Goal: Task Accomplishment & Management: Use online tool/utility

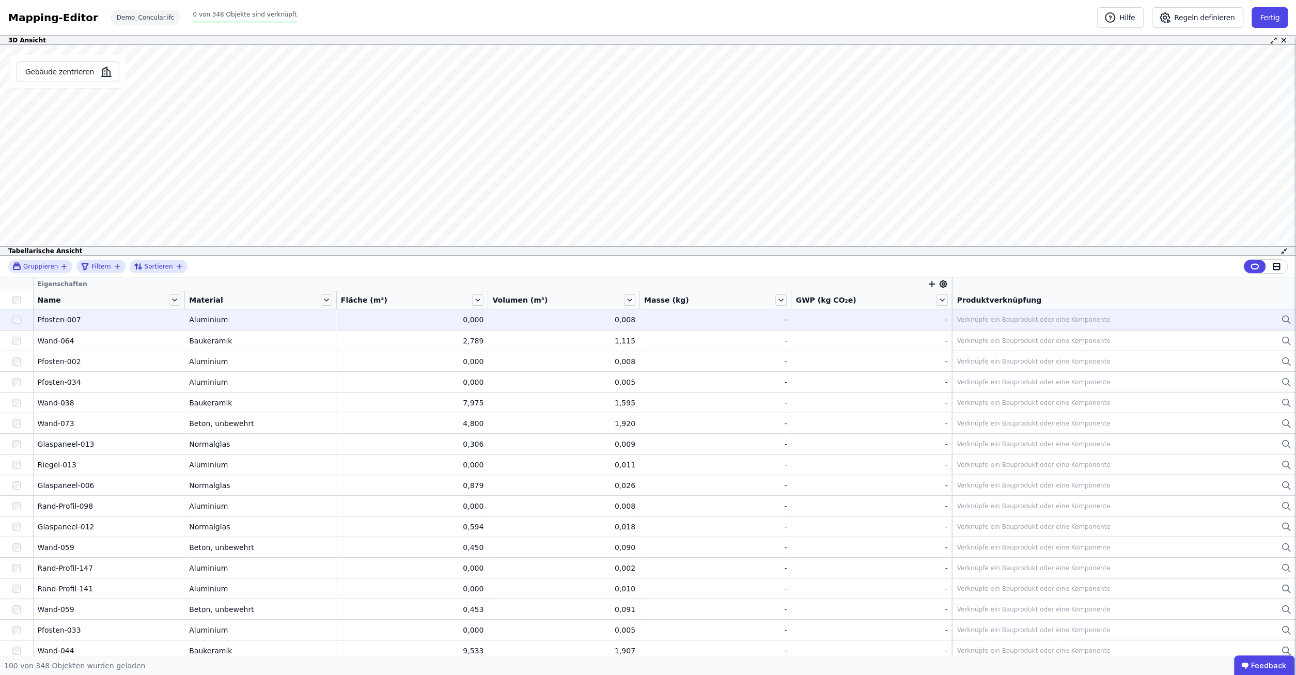
click at [1018, 321] on div "Verknüpfe ein Bauprodukt oder eine Komponente" at bounding box center [1033, 320] width 153 height 8
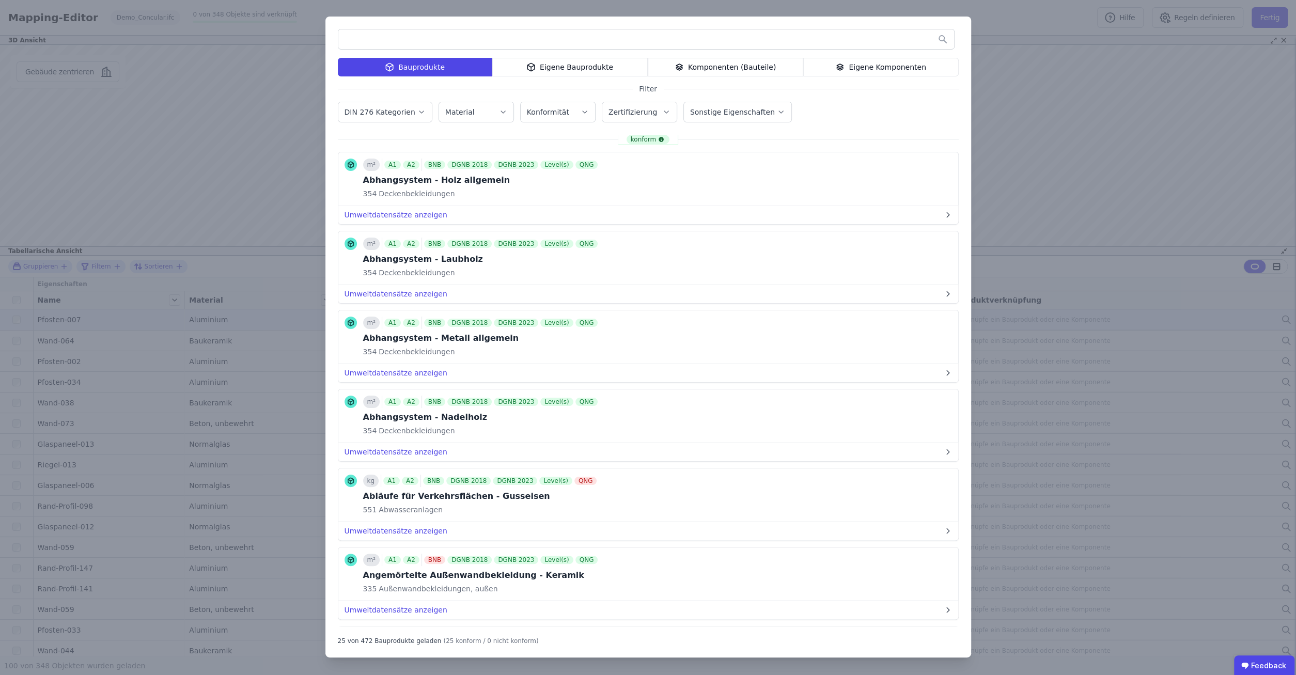
click at [434, 39] on input "text" at bounding box center [646, 39] width 616 height 19
type input "***"
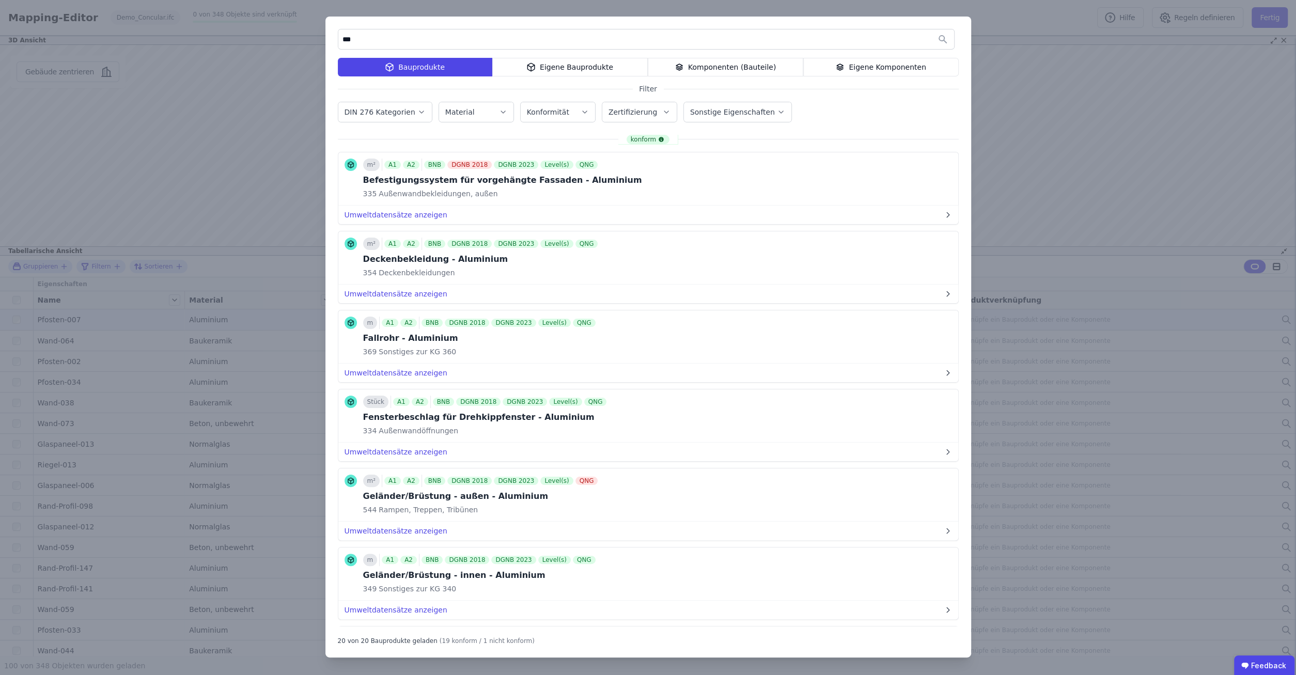
drag, startPoint x: 387, startPoint y: 41, endPoint x: 310, endPoint y: 39, distance: 77.0
click at [338, 39] on input "***" at bounding box center [646, 39] width 616 height 19
click at [1107, 149] on div "*** Bauprodukte Eigene Bauprodukte Komponenten (Bauteile) Eigene Komponenten Fi…" at bounding box center [648, 337] width 1296 height 675
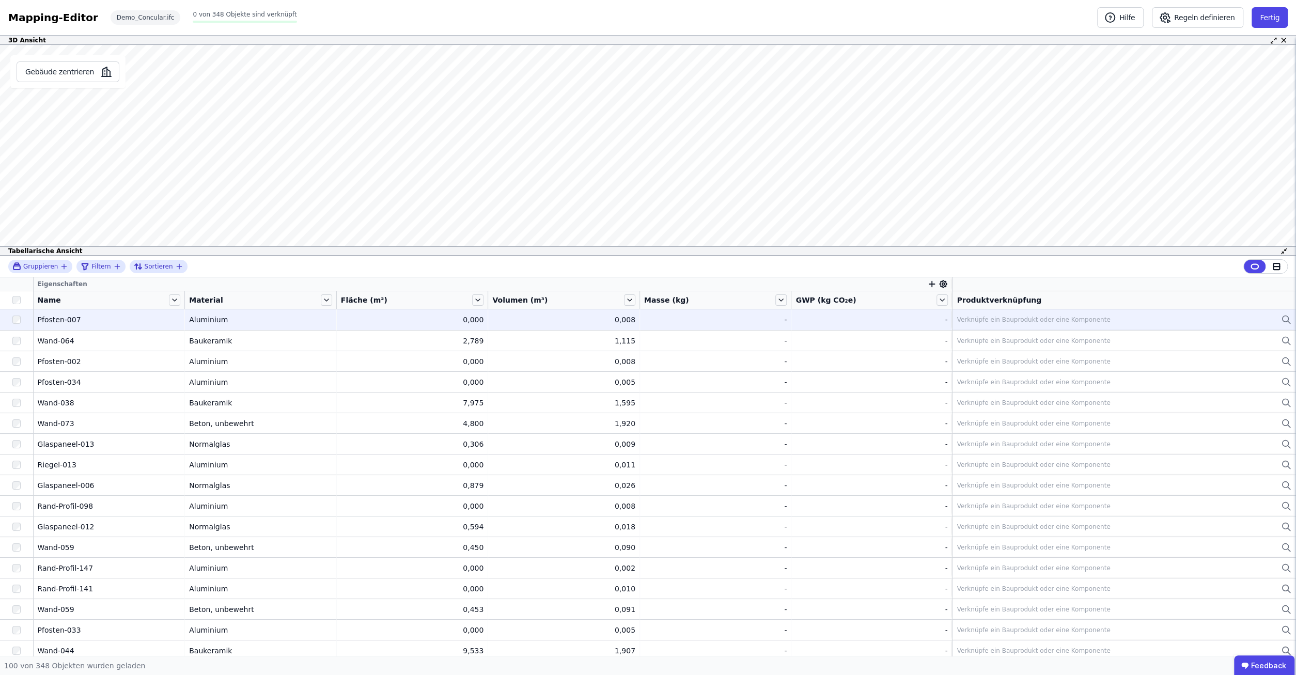
click at [58, 322] on div "Pfosten-007" at bounding box center [109, 320] width 143 height 10
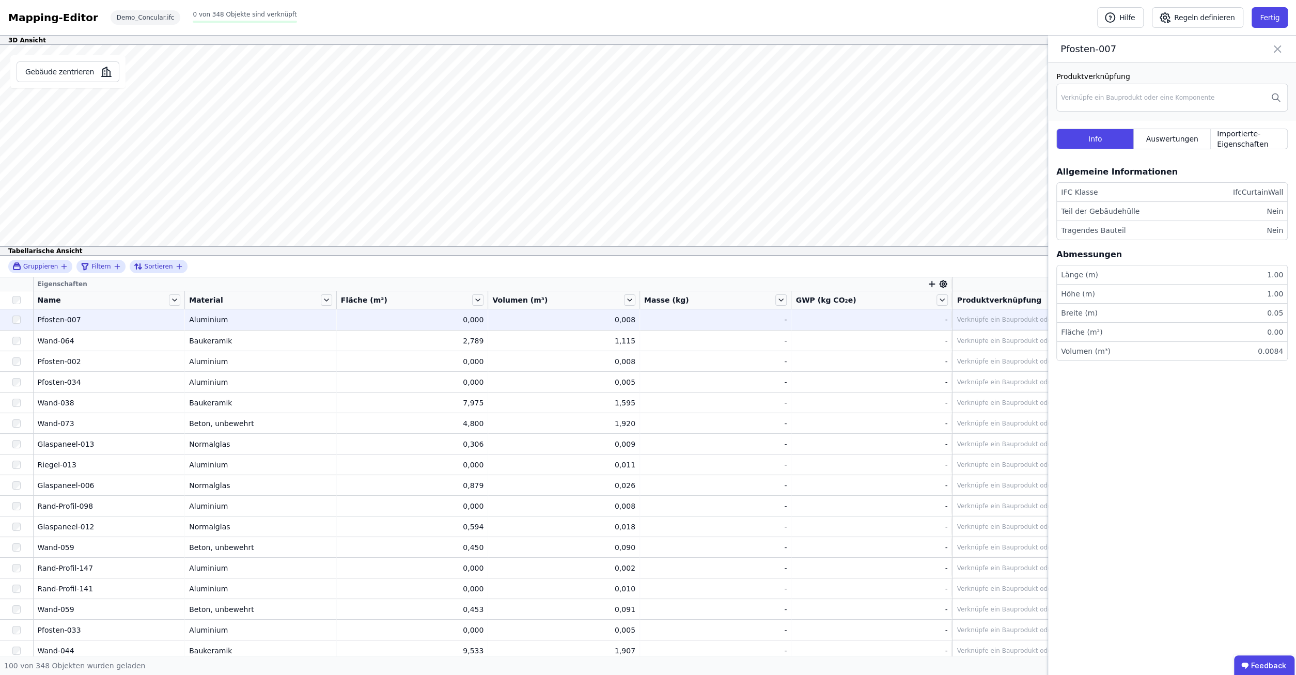
click at [806, 322] on div "-" at bounding box center [871, 320] width 152 height 10
click at [938, 320] on div "-" at bounding box center [871, 320] width 152 height 10
click at [902, 314] on td "- -" at bounding box center [871, 319] width 161 height 21
click at [979, 318] on div "Verknüpfe ein Bauprodukt oder eine Komponente" at bounding box center [1033, 320] width 153 height 8
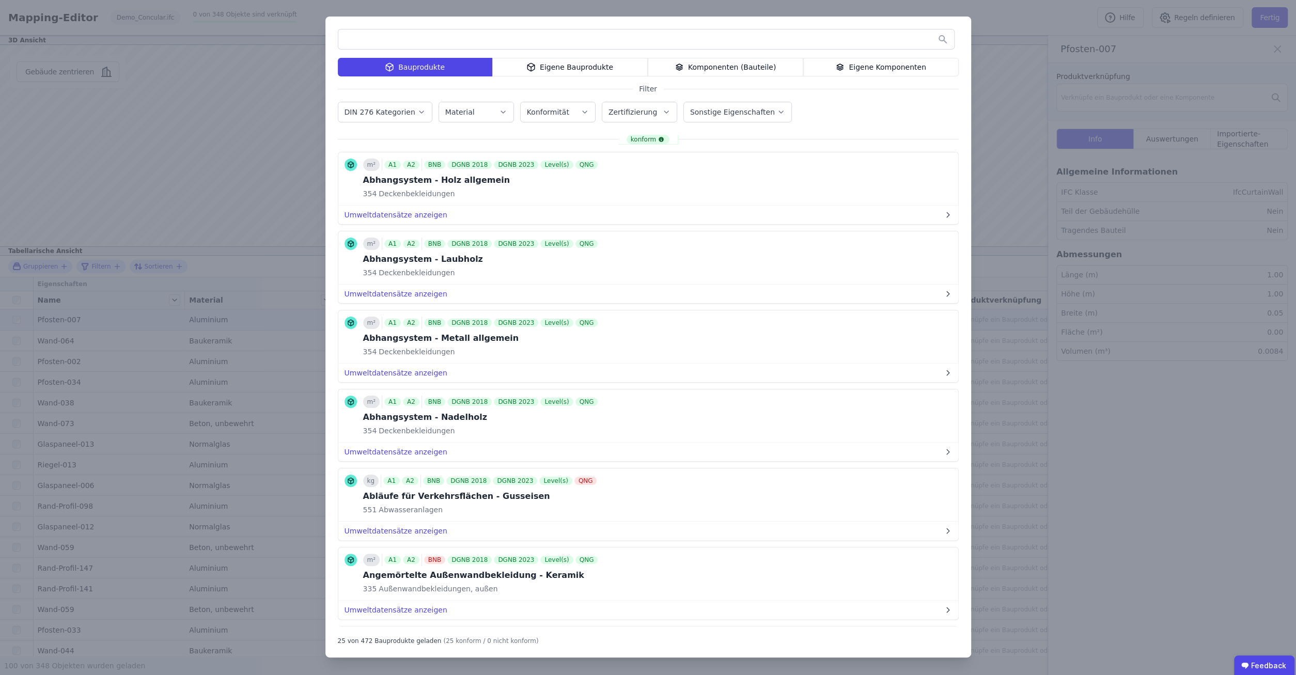
click at [435, 38] on input "text" at bounding box center [646, 39] width 616 height 19
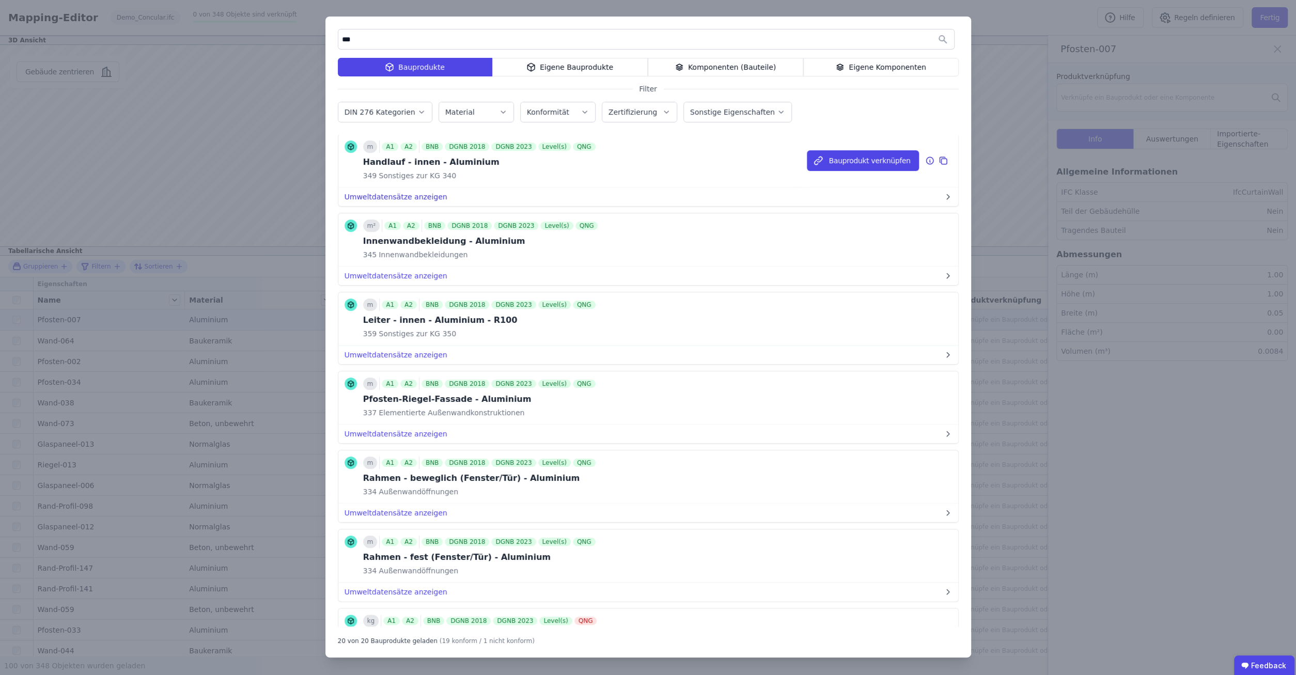
scroll to position [529, 0]
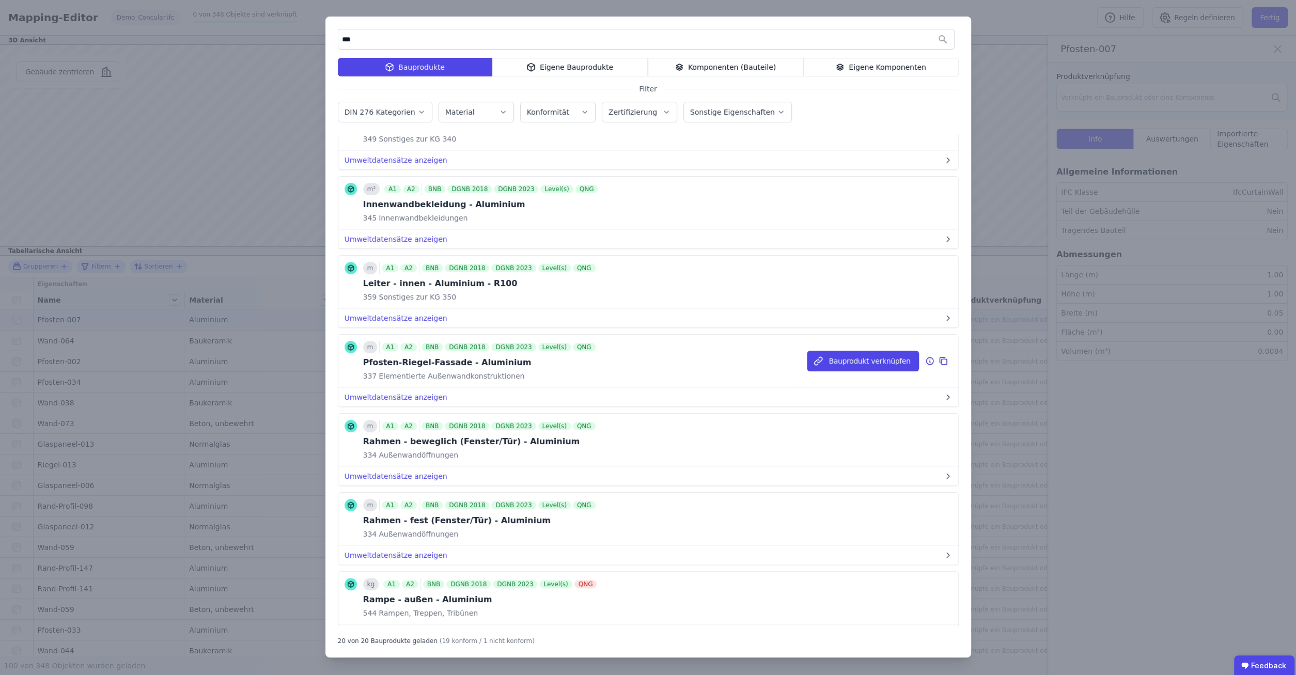
type input "***"
click at [485, 356] on div "Pfosten-Riegel-Fassade - Aluminium" at bounding box center [480, 362] width 234 height 12
click at [859, 358] on button "Bauprodukt verknüpfen" at bounding box center [863, 361] width 112 height 21
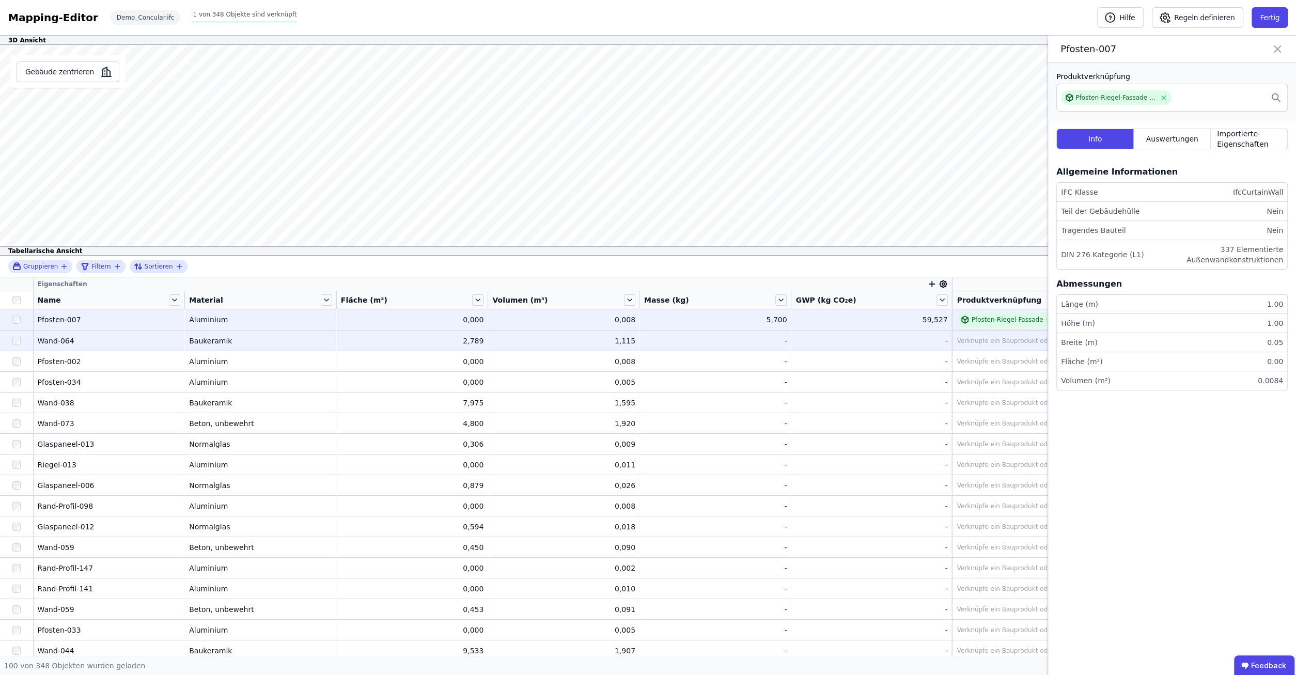
click at [23, 341] on div at bounding box center [16, 341] width 33 height 19
click at [57, 341] on div "Wand-064" at bounding box center [109, 341] width 143 height 10
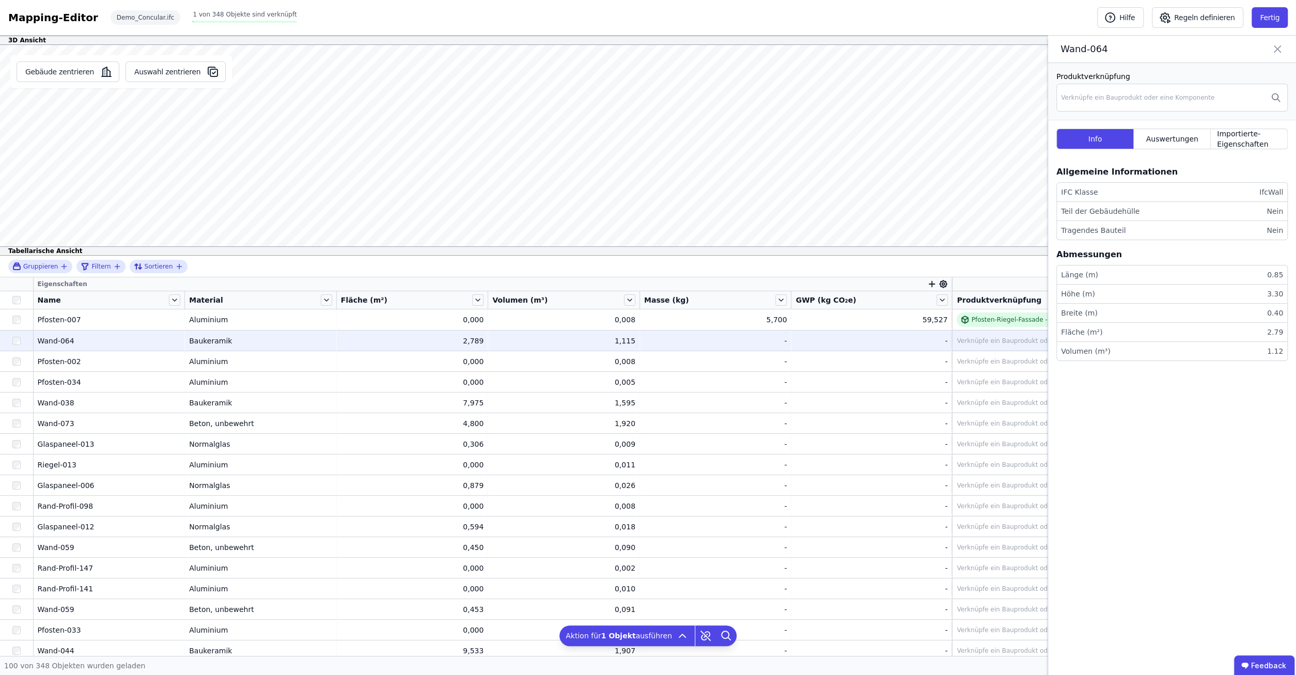
click at [58, 341] on div "Wand-064" at bounding box center [109, 341] width 143 height 10
click at [59, 339] on div "Wand-064" at bounding box center [109, 341] width 143 height 10
click at [68, 337] on div "Wand-064" at bounding box center [109, 341] width 143 height 10
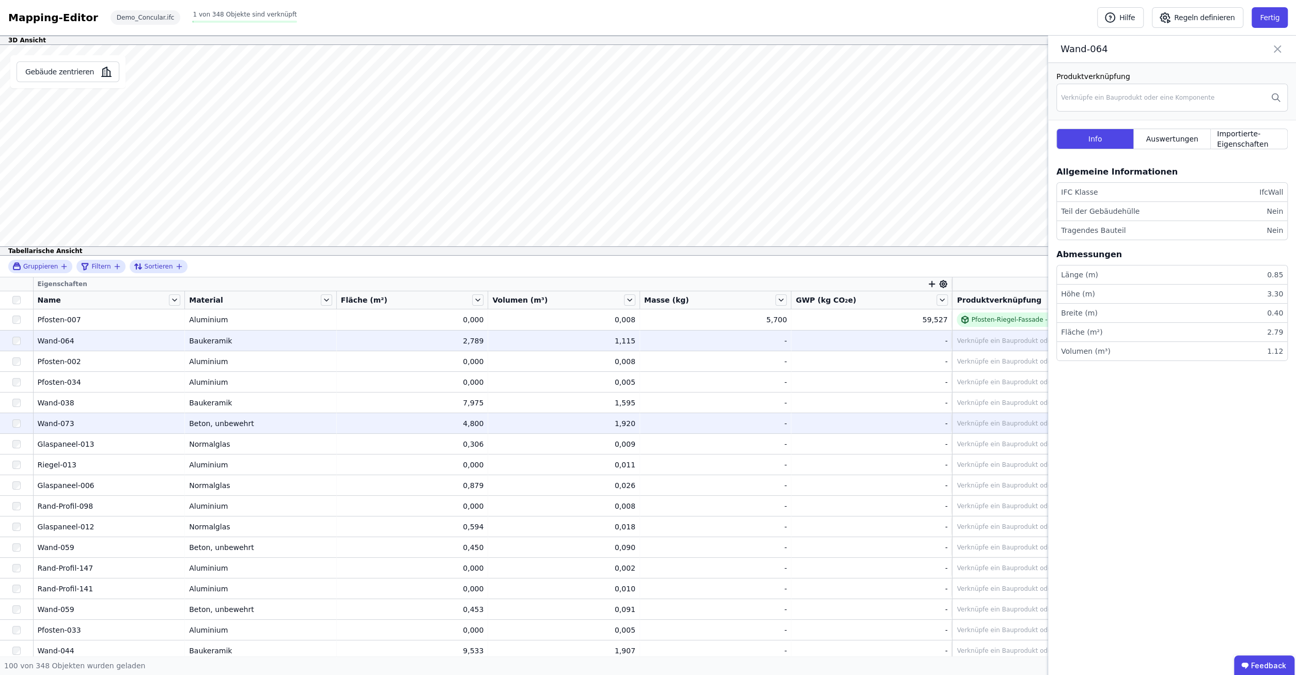
click at [55, 422] on div "Wand-073" at bounding box center [109, 423] width 143 height 10
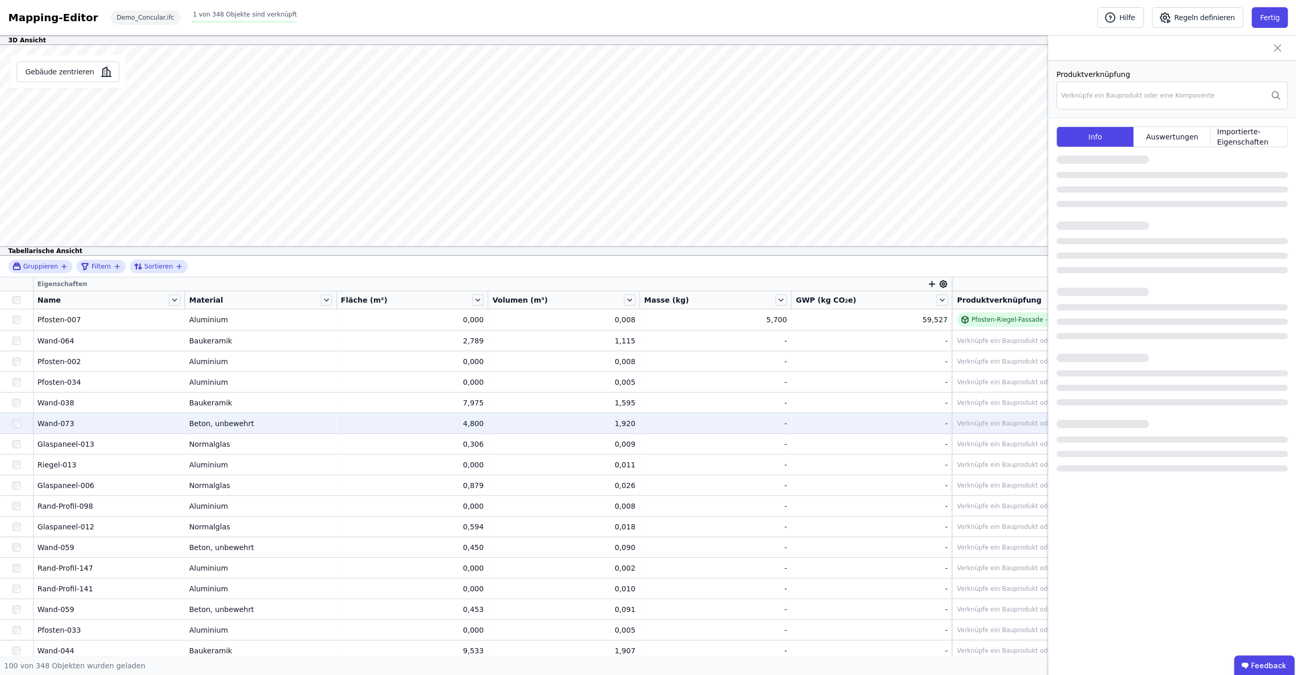
click at [989, 424] on div "Verknüpfe ein Bauprodukt oder eine Komponente" at bounding box center [1033, 423] width 153 height 8
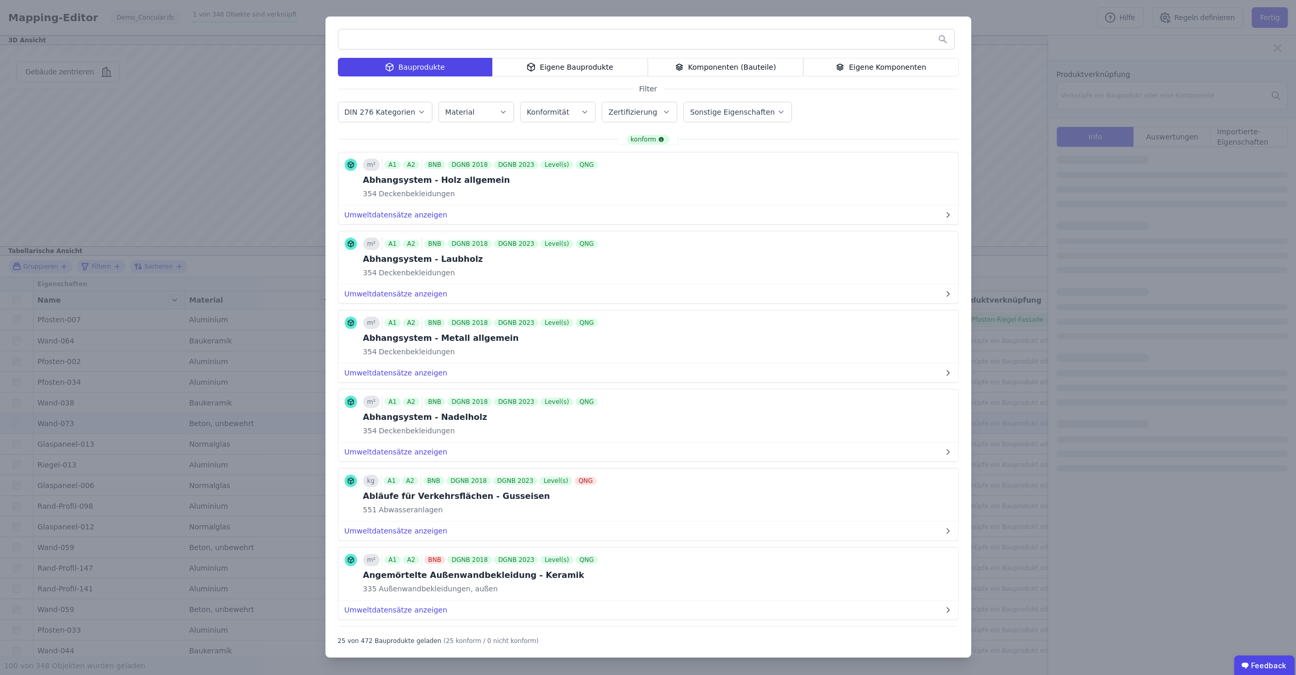
click at [508, 42] on input "text" at bounding box center [646, 39] width 616 height 19
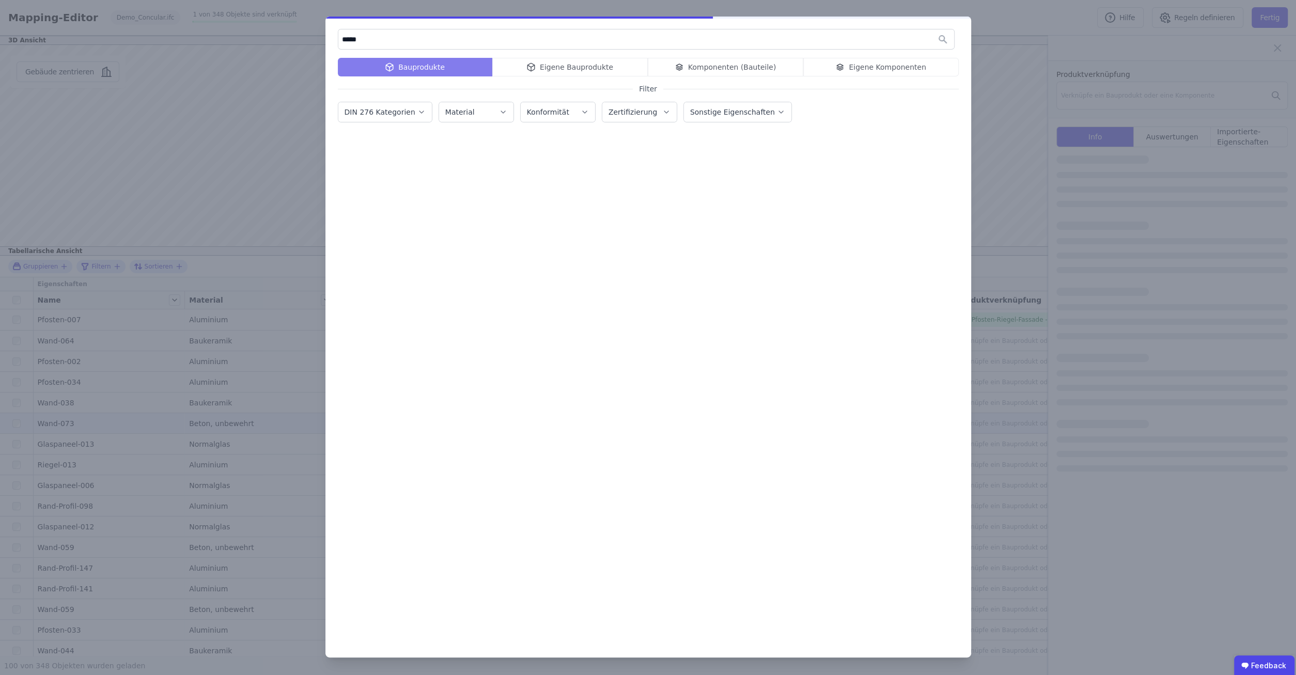
type input "*****"
click at [446, 68] on div "Bauprodukte" at bounding box center [415, 67] width 154 height 19
click at [446, 68] on div "Bauprodukte Eigene Bauprodukte Komponenten (Bauteile) Eigene Komponenten" at bounding box center [648, 67] width 621 height 19
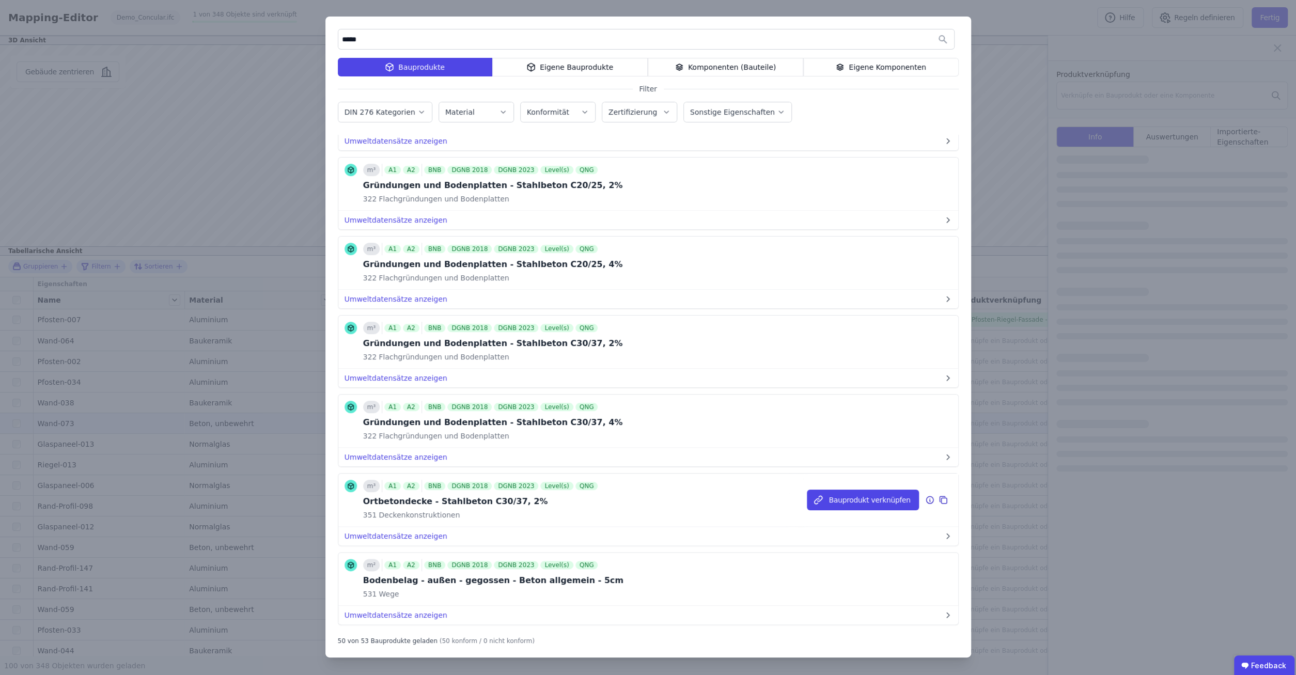
scroll to position [1634, 0]
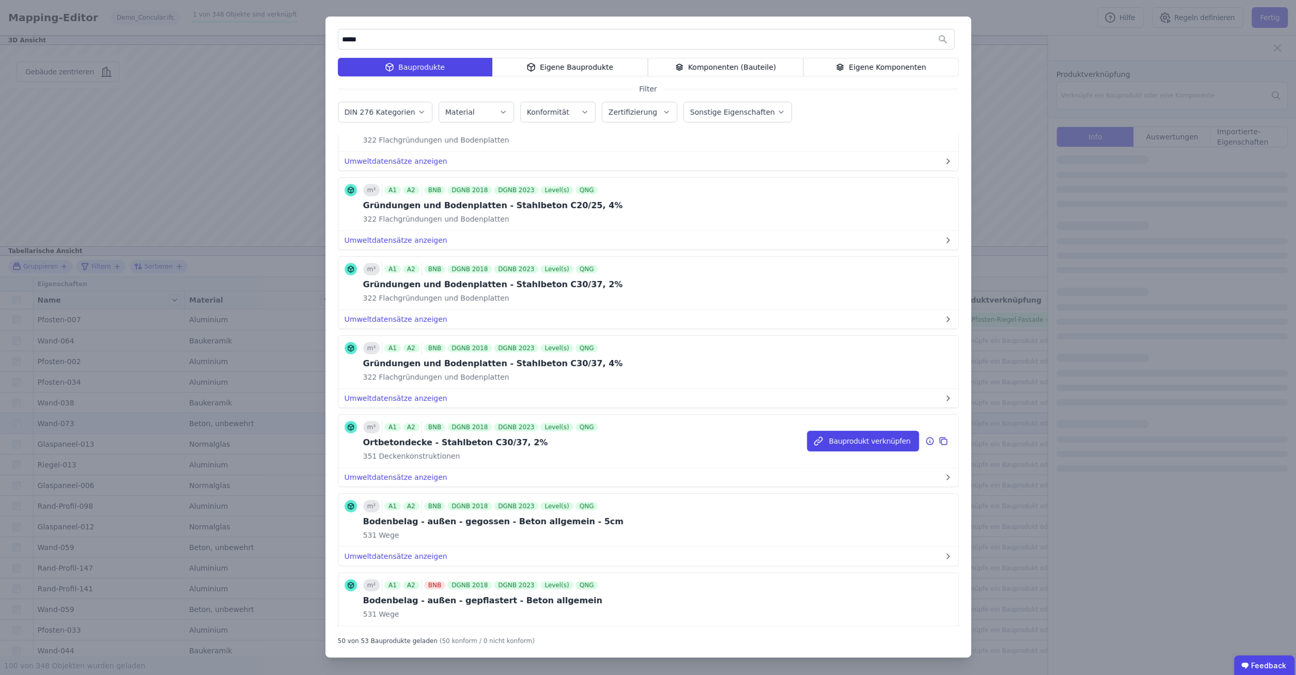
click at [462, 436] on div "Ortbetondecke - Stahlbeton C30/37, 2%" at bounding box center [481, 442] width 237 height 12
click at [865, 431] on button "Bauprodukt verknüpfen" at bounding box center [863, 441] width 112 height 21
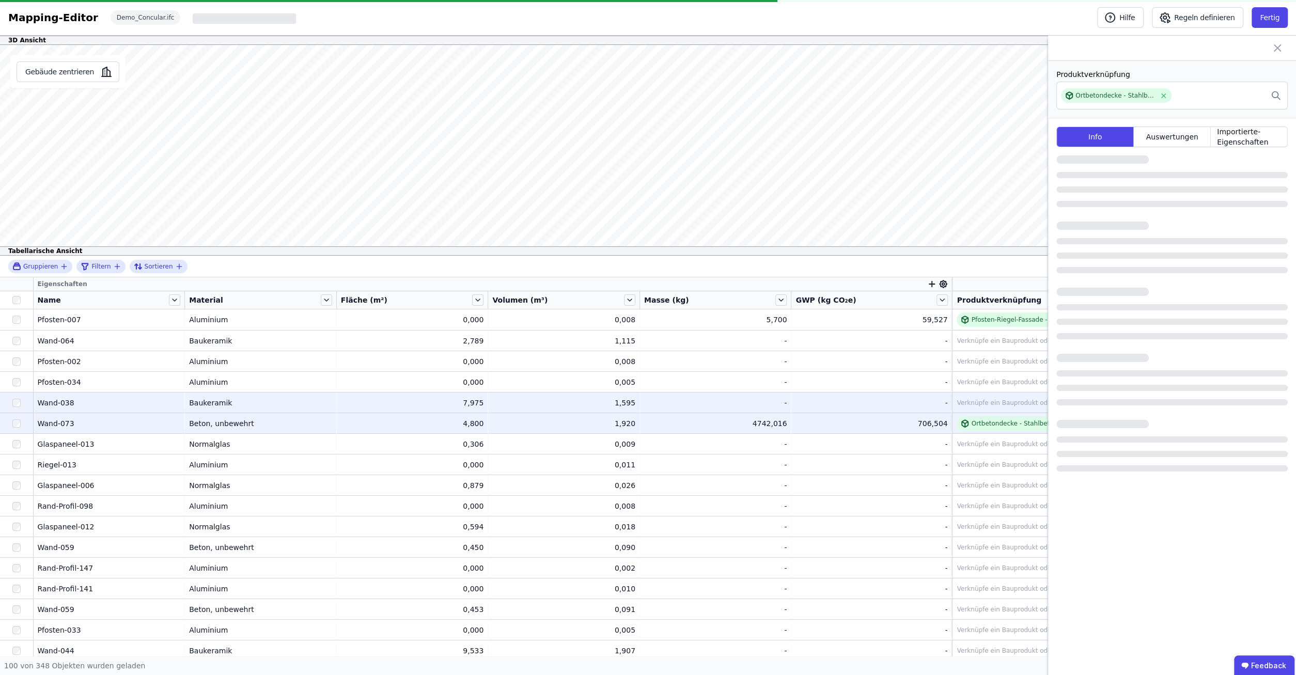
click at [215, 397] on td "Baukeramik Baukeramik" at bounding box center [261, 402] width 152 height 21
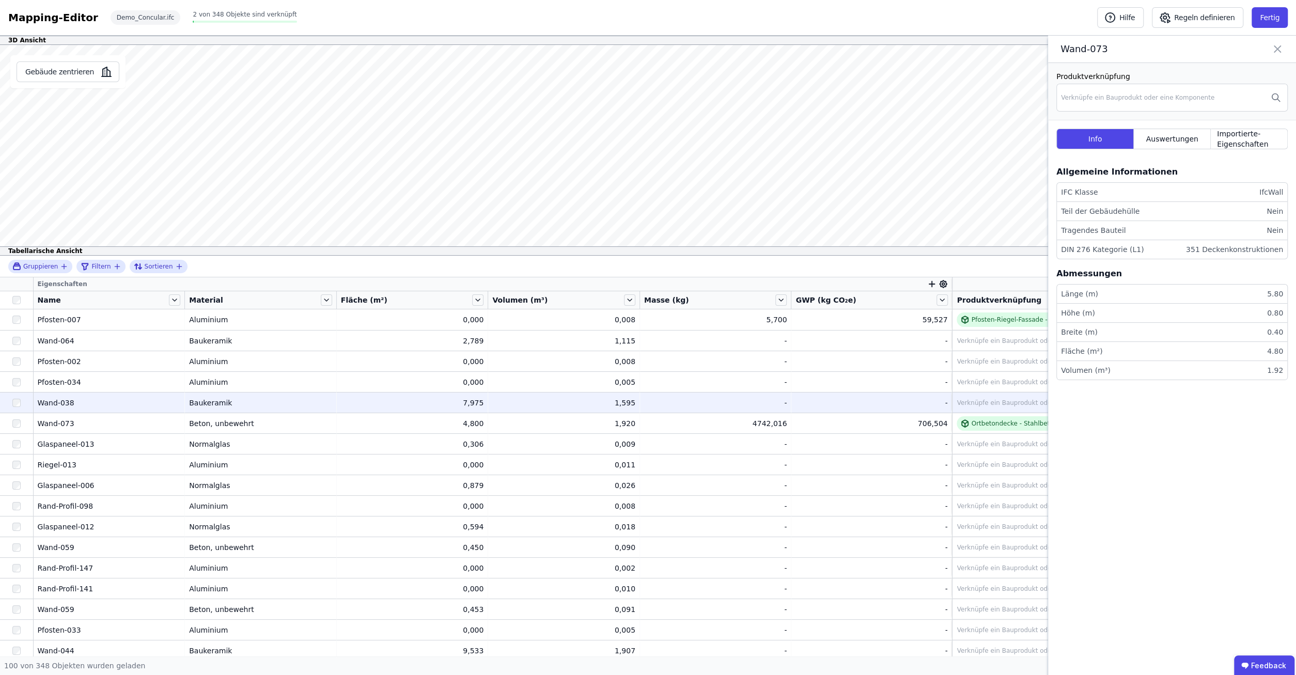
click at [993, 400] on div "Verknüpfe ein Bauprodukt oder eine Komponente" at bounding box center [1033, 403] width 153 height 8
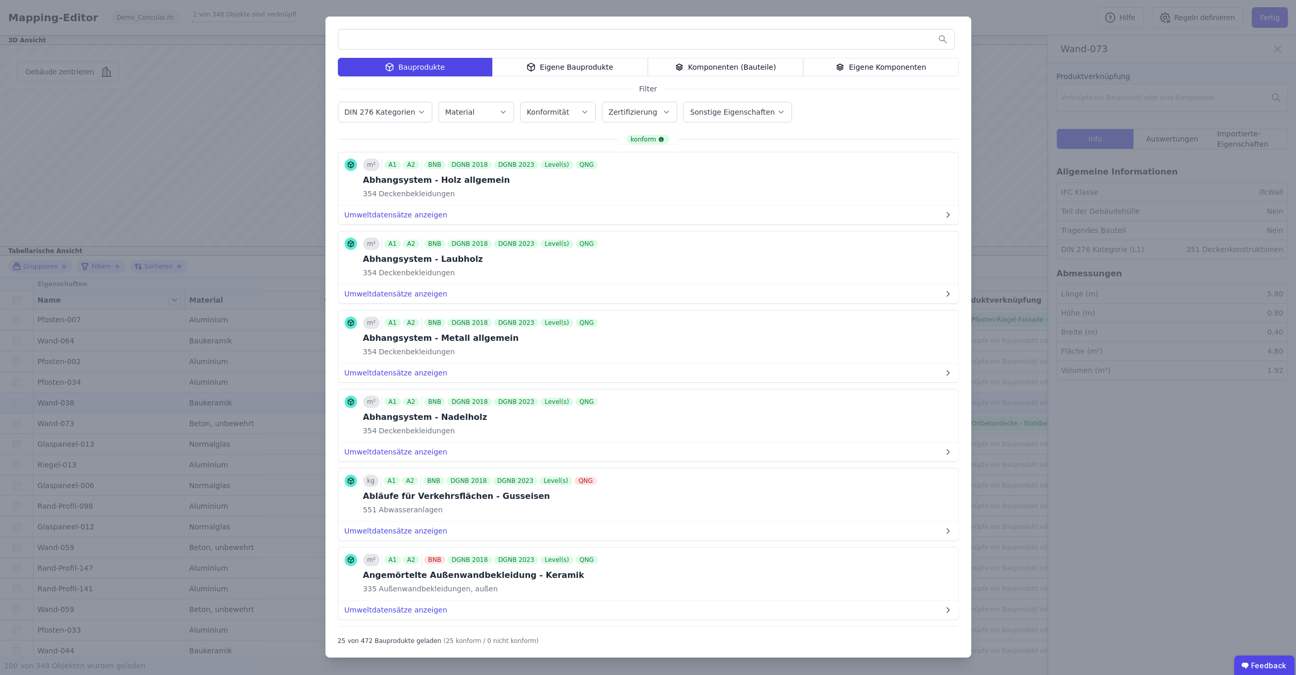
click at [499, 37] on input "text" at bounding box center [646, 39] width 616 height 19
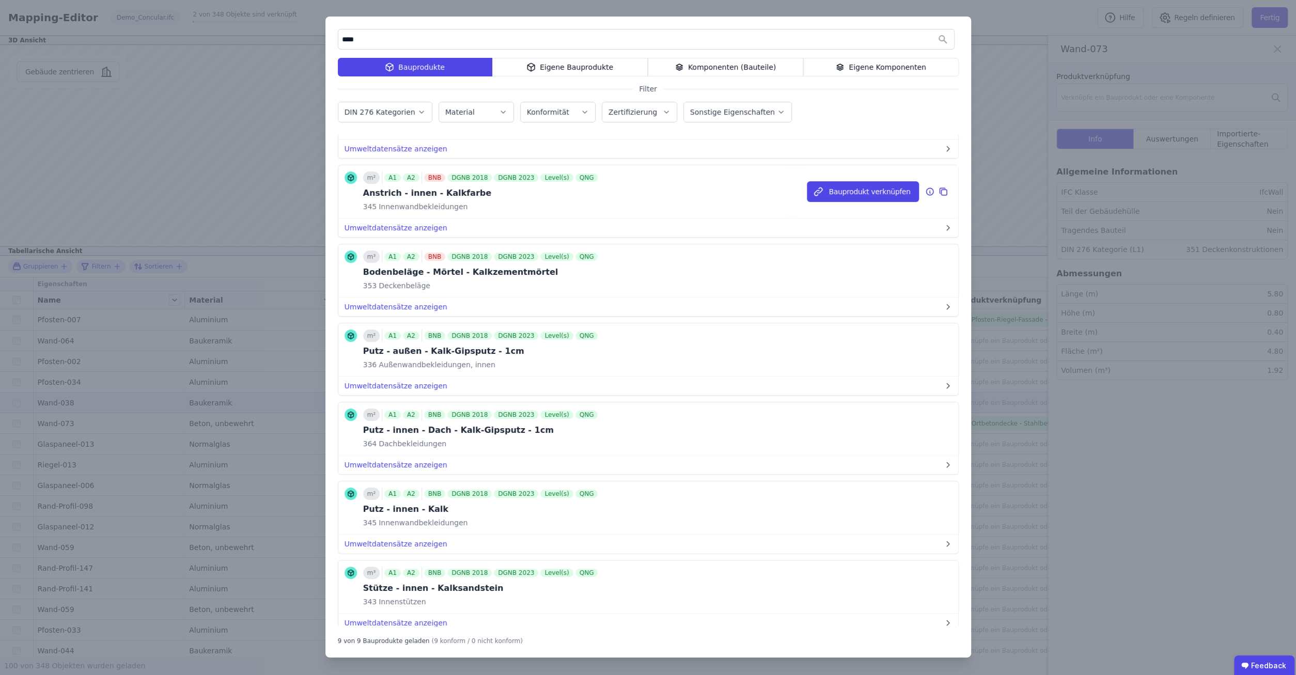
scroll to position [246, 0]
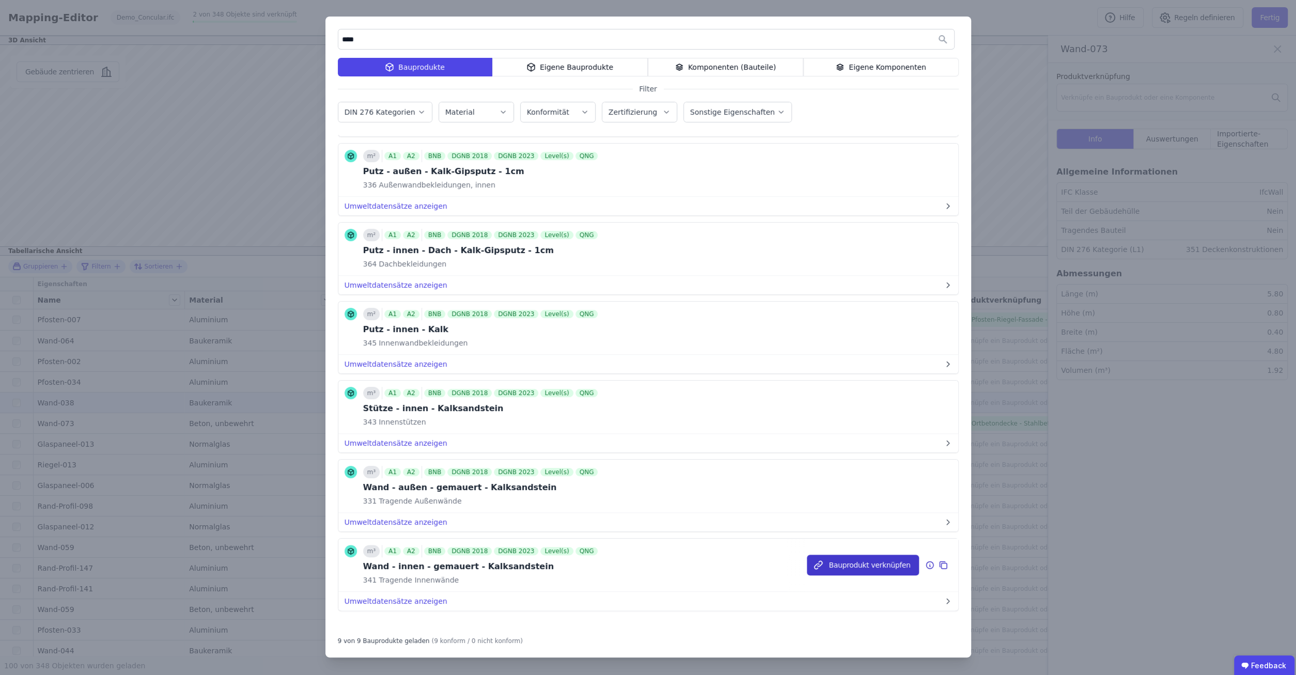
type input "****"
click at [871, 564] on button "Bauprodukt verknüpfen" at bounding box center [863, 565] width 112 height 21
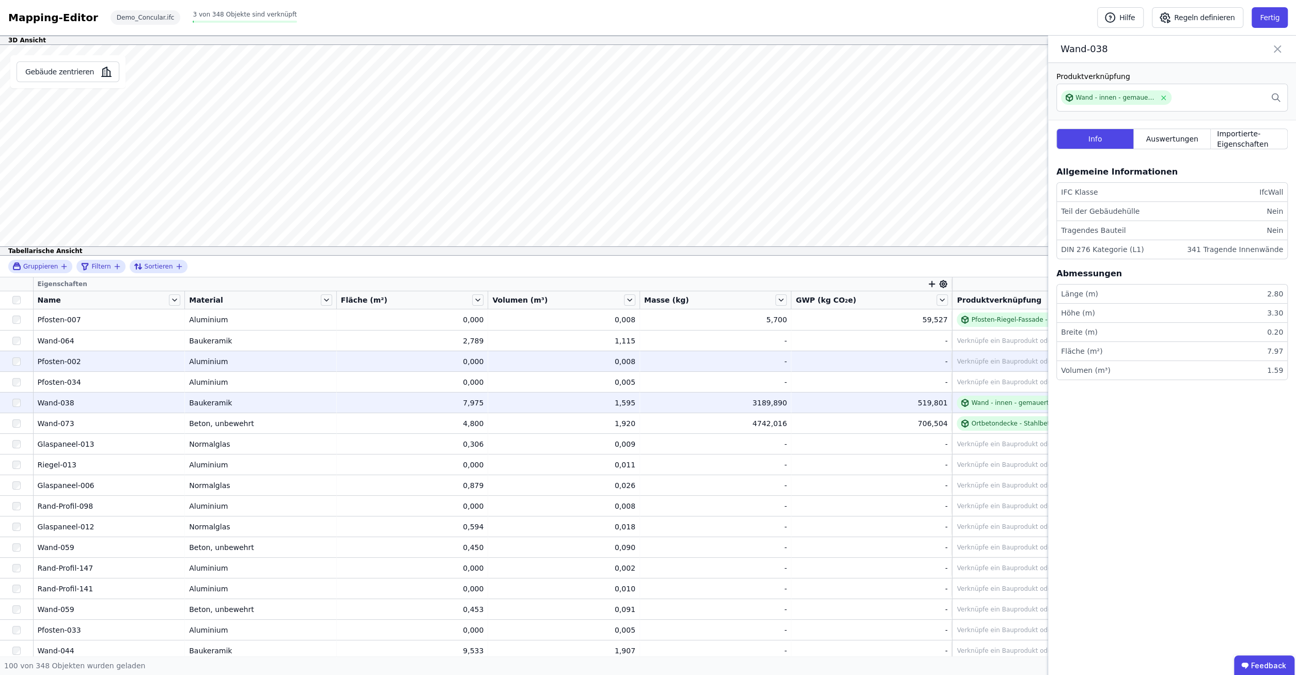
click at [52, 362] on div "Pfosten-002" at bounding box center [109, 361] width 143 height 10
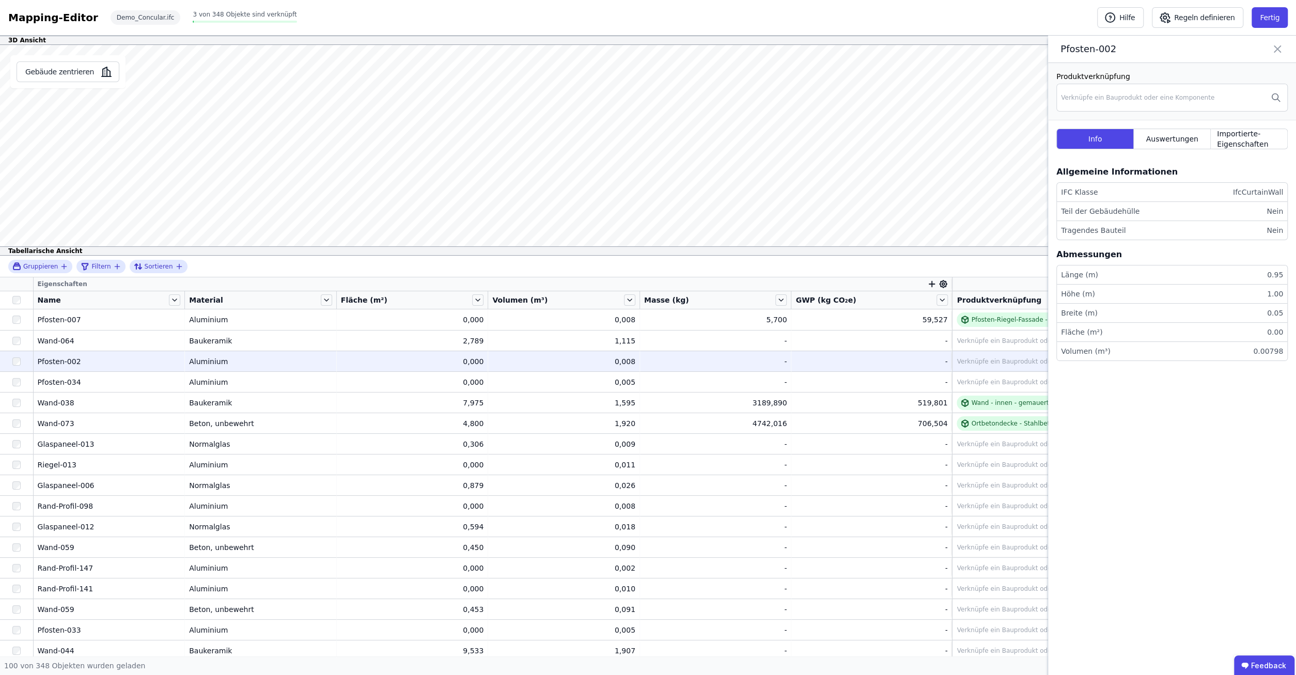
click at [996, 362] on div "Verknüpfe ein Bauprodukt oder eine Komponente" at bounding box center [1033, 361] width 153 height 8
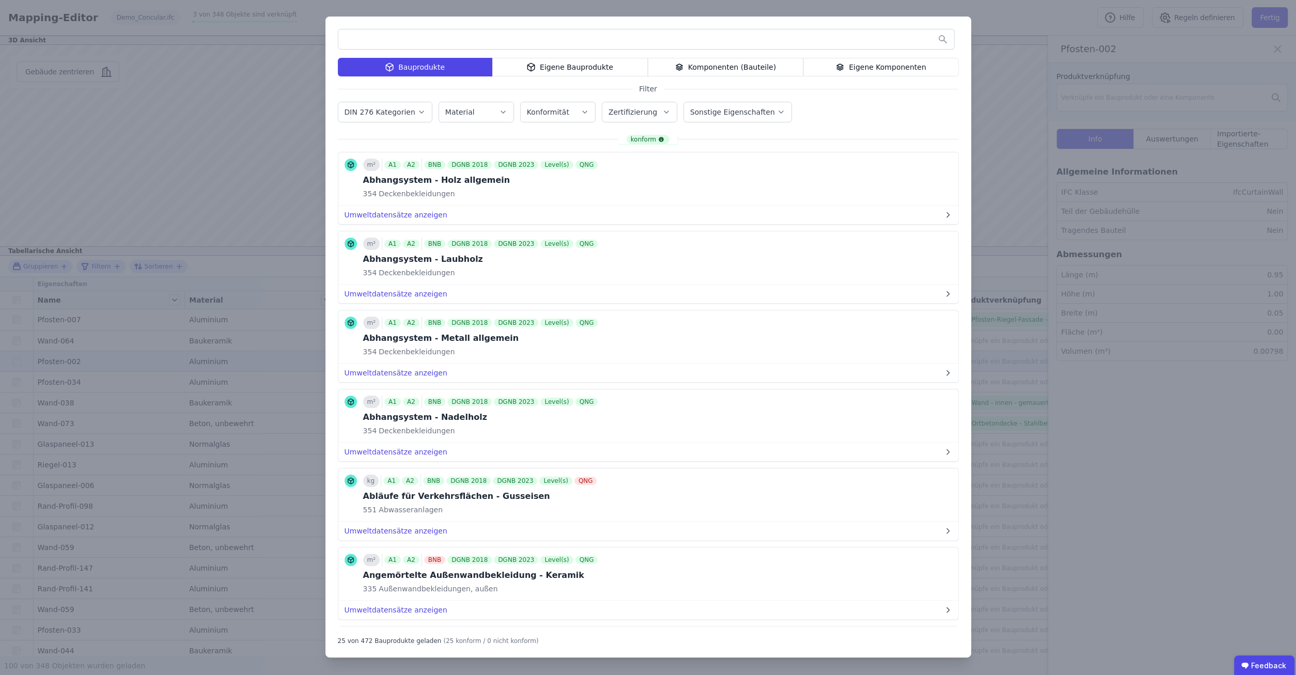
click at [603, 66] on div "Eigene Bauprodukte" at bounding box center [569, 67] width 155 height 19
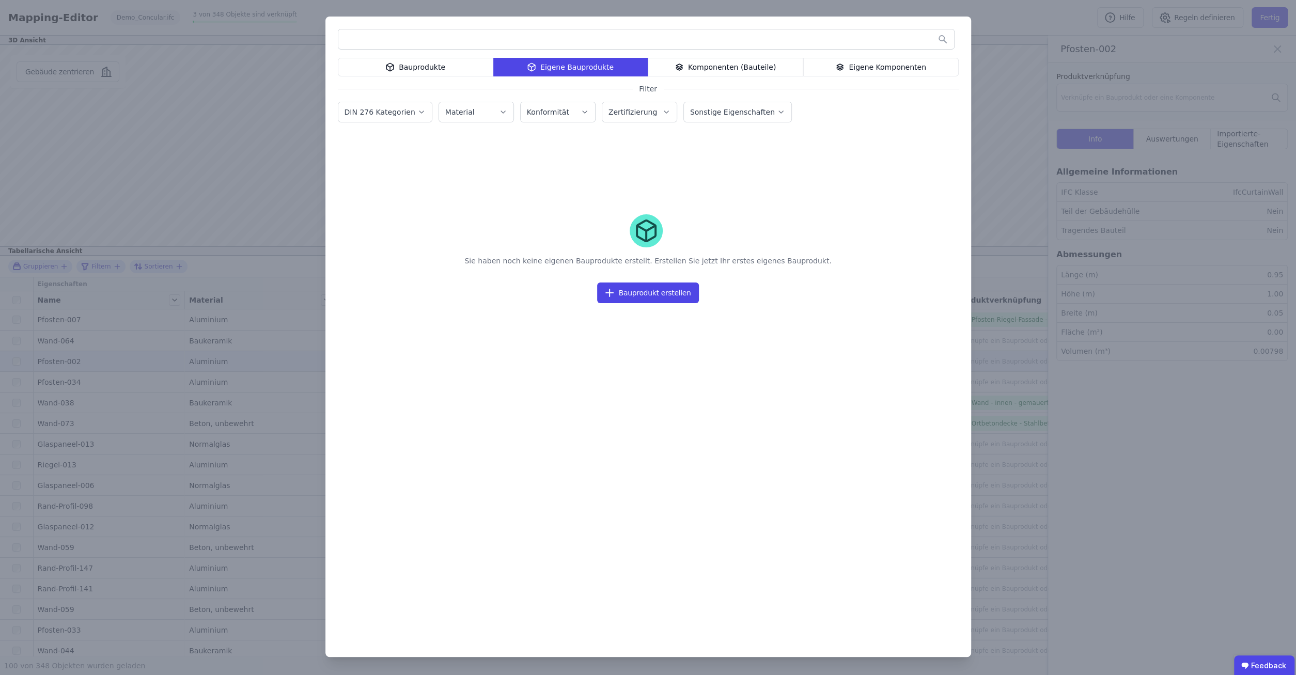
click at [744, 69] on div "Komponenten (Bauteile)" at bounding box center [725, 67] width 155 height 19
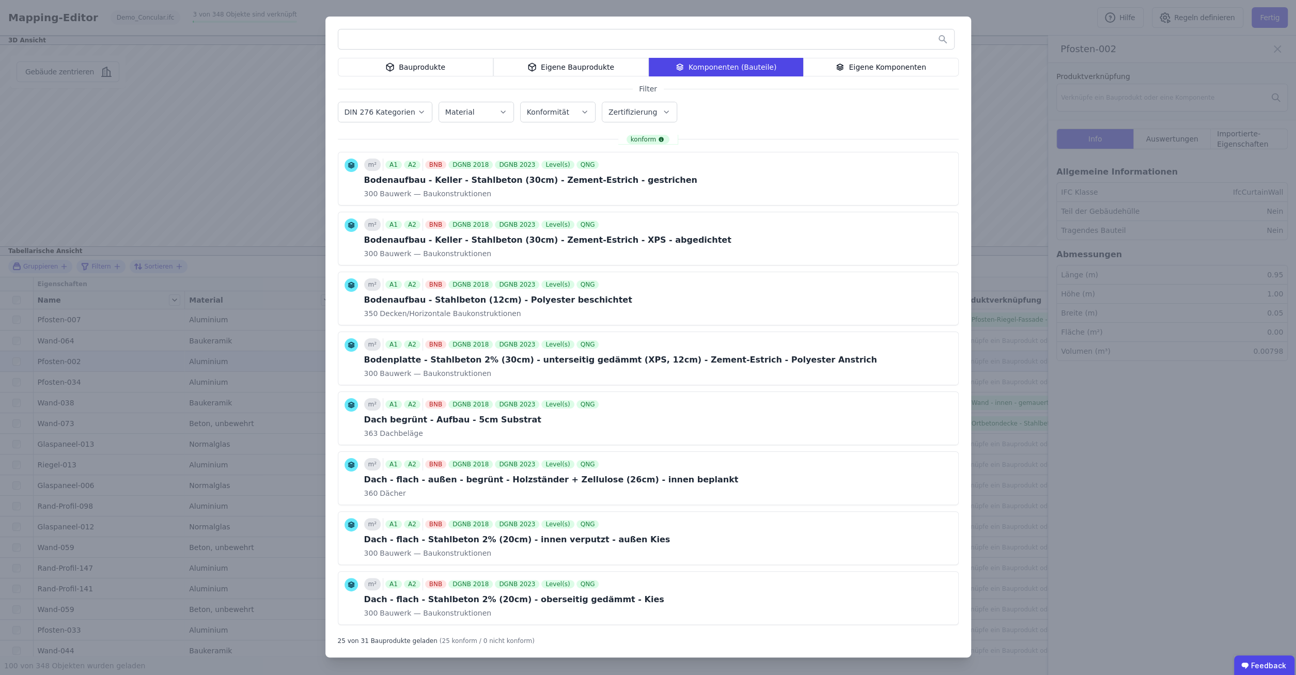
click at [889, 73] on div "Eigene Komponenten" at bounding box center [880, 67] width 155 height 19
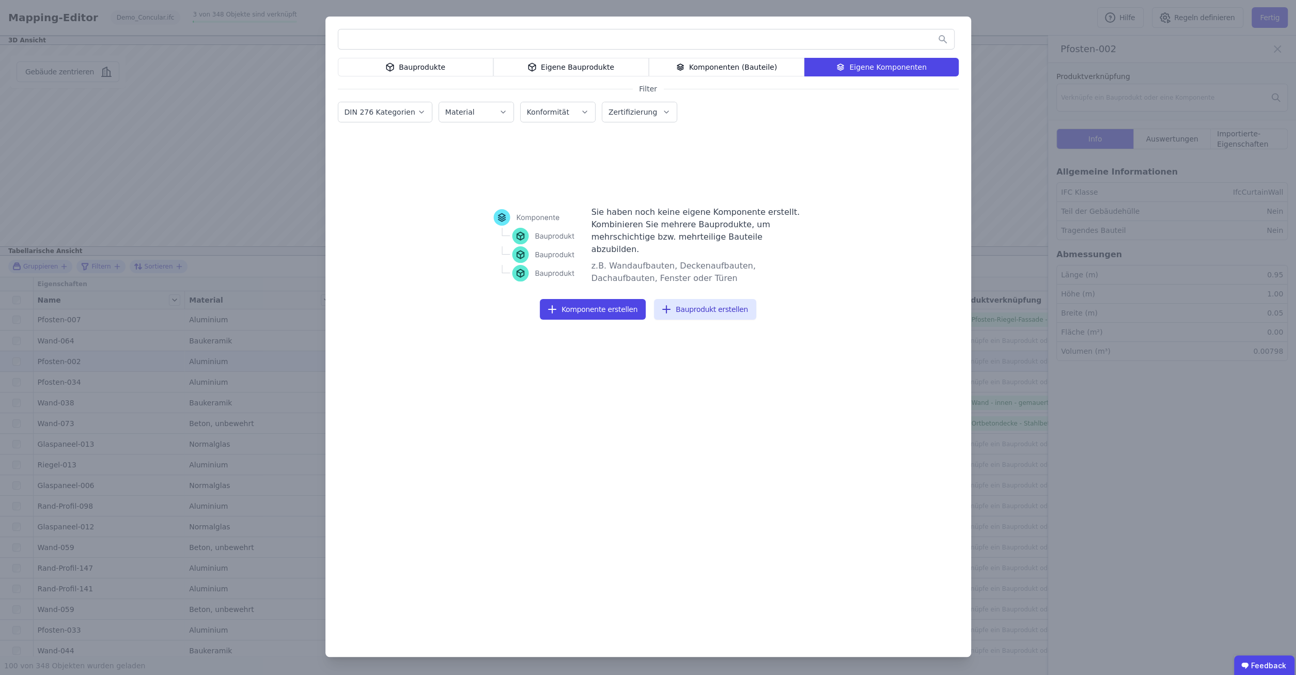
click at [1031, 32] on div "Bauprodukte Eigene Bauprodukte Komponenten (Bauteile) Eigene Komponenten Filter…" at bounding box center [648, 337] width 1296 height 675
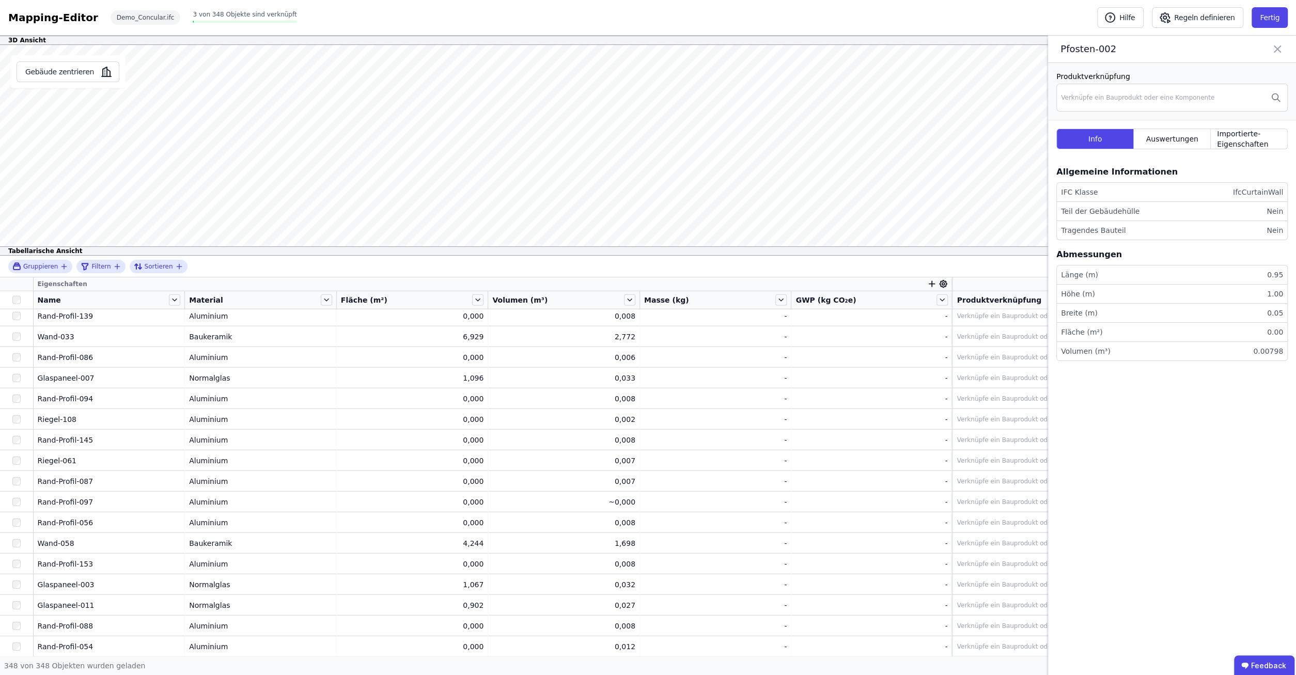
scroll to position [6843, 0]
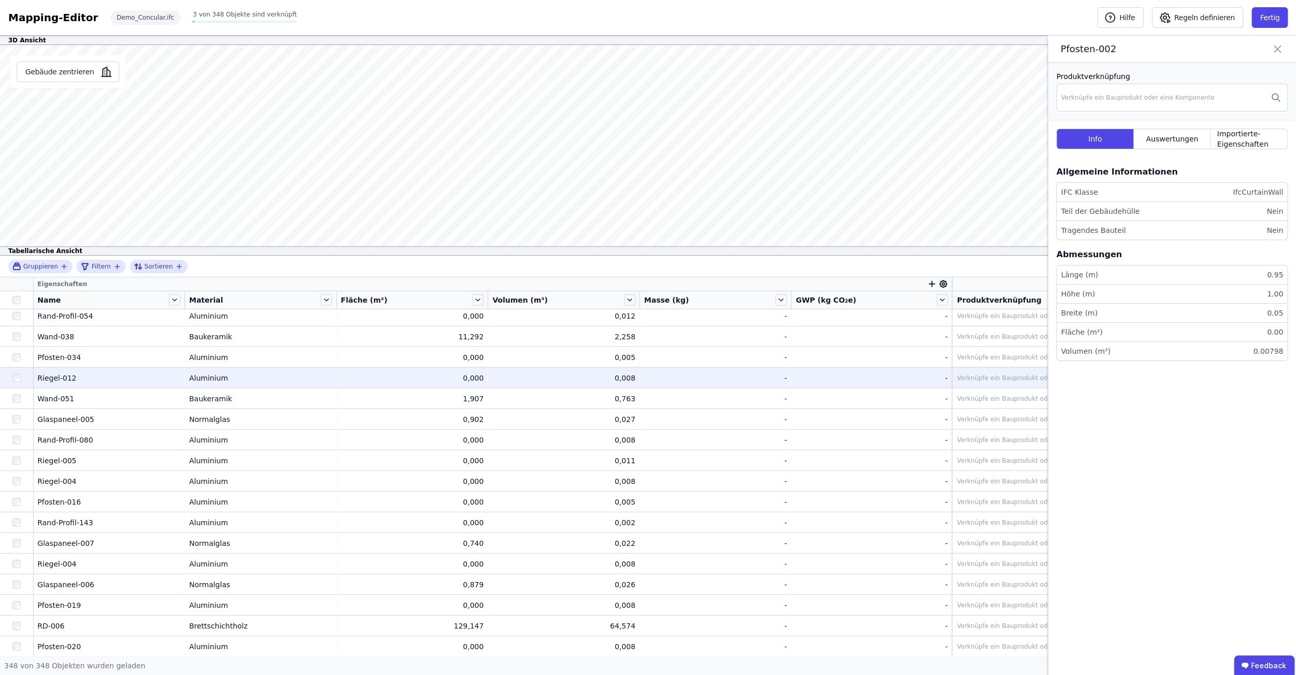
click at [59, 380] on div "Riegel-012" at bounding box center [109, 378] width 143 height 10
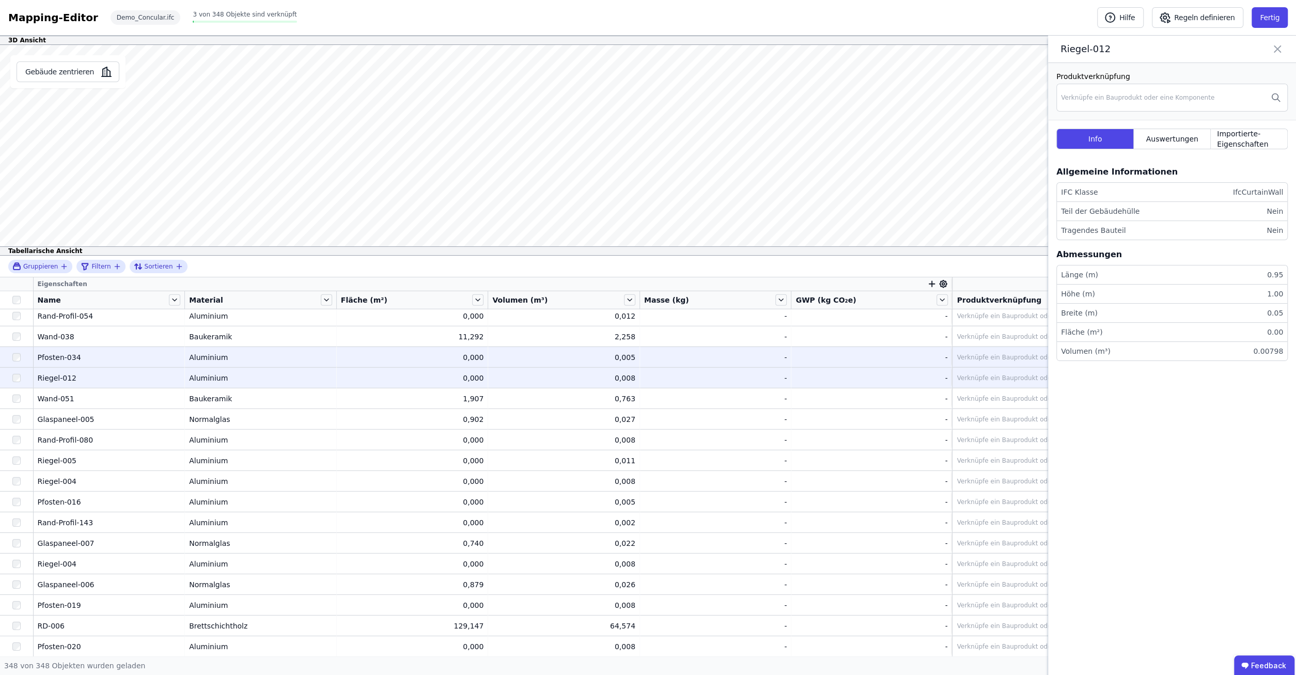
click at [66, 358] on div "Pfosten-034" at bounding box center [109, 357] width 143 height 10
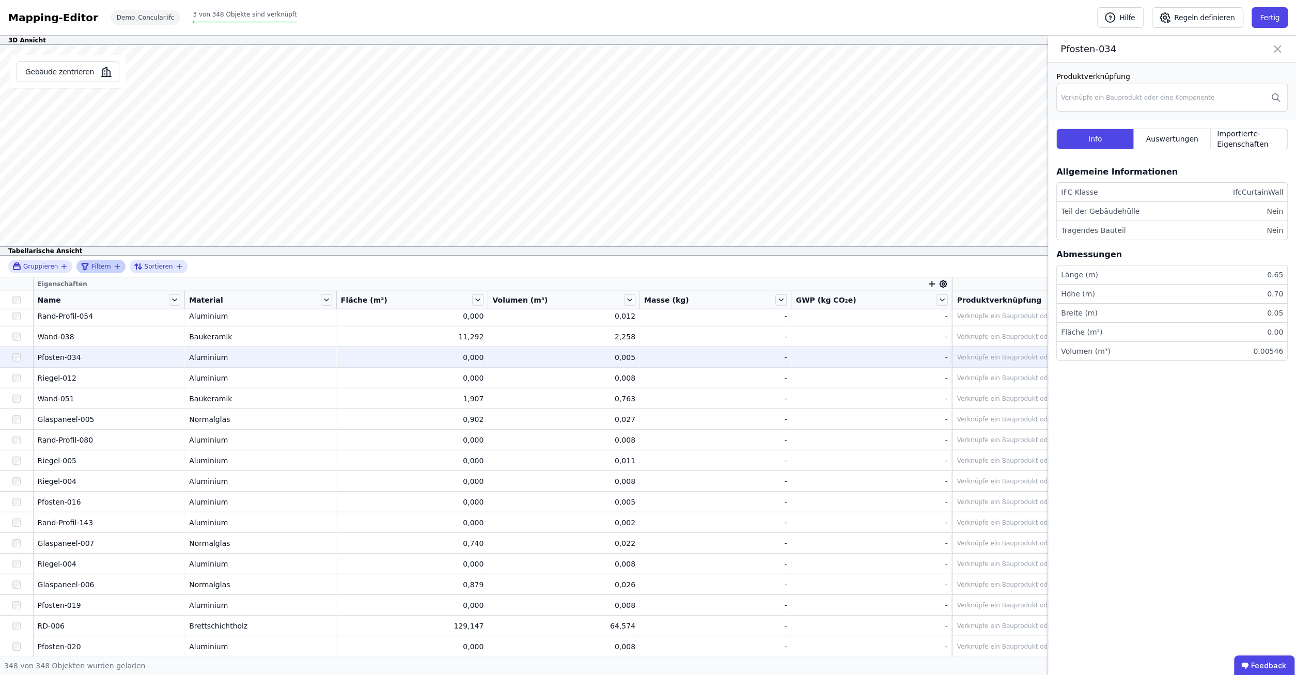
click at [117, 265] on icon "filter_by" at bounding box center [117, 266] width 0 height 5
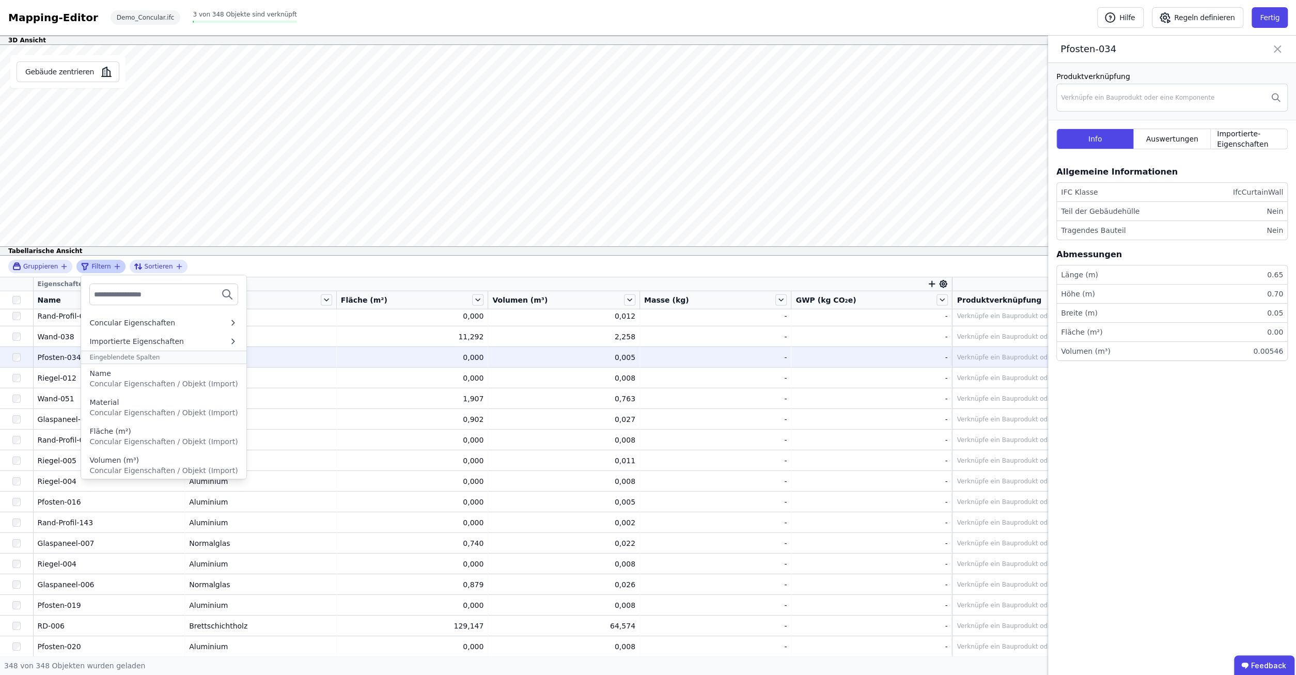
click at [152, 305] on div at bounding box center [163, 294] width 165 height 38
click at [159, 296] on input "text" at bounding box center [132, 294] width 76 height 19
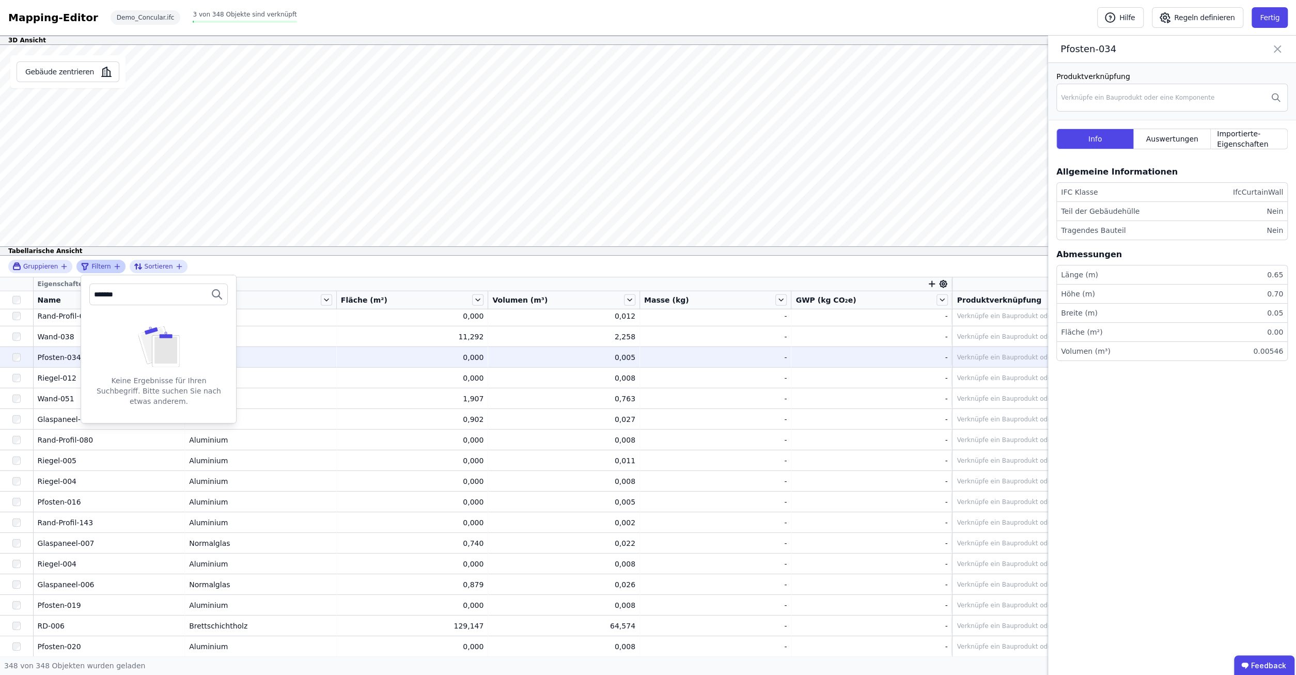
type input "*******"
click at [221, 290] on div "*******" at bounding box center [158, 295] width 138 height 22
click at [207, 266] on div "Gruppieren Filtern ******* Keine Ergebnisse für Ihren Suchbegriff. Bitte suchen…" at bounding box center [648, 267] width 1296 height 22
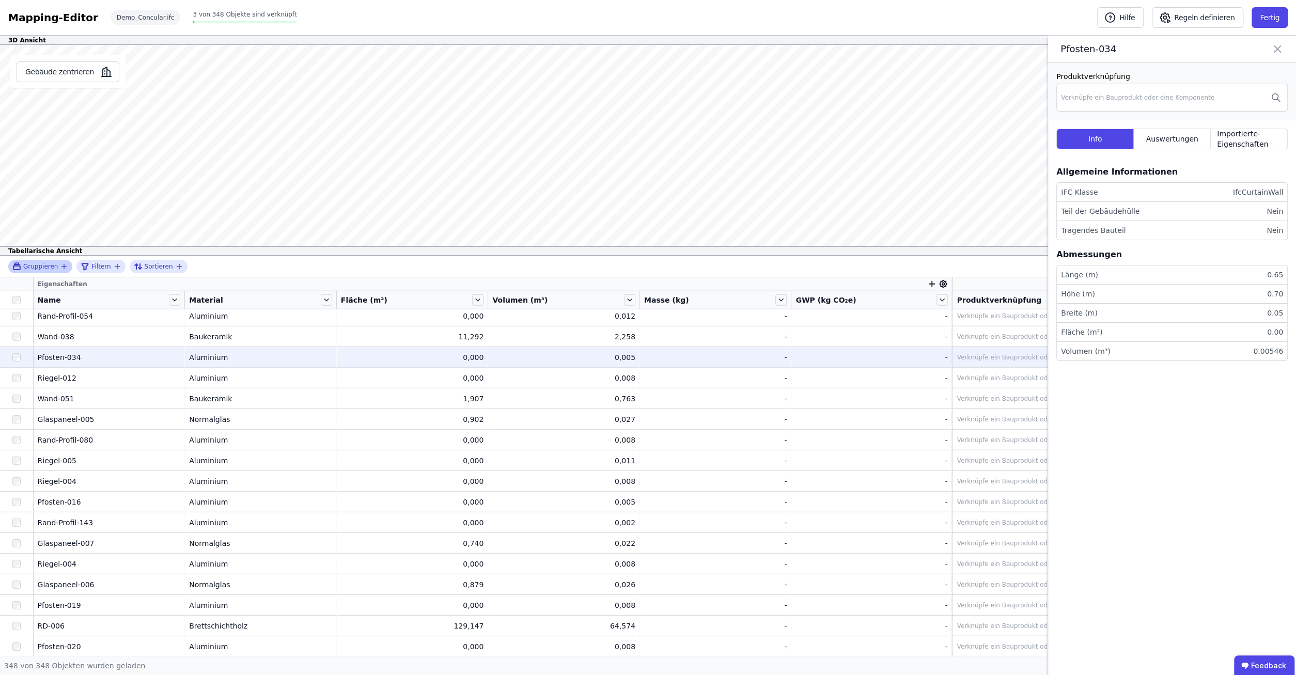
click at [55, 263] on div "Gruppieren" at bounding box center [36, 266] width 48 height 9
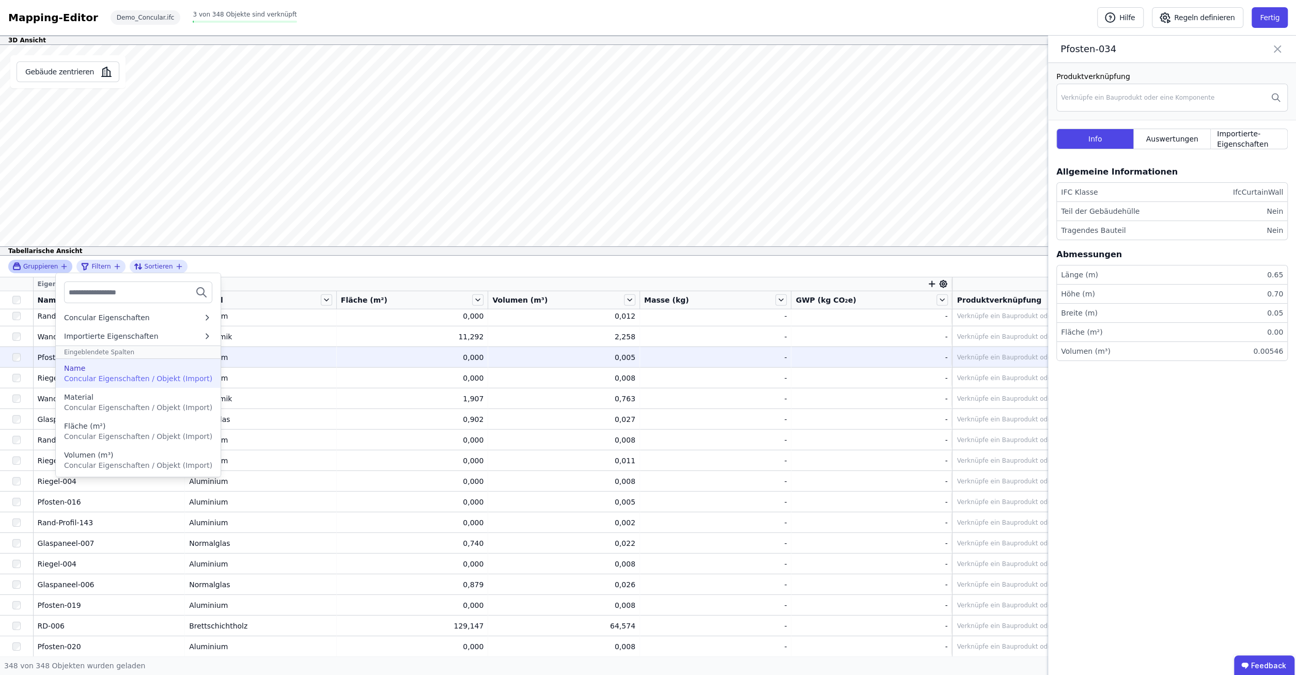
scroll to position [0, 0]
click at [97, 379] on span "Concular Eigenschaften / Objekt (Import)" at bounding box center [138, 382] width 148 height 8
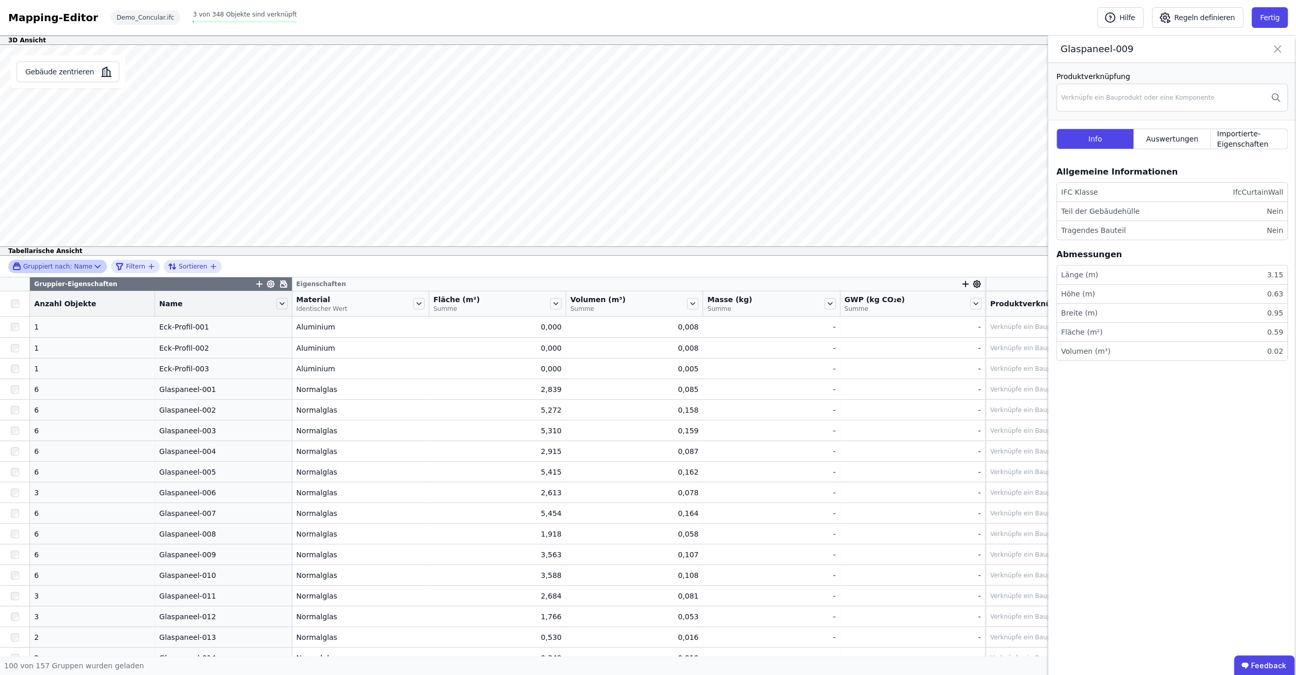
click at [1280, 51] on icon at bounding box center [1277, 49] width 12 height 14
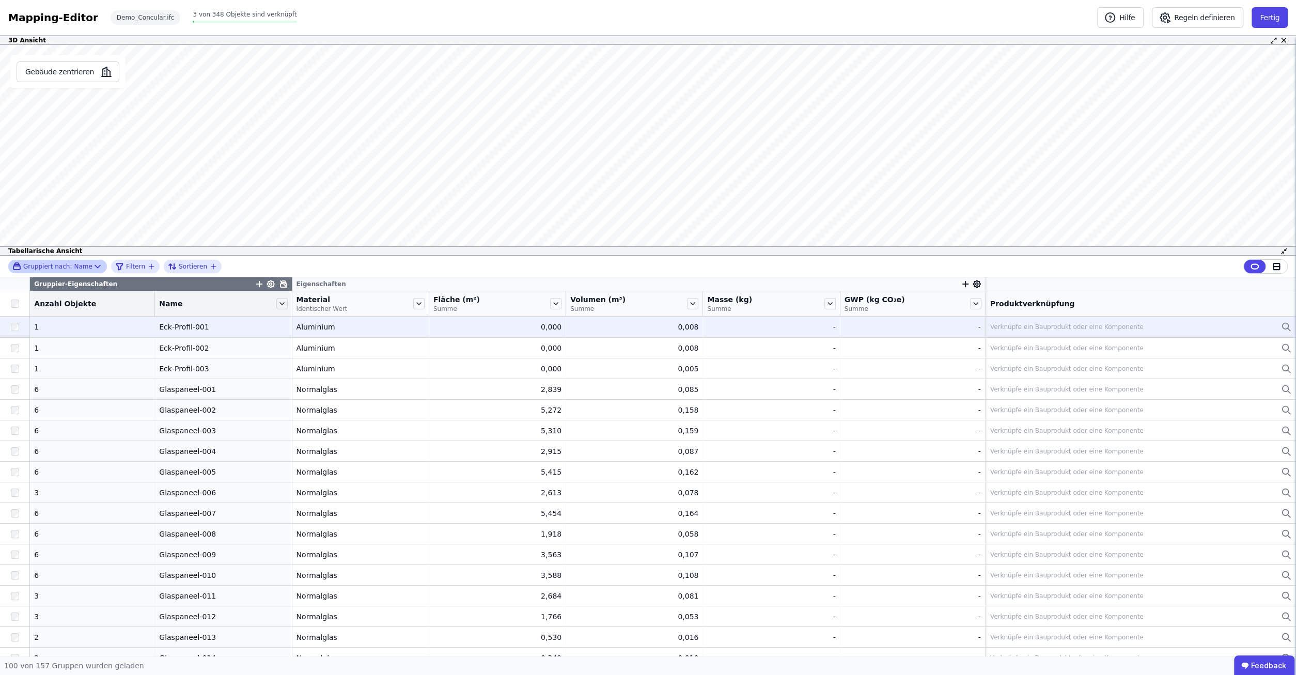
click at [128, 329] on div "1" at bounding box center [92, 327] width 116 height 10
click at [174, 327] on div "Eck-Profil-001" at bounding box center [223, 327] width 128 height 10
click at [162, 326] on div "Eck-Profil-001" at bounding box center [223, 327] width 128 height 10
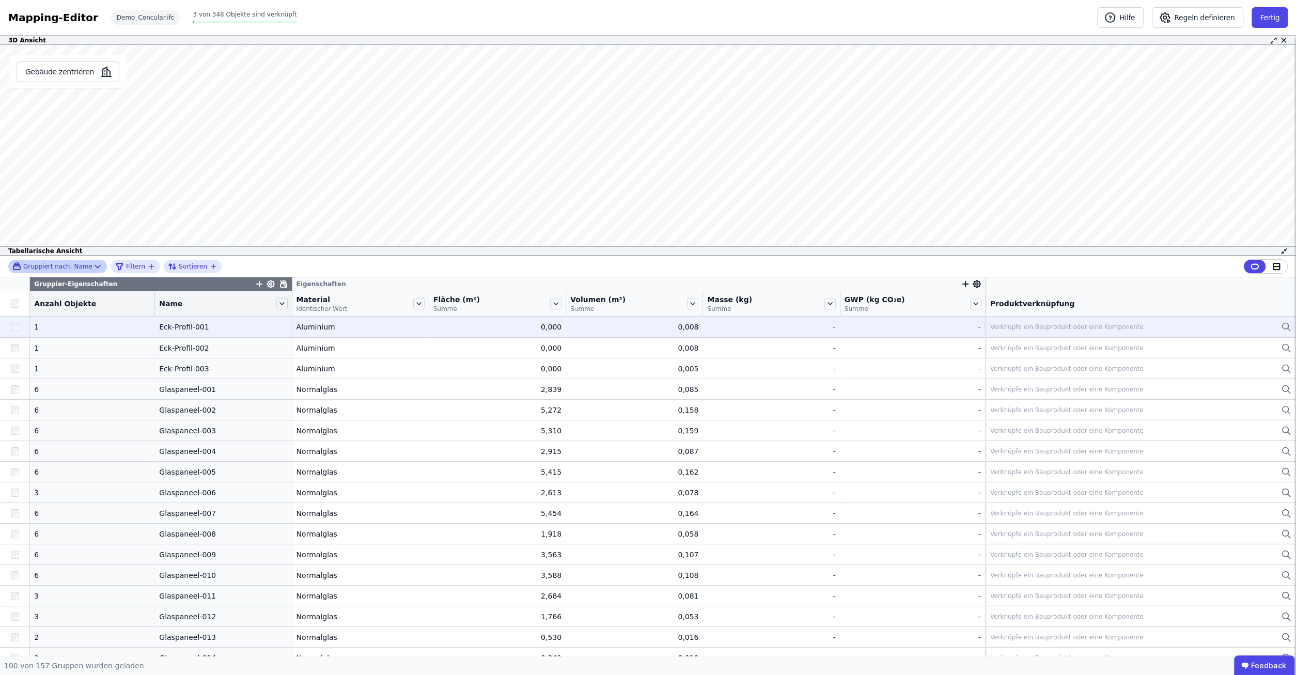
click at [176, 331] on div "Eck-Profil-001" at bounding box center [223, 327] width 128 height 10
click at [169, 331] on div "Eck-Profil-001" at bounding box center [223, 327] width 128 height 10
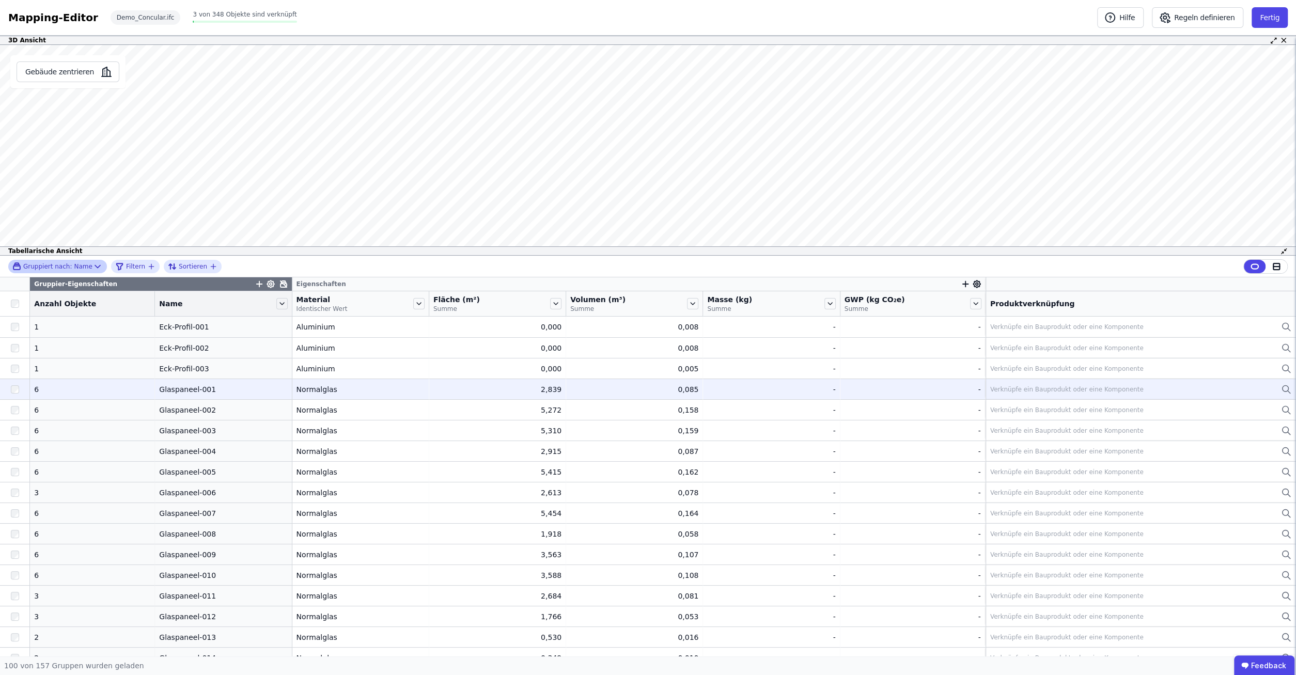
click at [11, 388] on div at bounding box center [14, 389] width 29 height 19
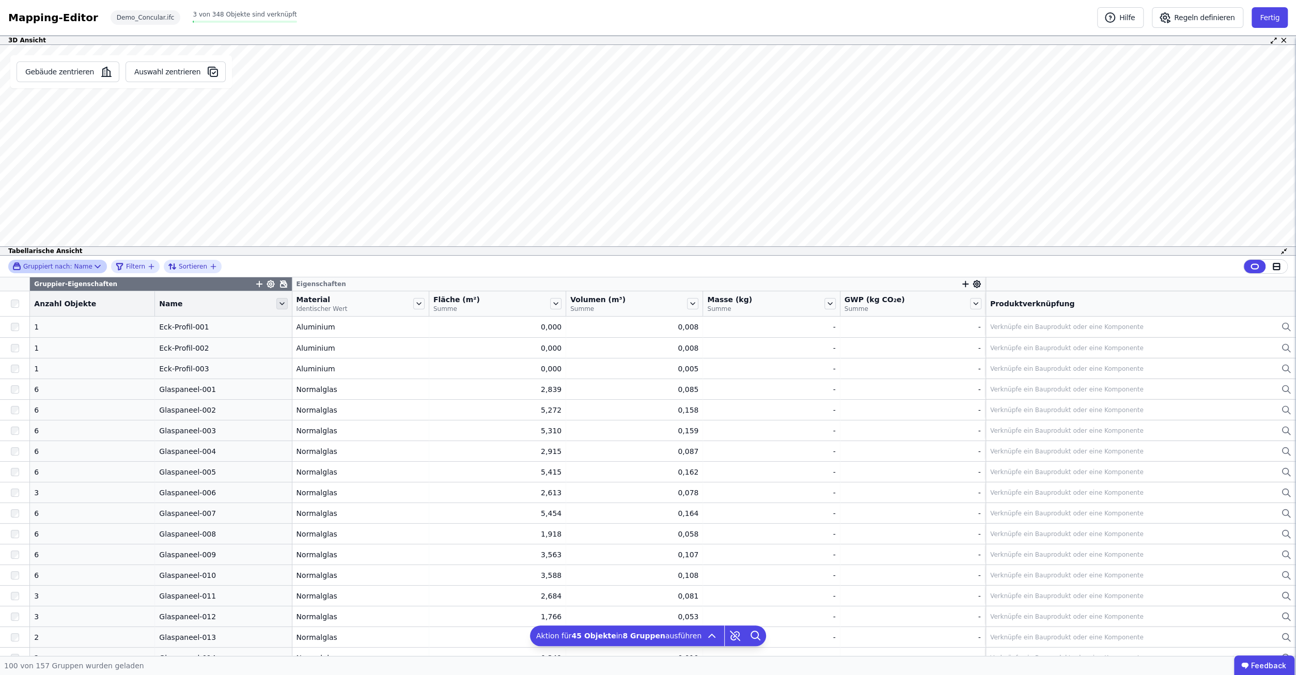
click at [276, 306] on icon at bounding box center [281, 303] width 11 height 11
click at [340, 337] on li "Filterregel für “Name” hinzufügen" at bounding box center [354, 334] width 159 height 21
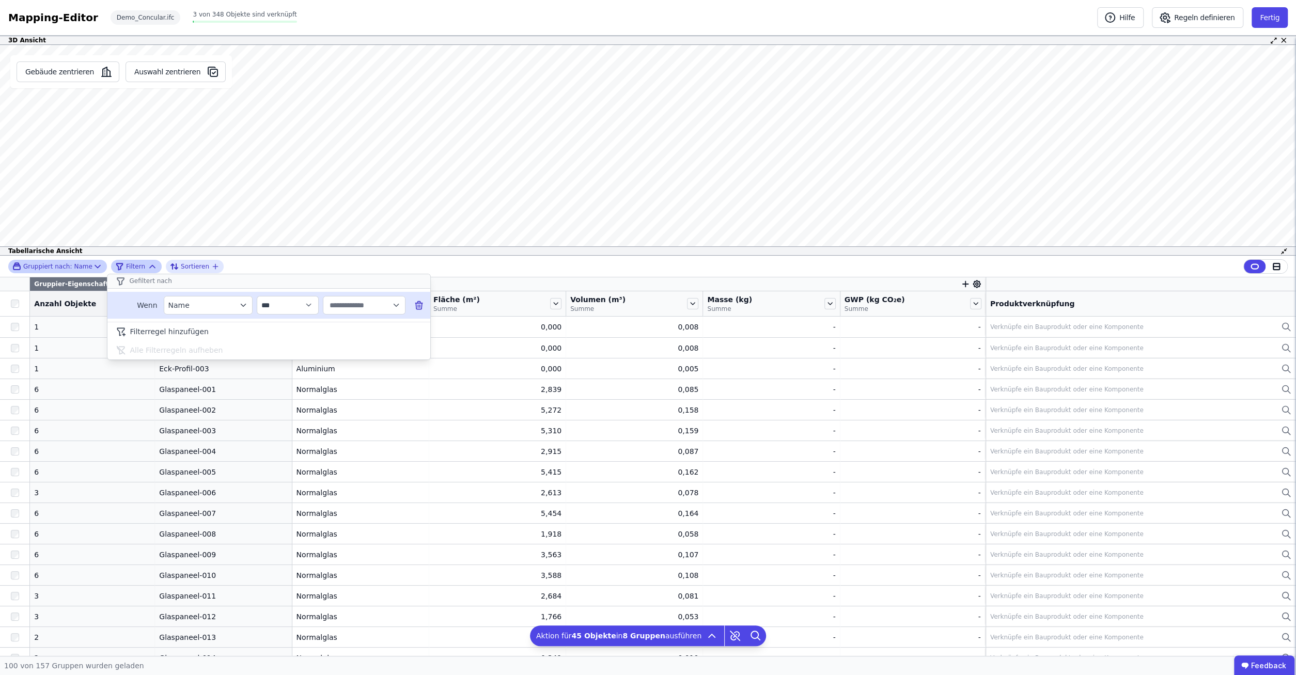
click at [243, 307] on icon "filter_by" at bounding box center [243, 305] width 9 height 9
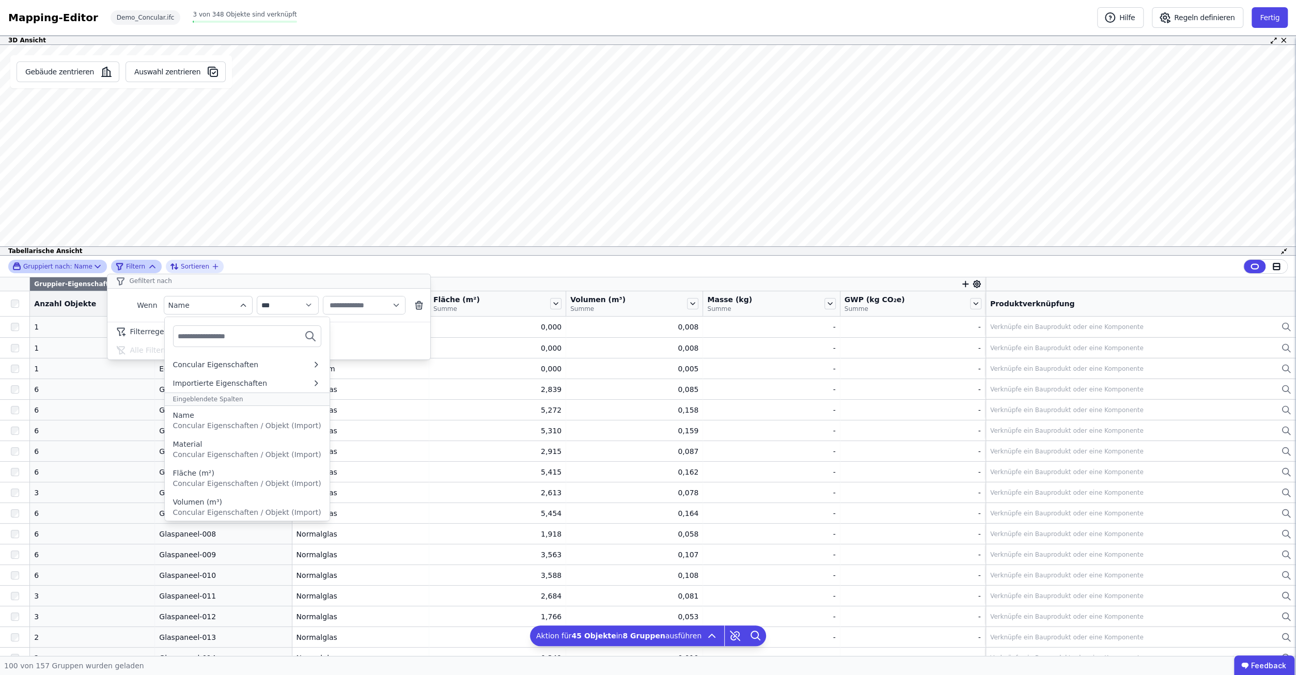
click at [378, 343] on div "Filterregel hinzufügen Alle Filterregeln aufheben" at bounding box center [268, 341] width 323 height 38
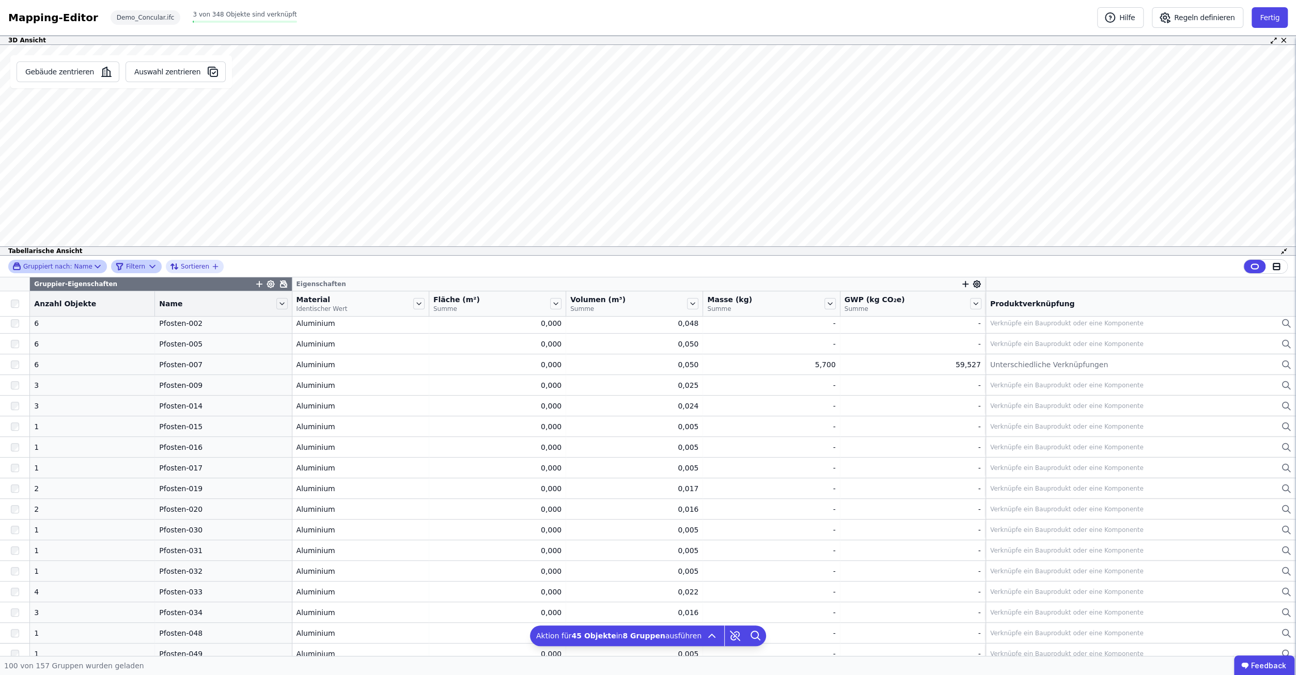
scroll to position [198, 0]
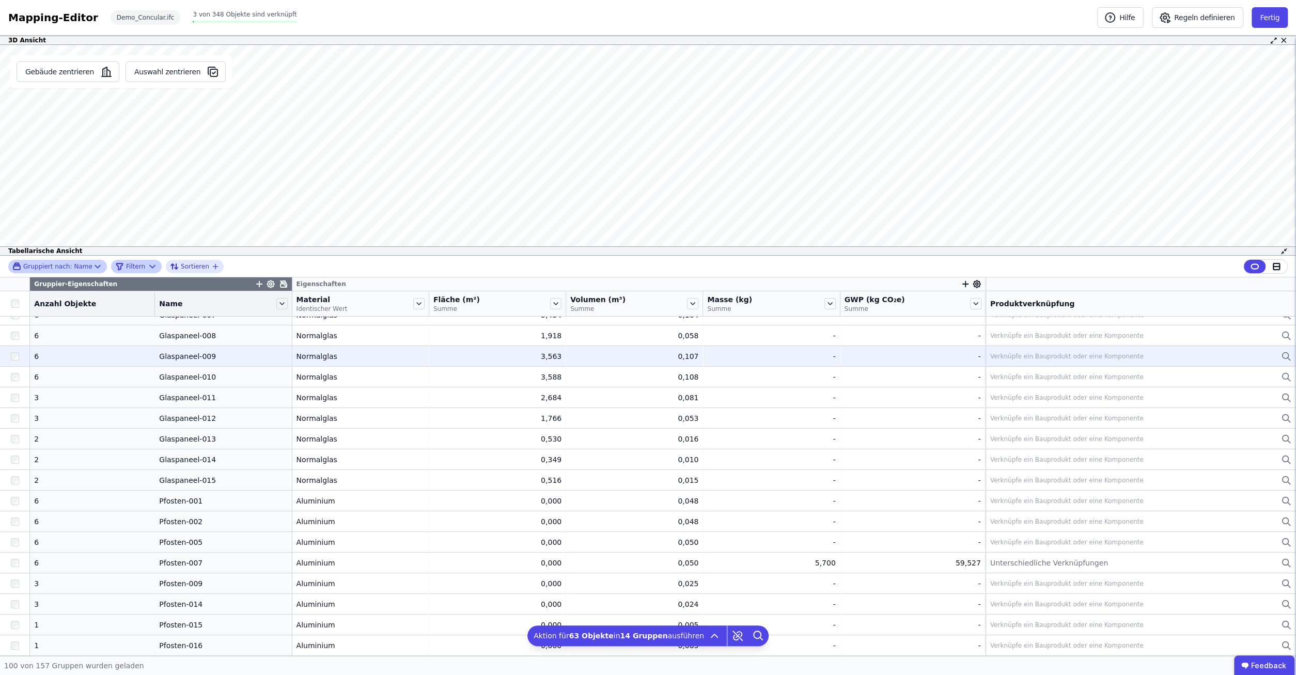
click at [13, 361] on div at bounding box center [14, 356] width 29 height 19
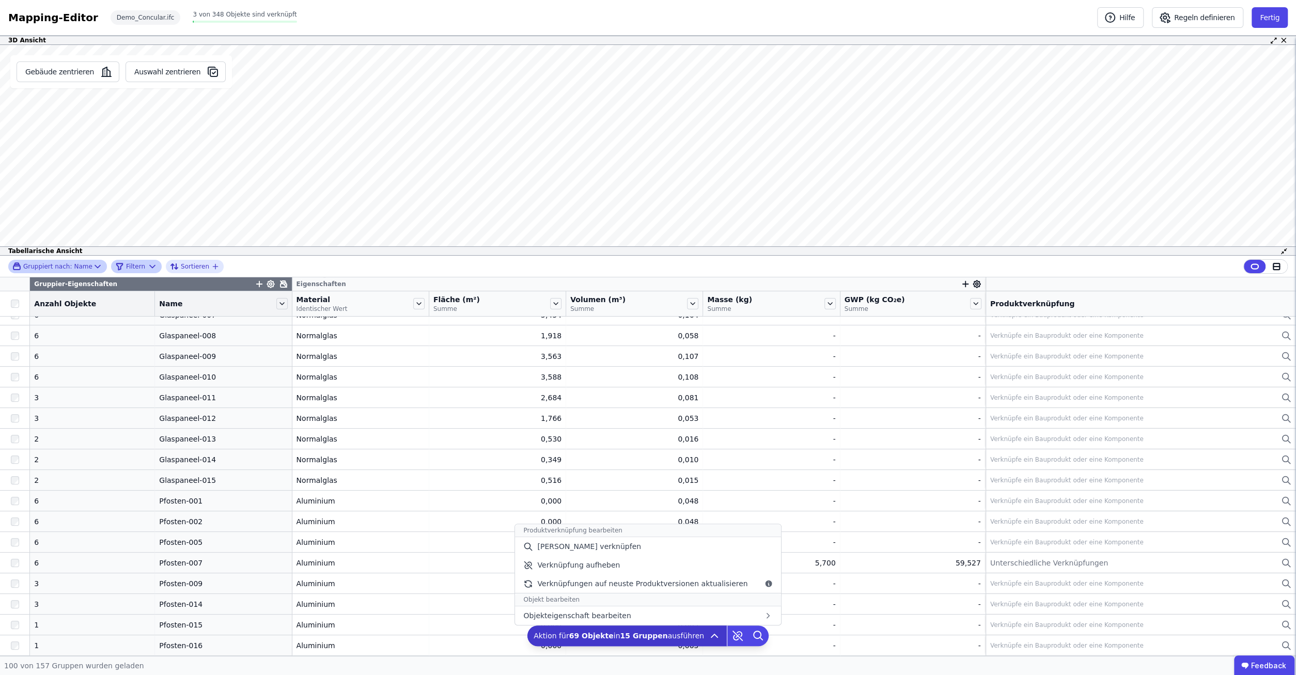
click at [708, 632] on icon at bounding box center [714, 636] width 12 height 12
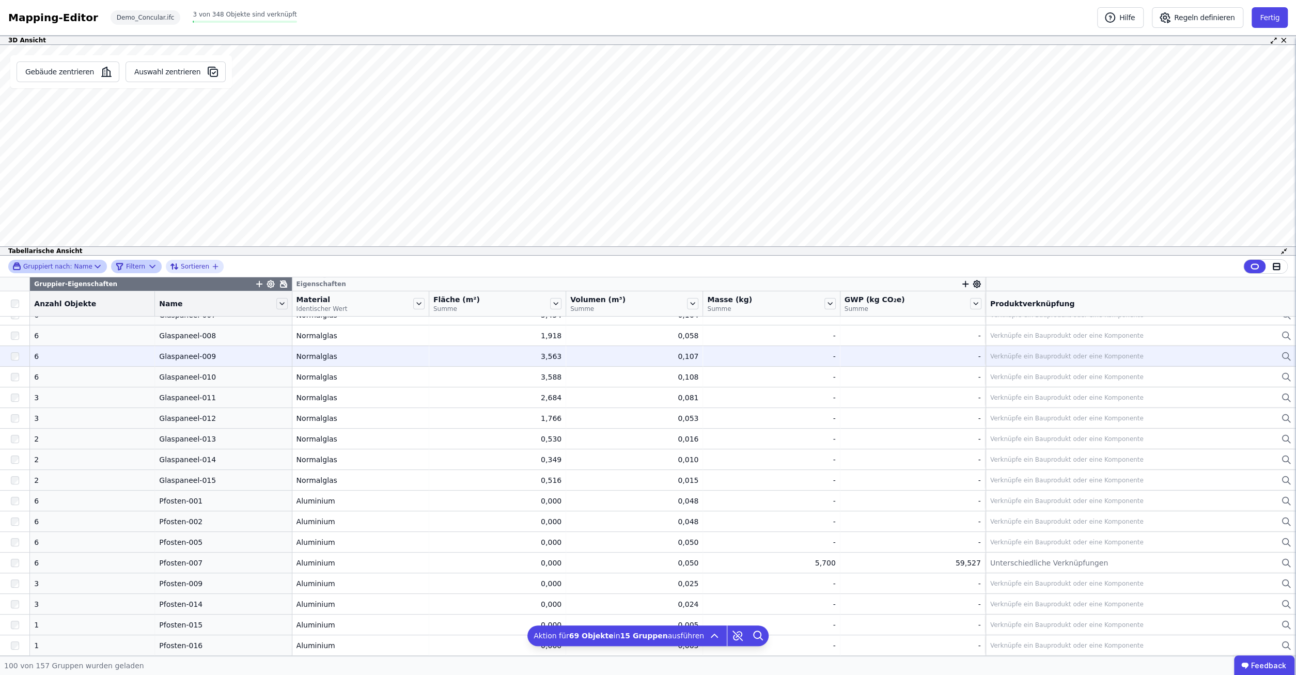
click at [1038, 357] on div "Verknüpfe ein Bauprodukt oder eine Komponente" at bounding box center [1066, 356] width 153 height 8
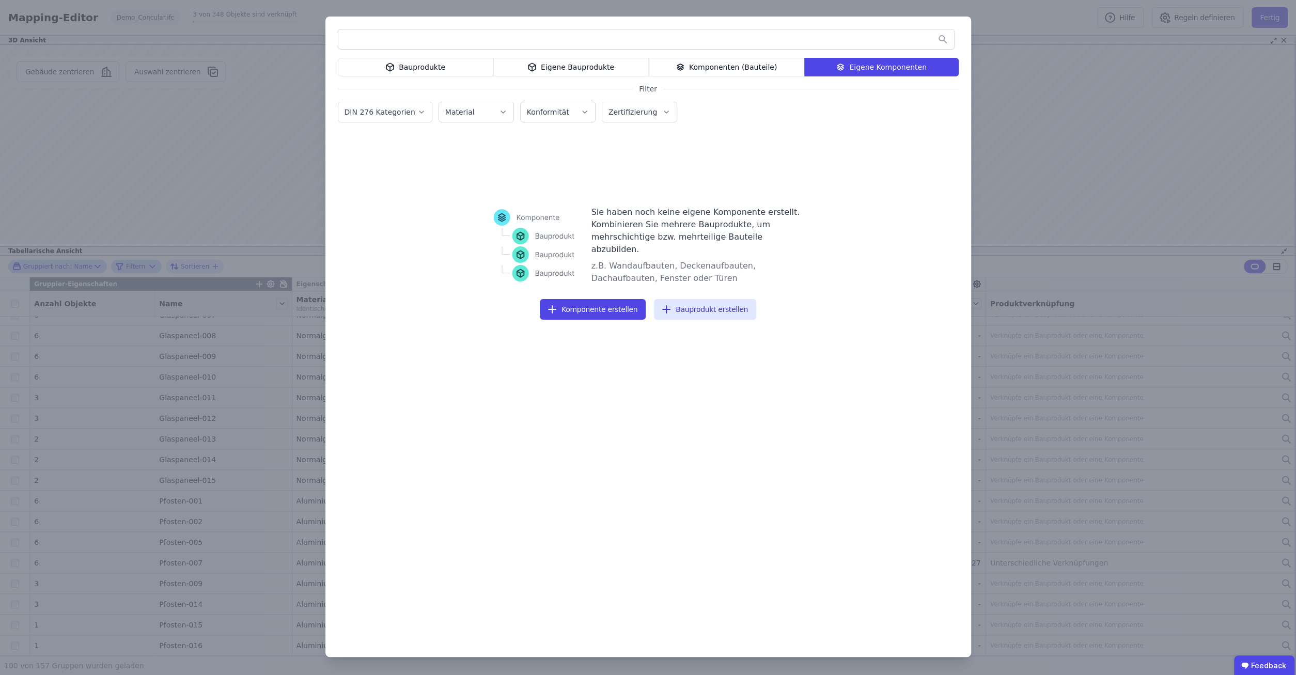
click at [557, 34] on input "text" at bounding box center [646, 39] width 616 height 19
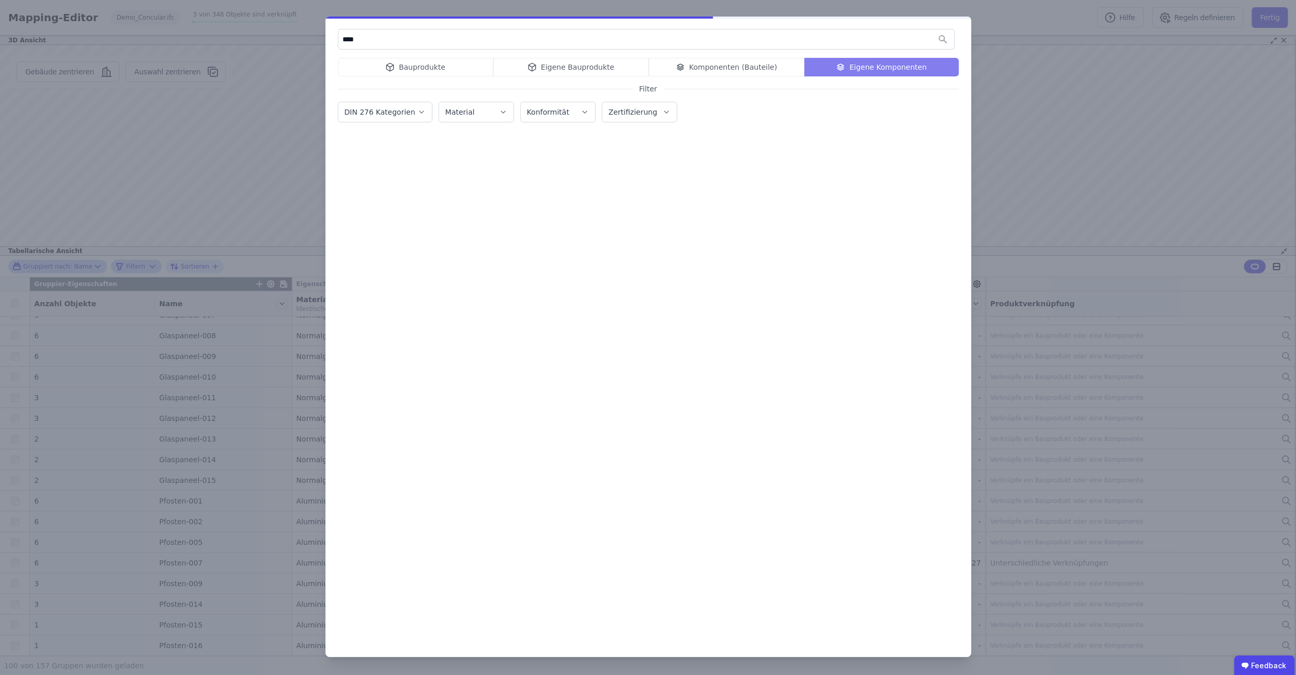
type input "****"
click at [447, 64] on div "Bauprodukte Eigene Bauprodukte Komponenten (Bauteile) Eigene Komponenten" at bounding box center [648, 67] width 621 height 19
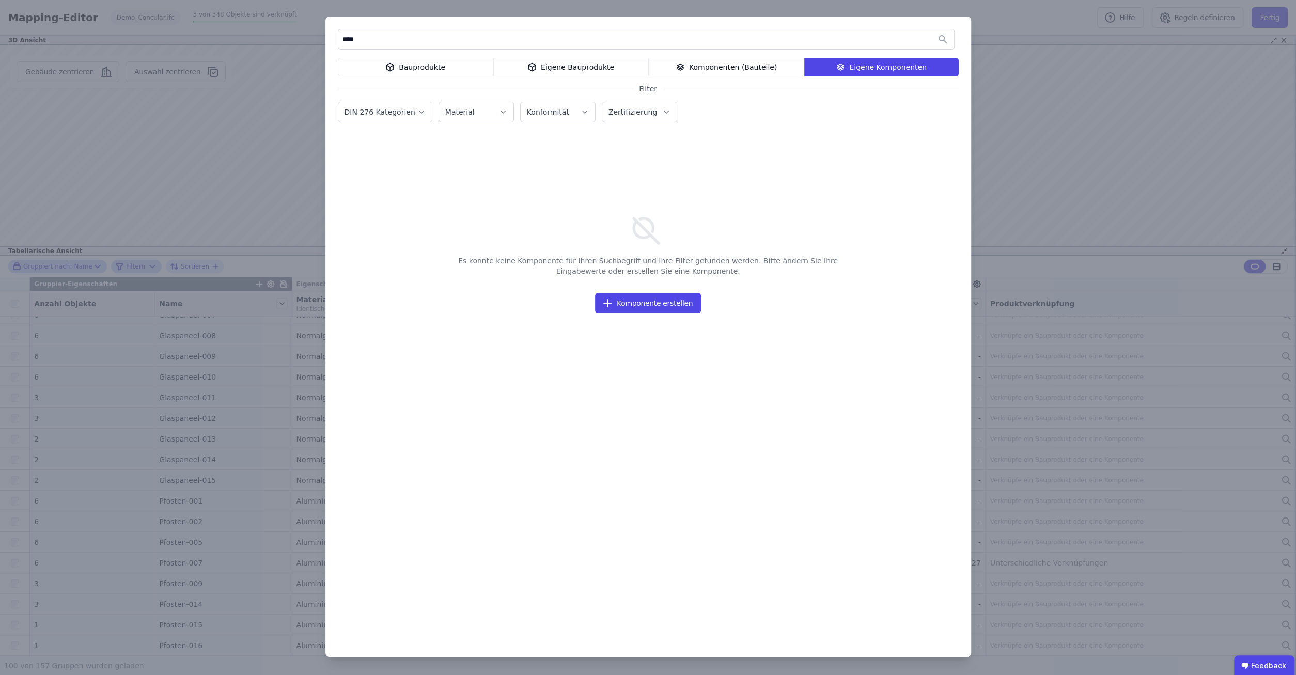
click at [449, 67] on div "Bauprodukte" at bounding box center [415, 67] width 155 height 19
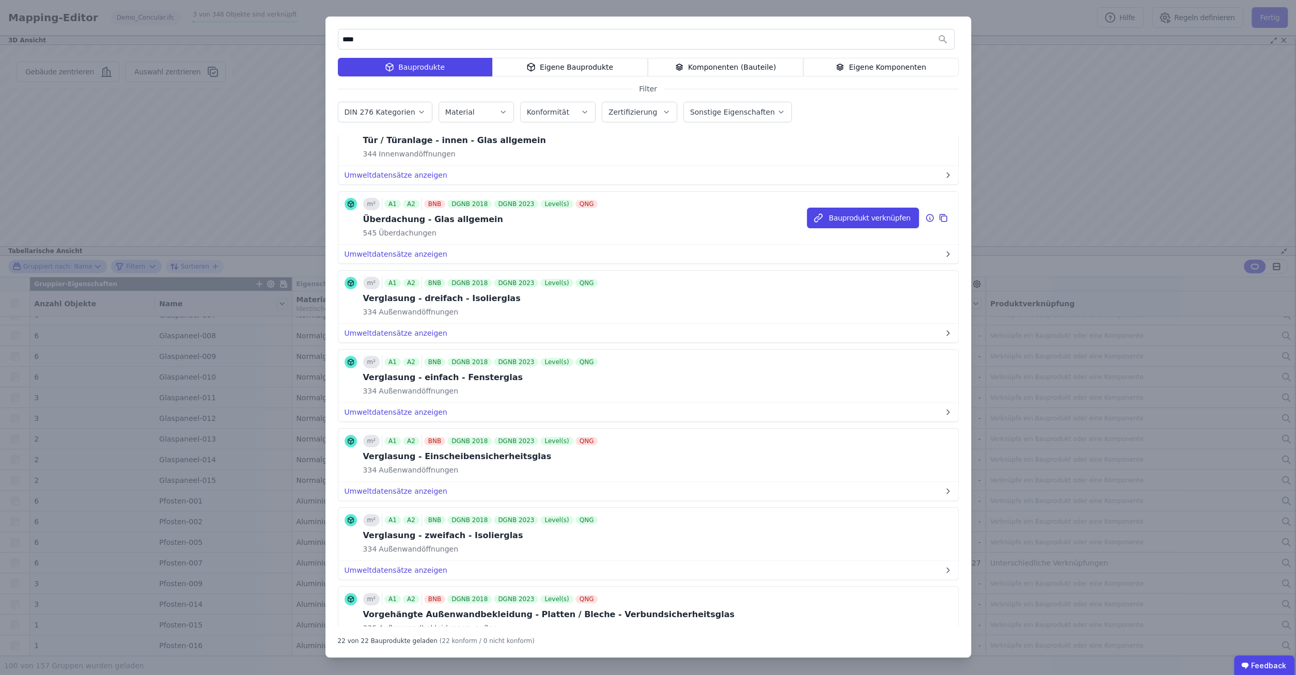
scroll to position [926, 0]
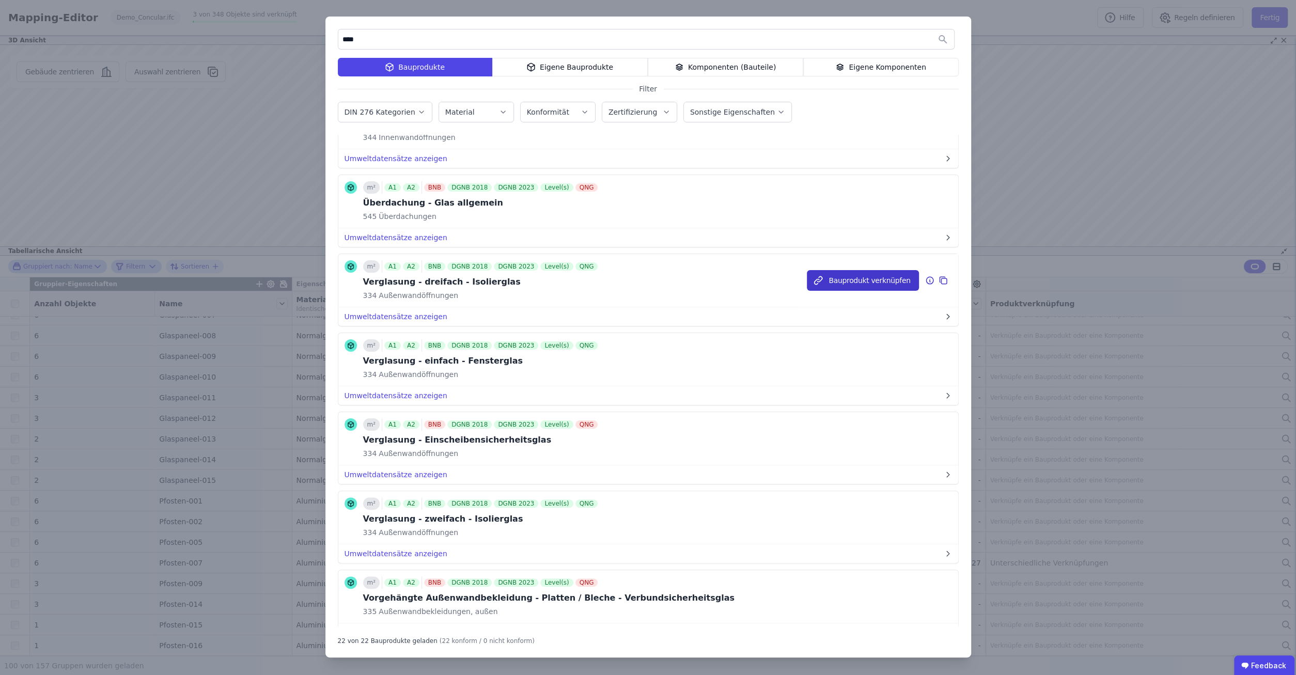
click at [888, 271] on button "Bauprodukt verknüpfen" at bounding box center [863, 280] width 112 height 21
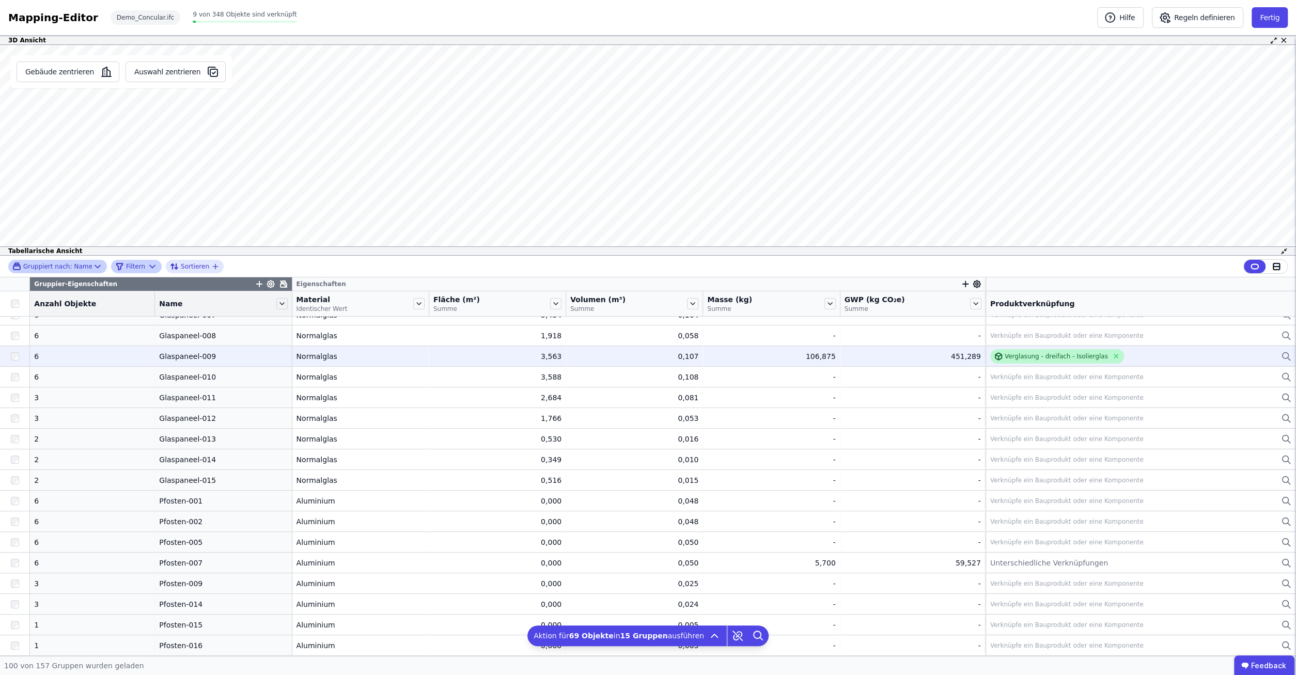
click at [1058, 358] on div "Verglasung - dreifach - Isolierglas" at bounding box center [1056, 356] width 103 height 8
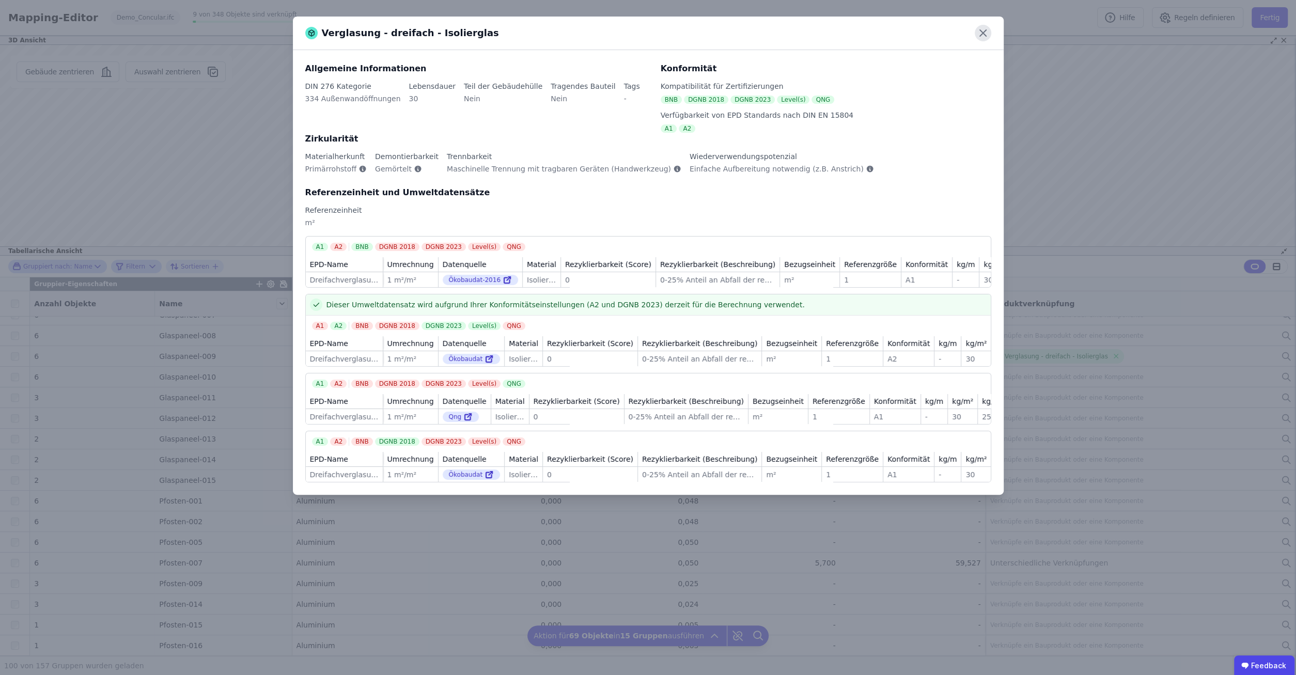
click at [980, 32] on icon at bounding box center [983, 33] width 6 height 6
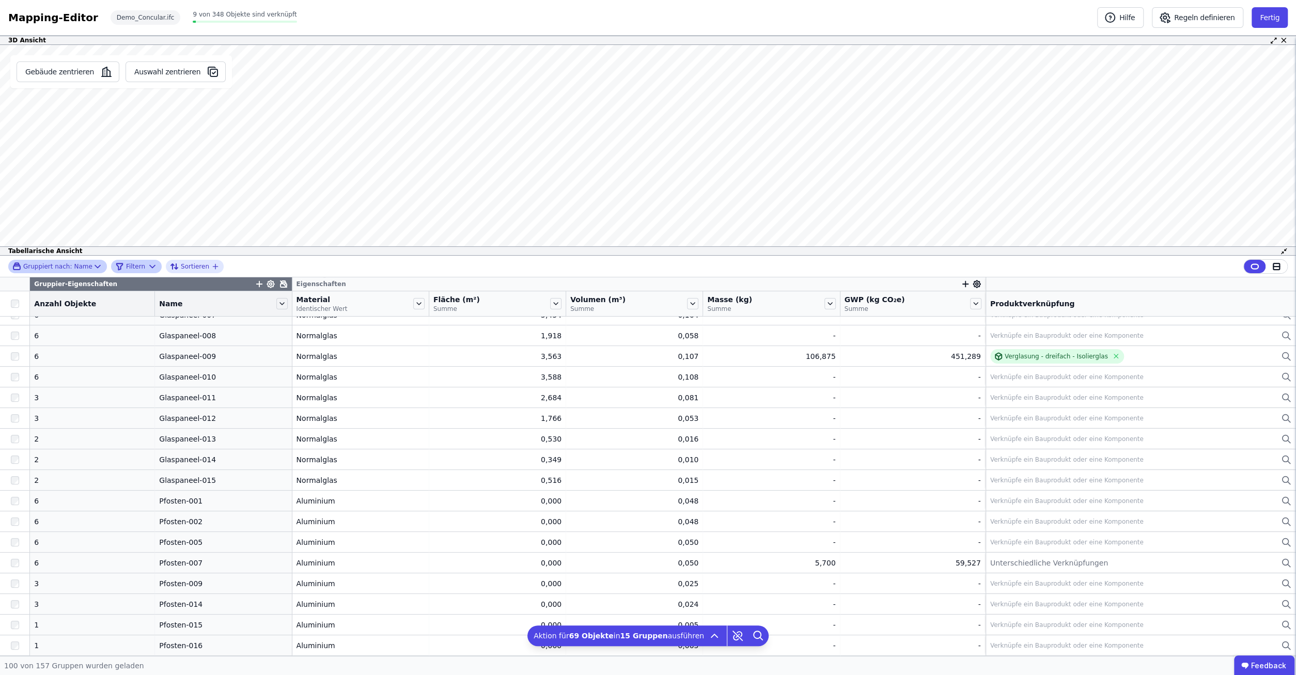
click at [972, 289] on icon at bounding box center [976, 283] width 9 height 9
click at [1055, 275] on div "Gruppiert nach: Name Filtern Sortieren" at bounding box center [648, 267] width 1296 height 22
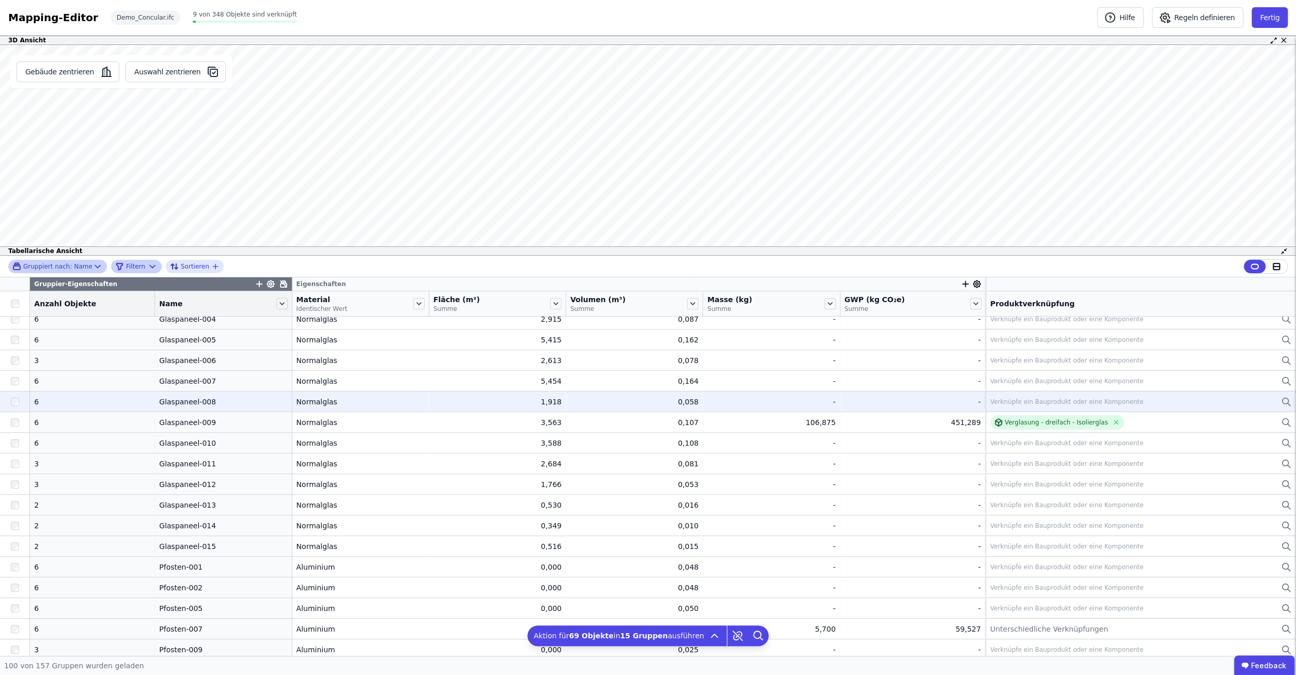
scroll to position [0, 0]
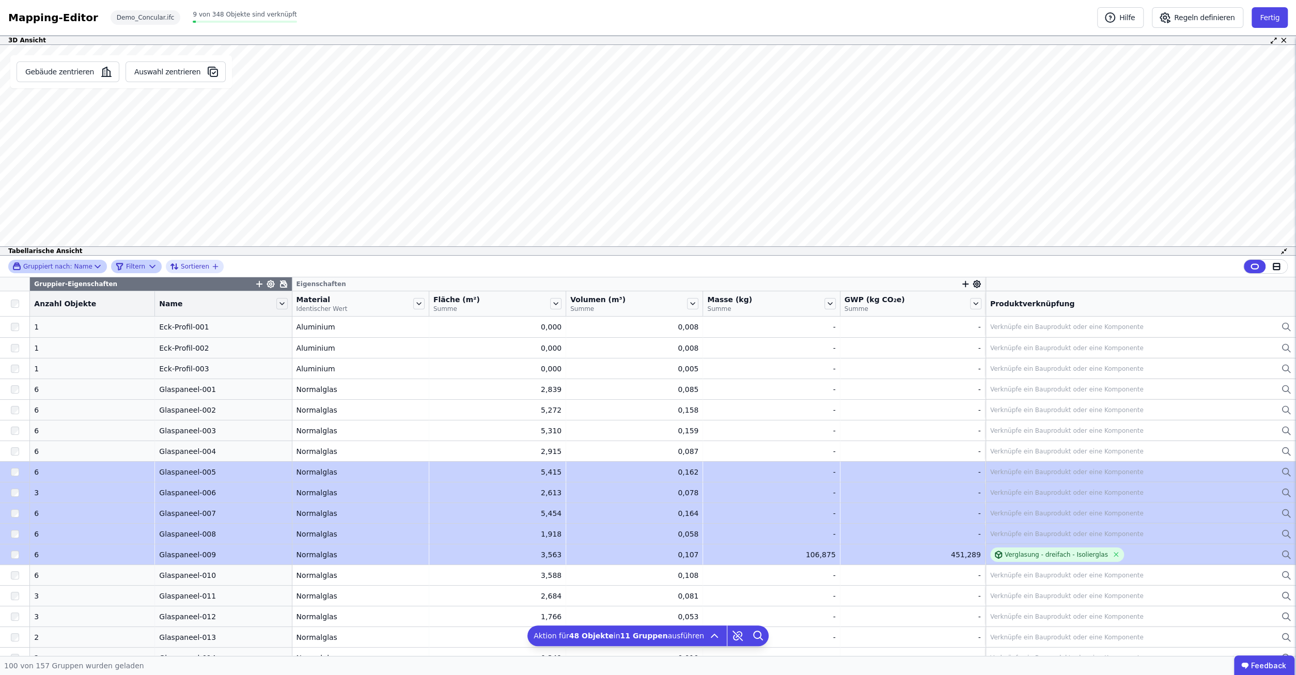
drag, startPoint x: 1043, startPoint y: 550, endPoint x: 1038, endPoint y: 476, distance: 74.0
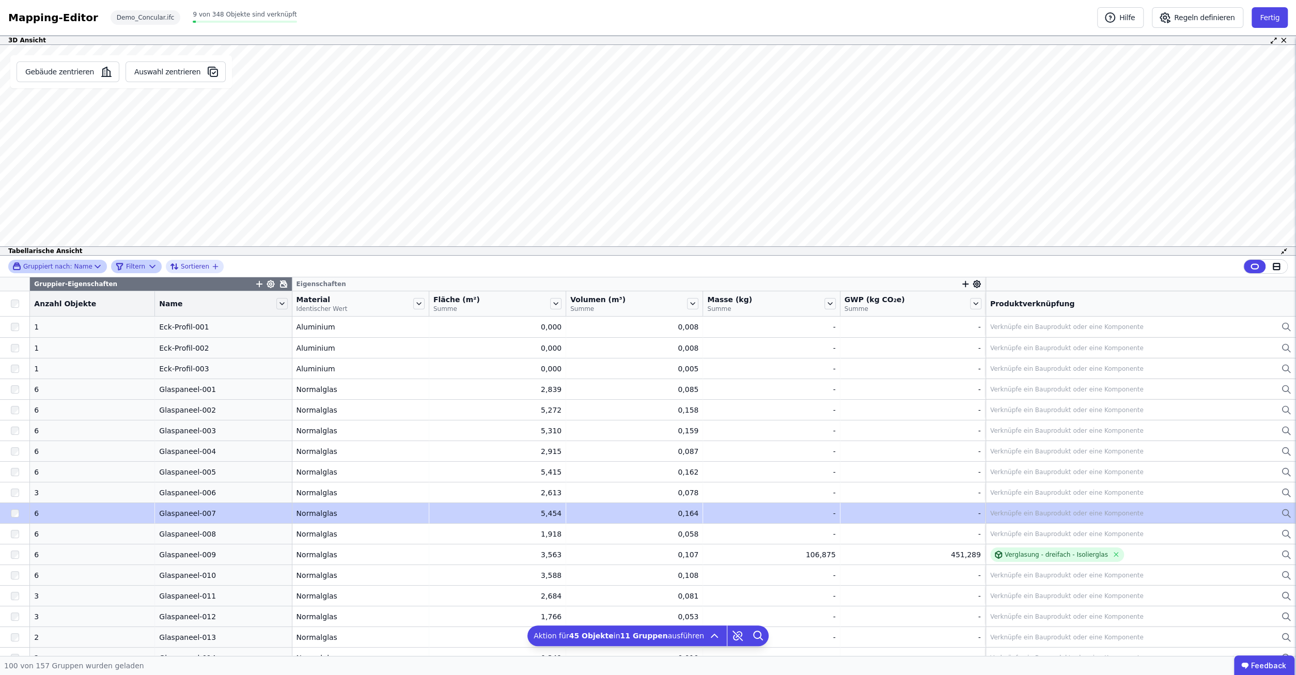
drag, startPoint x: 991, startPoint y: 466, endPoint x: 1004, endPoint y: 503, distance: 38.7
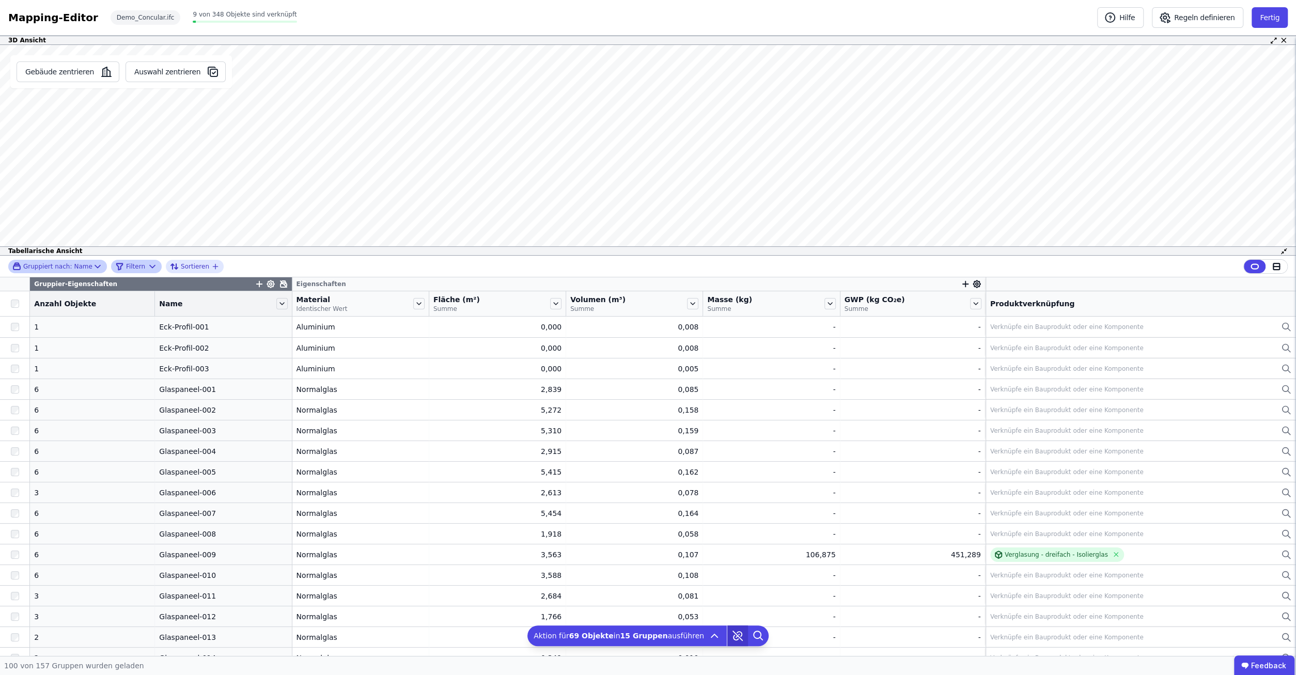
click at [733, 640] on icon at bounding box center [735, 637] width 5 height 5
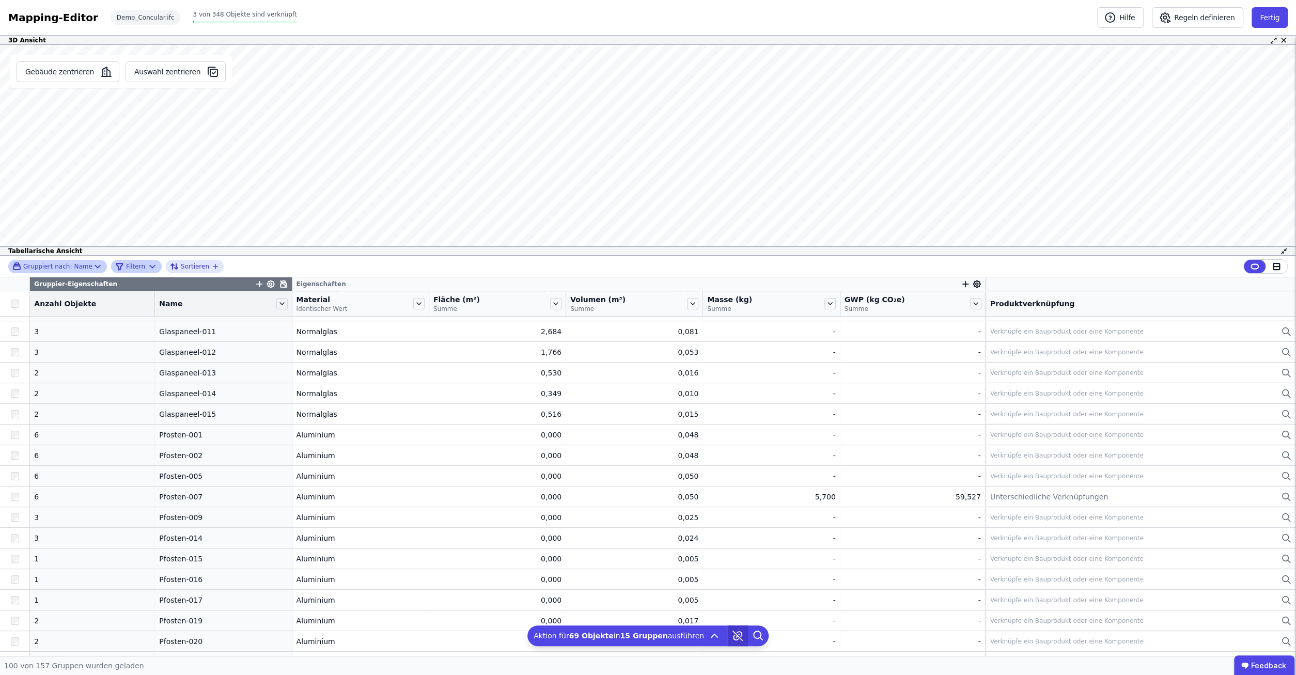
click at [727, 637] on icon at bounding box center [737, 635] width 21 height 21
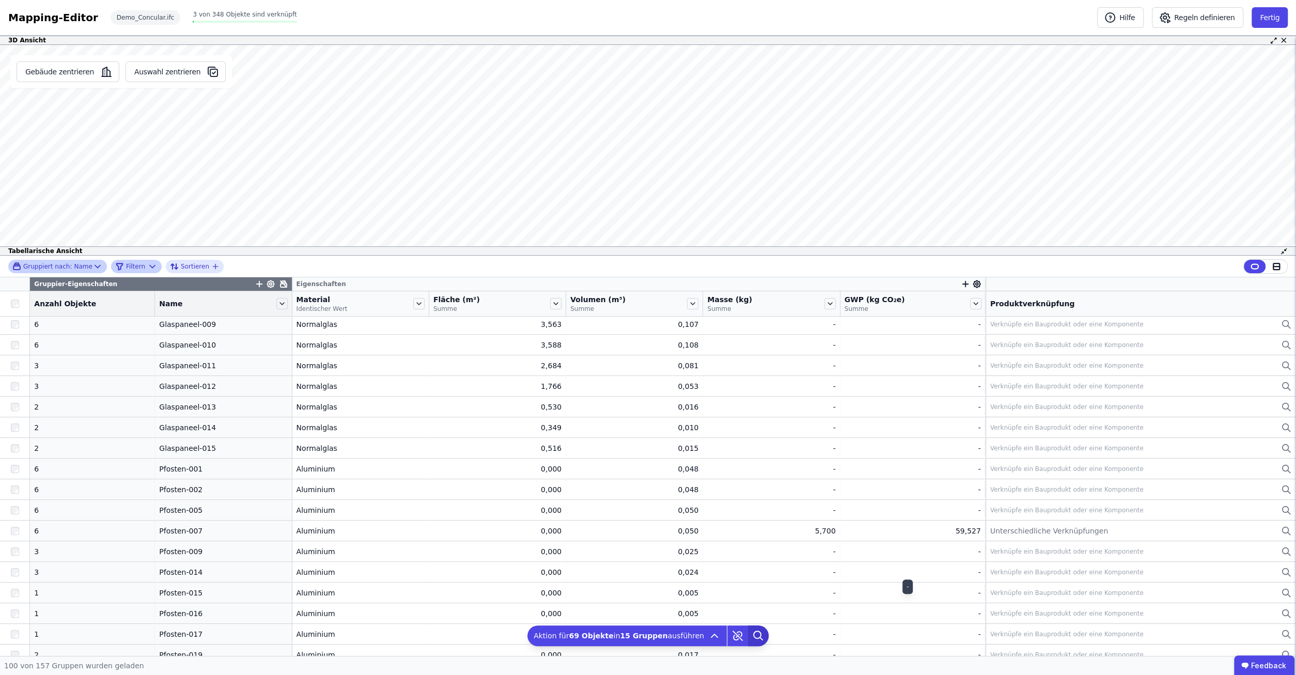
scroll to position [198, 0]
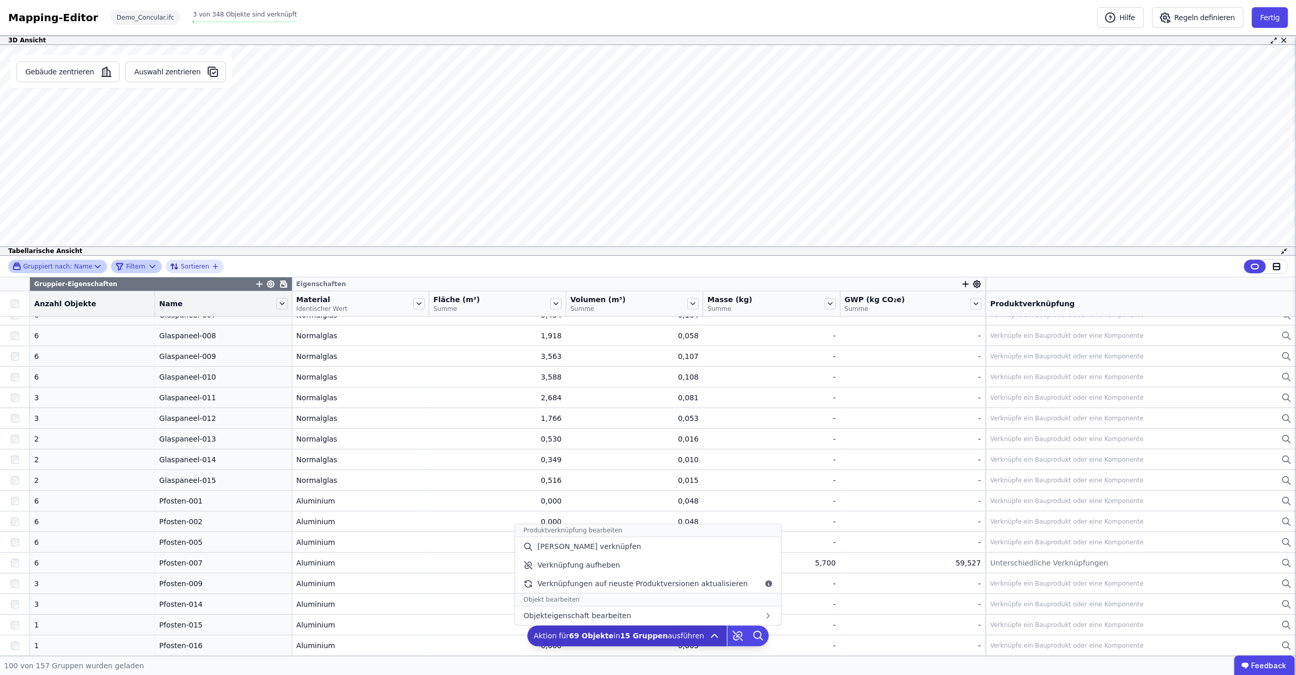
click at [711, 638] on icon at bounding box center [714, 636] width 12 height 12
click at [614, 552] on div "[PERSON_NAME] verknüpfen" at bounding box center [647, 546] width 265 height 19
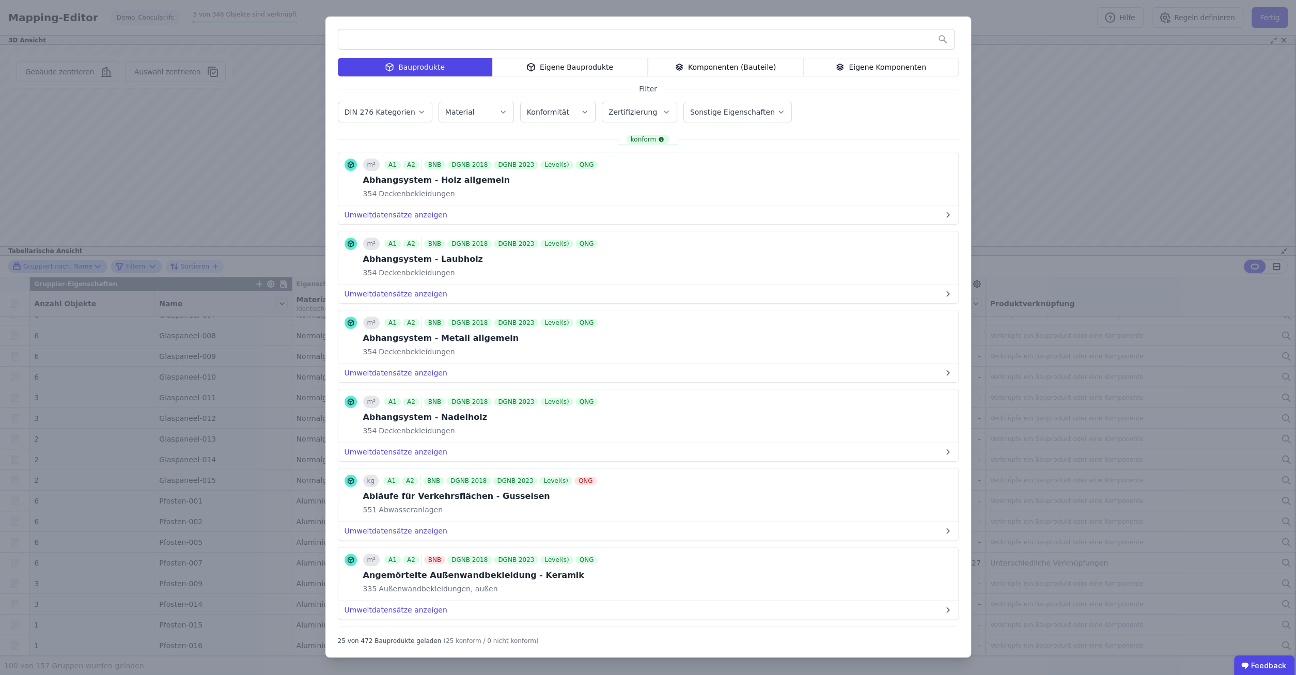
click at [428, 47] on input "text" at bounding box center [646, 39] width 616 height 19
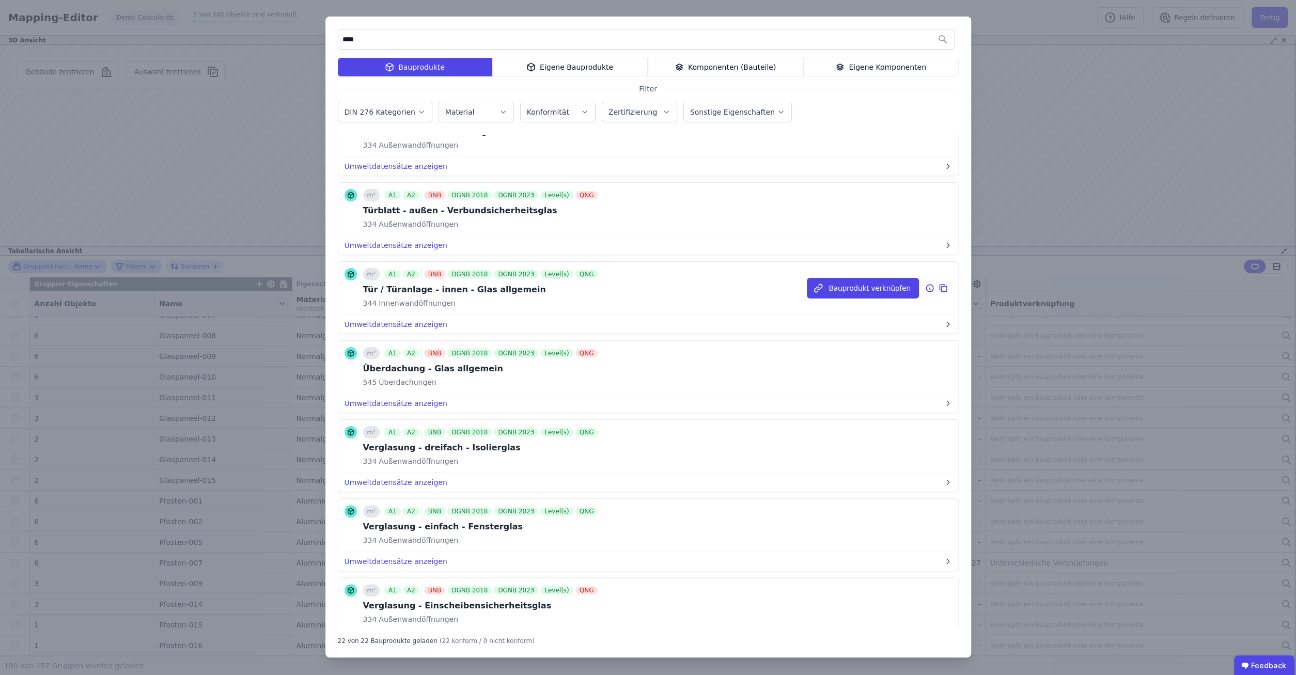
scroll to position [793, 0]
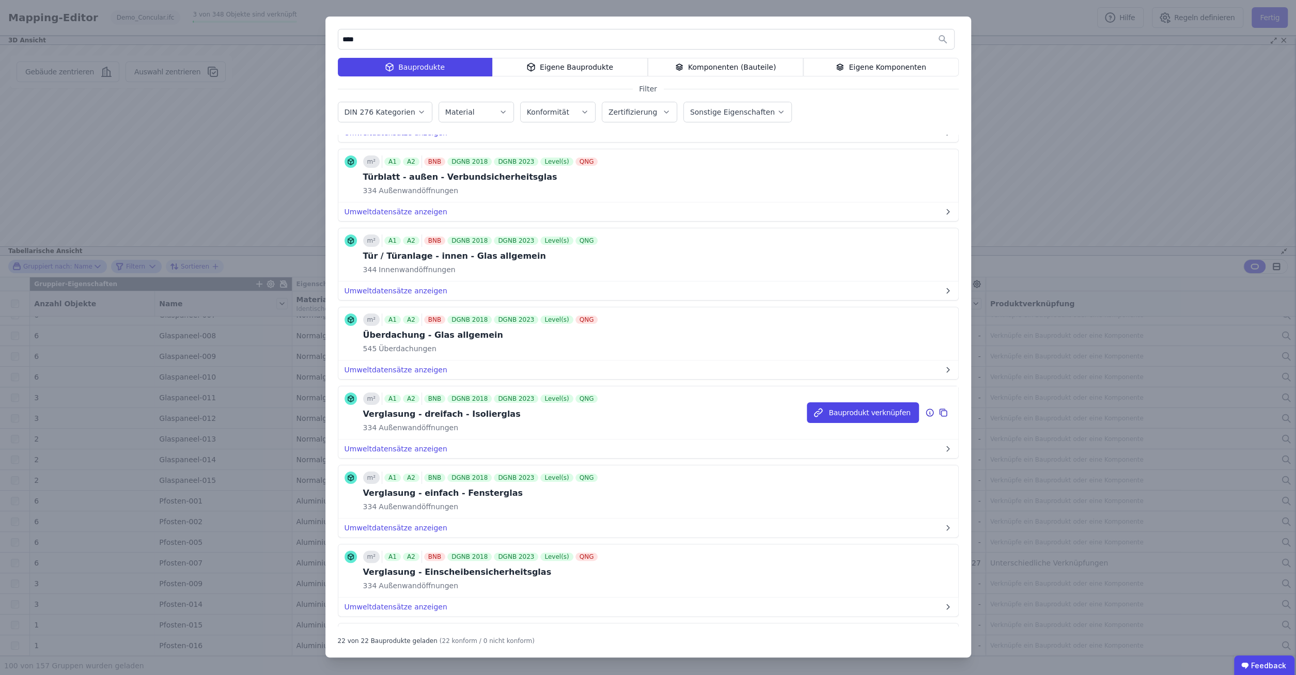
type input "****"
click at [461, 408] on div "Verglasung - dreifach - Isolierglas" at bounding box center [481, 414] width 237 height 12
click at [855, 409] on button "Bauprodukt verknüpfen" at bounding box center [863, 412] width 112 height 21
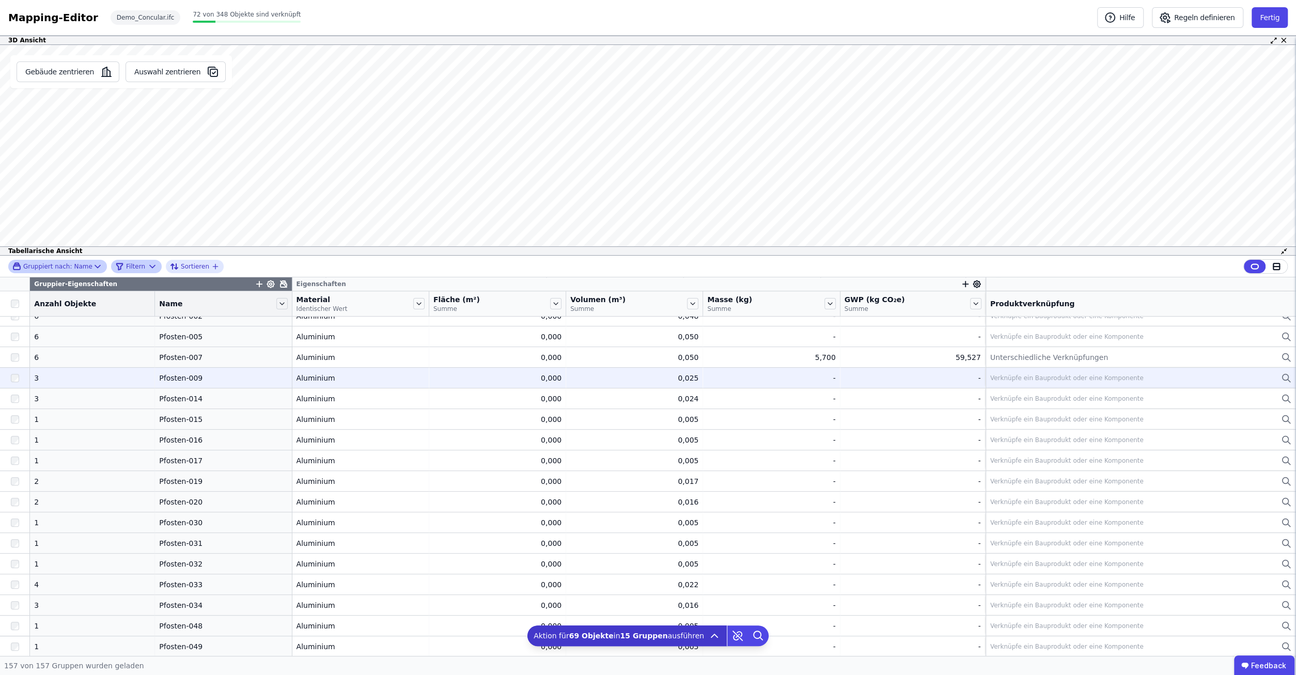
scroll to position [139, 0]
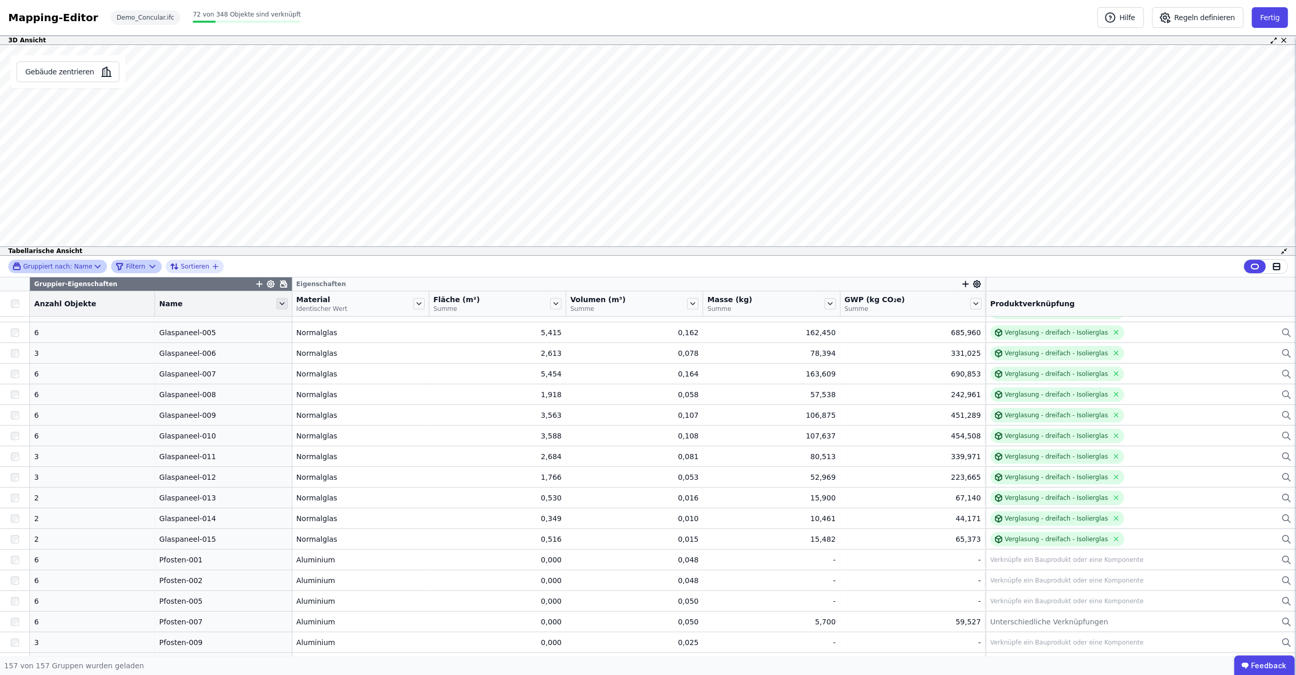
click at [276, 306] on icon at bounding box center [281, 303] width 11 height 11
click at [283, 268] on div "Gruppiert nach: Name Filtern Sortieren" at bounding box center [648, 267] width 1296 height 22
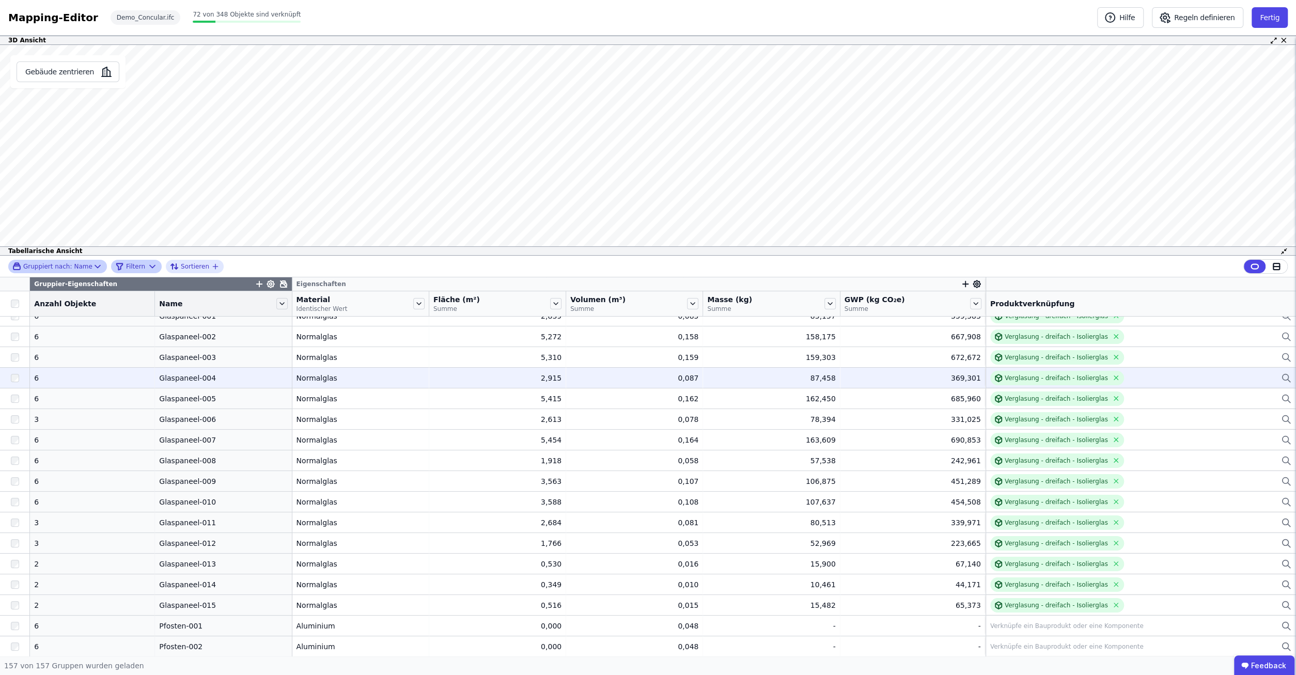
scroll to position [0, 0]
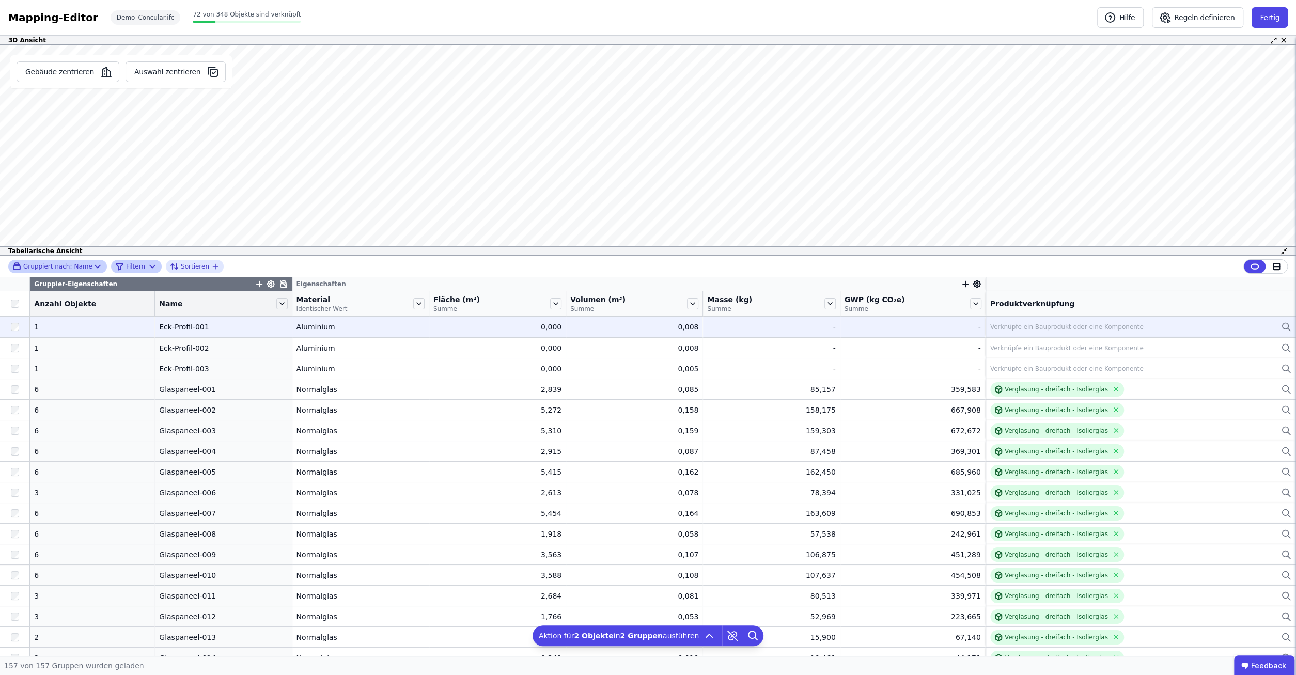
click at [15, 322] on div at bounding box center [14, 327] width 29 height 19
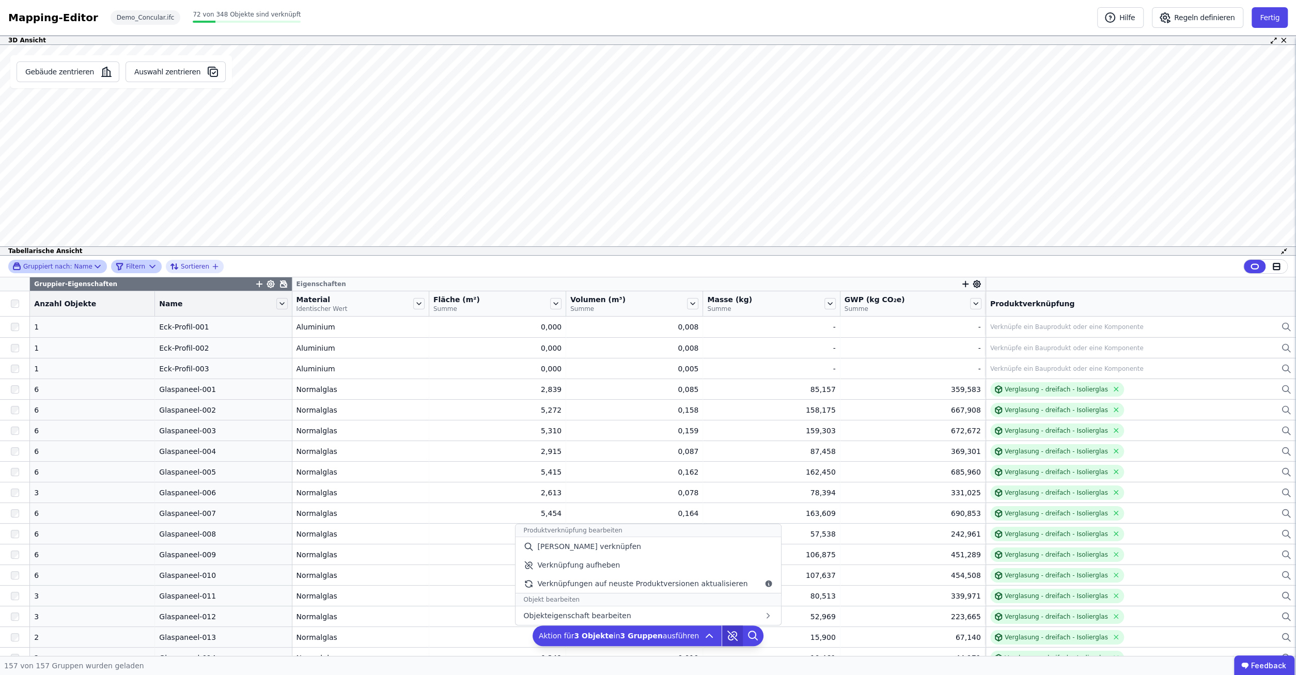
click at [728, 637] on icon at bounding box center [732, 635] width 21 height 21
click at [731, 634] on icon at bounding box center [732, 635] width 3 height 3
click at [707, 634] on icon at bounding box center [709, 636] width 12 height 12
click at [603, 548] on span "[PERSON_NAME] verknüpfen" at bounding box center [589, 546] width 104 height 10
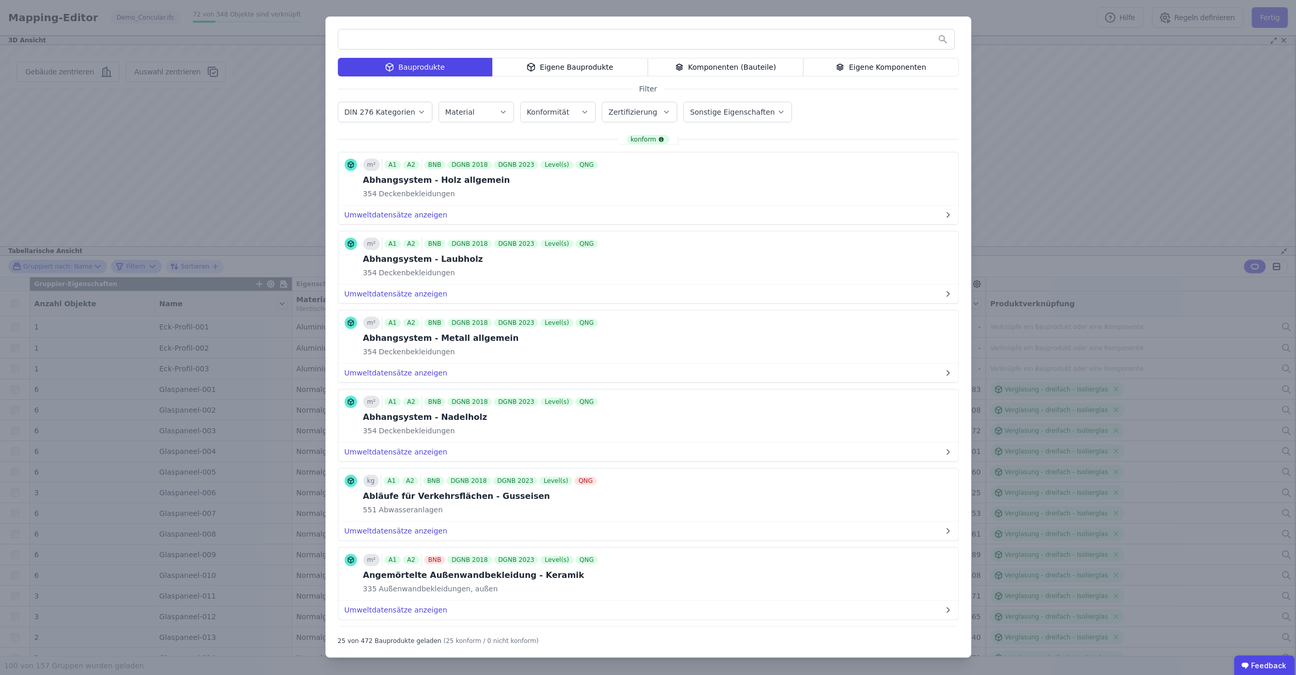
click at [442, 43] on input "text" at bounding box center [646, 39] width 616 height 19
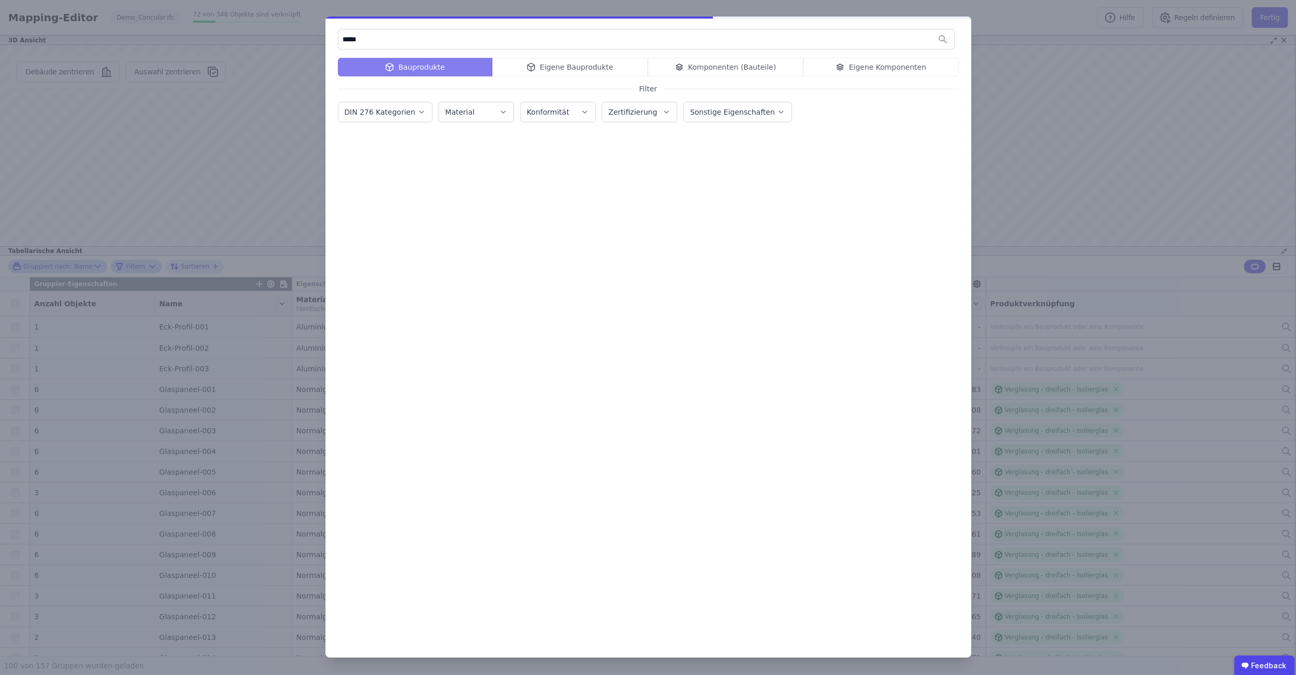
type input "******"
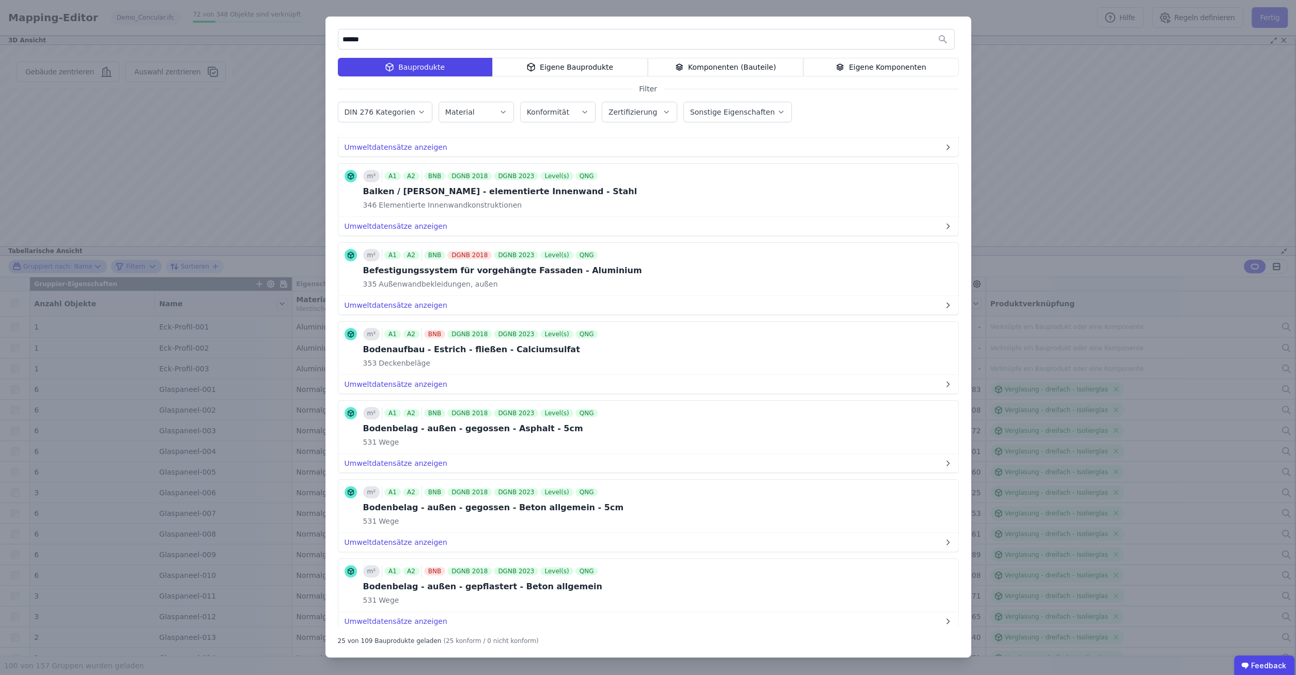
scroll to position [529, 0]
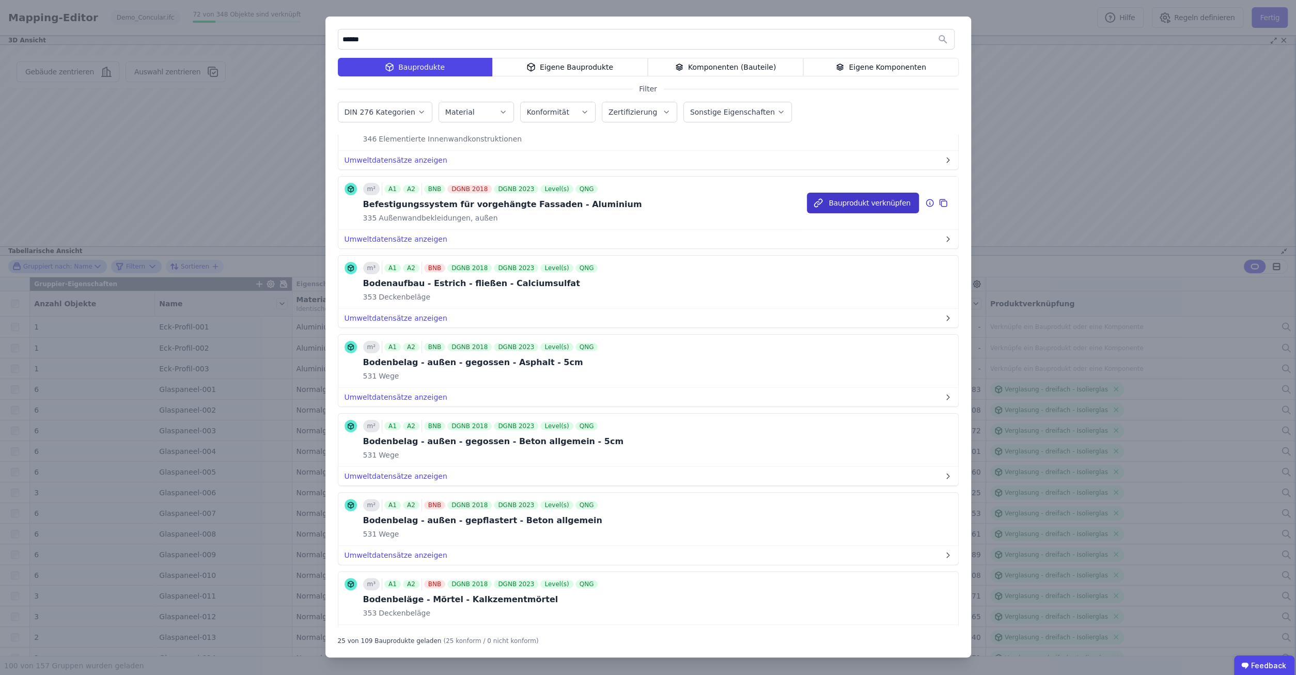
click at [858, 202] on button "Bauprodukt verknüpfen" at bounding box center [863, 203] width 112 height 21
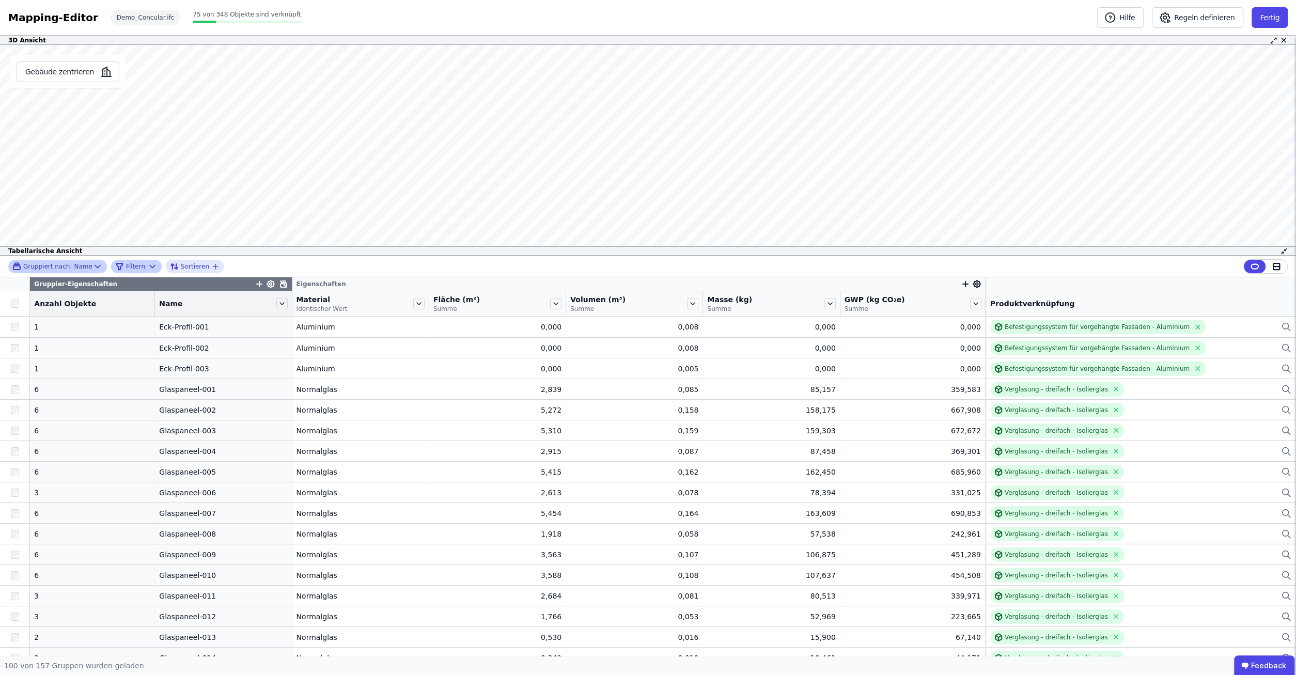
click at [92, 267] on icon at bounding box center [97, 266] width 10 height 10
click at [129, 264] on span "Filtern" at bounding box center [135, 266] width 19 height 8
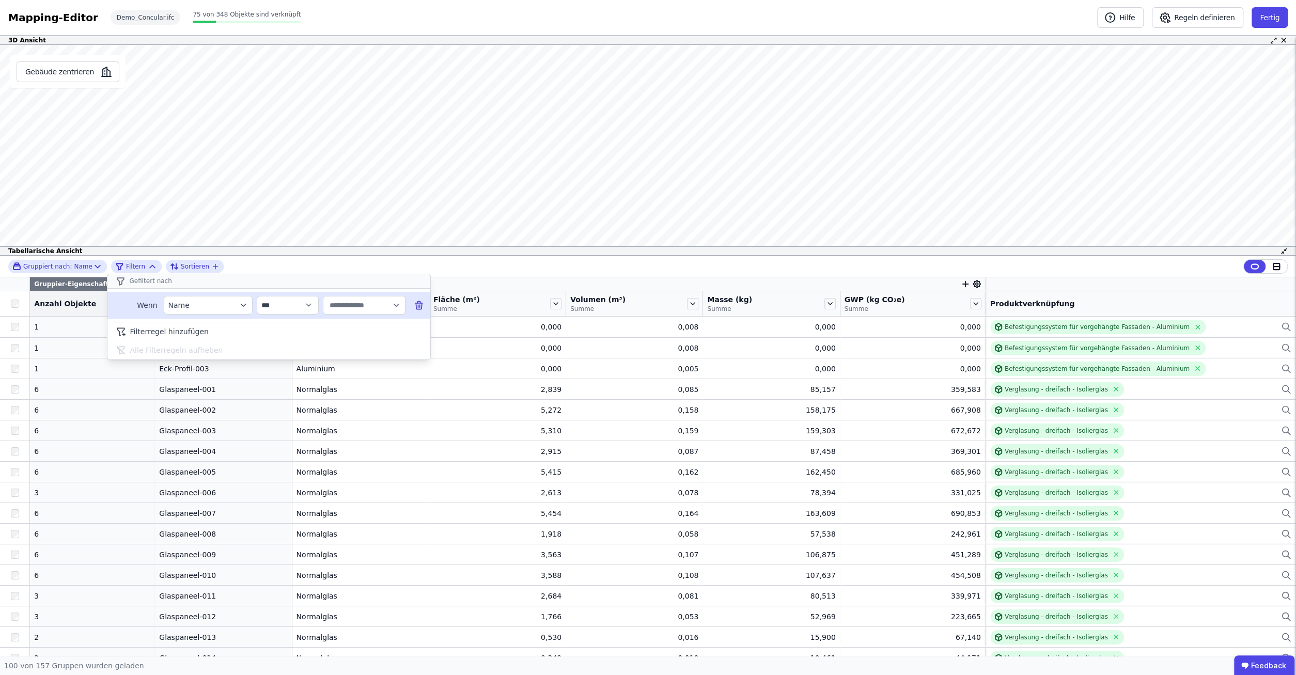
click at [244, 303] on icon "filter_by" at bounding box center [243, 305] width 9 height 9
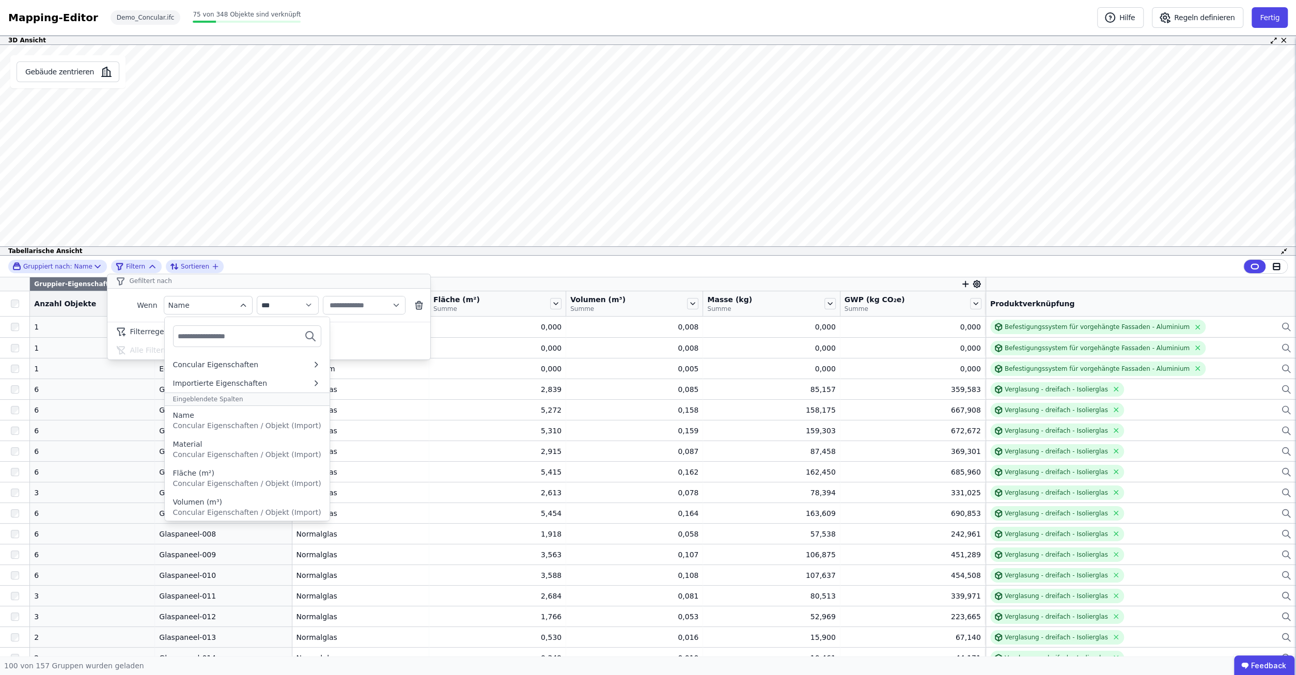
click at [220, 334] on input "text" at bounding box center [216, 336] width 76 height 19
click at [209, 422] on span "Concular Eigenschaften / Objekt (Import)" at bounding box center [247, 425] width 148 height 8
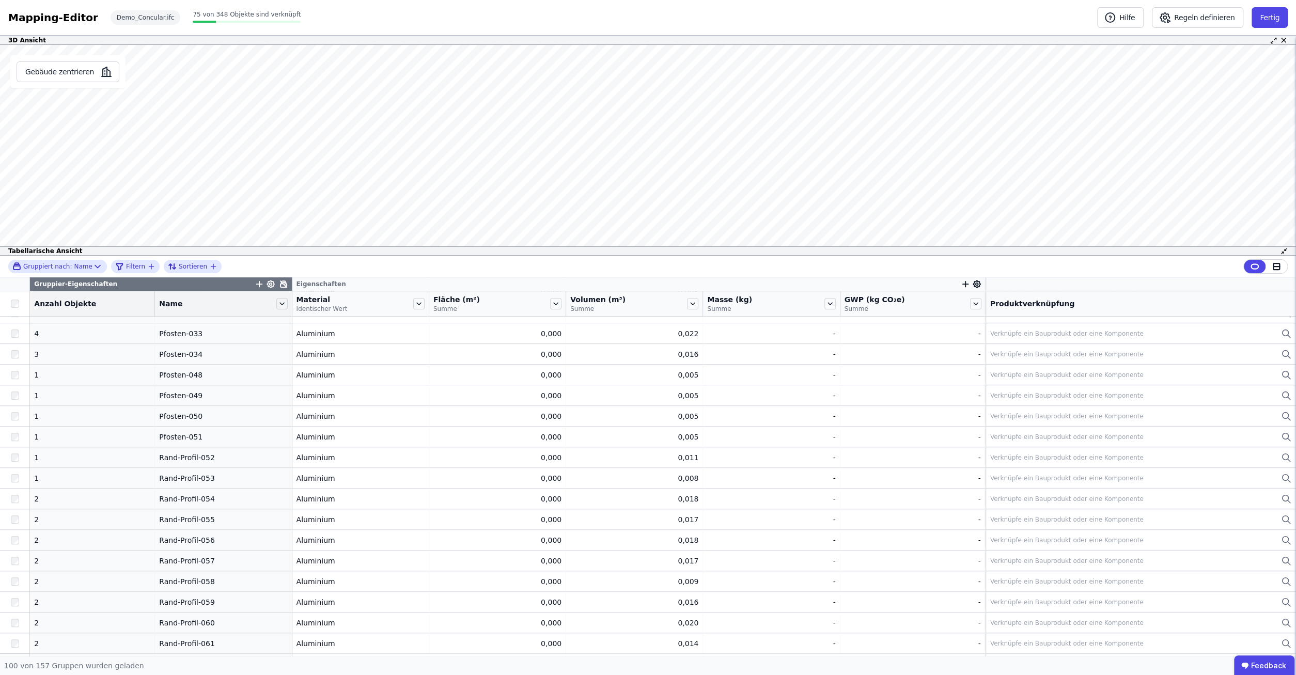
scroll to position [727, 0]
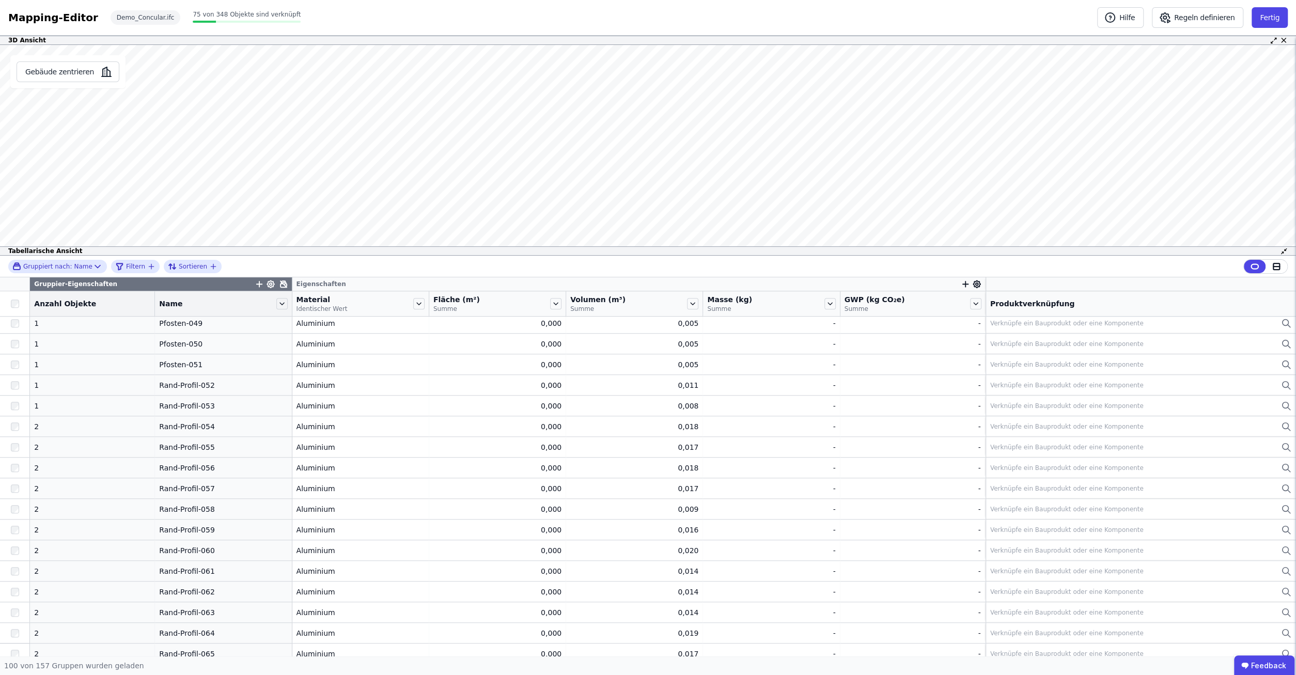
click at [196, 305] on div "Name" at bounding box center [216, 304] width 115 height 10
click at [276, 305] on icon at bounding box center [281, 303] width 11 height 11
click at [234, 305] on div "Name" at bounding box center [216, 304] width 115 height 10
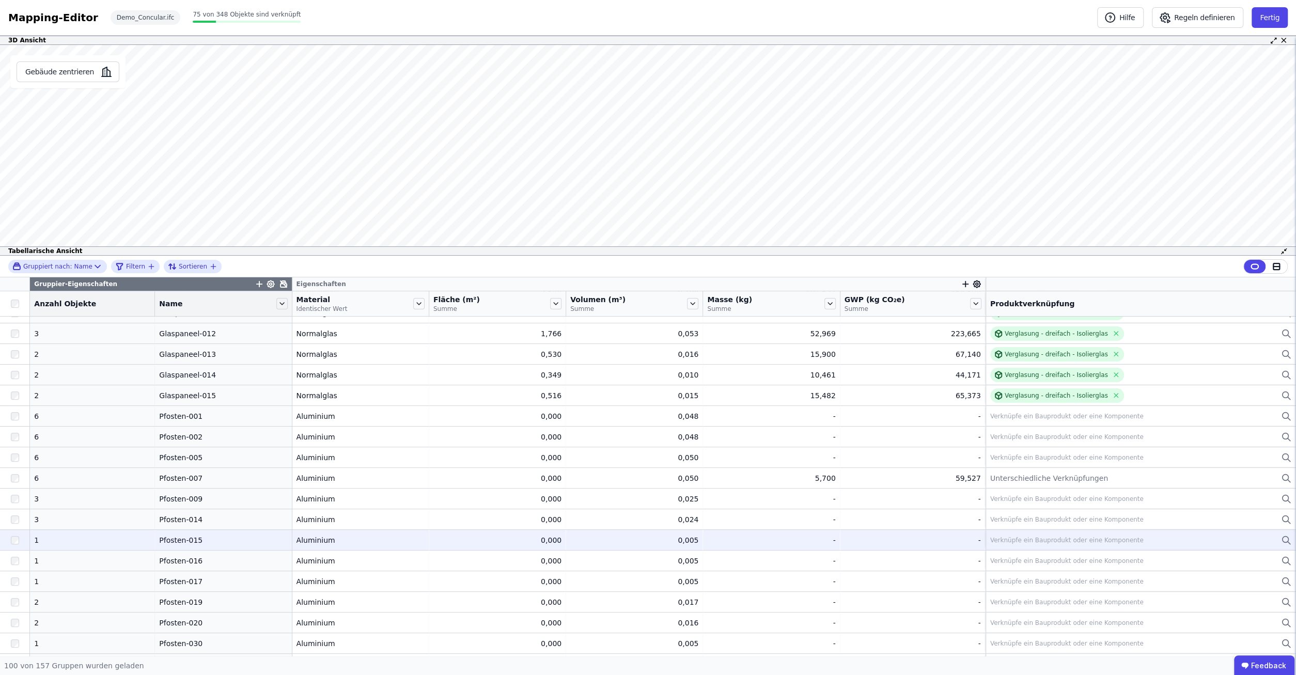
scroll to position [264, 0]
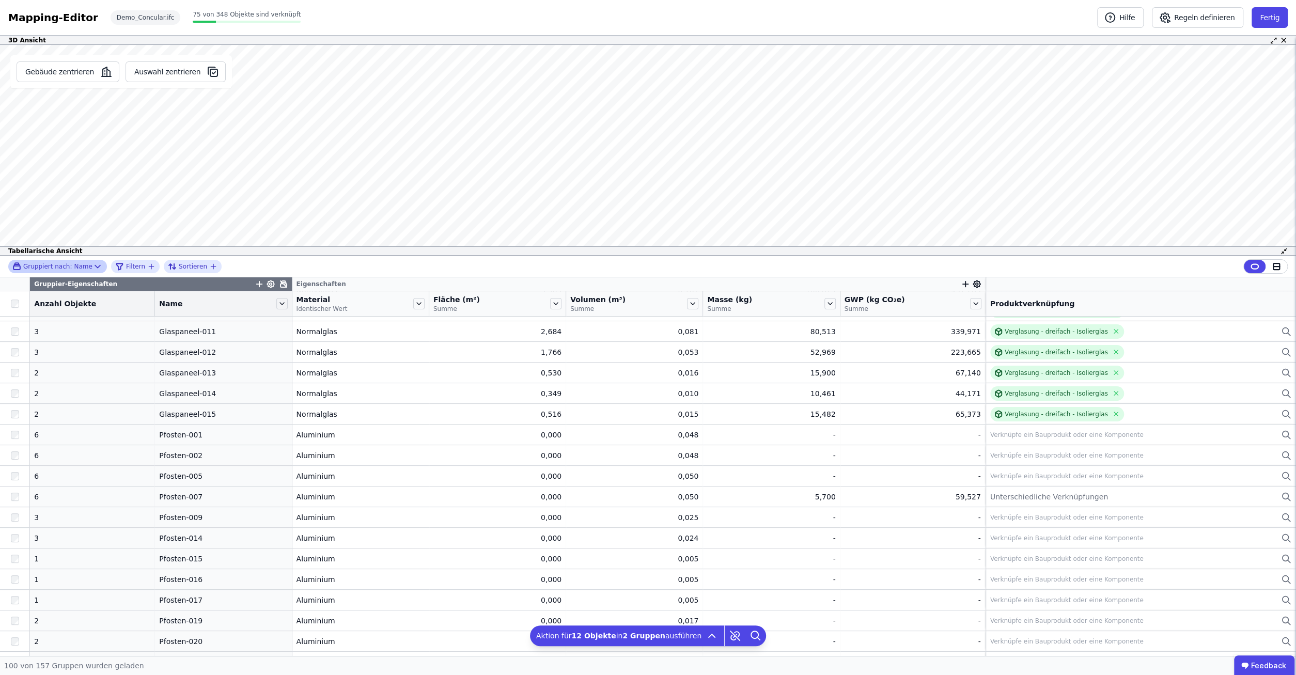
click at [83, 268] on div "Gruppiert nach: Name" at bounding box center [52, 266] width 80 height 9
click at [43, 304] on span "Name" at bounding box center [46, 300] width 21 height 10
click at [96, 336] on span "Gruppierung aufheben" at bounding box center [77, 340] width 82 height 10
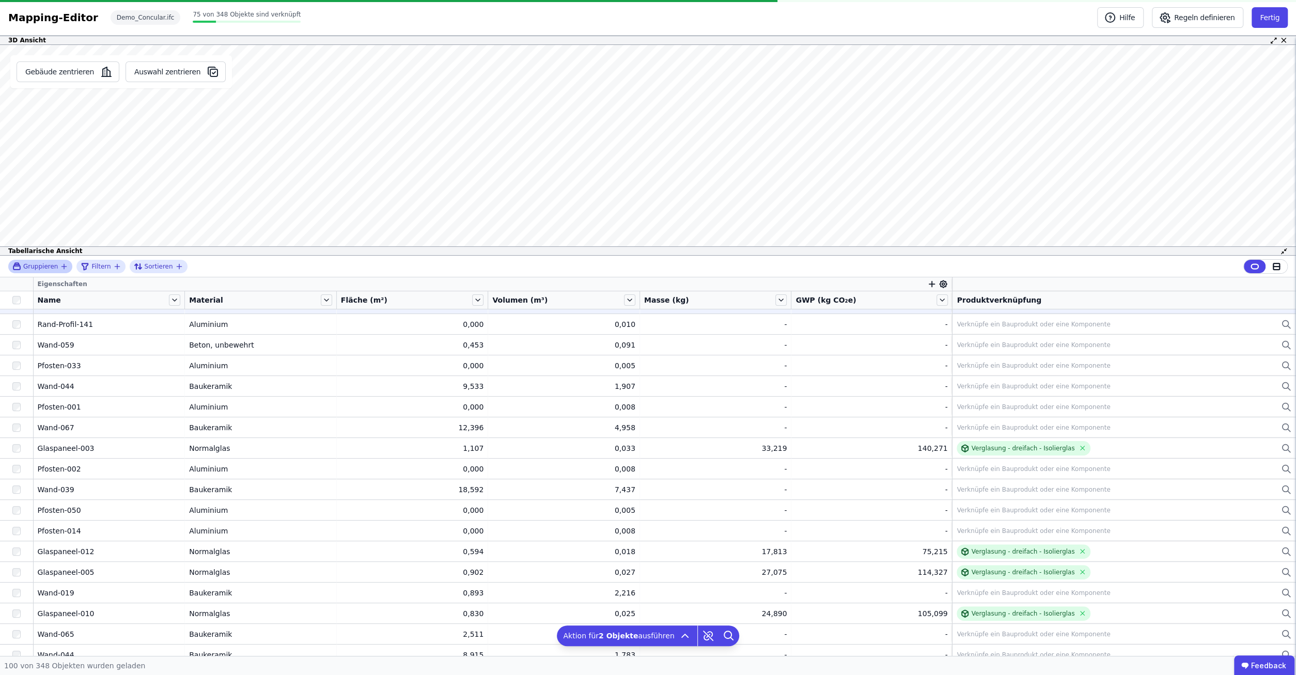
scroll to position [257, 0]
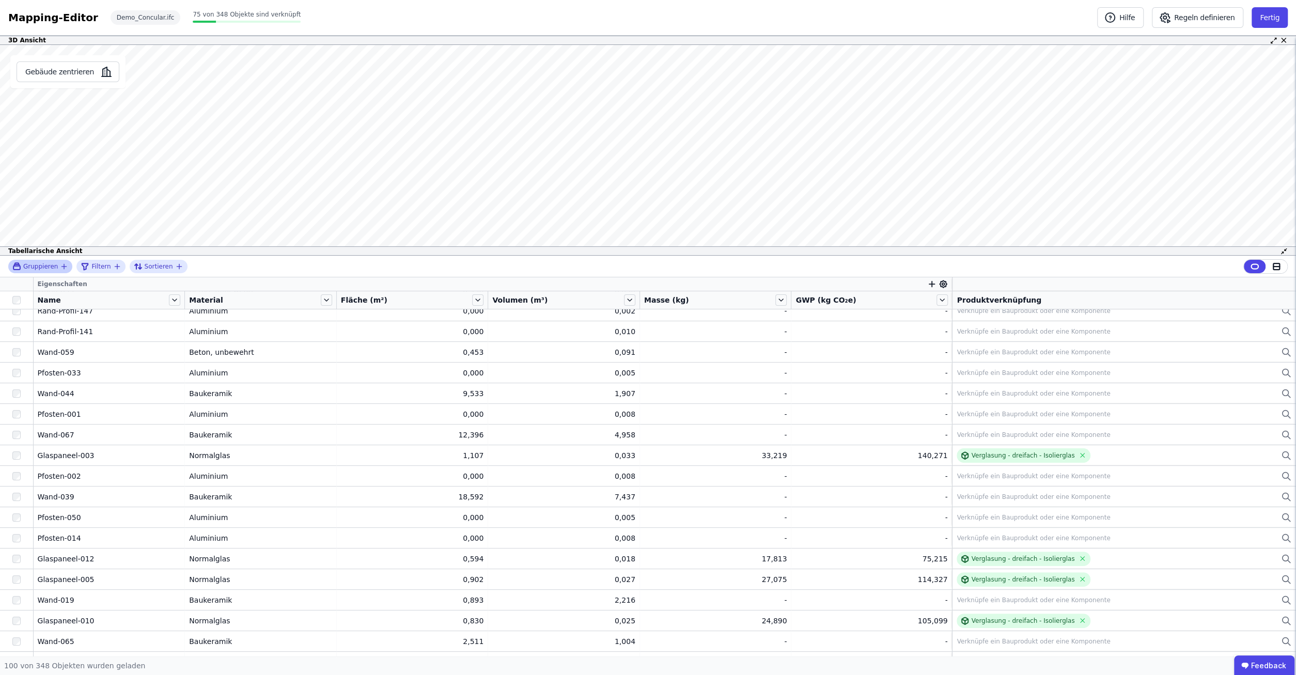
click at [60, 268] on icon "button" at bounding box center [64, 266] width 8 height 8
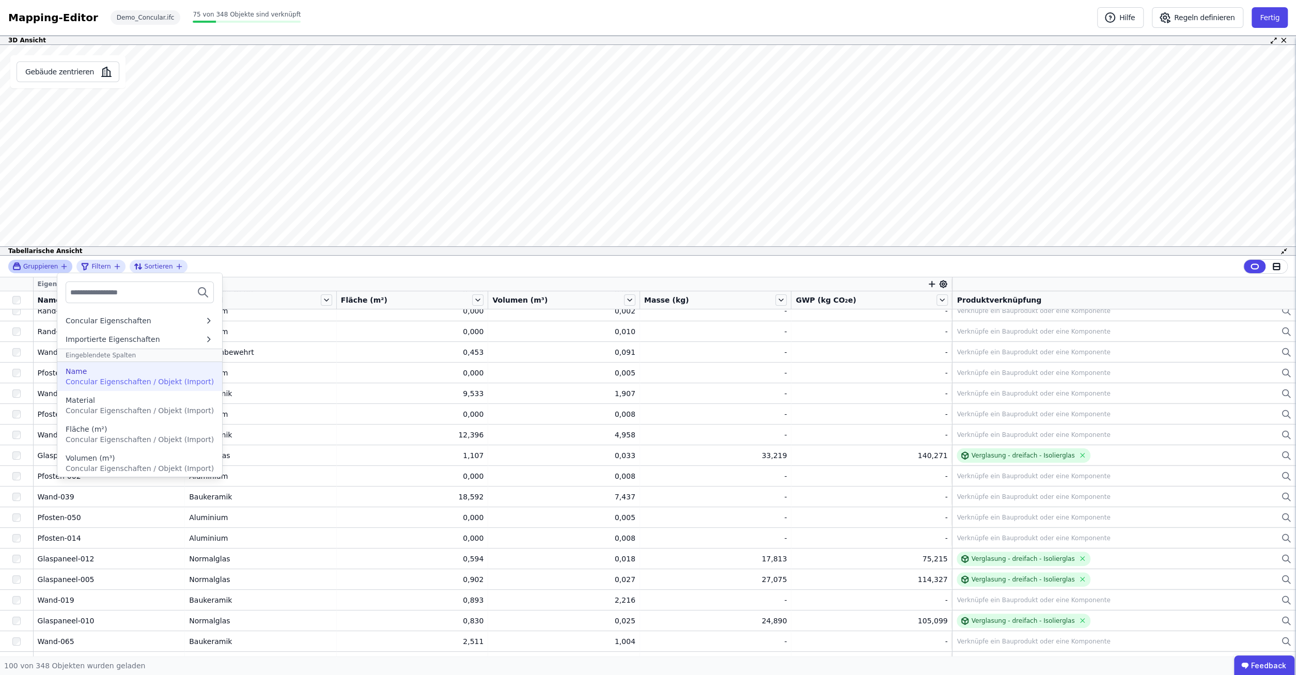
click at [121, 371] on div "Name" at bounding box center [140, 371] width 148 height 10
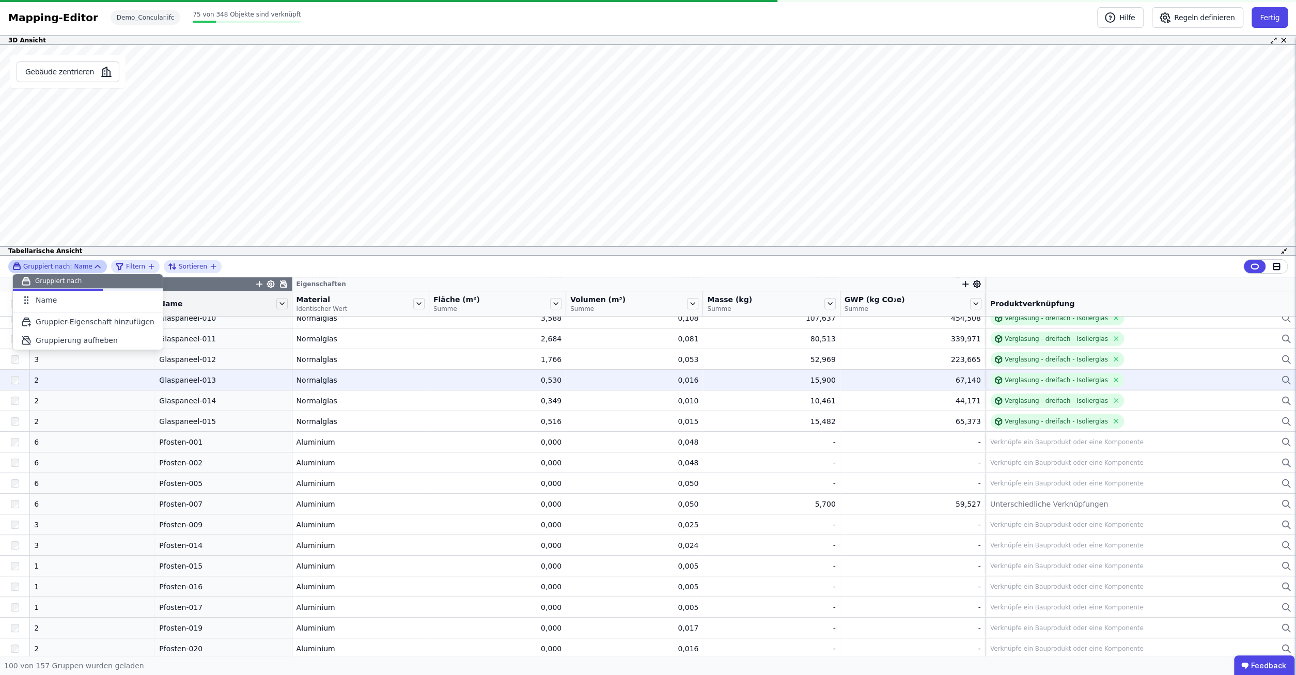
scroll to position [264, 0]
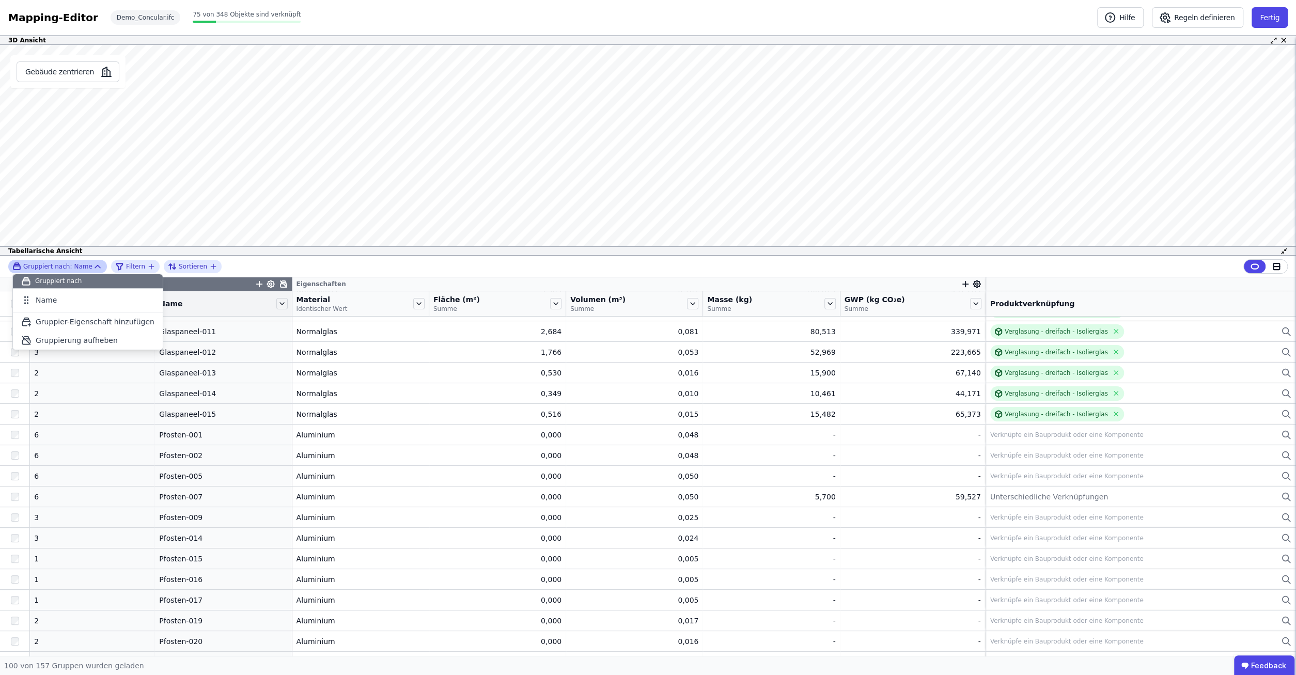
click at [127, 268] on span "Filtern" at bounding box center [135, 266] width 19 height 8
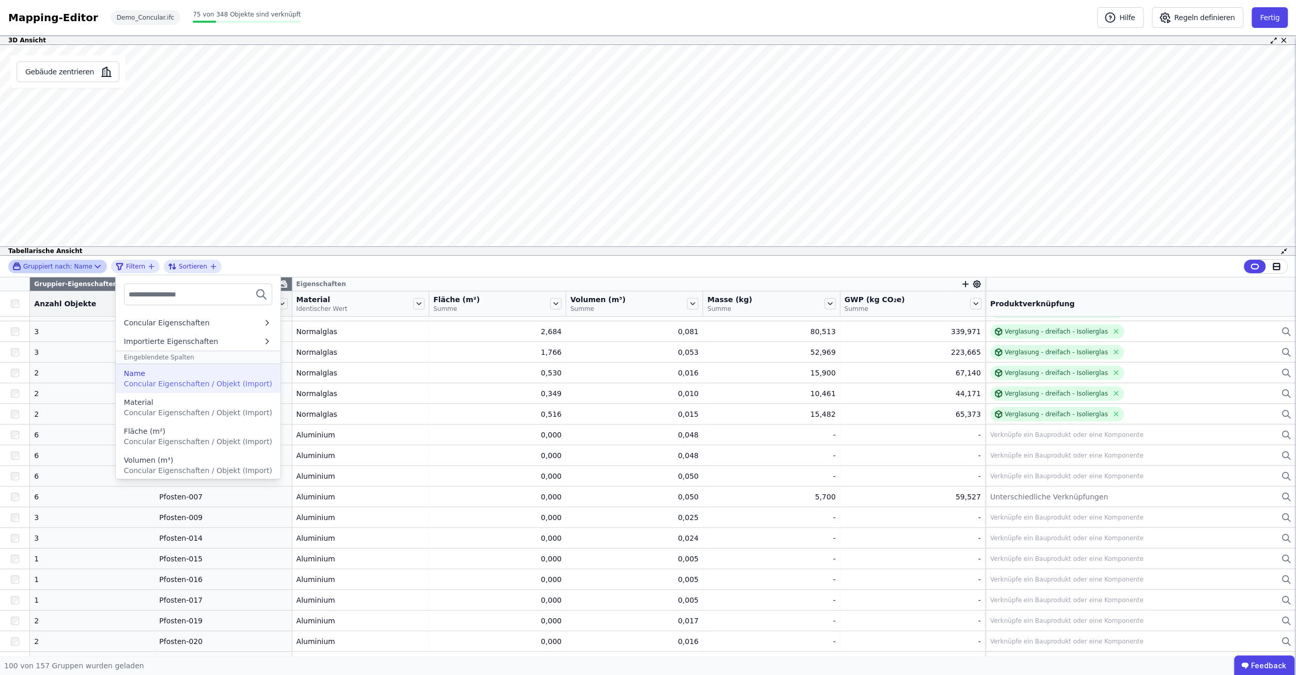
click at [172, 378] on div "Name" at bounding box center [198, 373] width 148 height 10
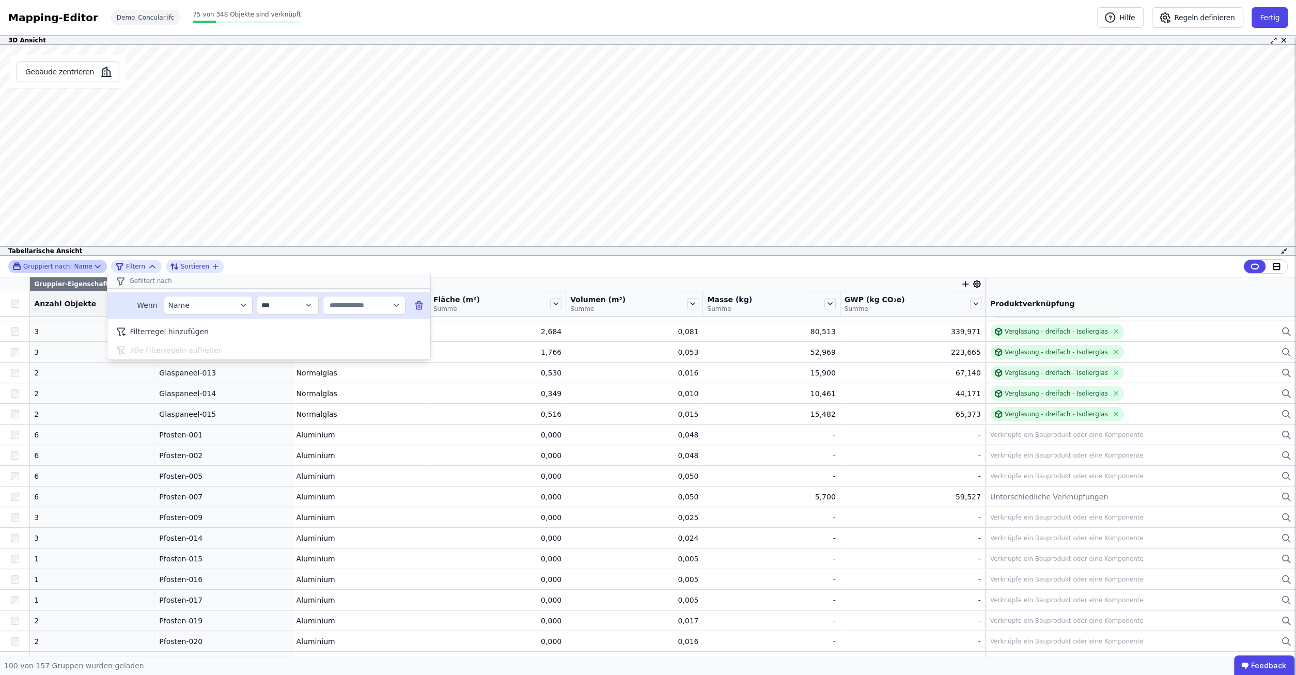
click at [361, 303] on input "text" at bounding box center [359, 305] width 64 height 19
click at [348, 406] on span "Riegel-012" at bounding box center [351, 410] width 39 height 10
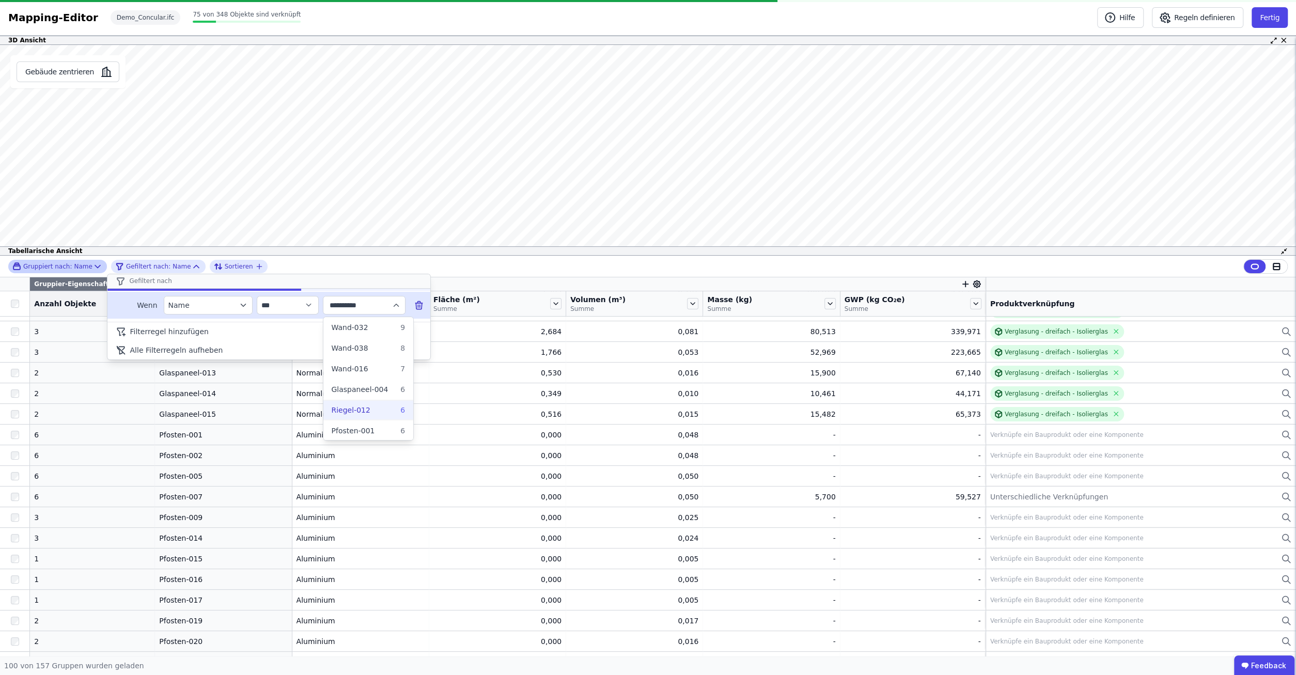
scroll to position [0, 0]
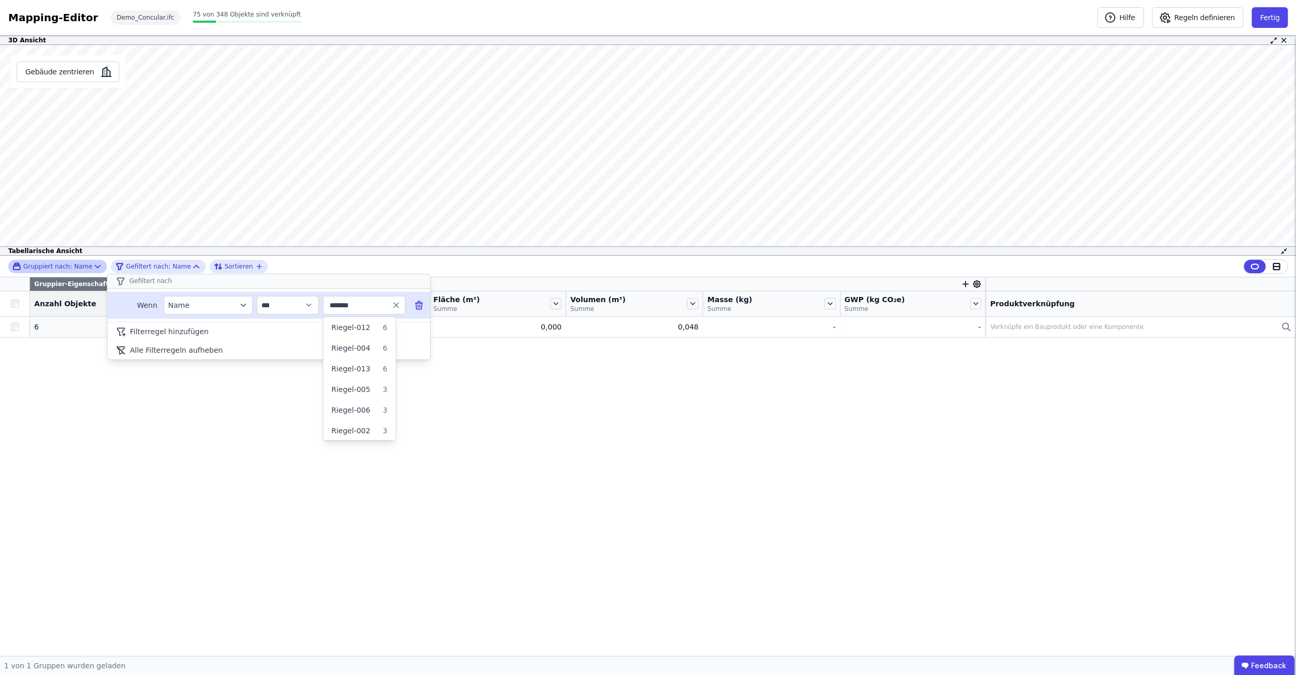
type input "******"
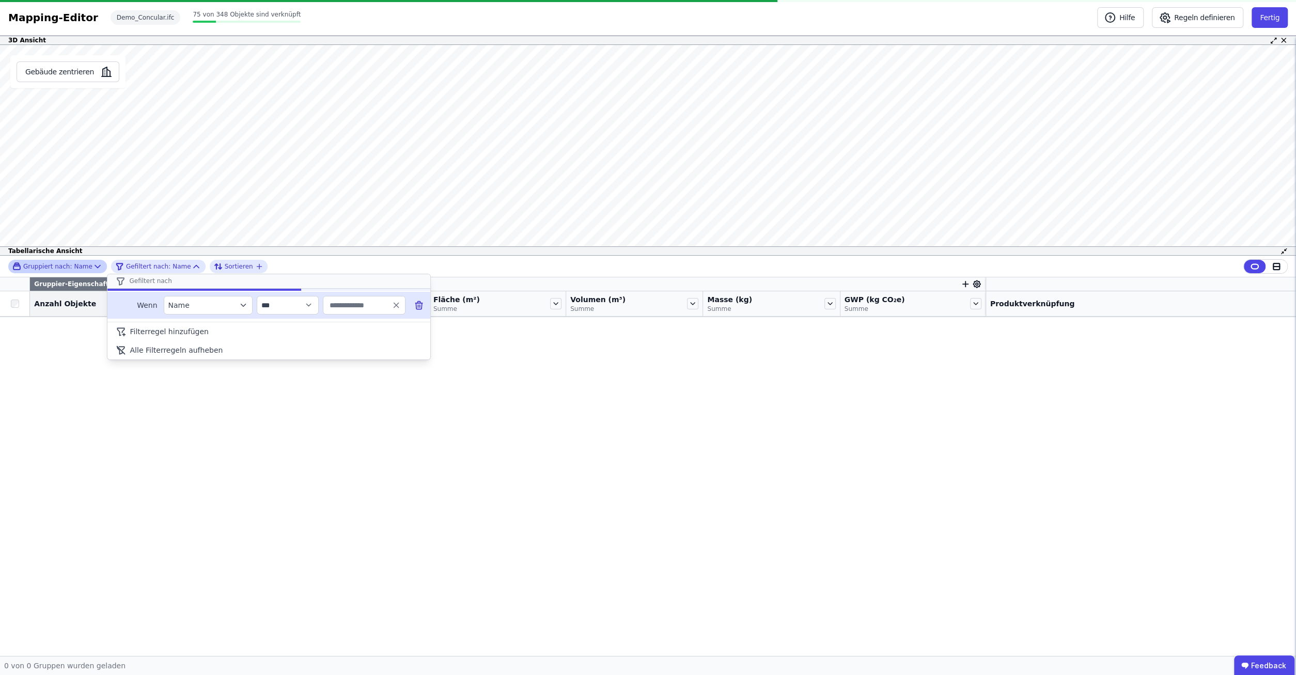
type input "******"
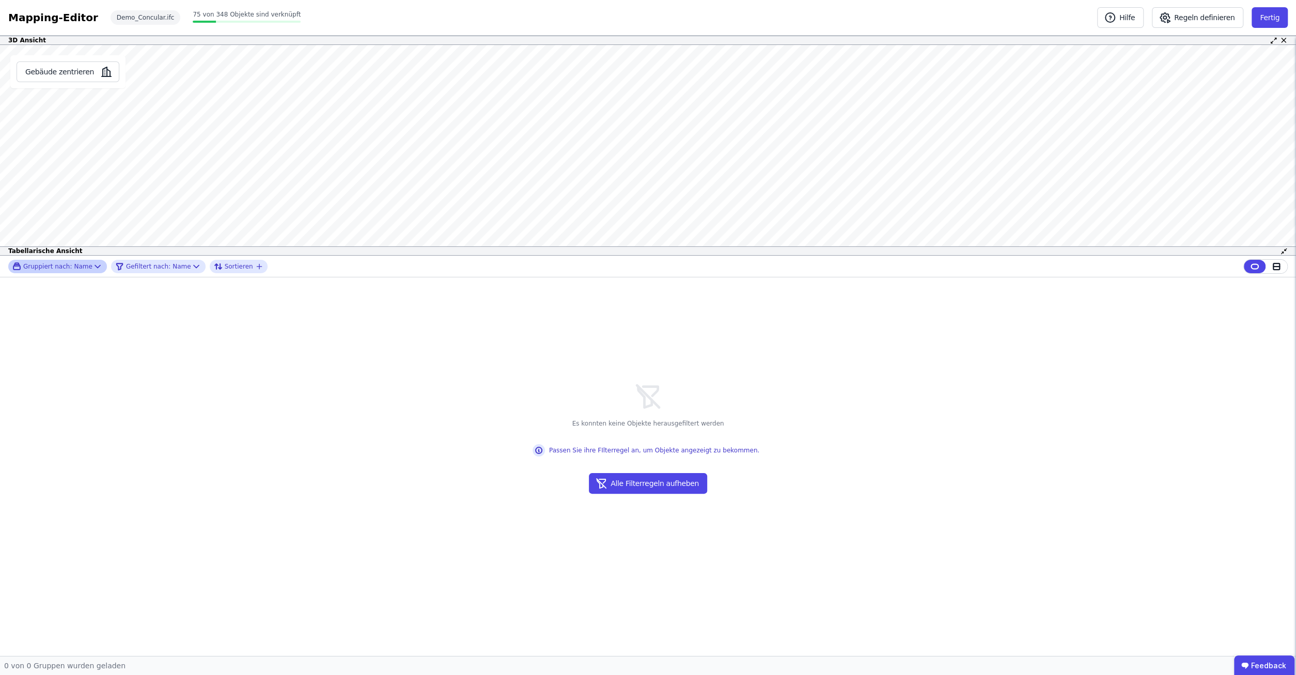
click at [558, 381] on div "Es konnten keine Objekte herausgefiltert werden Passen Sie ihre FIlterregel an,…" at bounding box center [648, 466] width 231 height 379
click at [140, 265] on span "Gefiltert nach:" at bounding box center [148, 266] width 44 height 8
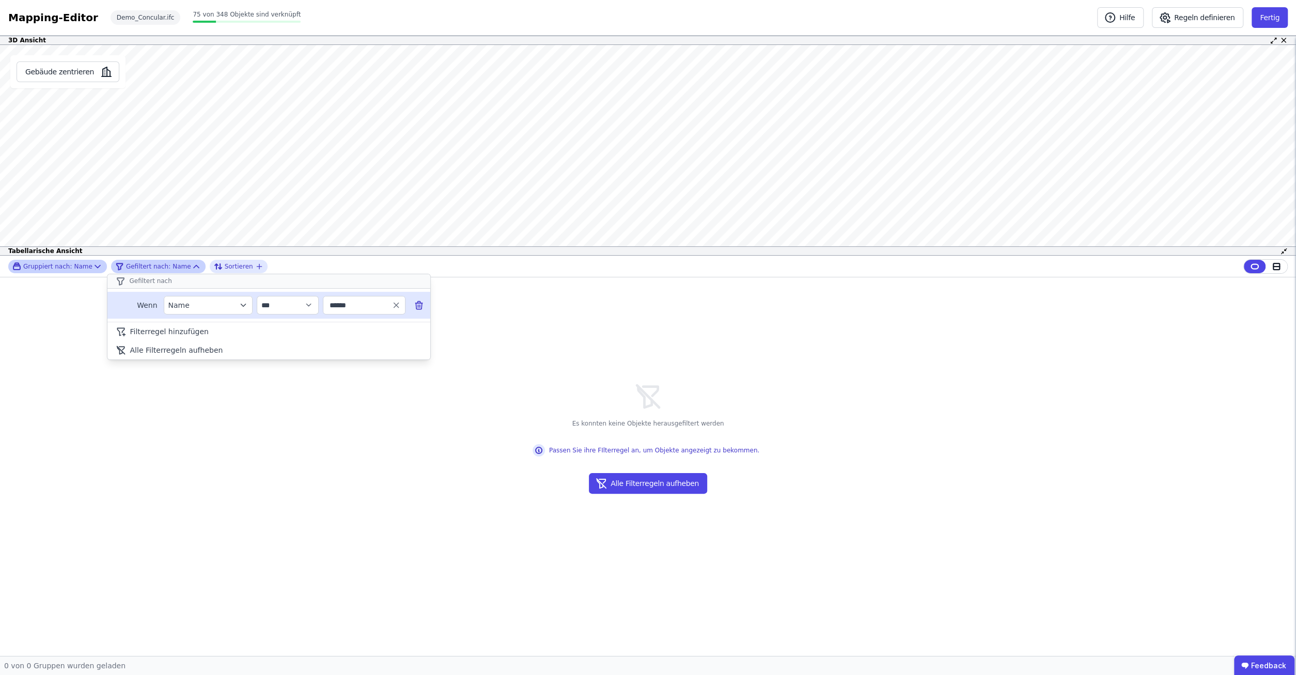
click at [199, 300] on div "Name" at bounding box center [202, 305] width 69 height 10
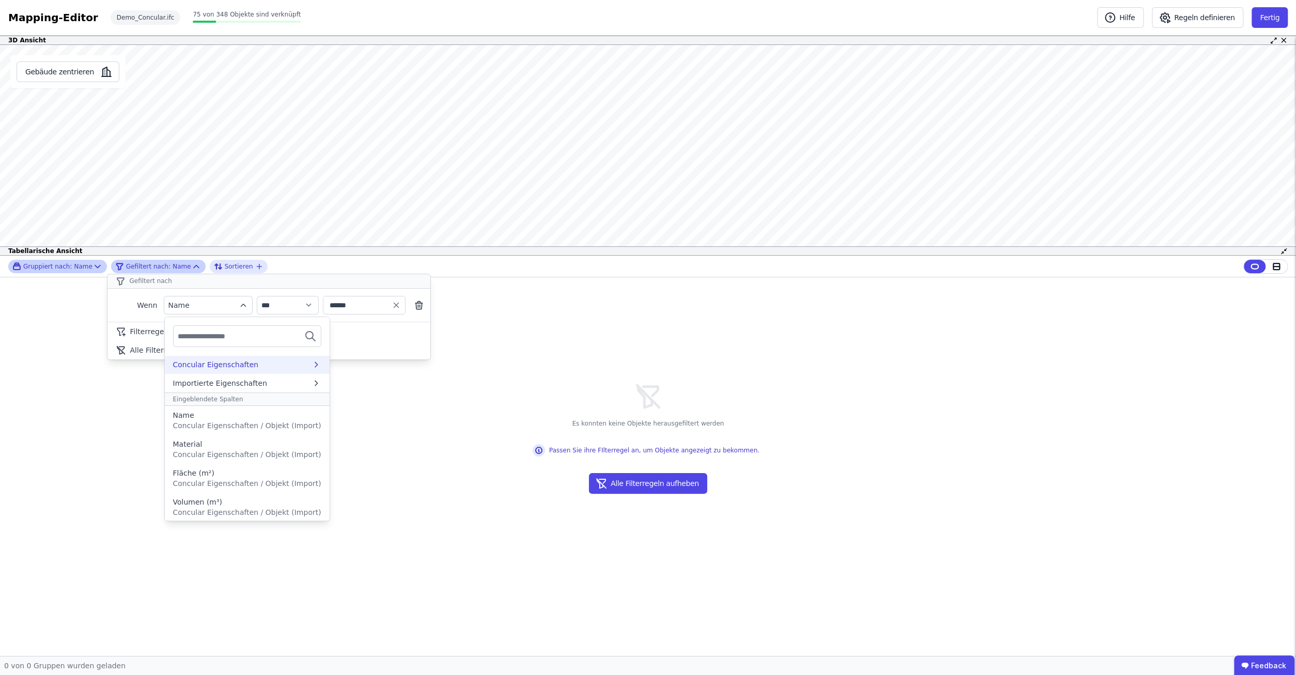
click at [288, 366] on div "Concular Eigenschaften" at bounding box center [242, 364] width 138 height 10
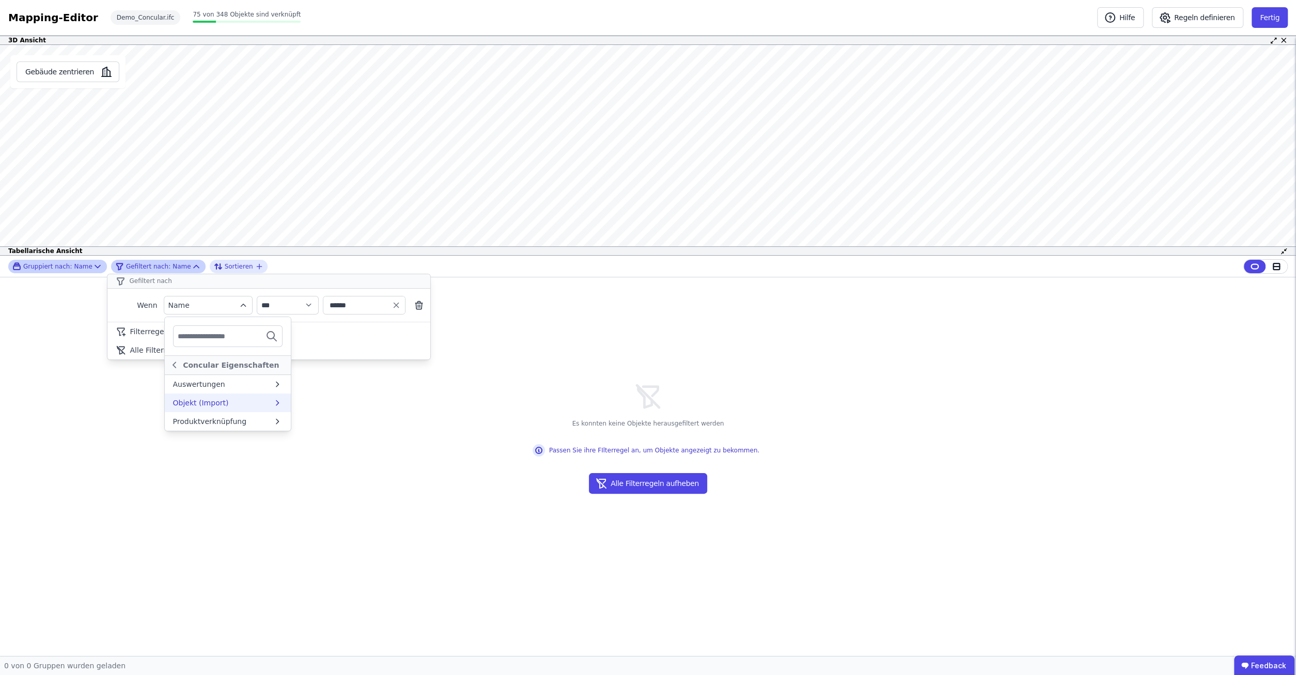
click at [270, 403] on div "Objekt (Import)" at bounding box center [223, 403] width 100 height 10
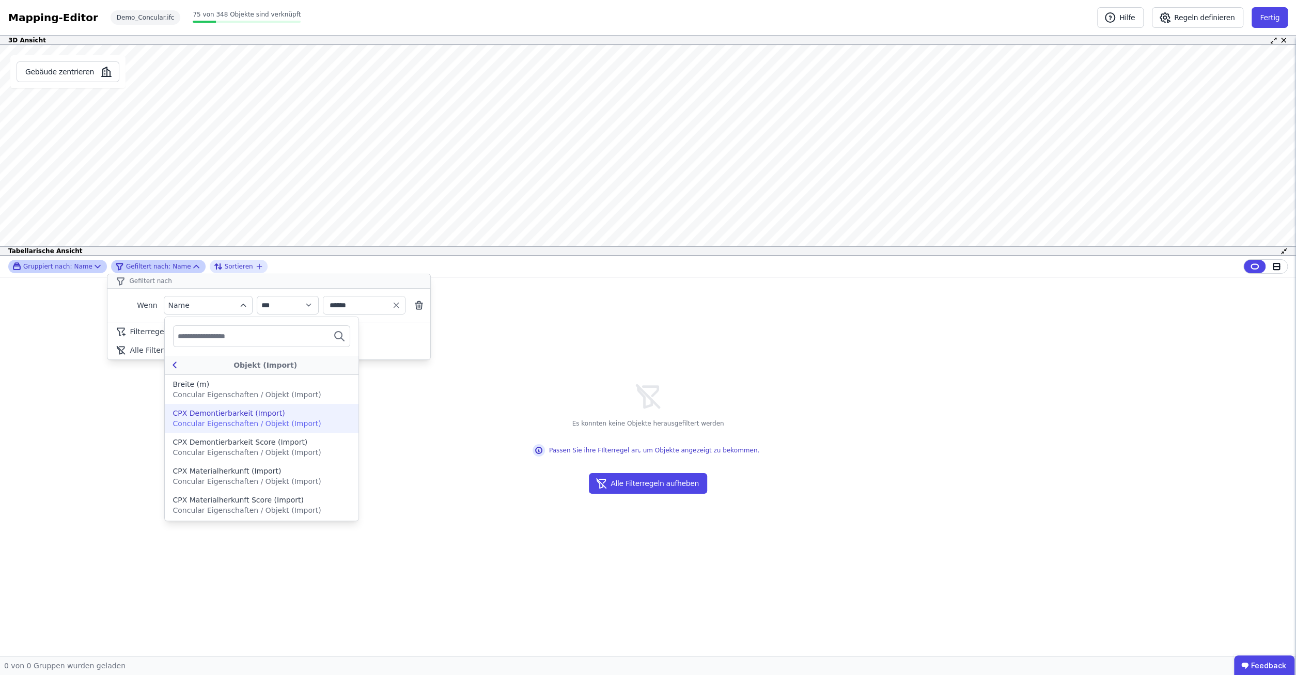
click at [176, 358] on div "Objekt (Import)" at bounding box center [262, 365] width 194 height 20
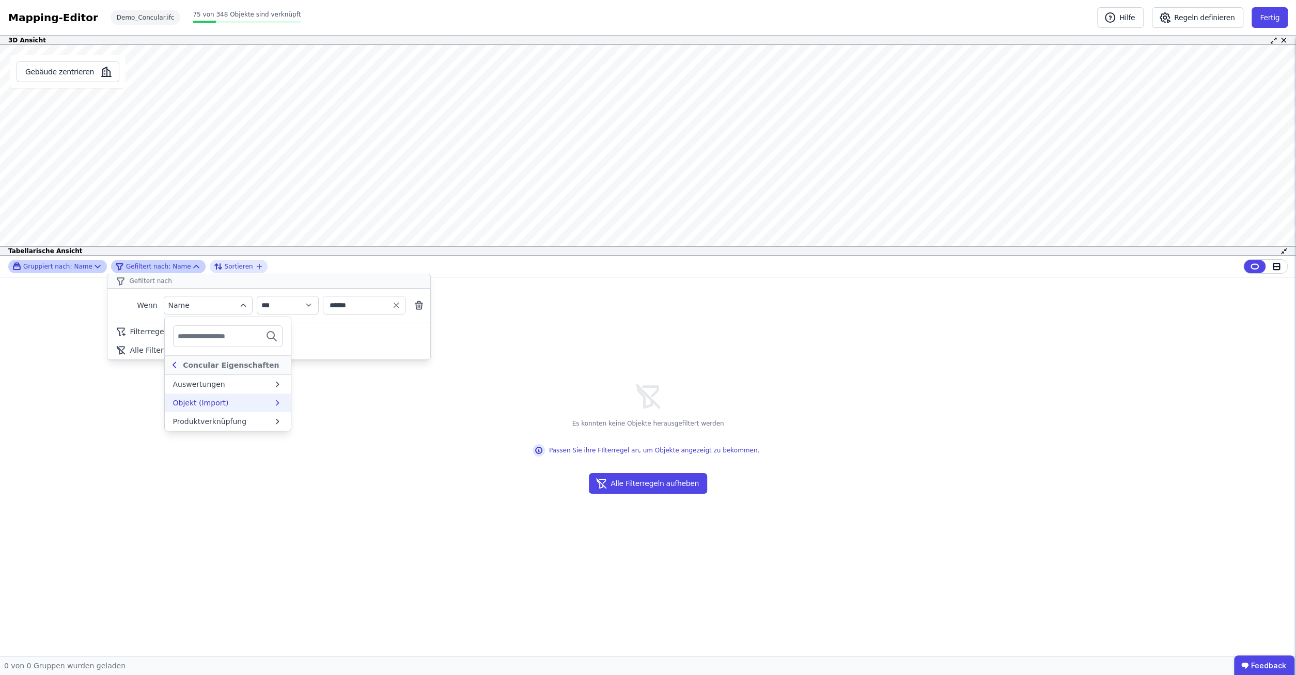
click at [176, 358] on div "Concular Eigenschaften" at bounding box center [228, 365] width 126 height 20
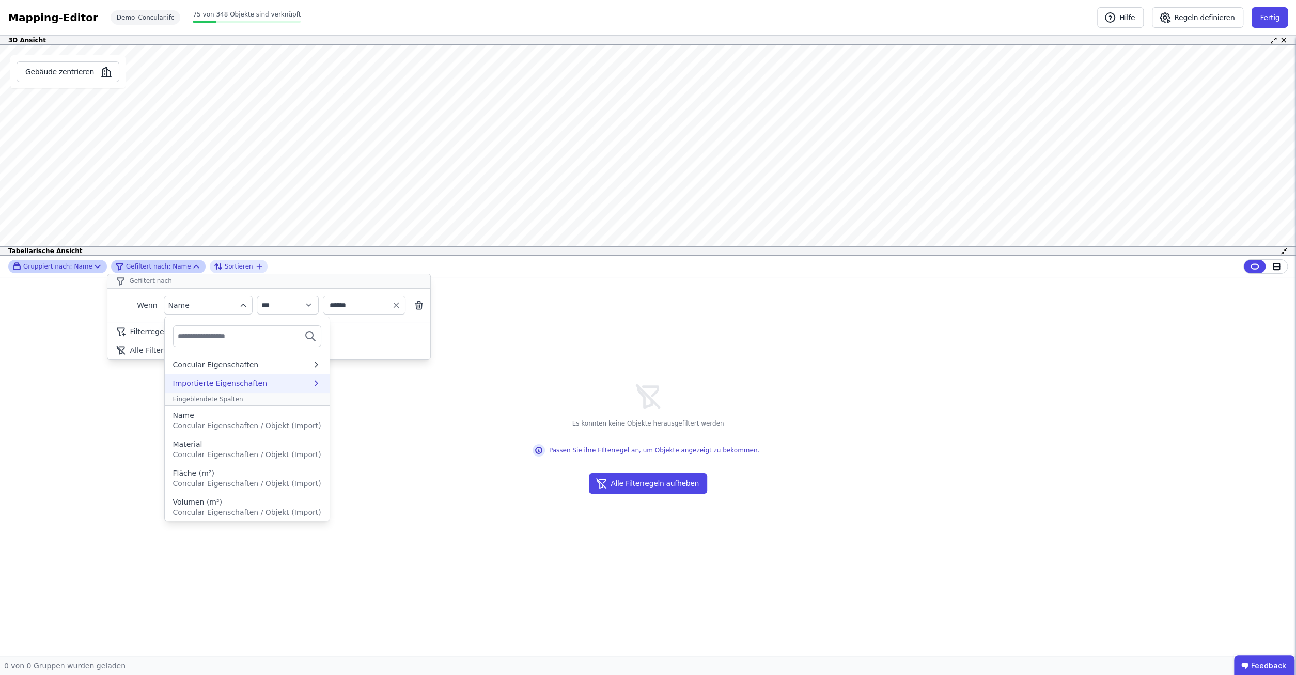
click at [287, 376] on div "Importierte Eigenschaften" at bounding box center [247, 383] width 165 height 19
click at [204, 431] on div "Normalglas" at bounding box center [193, 434] width 41 height 10
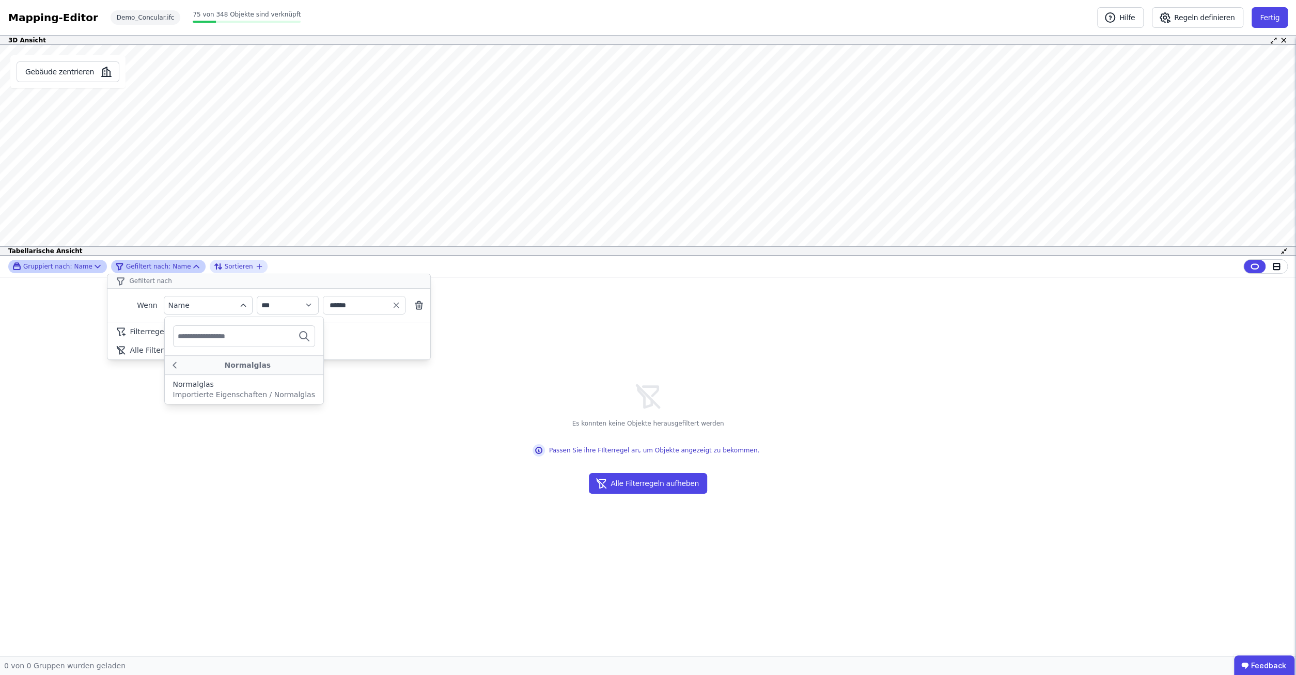
scroll to position [0, 0]
click at [218, 391] on span "Importierte Eigenschaften / Normalglas" at bounding box center [244, 394] width 142 height 8
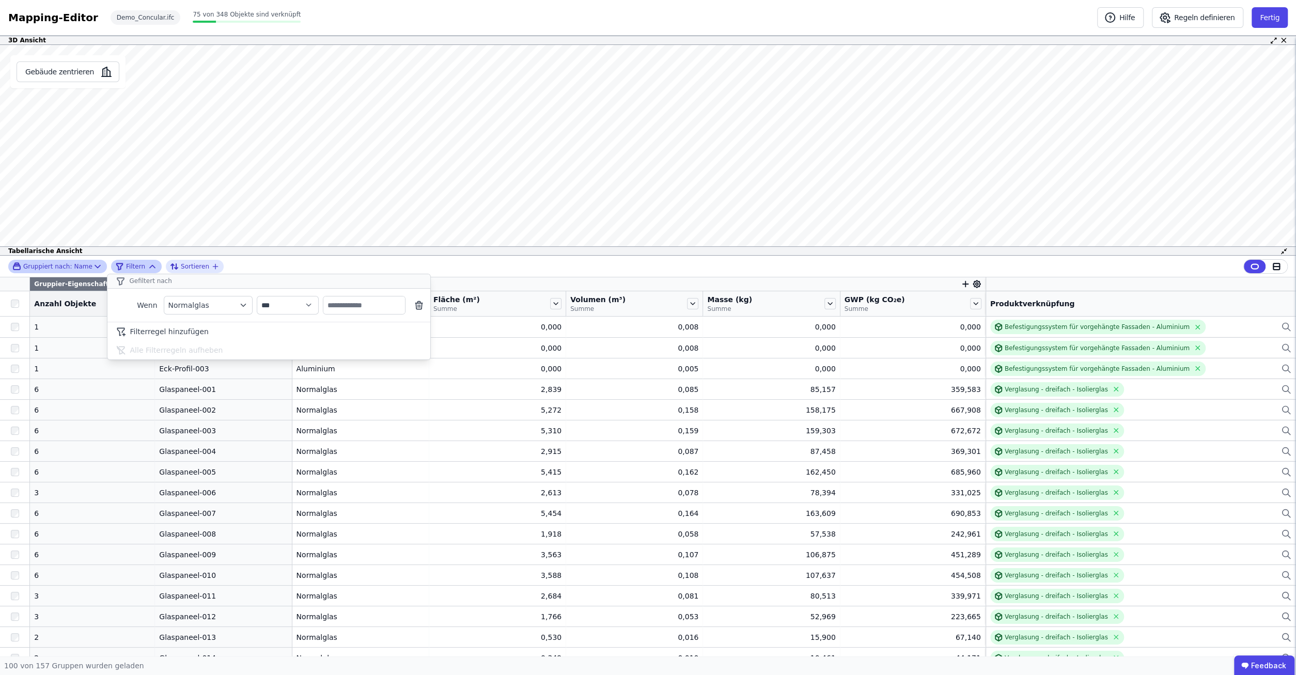
click at [17, 302] on div "**********" at bounding box center [648, 456] width 1296 height 400
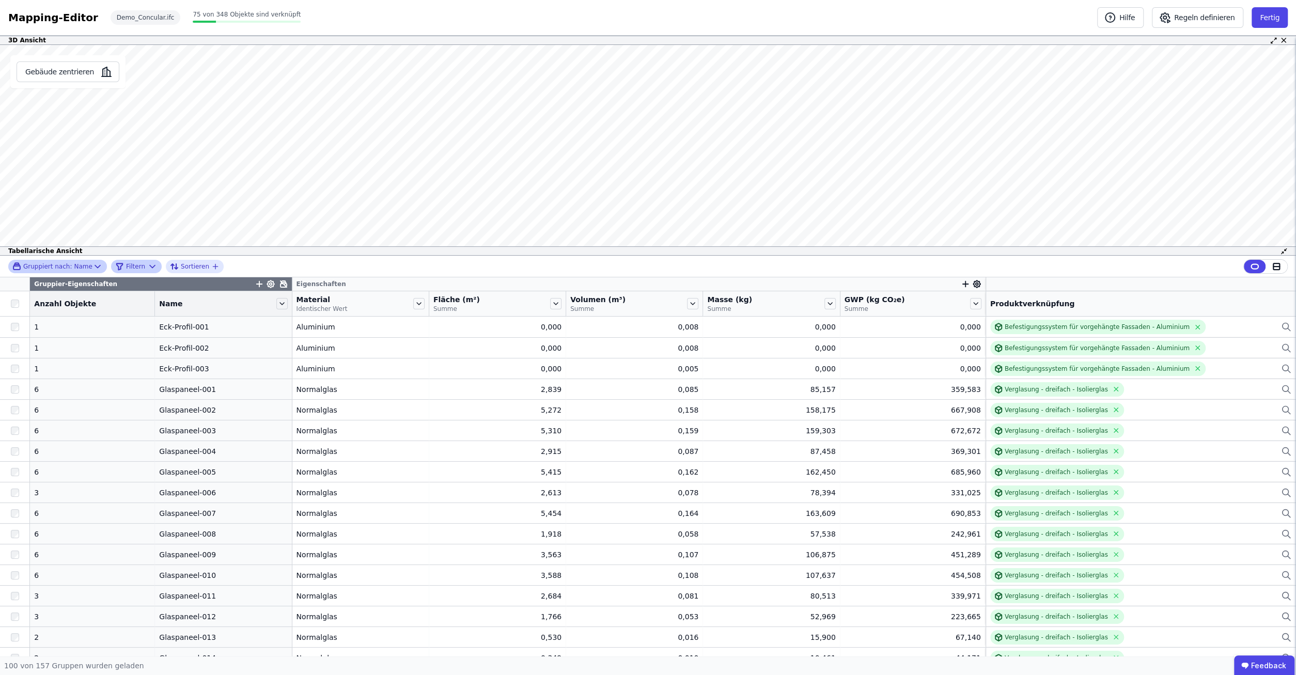
click at [147, 268] on icon at bounding box center [152, 266] width 10 height 10
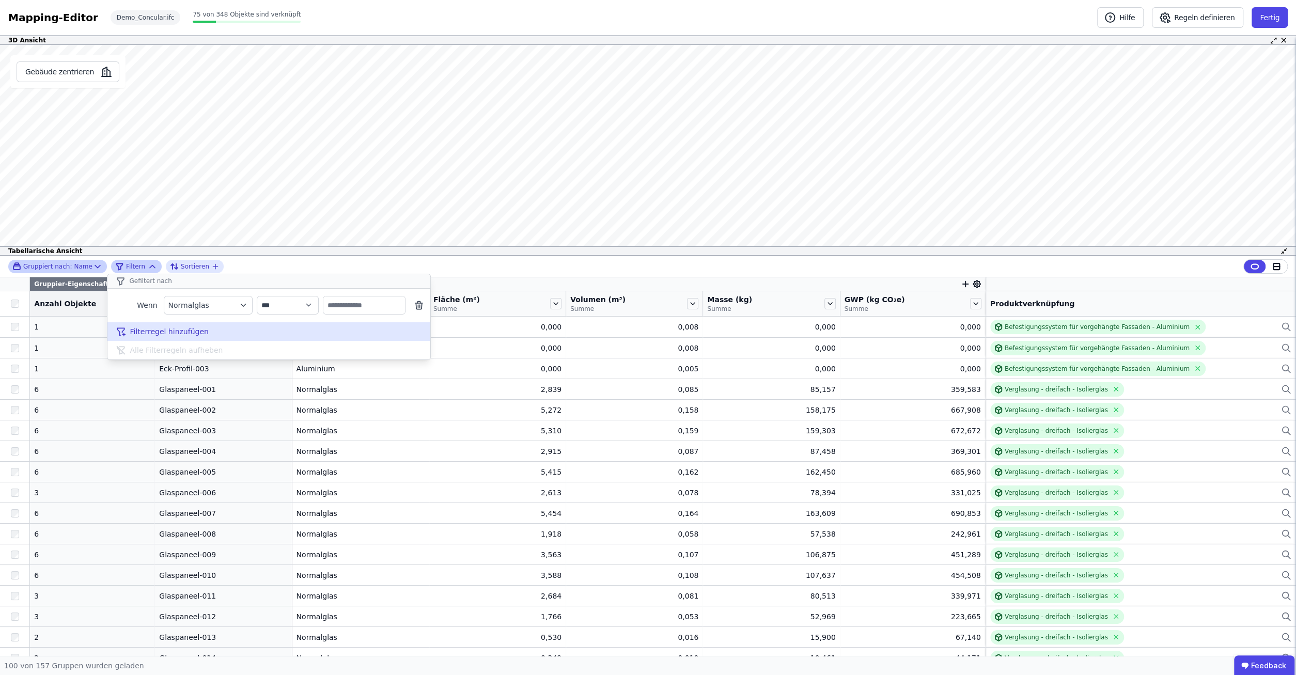
click at [195, 333] on span "Filterregel hinzufügen" at bounding box center [169, 331] width 79 height 10
click at [420, 331] on icon at bounding box center [419, 332] width 10 height 10
click at [239, 303] on icon "filter_by" at bounding box center [243, 305] width 9 height 9
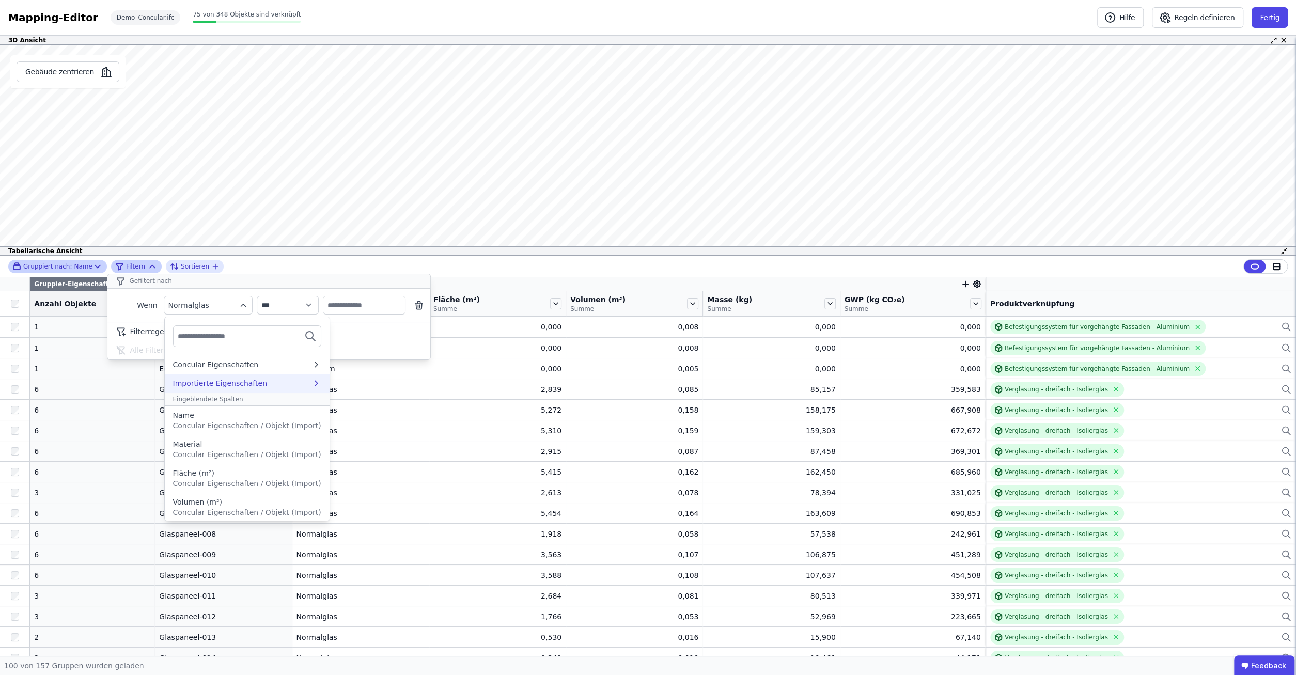
click at [282, 384] on div "Importierte Eigenschaften" at bounding box center [242, 383] width 138 height 10
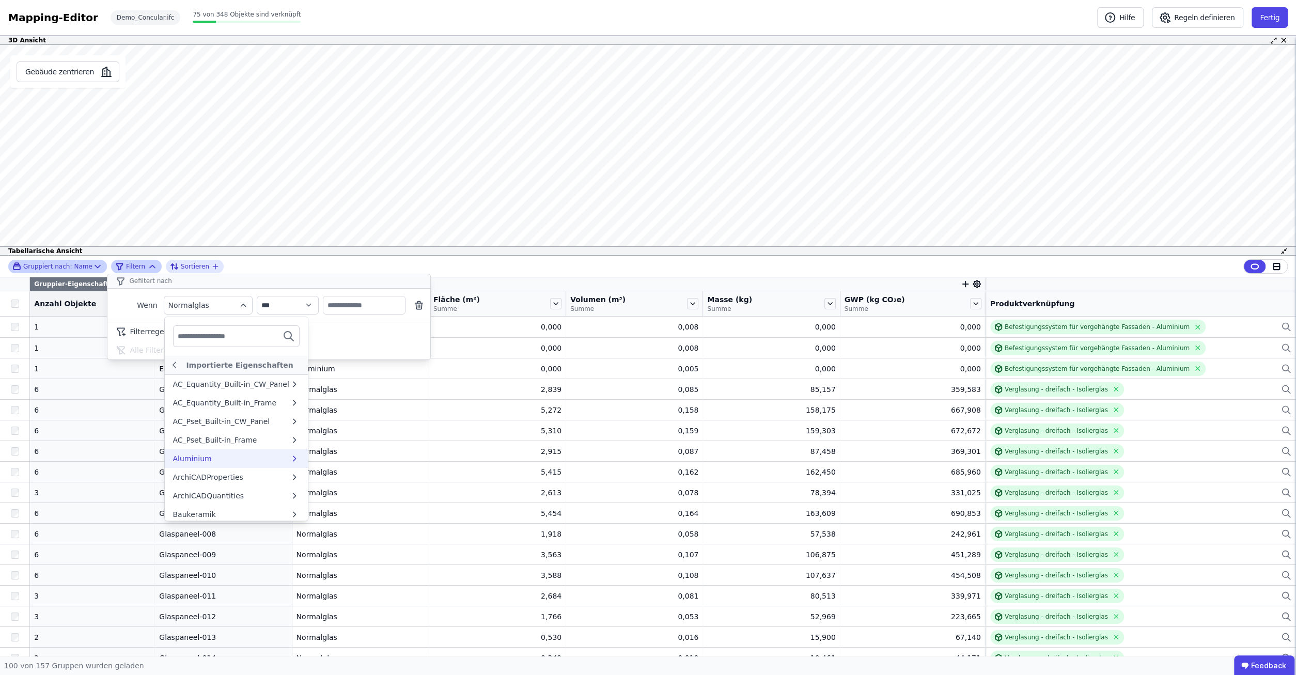
click at [247, 461] on div "Aluminium" at bounding box center [231, 458] width 117 height 10
click at [243, 369] on div "Aluminium" at bounding box center [246, 365] width 133 height 10
click at [255, 455] on div "Aluminium" at bounding box center [231, 458] width 117 height 10
click at [199, 390] on span "Importierte Eigenschaften / Aluminium" at bounding box center [243, 394] width 140 height 8
click at [311, 268] on div "**********" at bounding box center [648, 267] width 1296 height 22
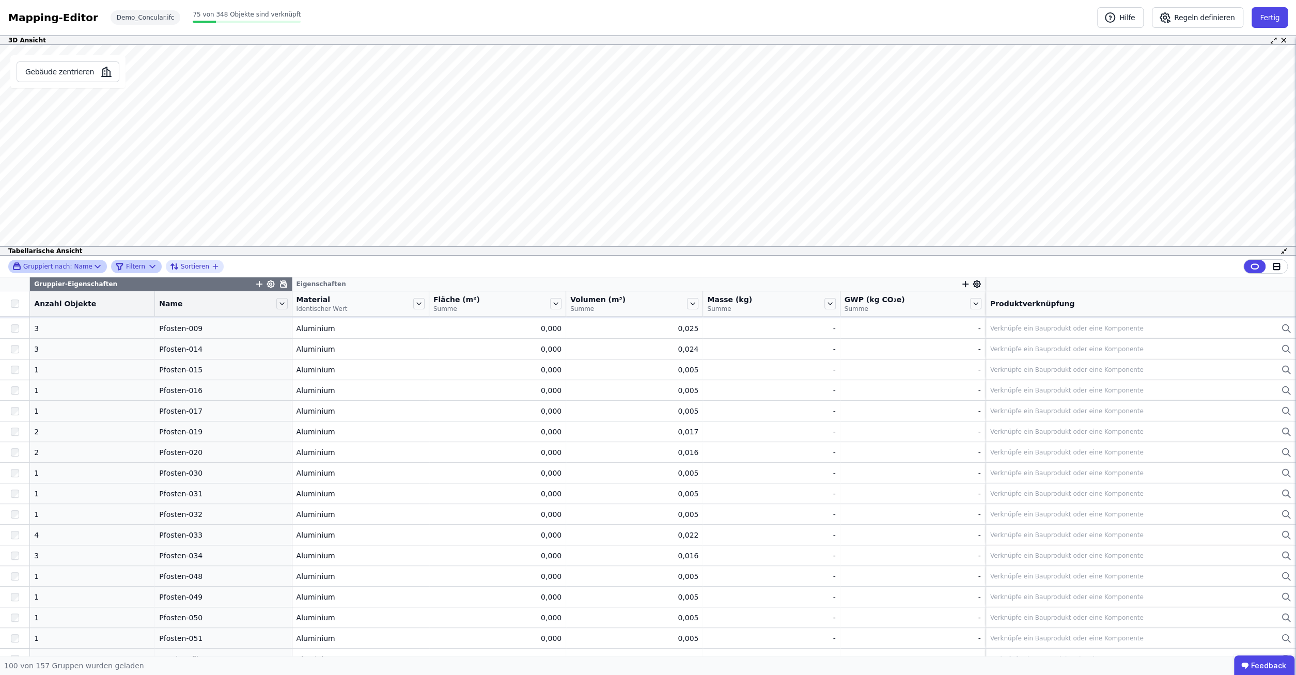
scroll to position [661, 0]
click at [413, 302] on icon at bounding box center [418, 303] width 11 height 11
click at [276, 305] on icon at bounding box center [281, 303] width 11 height 11
click at [323, 338] on li "Filterregel für “Name” hinzufügen" at bounding box center [354, 334] width 159 height 21
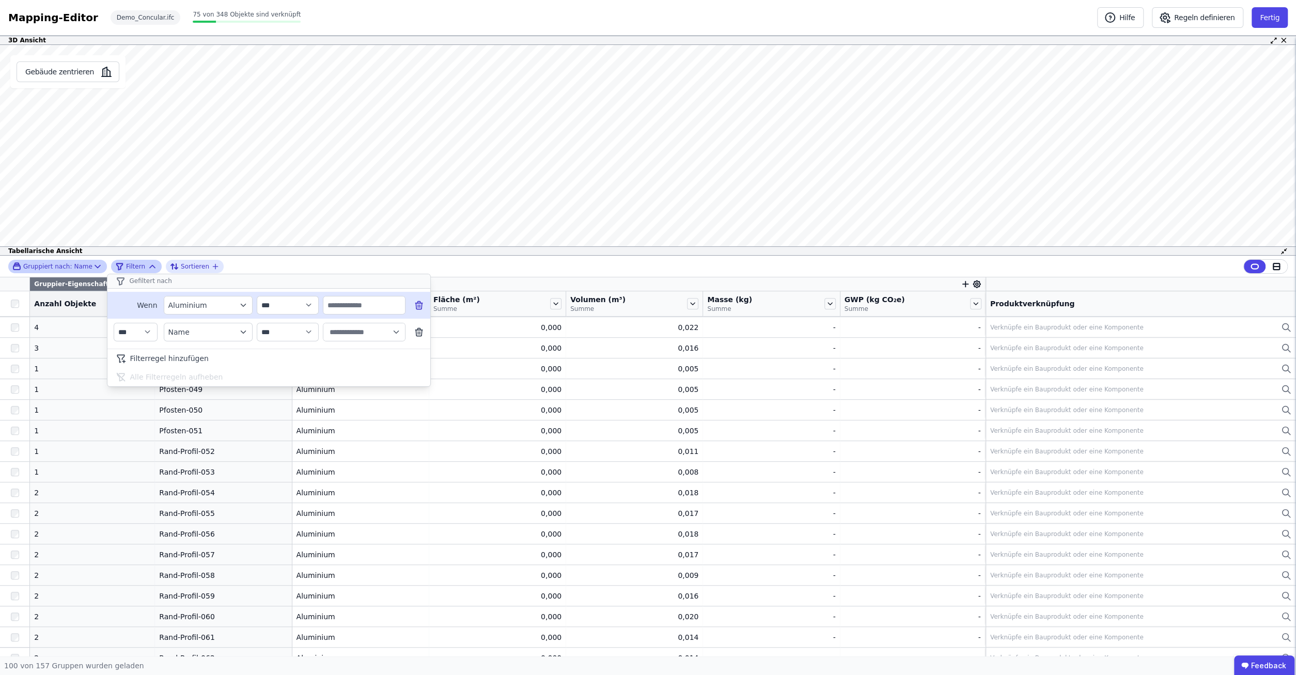
click at [248, 307] on button "Aluminium" at bounding box center [208, 305] width 89 height 19
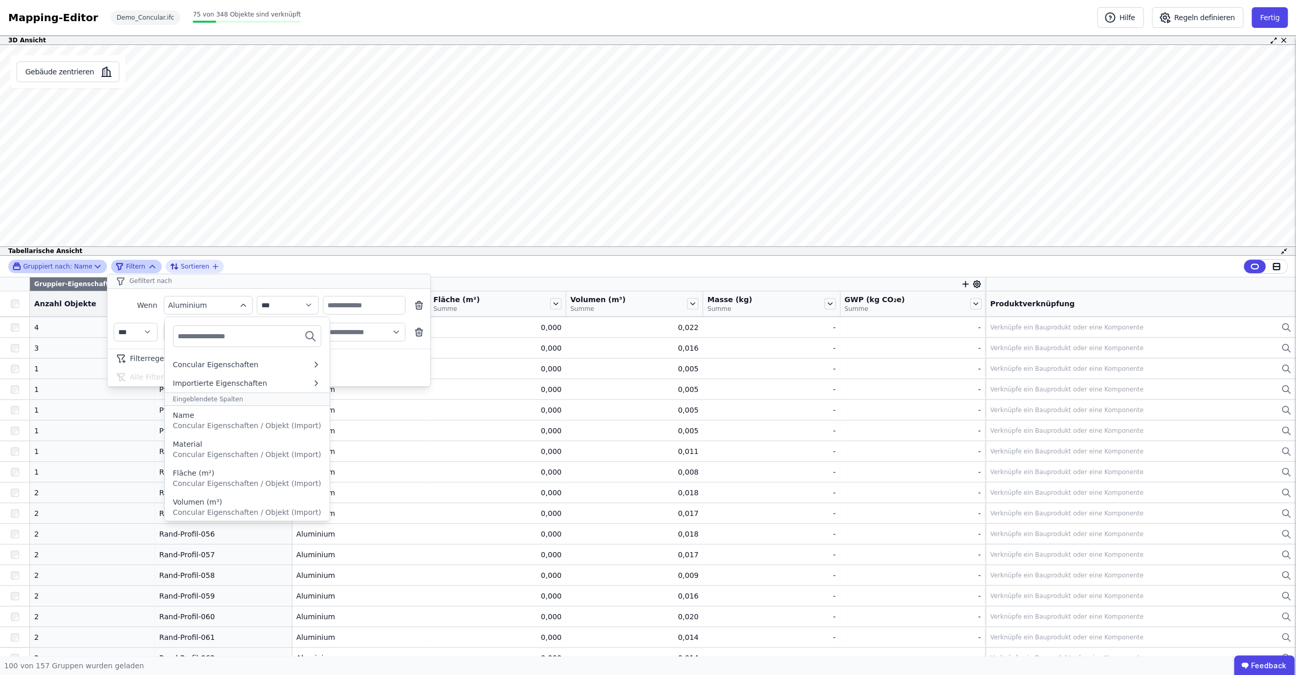
click at [247, 331] on input "text" at bounding box center [216, 336] width 76 height 19
type input "**********"
click at [304, 339] on icon at bounding box center [303, 339] width 3 height 3
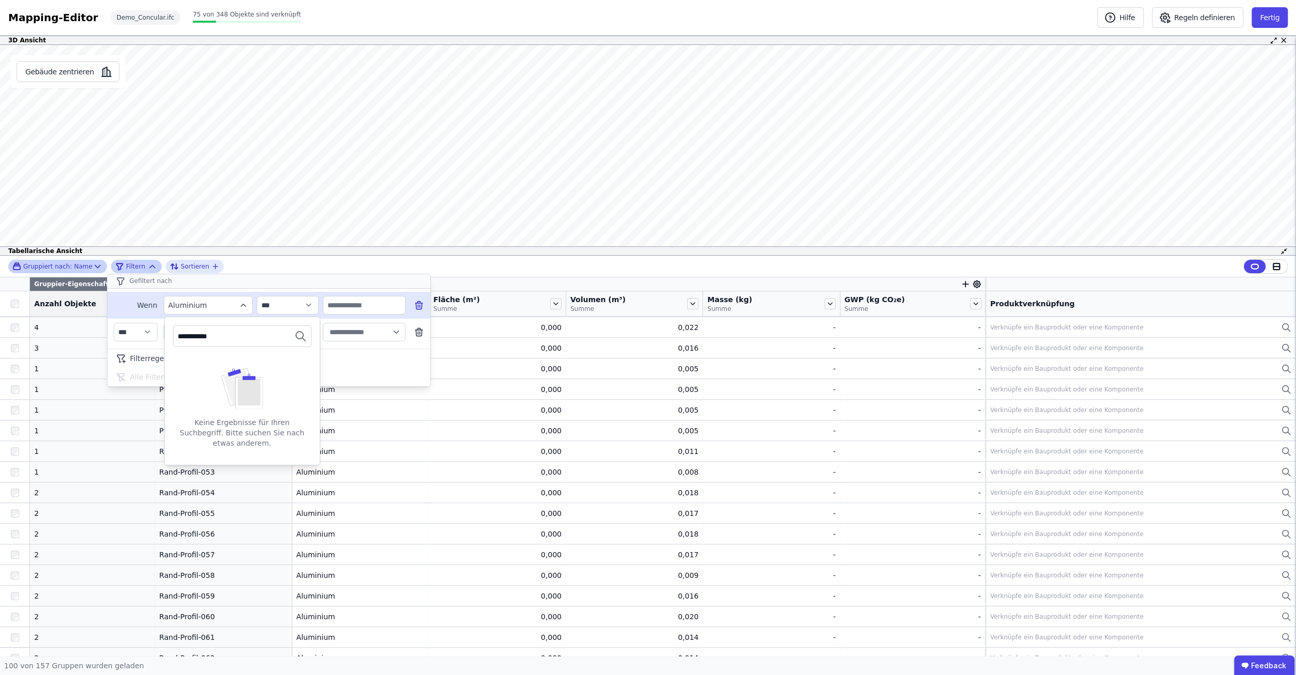
click at [422, 305] on icon at bounding box center [419, 305] width 10 height 10
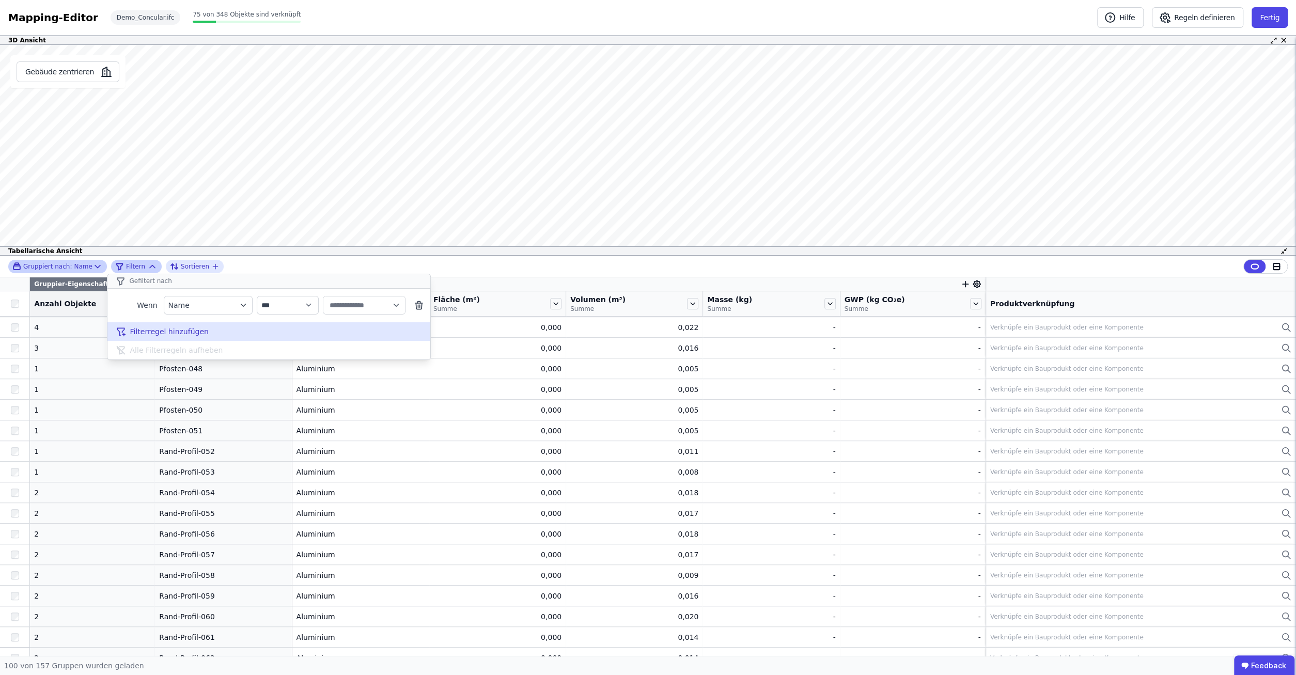
click at [187, 327] on span "Filterregel hinzufügen" at bounding box center [169, 331] width 79 height 10
click at [419, 333] on icon at bounding box center [419, 333] width 0 height 3
click at [246, 299] on button "Name" at bounding box center [208, 305] width 89 height 19
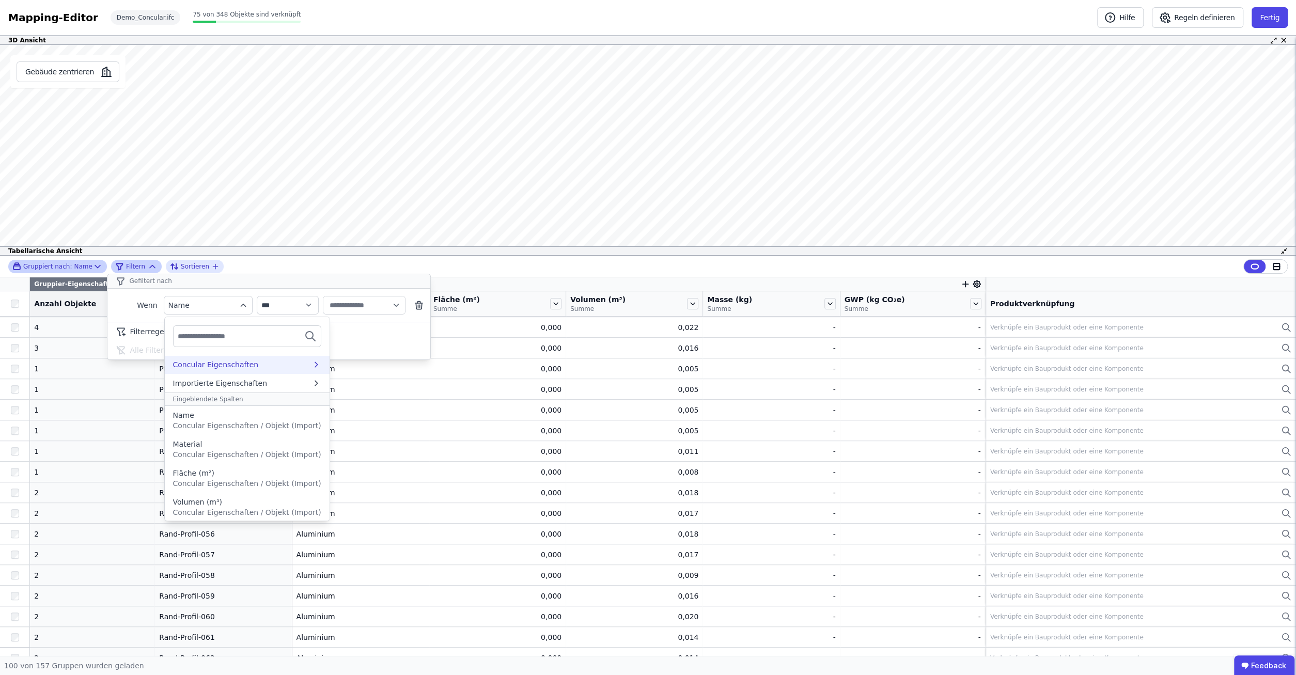
click at [311, 364] on icon at bounding box center [316, 364] width 10 height 10
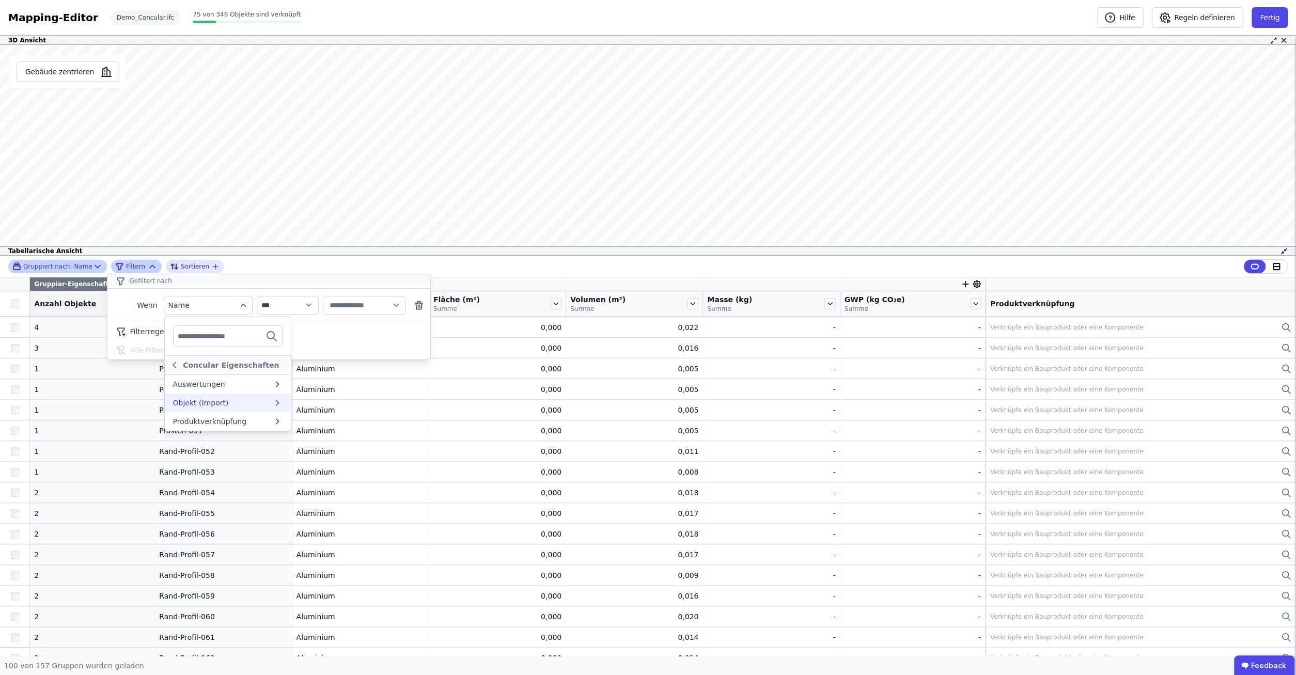
click at [283, 396] on div "Objekt (Import)" at bounding box center [228, 403] width 126 height 19
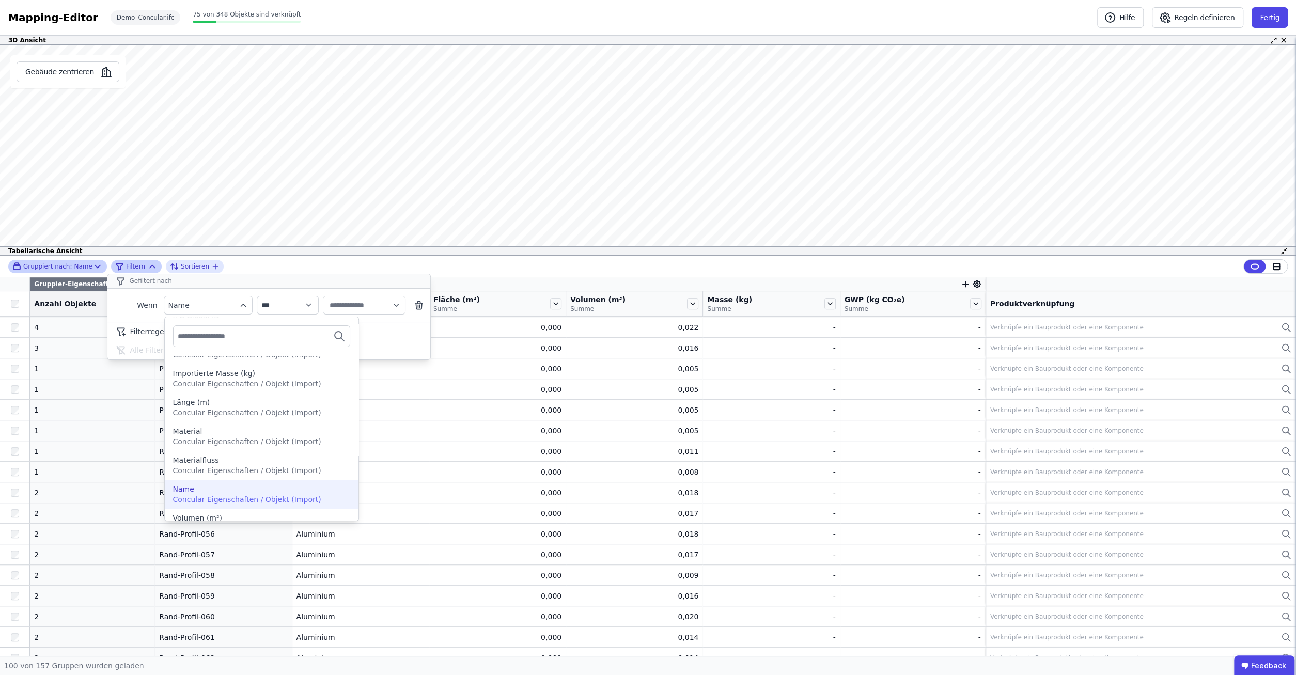
scroll to position [403, 0]
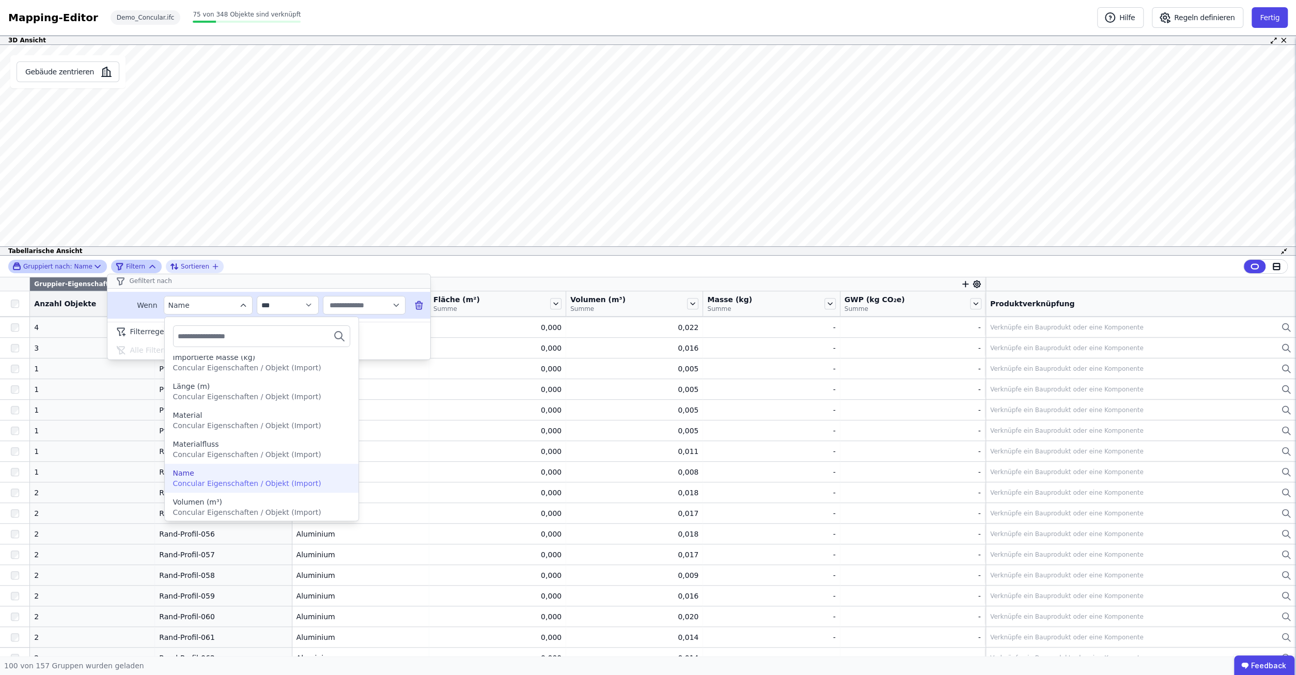
click at [241, 307] on icon "filter_by" at bounding box center [243, 305] width 9 height 9
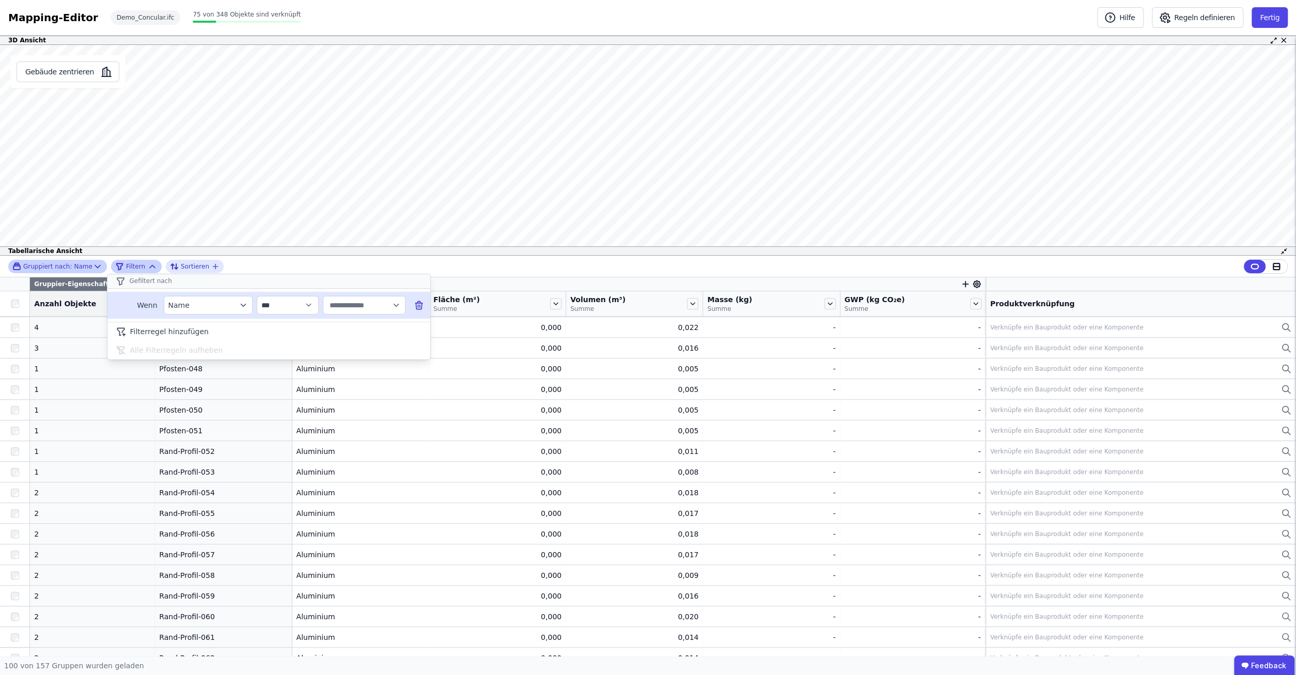
click at [241, 308] on icon "filter_by" at bounding box center [243, 305] width 9 height 9
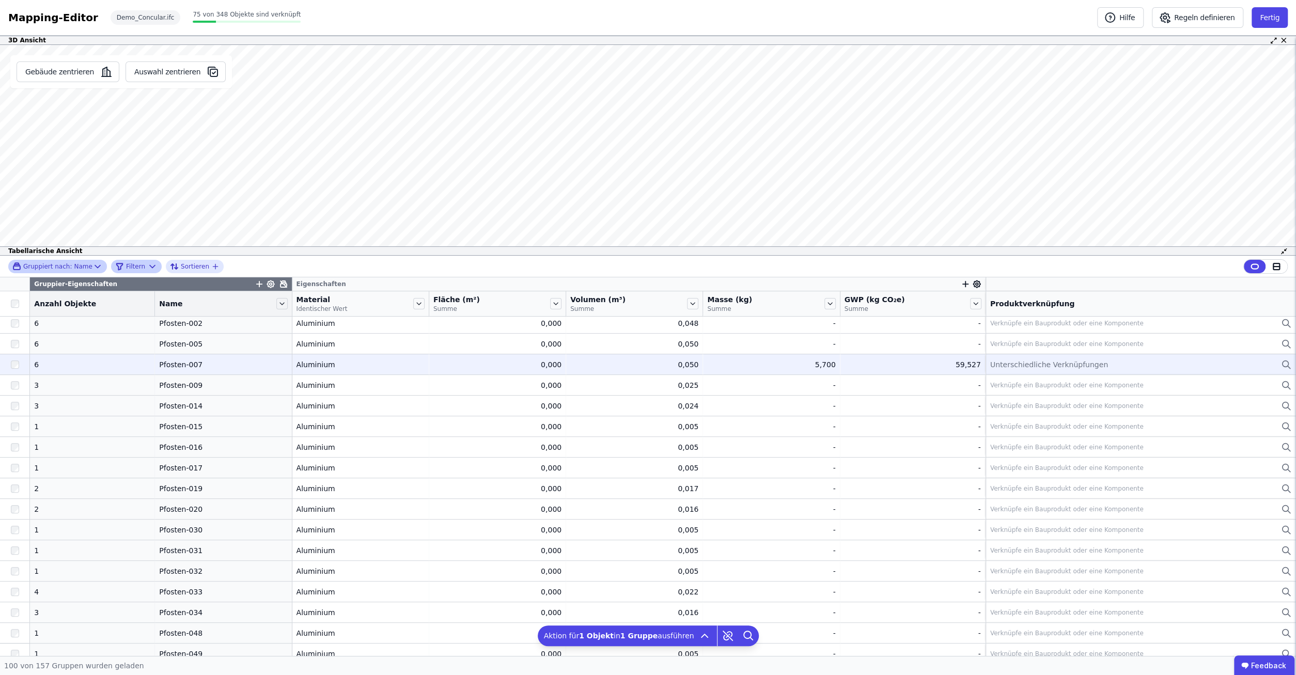
scroll to position [331, 0]
click at [165, 370] on div "Pfosten-001" at bounding box center [223, 369] width 128 height 10
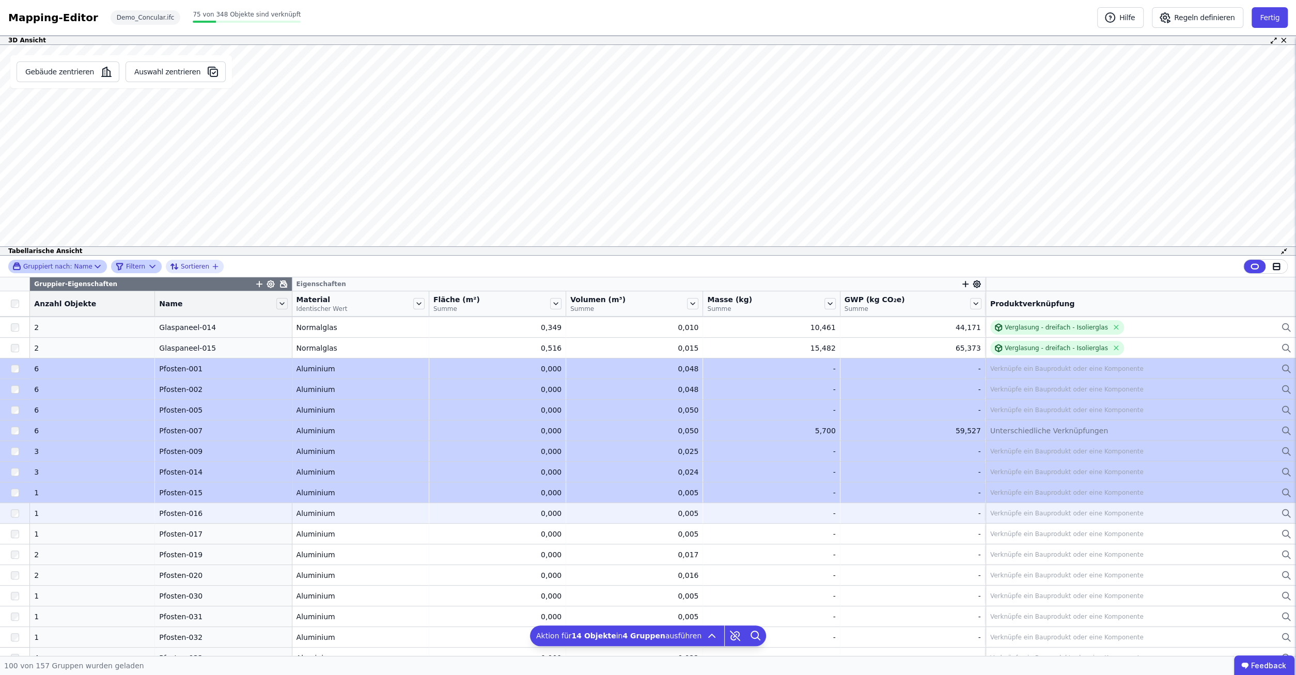
drag, startPoint x: 45, startPoint y: 366, endPoint x: 98, endPoint y: 506, distance: 149.1
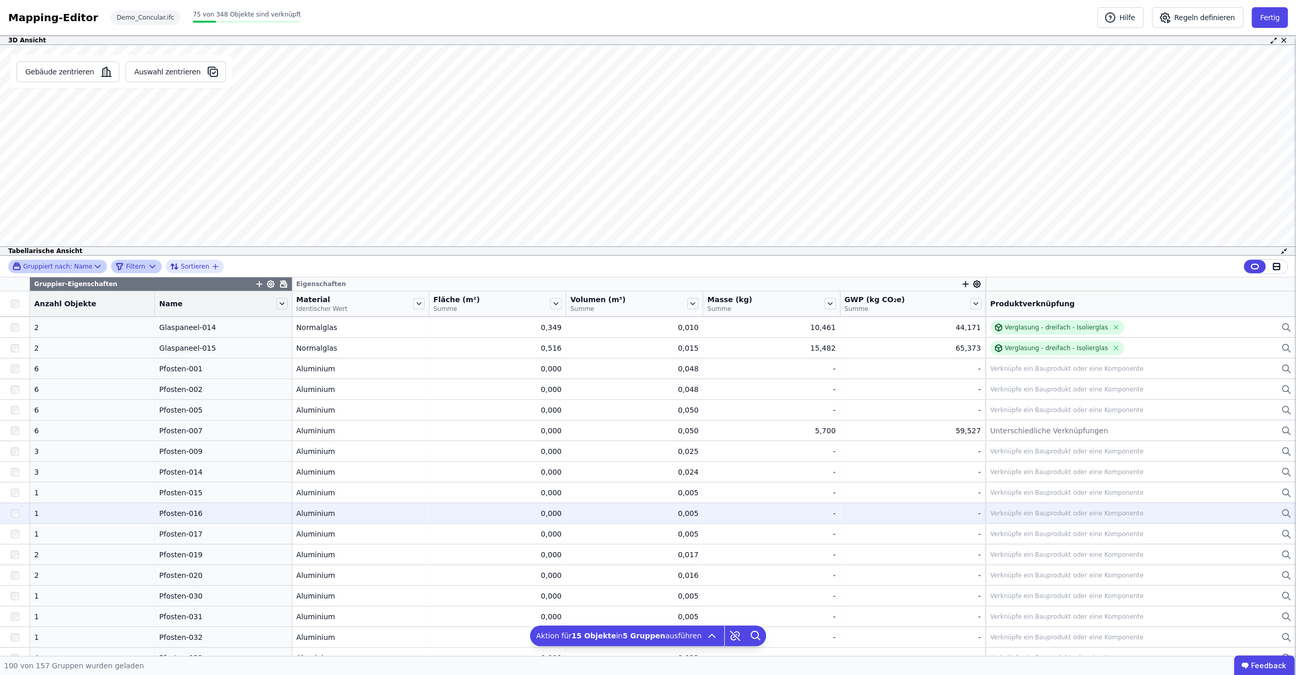
click at [98, 506] on td "1 1" at bounding box center [92, 513] width 125 height 21
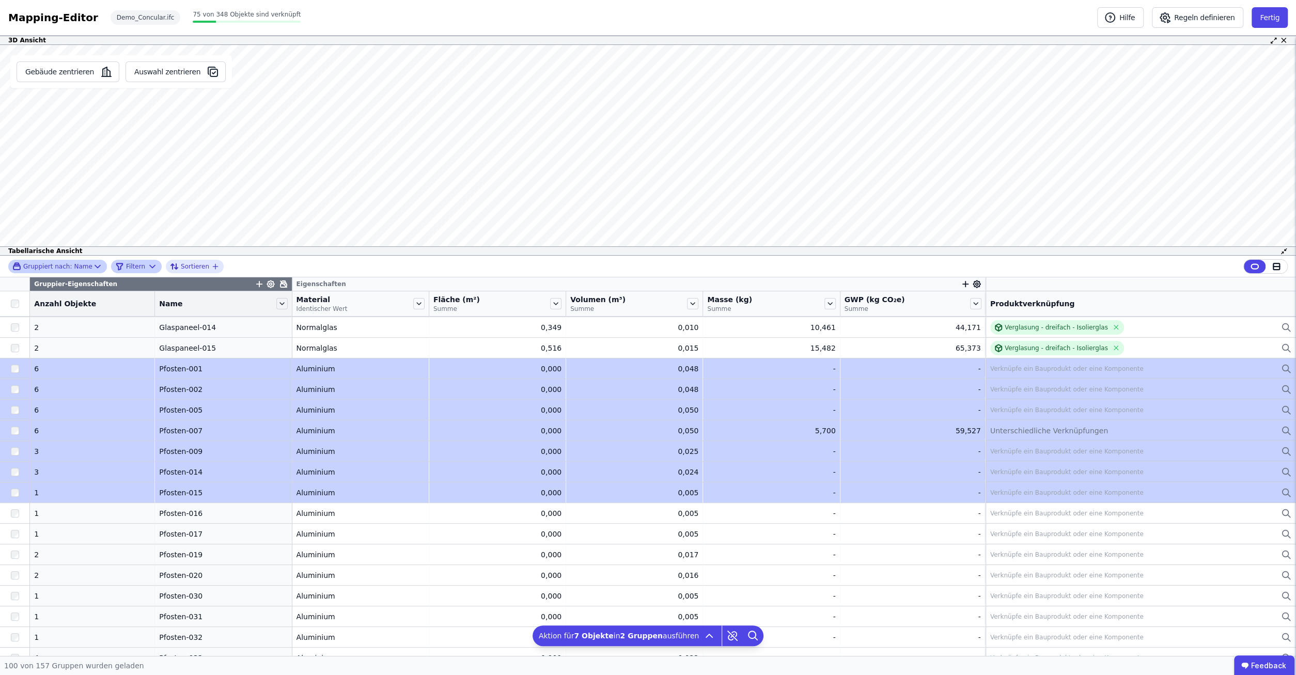
drag, startPoint x: 76, startPoint y: 375, endPoint x: 105, endPoint y: 492, distance: 120.3
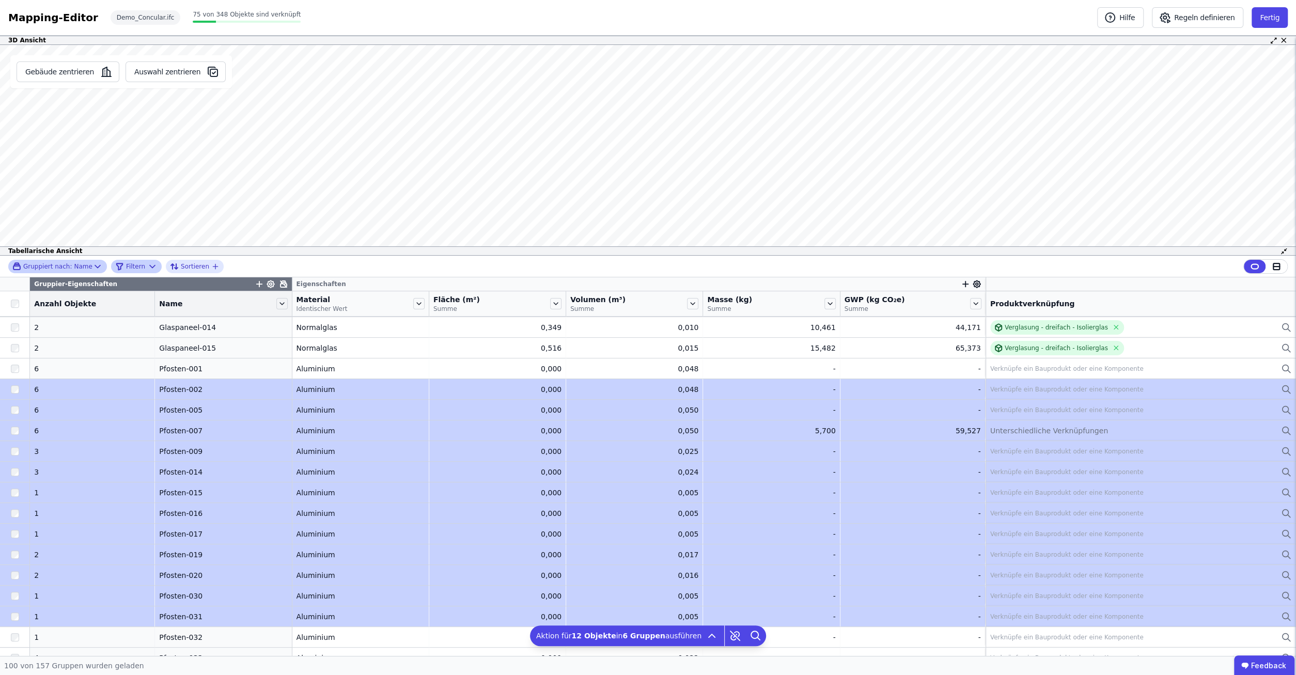
drag, startPoint x: 92, startPoint y: 392, endPoint x: 138, endPoint y: 620, distance: 233.3
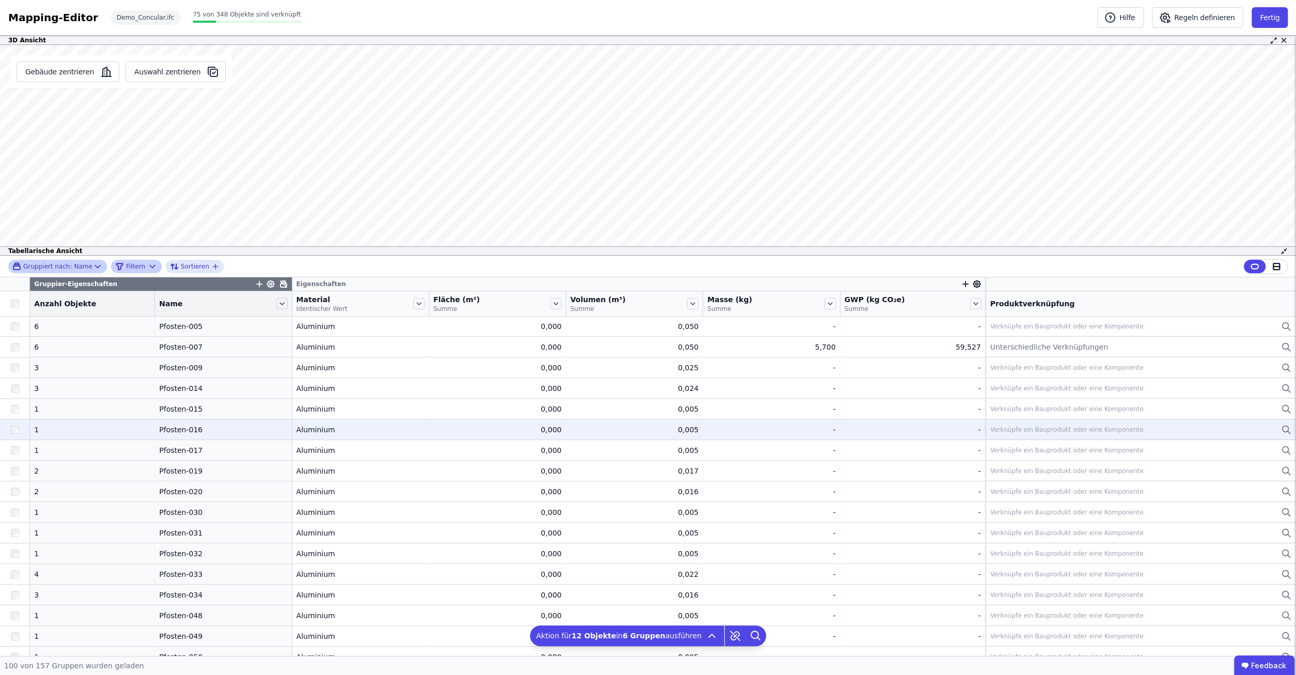
scroll to position [463, 0]
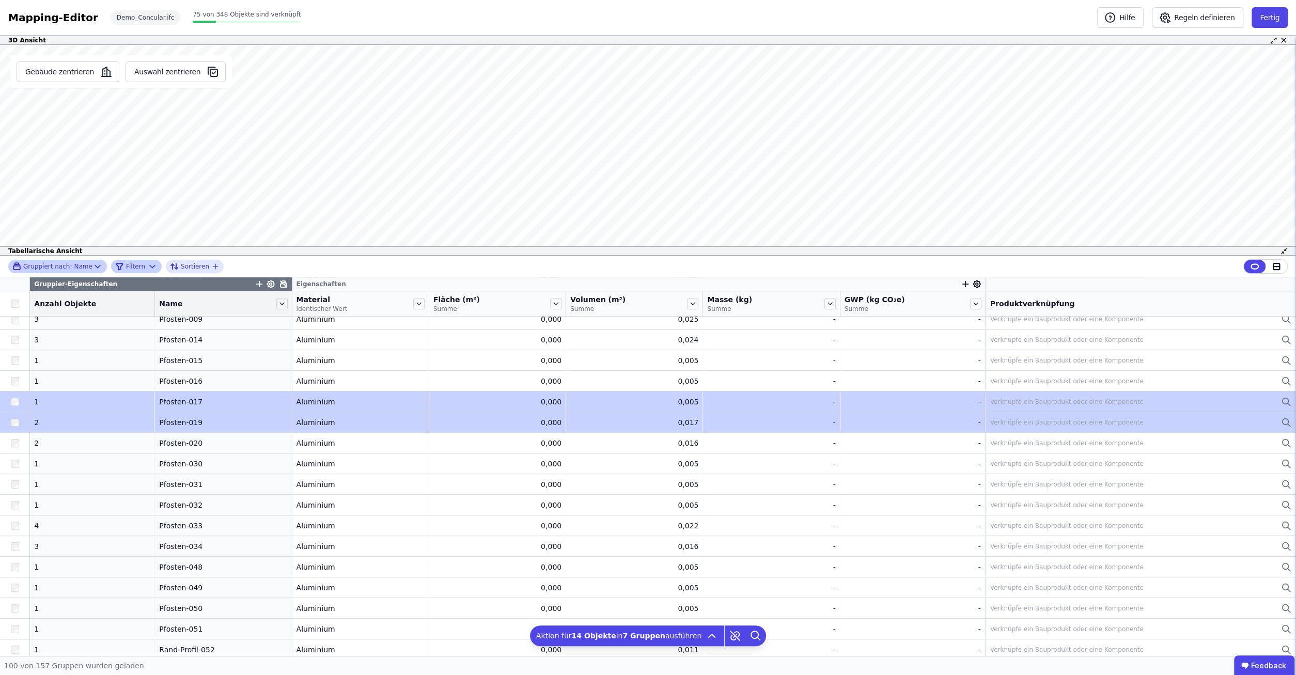
drag, startPoint x: 106, startPoint y: 405, endPoint x: 112, endPoint y: 427, distance: 22.4
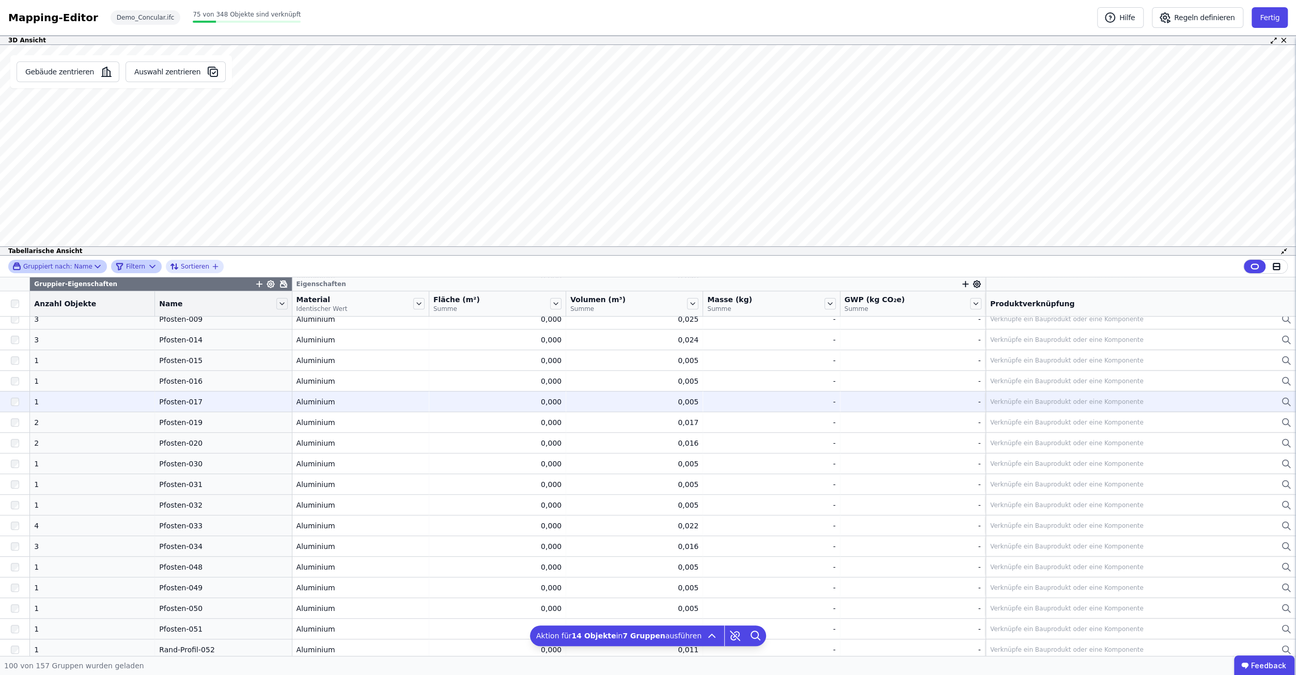
click at [81, 399] on div "1" at bounding box center [92, 402] width 116 height 10
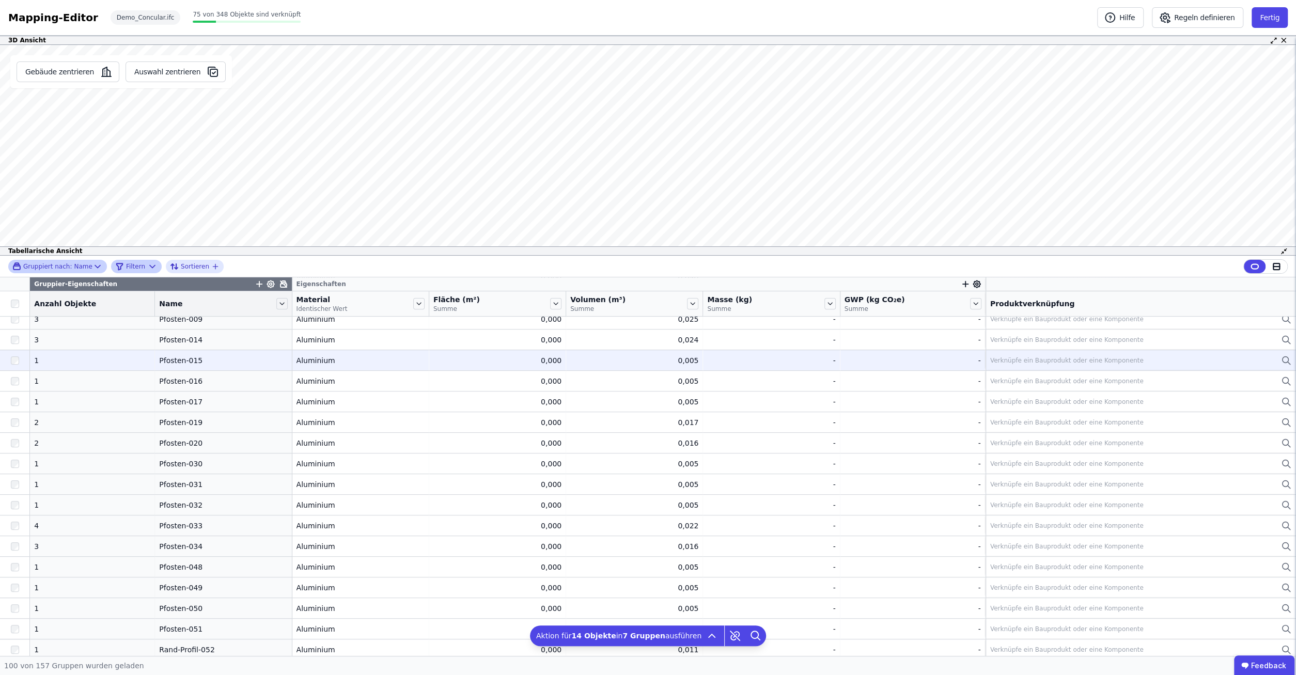
click at [74, 352] on td "1 1" at bounding box center [92, 360] width 125 height 21
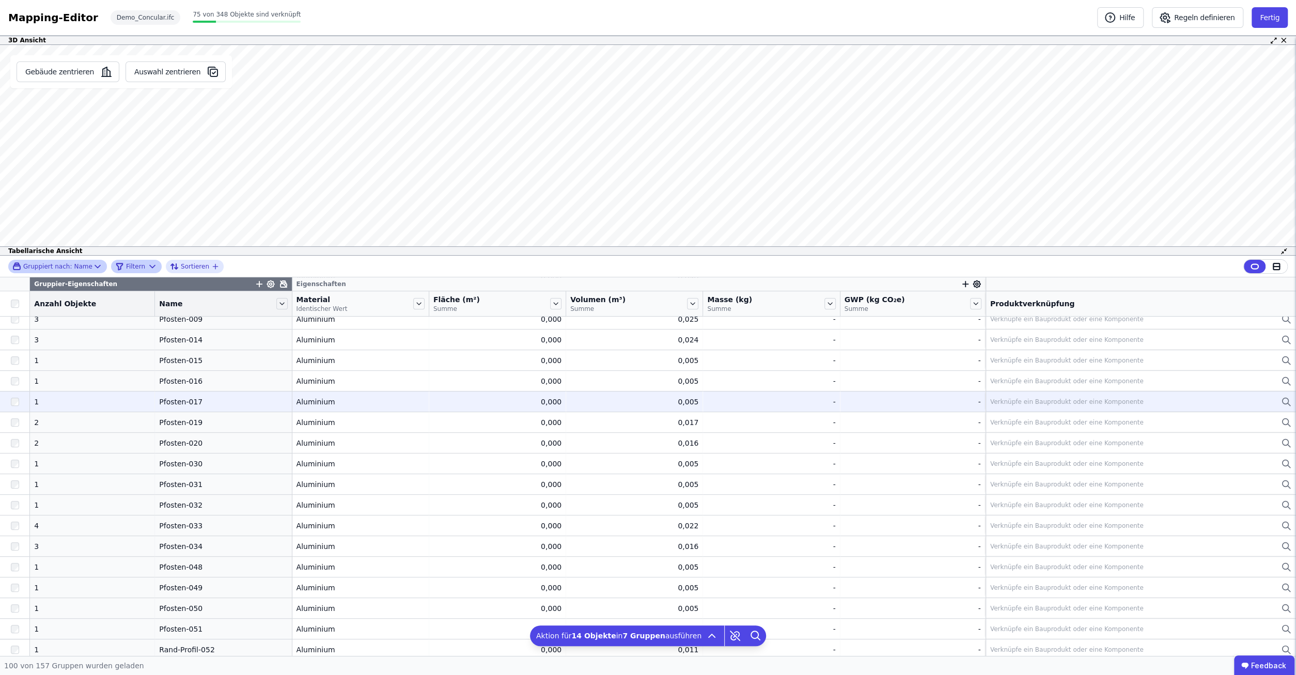
click at [10, 398] on div at bounding box center [14, 402] width 29 height 19
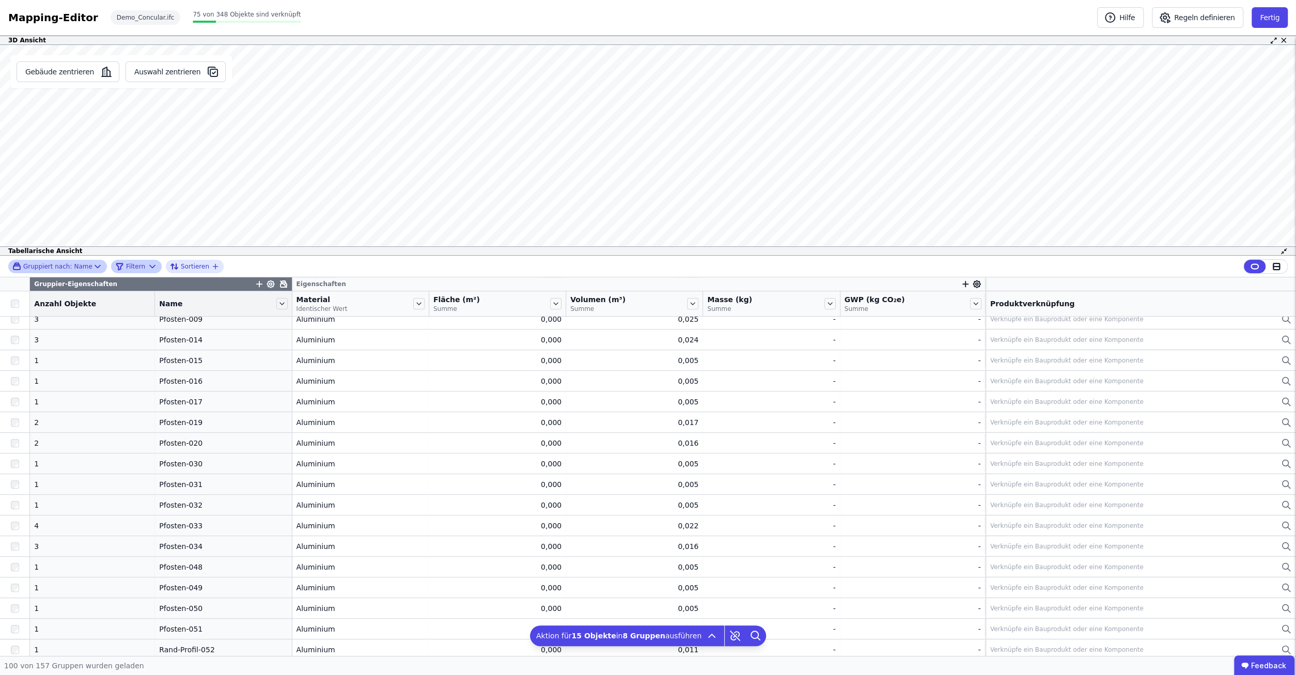
scroll to position [198, 0]
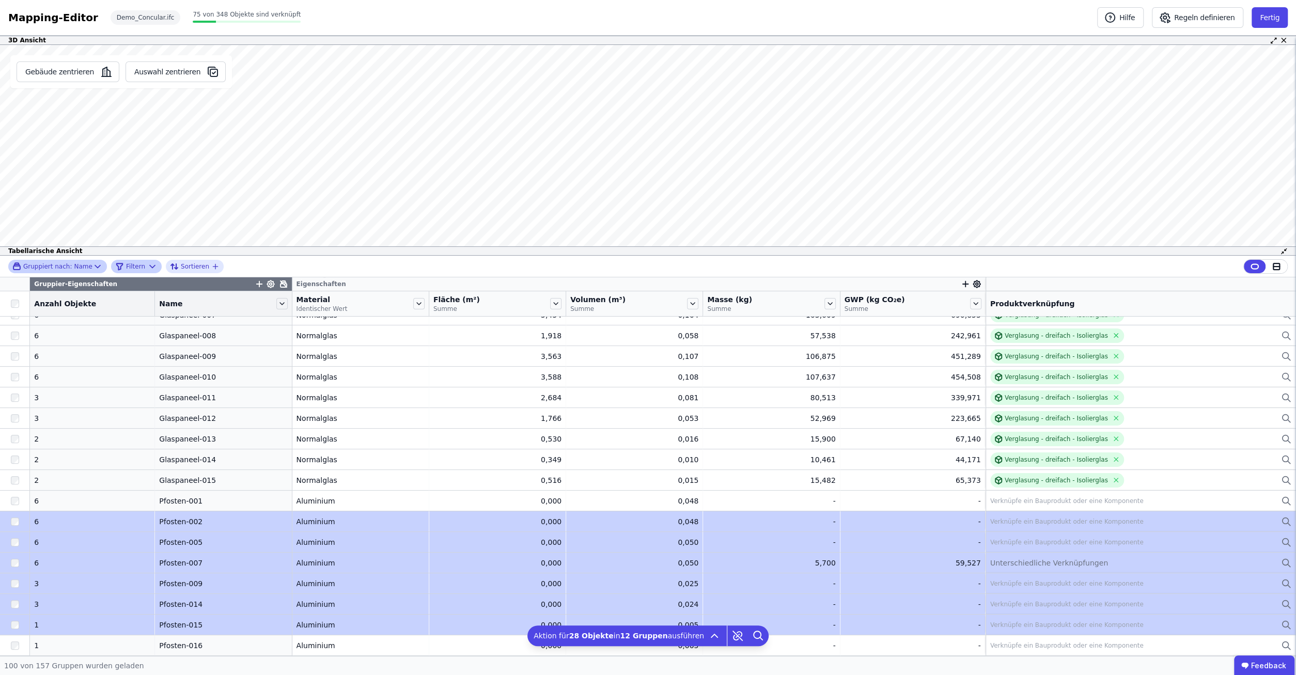
drag, startPoint x: 23, startPoint y: 519, endPoint x: 26, endPoint y: 614, distance: 95.6
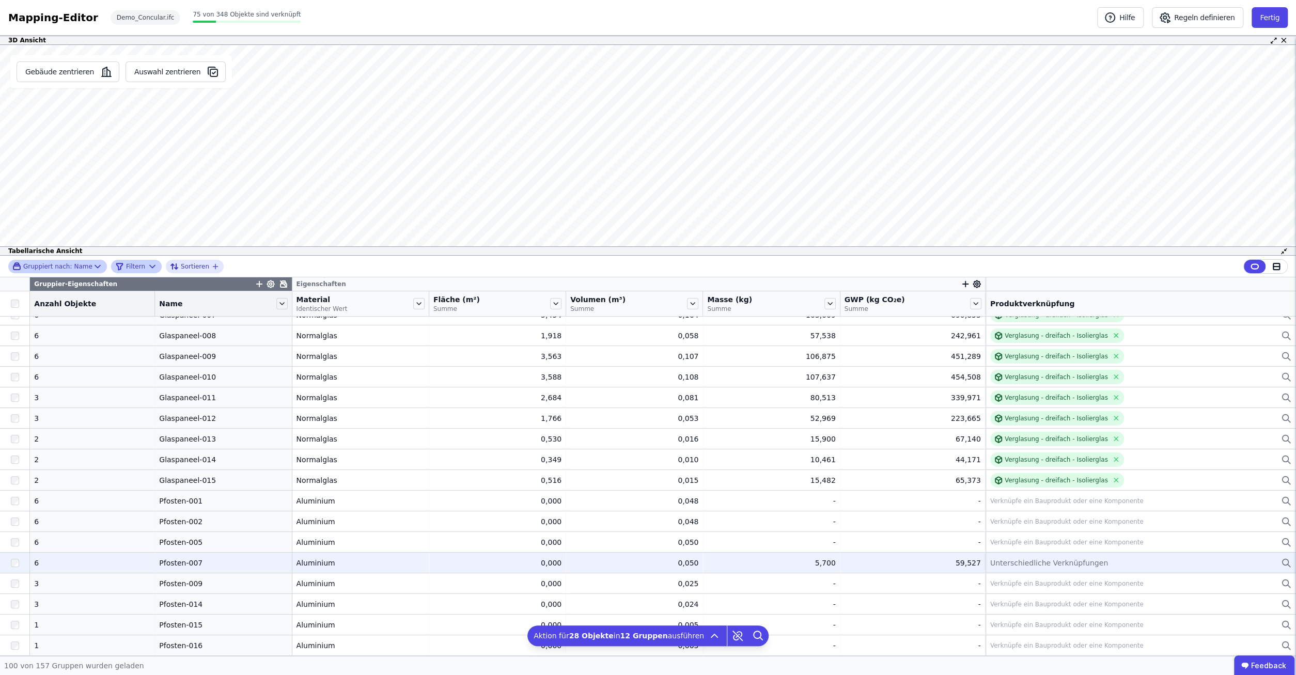
click at [17, 556] on div at bounding box center [14, 563] width 29 height 19
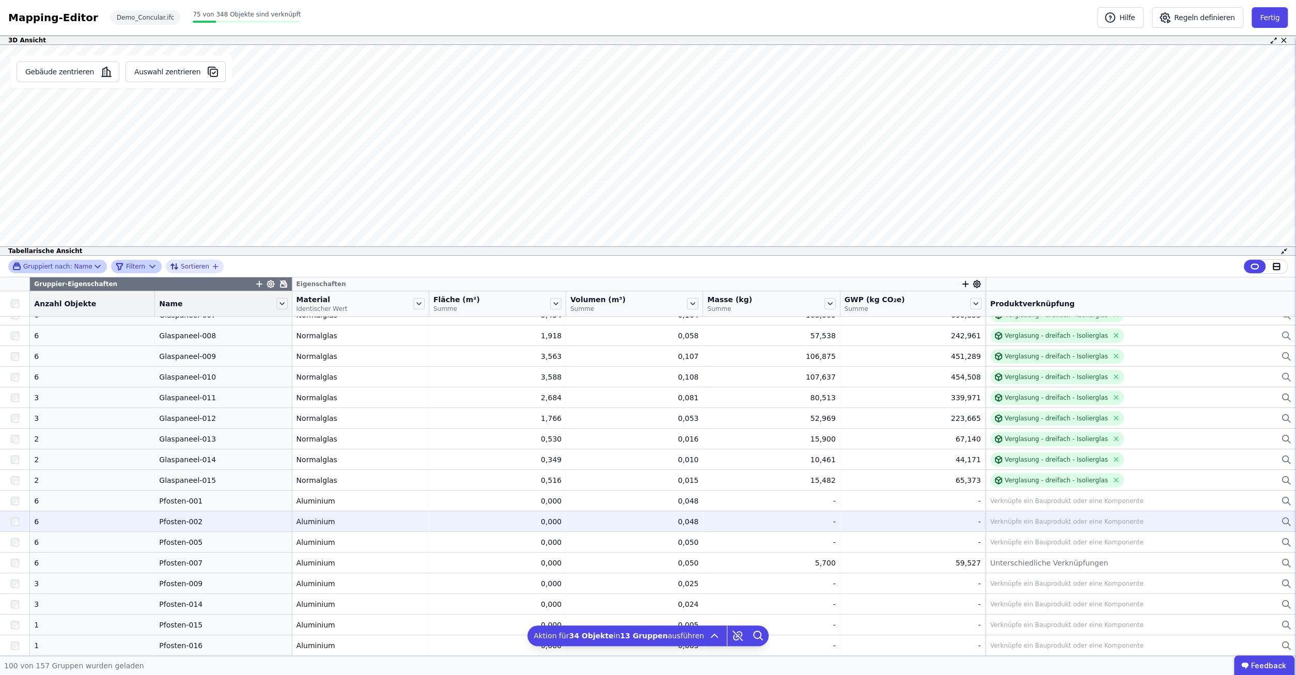
click at [17, 525] on div at bounding box center [14, 521] width 29 height 19
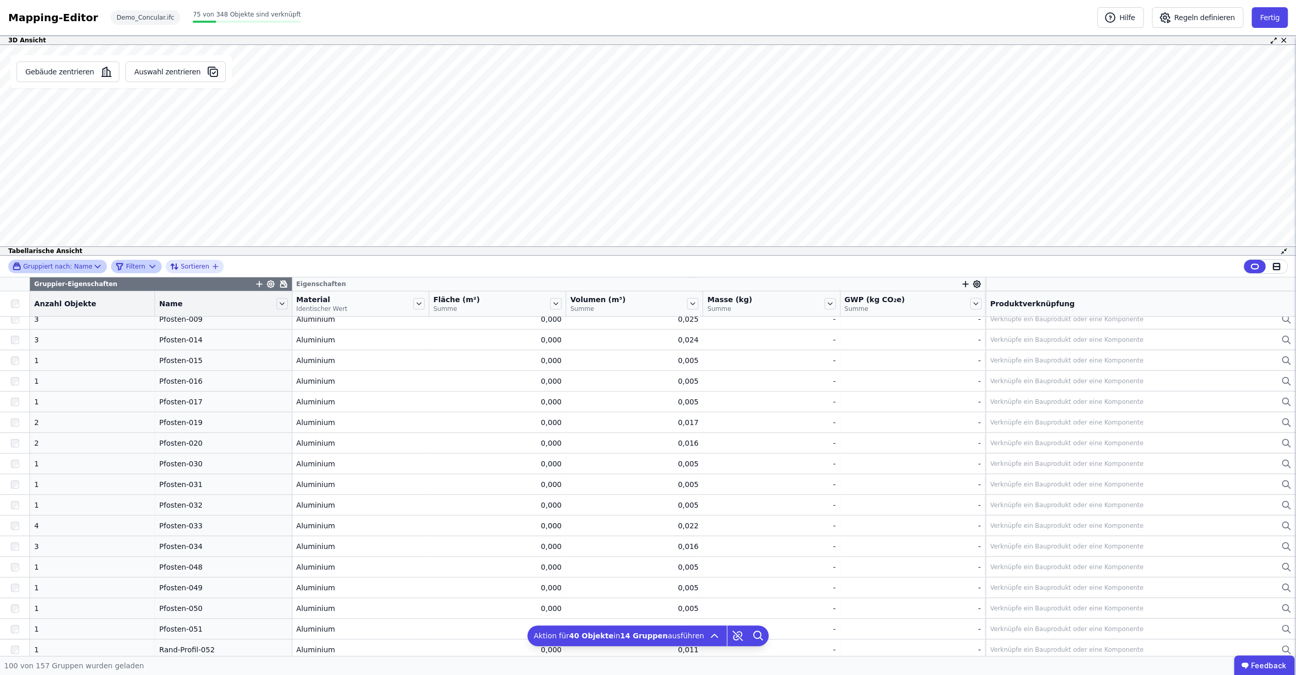
scroll to position [595, 0]
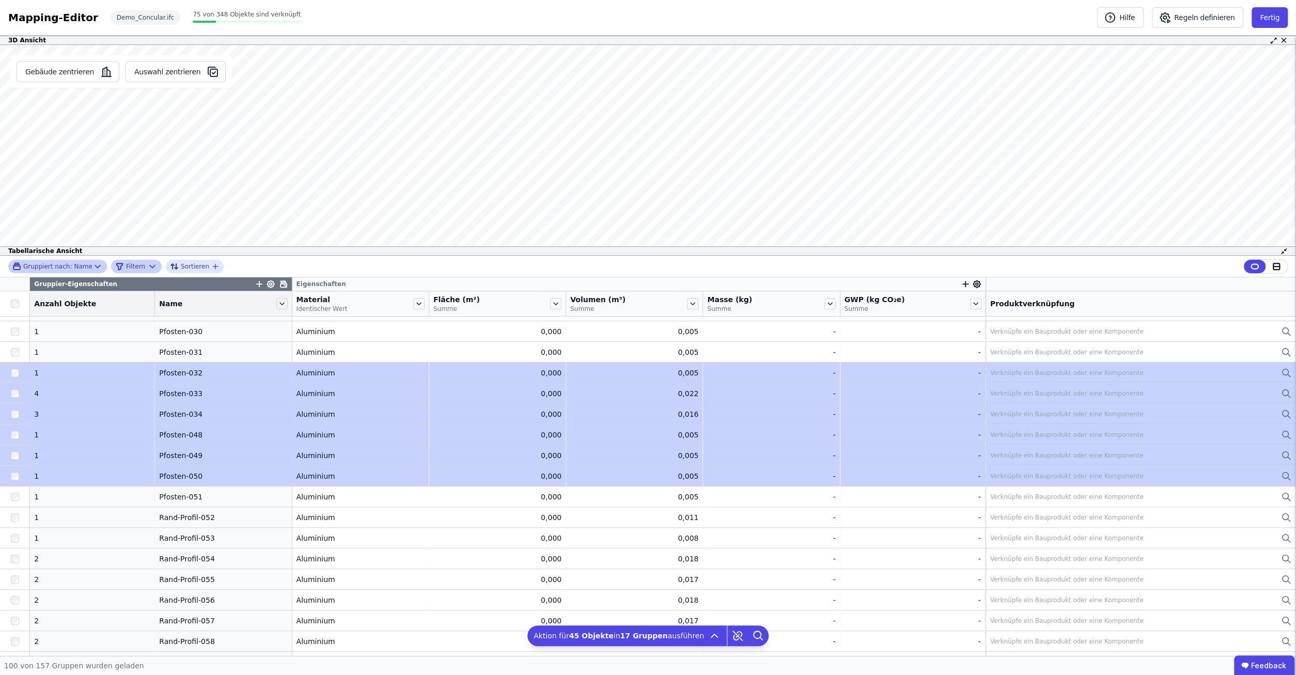
drag, startPoint x: 24, startPoint y: 371, endPoint x: 33, endPoint y: 479, distance: 107.7
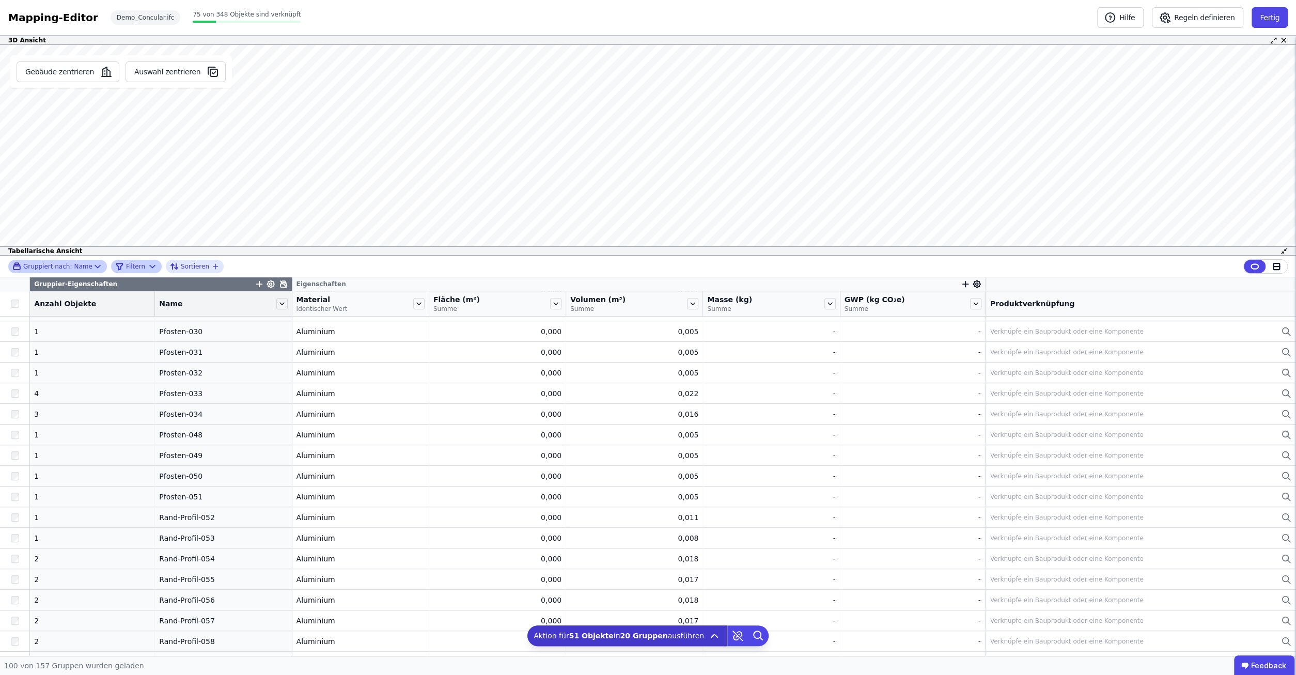
click at [708, 637] on icon at bounding box center [714, 636] width 12 height 12
click at [727, 636] on icon at bounding box center [737, 635] width 21 height 21
click at [733, 634] on icon at bounding box center [737, 635] width 9 height 9
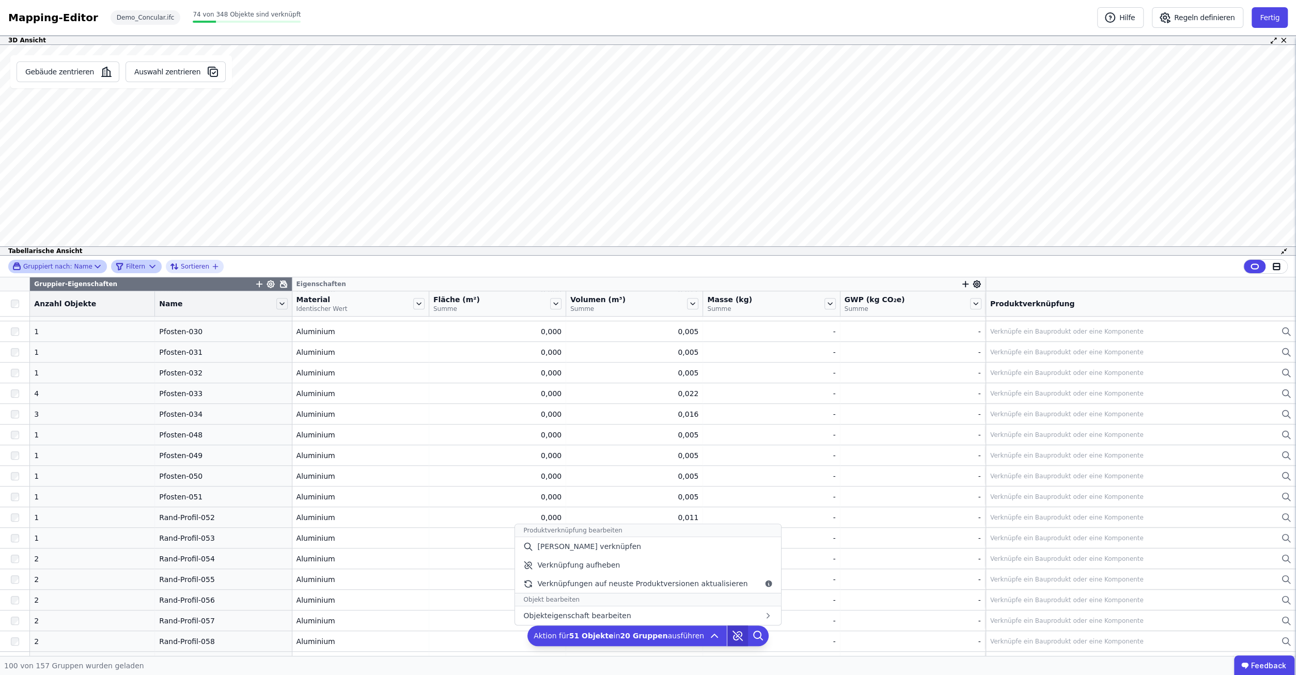
click at [729, 632] on icon at bounding box center [737, 635] width 21 height 21
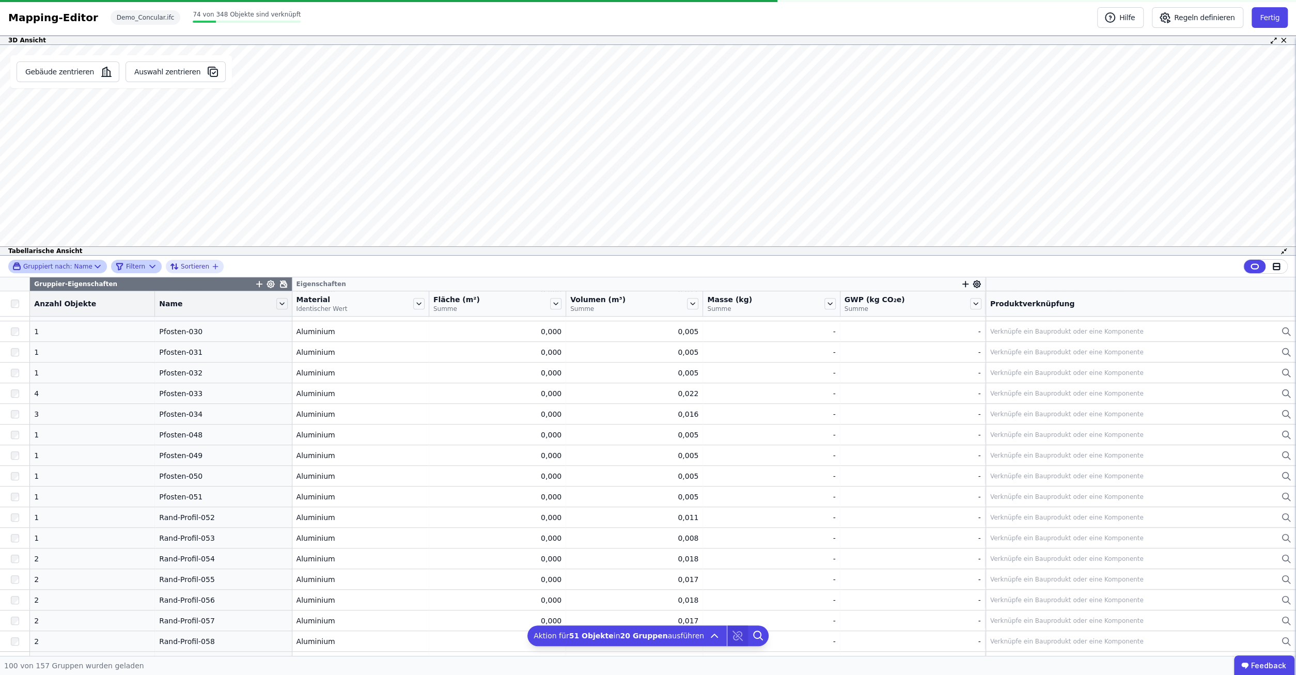
click at [729, 632] on div at bounding box center [748, 635] width 42 height 21
click at [728, 631] on icon at bounding box center [737, 635] width 21 height 21
click at [733, 636] on icon at bounding box center [737, 635] width 9 height 9
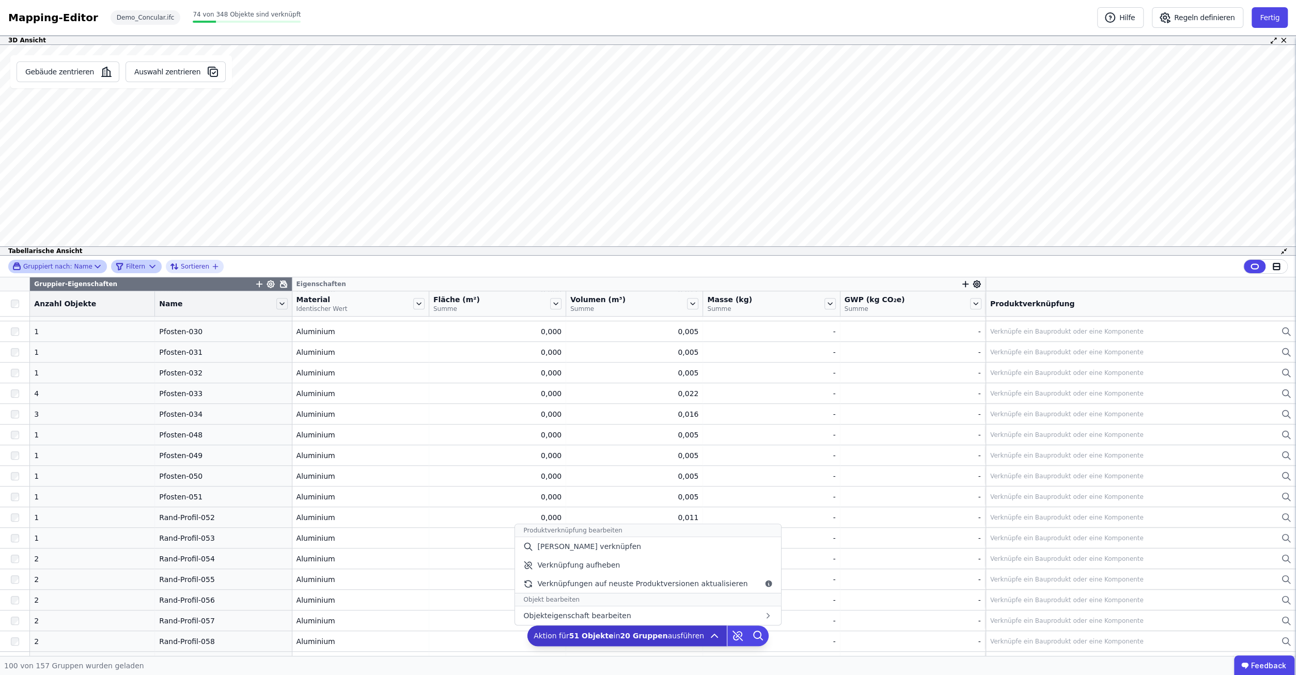
click at [708, 635] on icon at bounding box center [714, 636] width 12 height 12
click at [608, 549] on span "[PERSON_NAME] verknüpfen" at bounding box center [589, 546] width 104 height 10
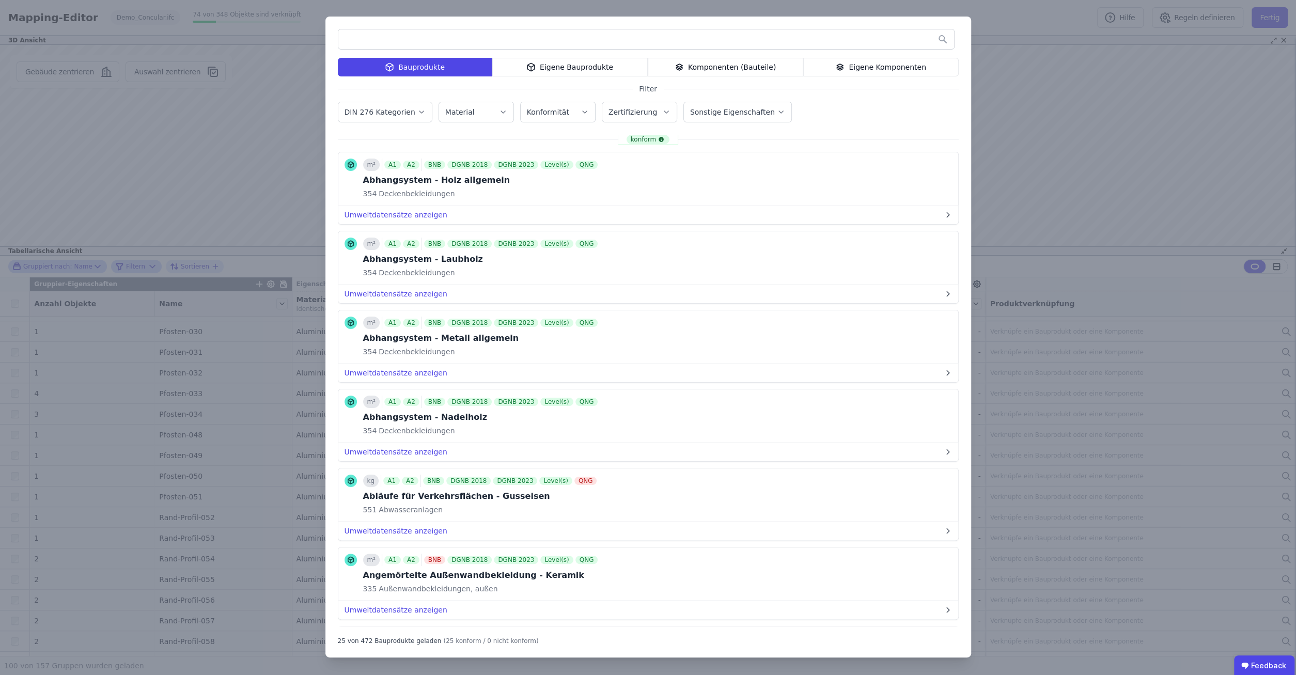
click at [495, 42] on input "text" at bounding box center [646, 39] width 616 height 19
type input "******"
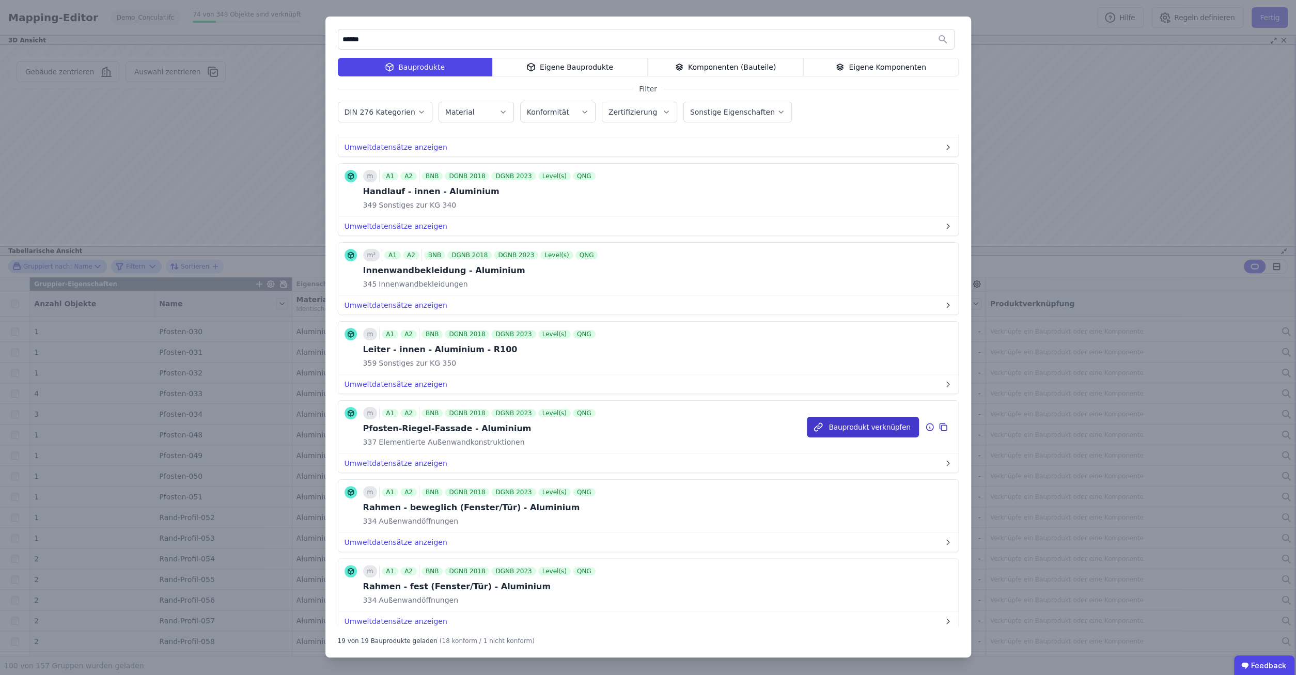
click at [887, 418] on button "Bauprodukt verknüpfen" at bounding box center [863, 427] width 112 height 21
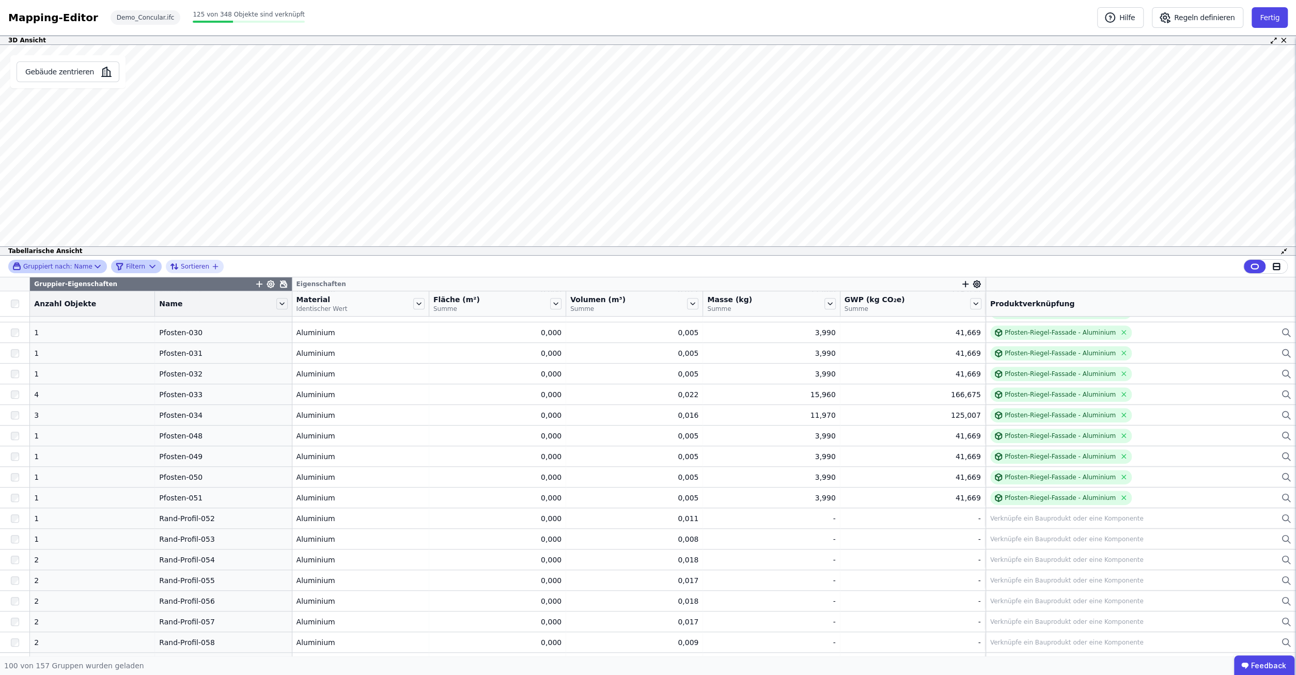
scroll to position [661, 0]
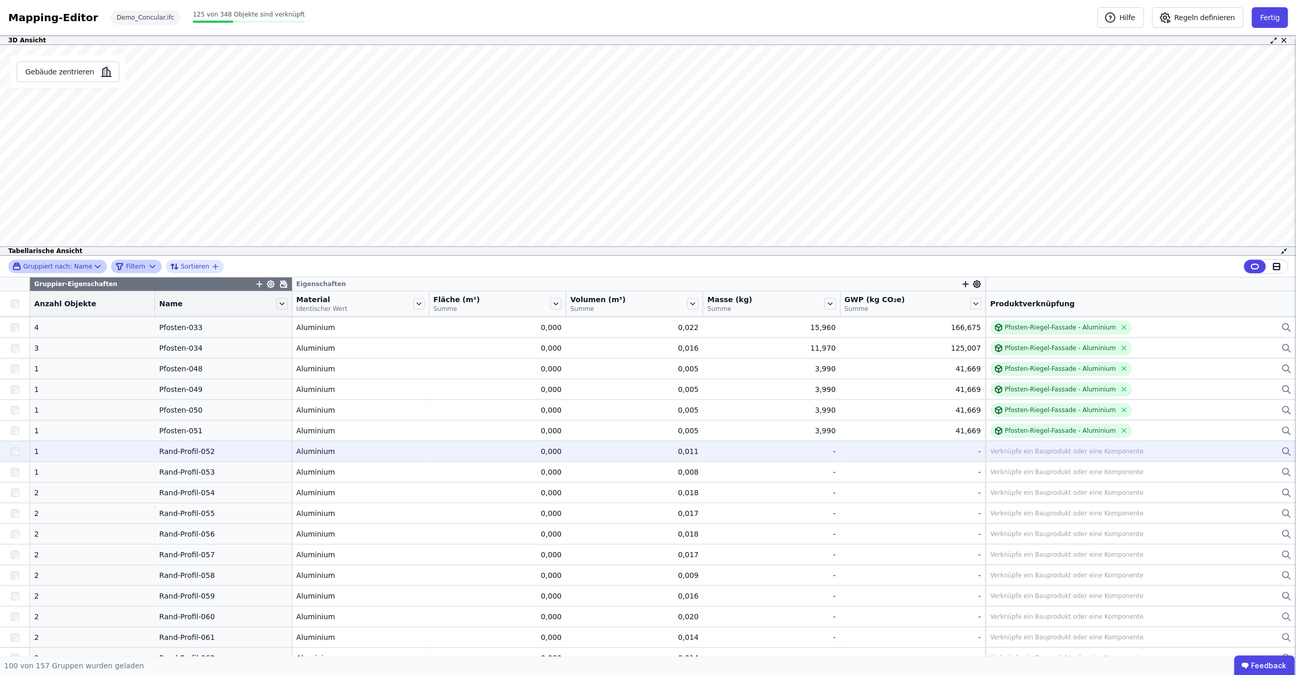
click at [128, 451] on div "1" at bounding box center [92, 451] width 116 height 10
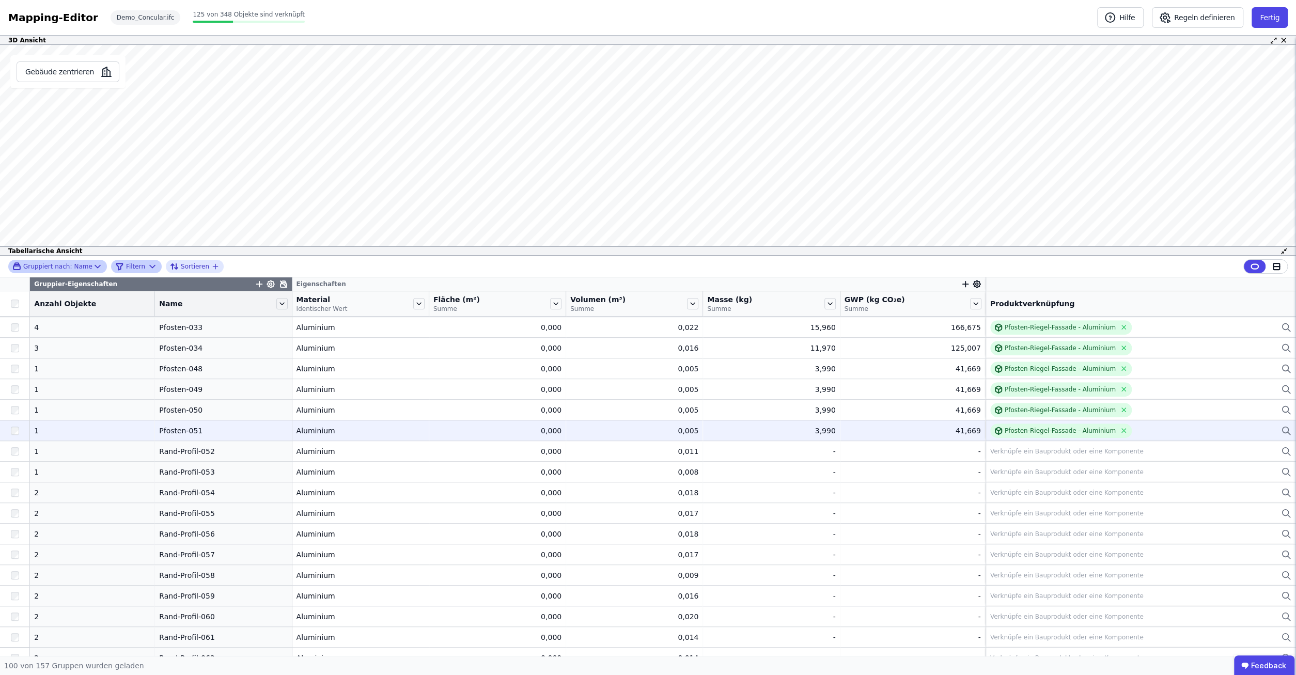
click at [60, 430] on div "1" at bounding box center [92, 431] width 116 height 10
click at [173, 429] on div "Pfosten-051" at bounding box center [223, 431] width 128 height 10
click at [172, 431] on div "Pfosten-051" at bounding box center [223, 431] width 128 height 10
click at [168, 429] on div "Pfosten-051" at bounding box center [223, 431] width 128 height 10
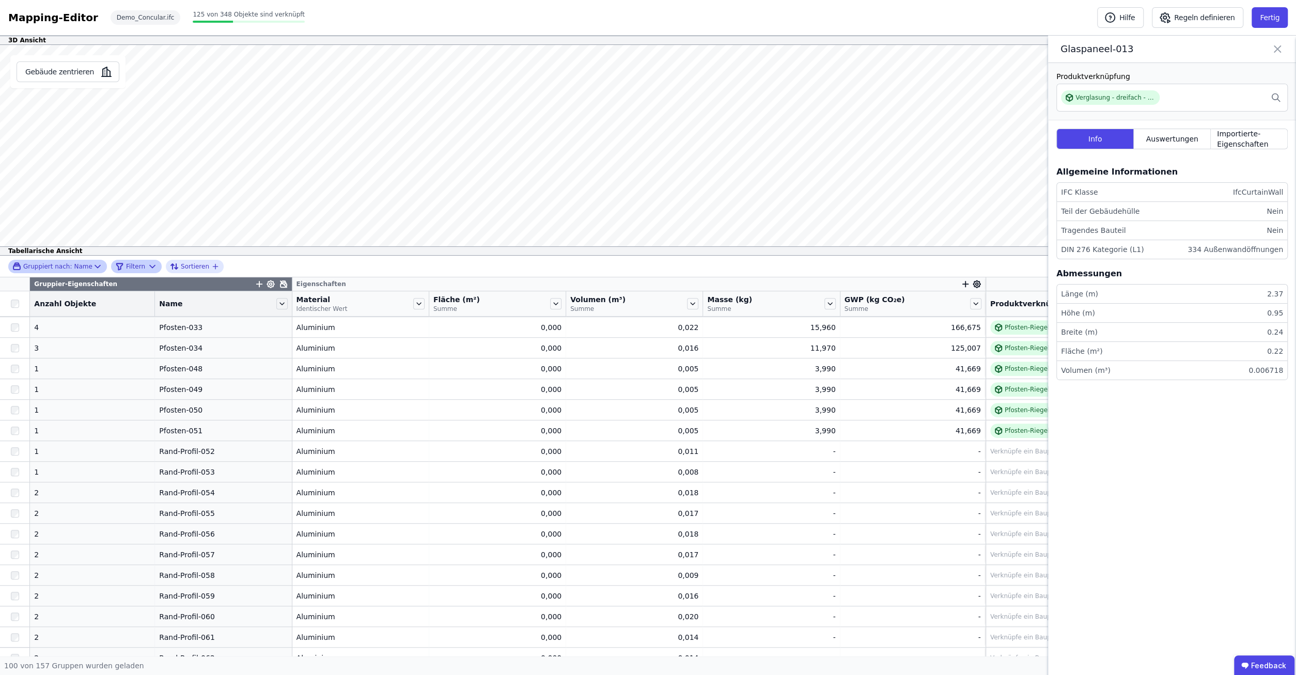
click at [1275, 49] on icon at bounding box center [1277, 49] width 12 height 14
click at [1272, 46] on icon at bounding box center [1277, 49] width 12 height 14
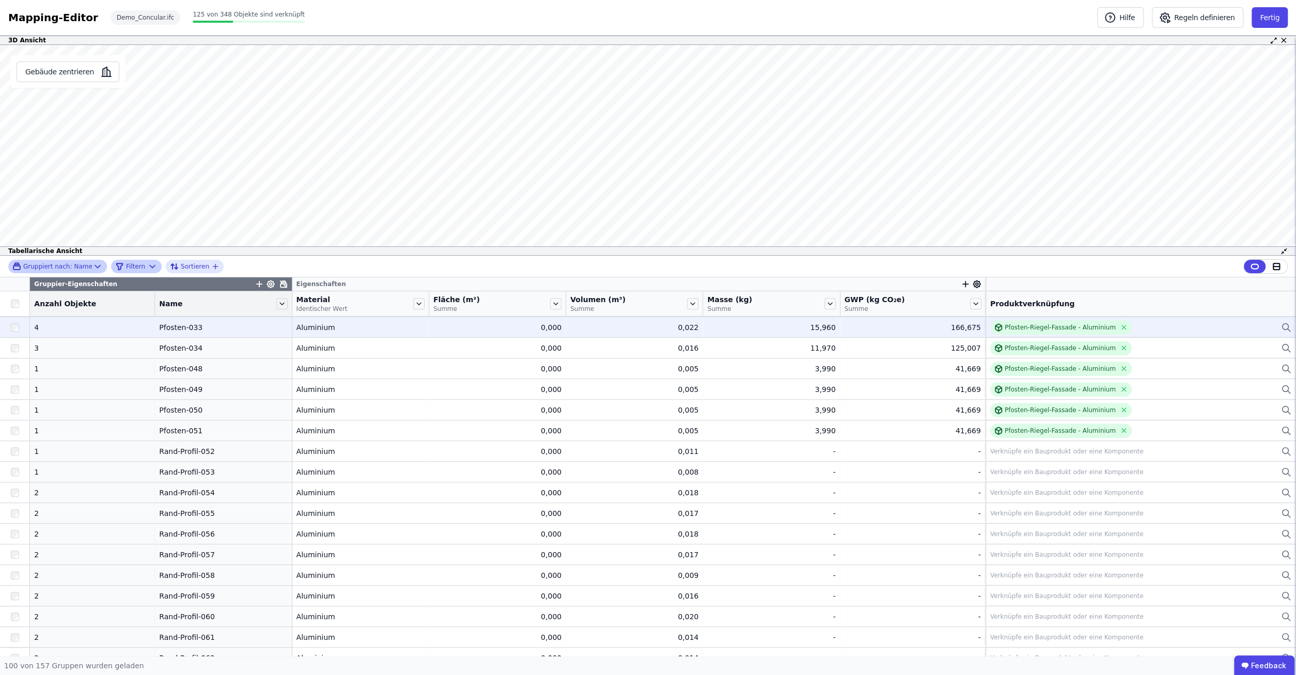
click at [164, 336] on td "Pfosten-033 Pfosten-033" at bounding box center [223, 327] width 137 height 21
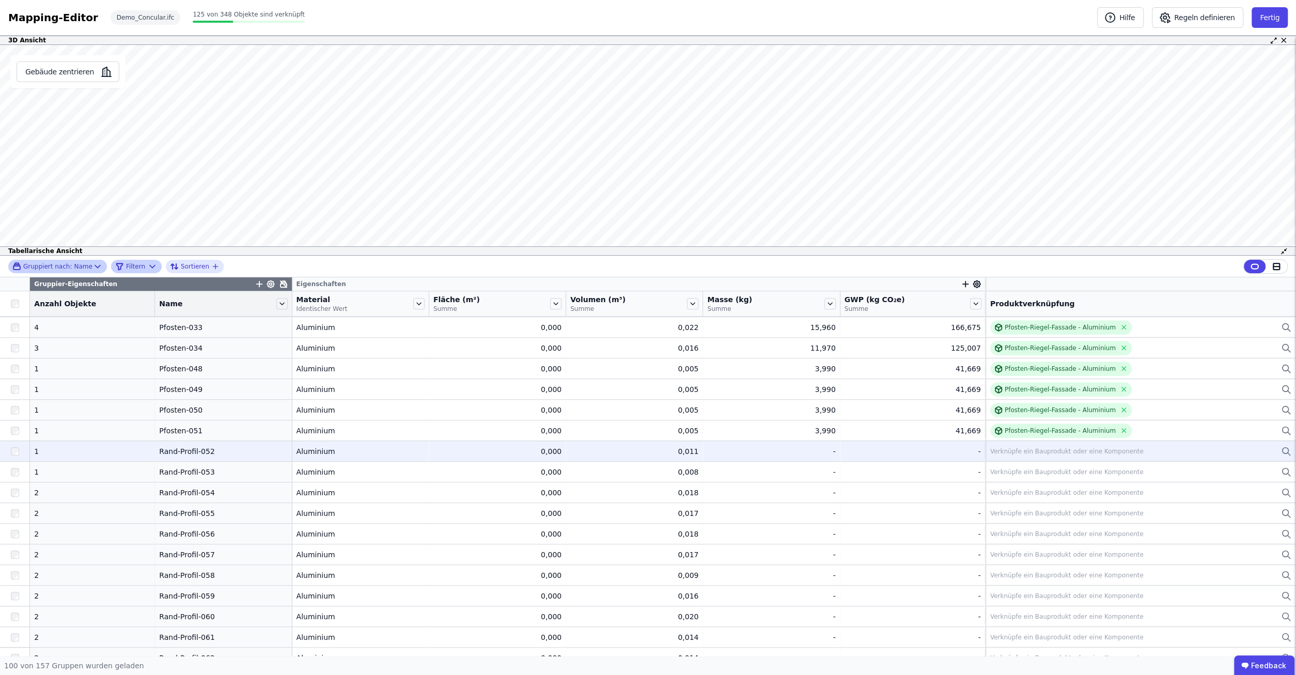
click at [159, 452] on div "Rand-Profil-052" at bounding box center [223, 451] width 128 height 10
click at [167, 453] on div "Rand-Profil-052" at bounding box center [223, 451] width 128 height 10
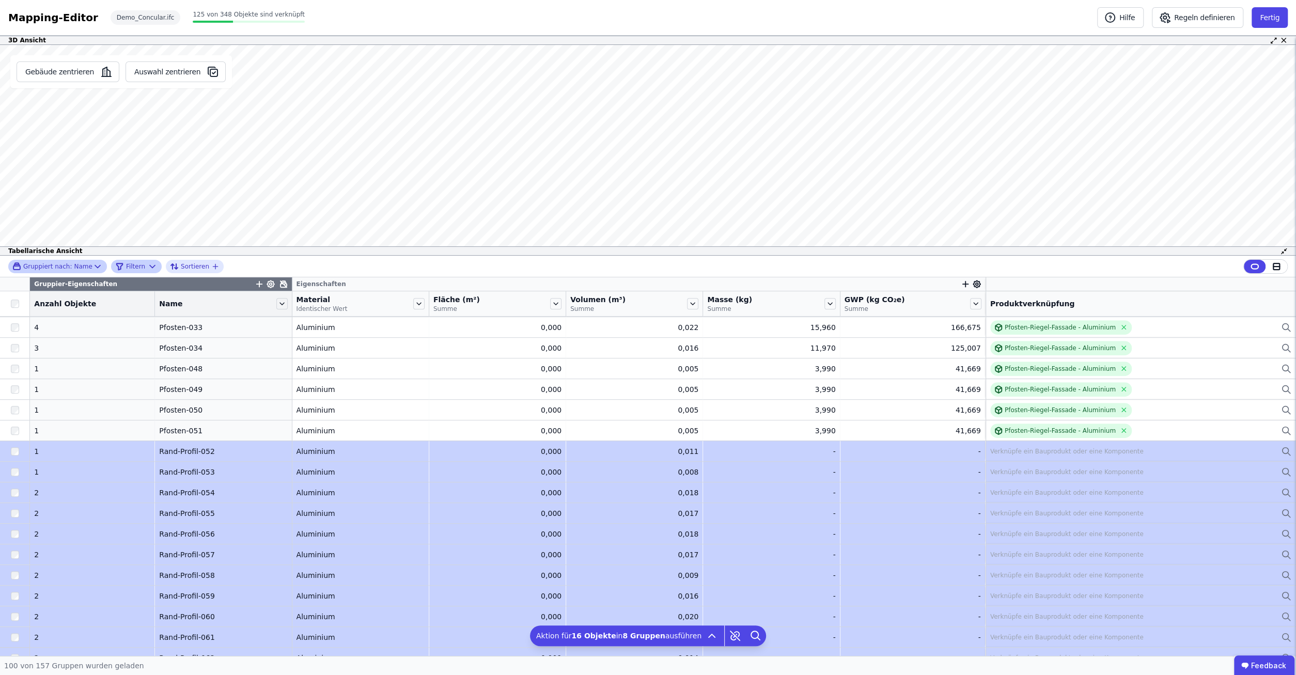
drag, startPoint x: 25, startPoint y: 448, endPoint x: 17, endPoint y: 662, distance: 214.0
click at [17, 669] on div "Mapping-Editor Hilfe Regeln definieren Fertig Demo_Concular.ifc 125 von 348 Obj…" at bounding box center [648, 337] width 1296 height 675
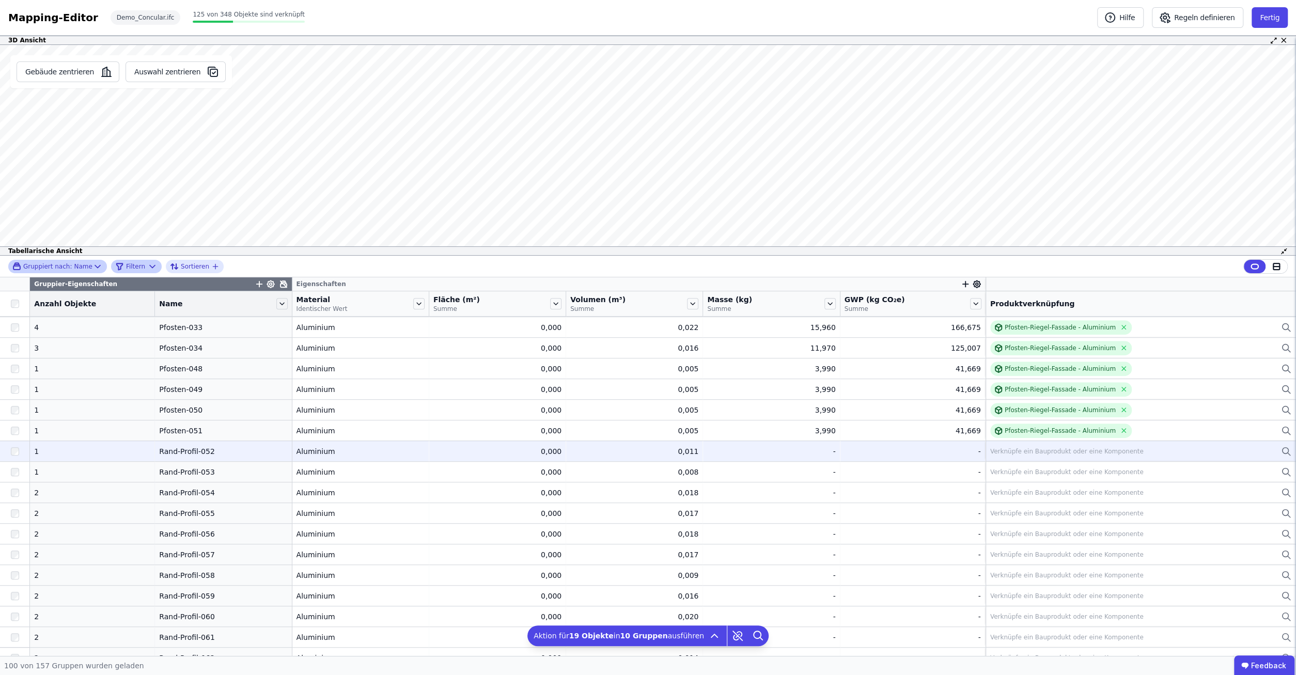
click at [16, 456] on div at bounding box center [14, 451] width 29 height 19
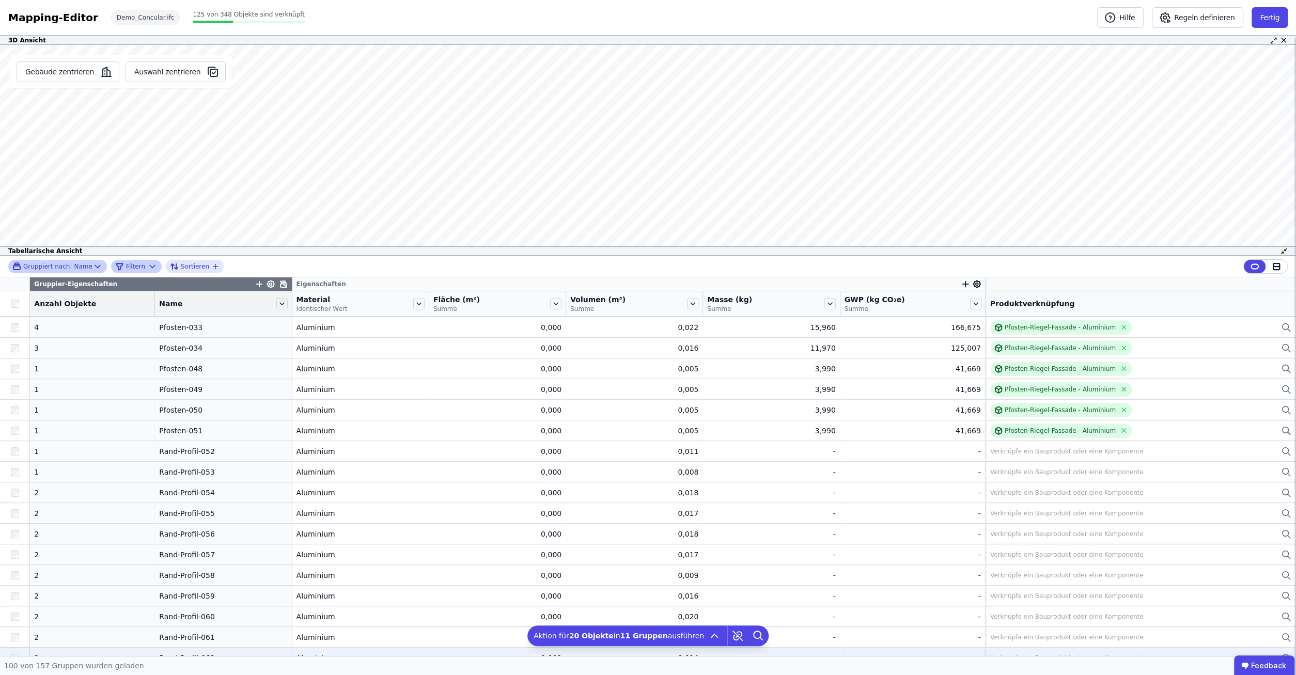
scroll to position [859, 0]
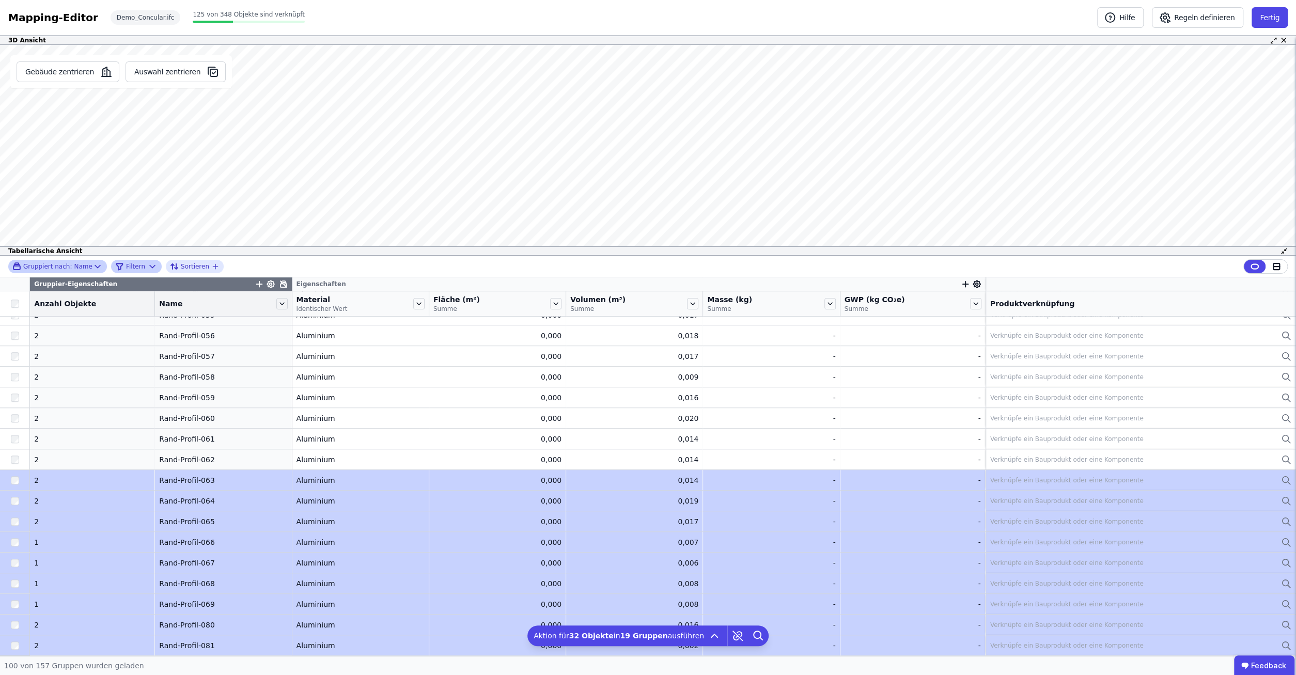
click at [13, 643] on tbody "1 1 Eck-Profil-001 Eck-Profil-001 Aluminium Aluminium 0,000 0,000 0,008 0,008 0…" at bounding box center [648, 490] width 1296 height 2066
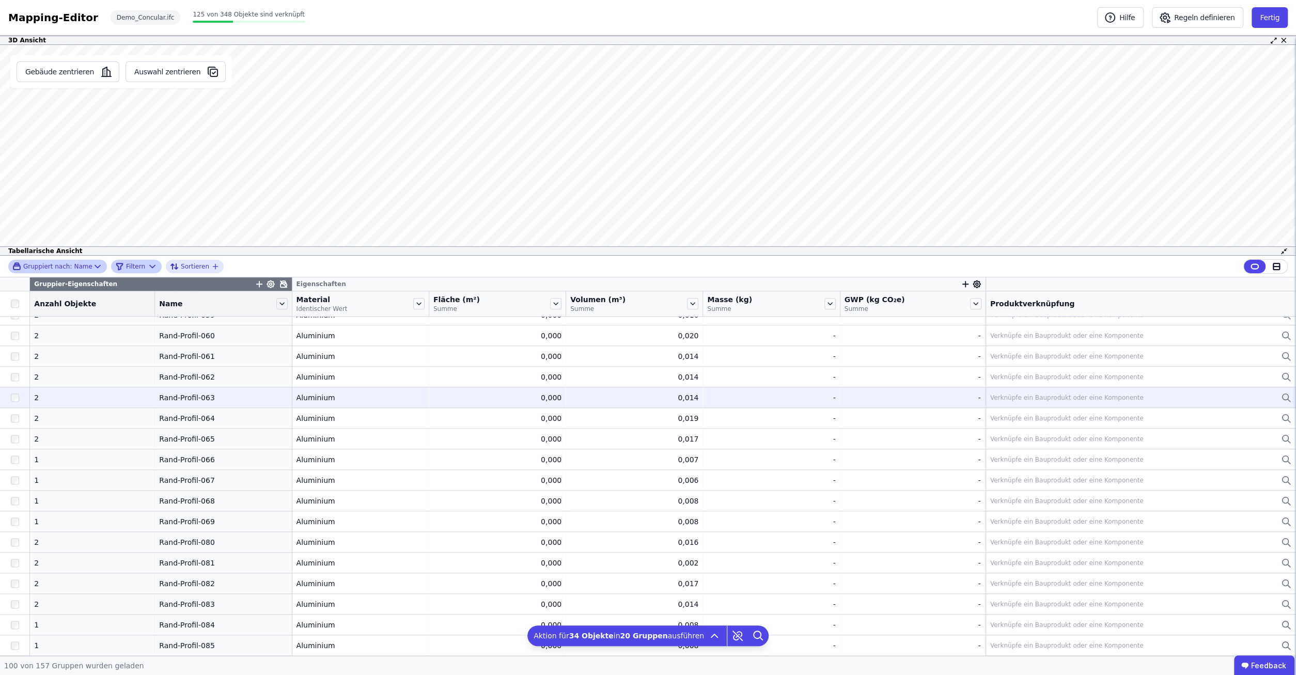
scroll to position [1058, 0]
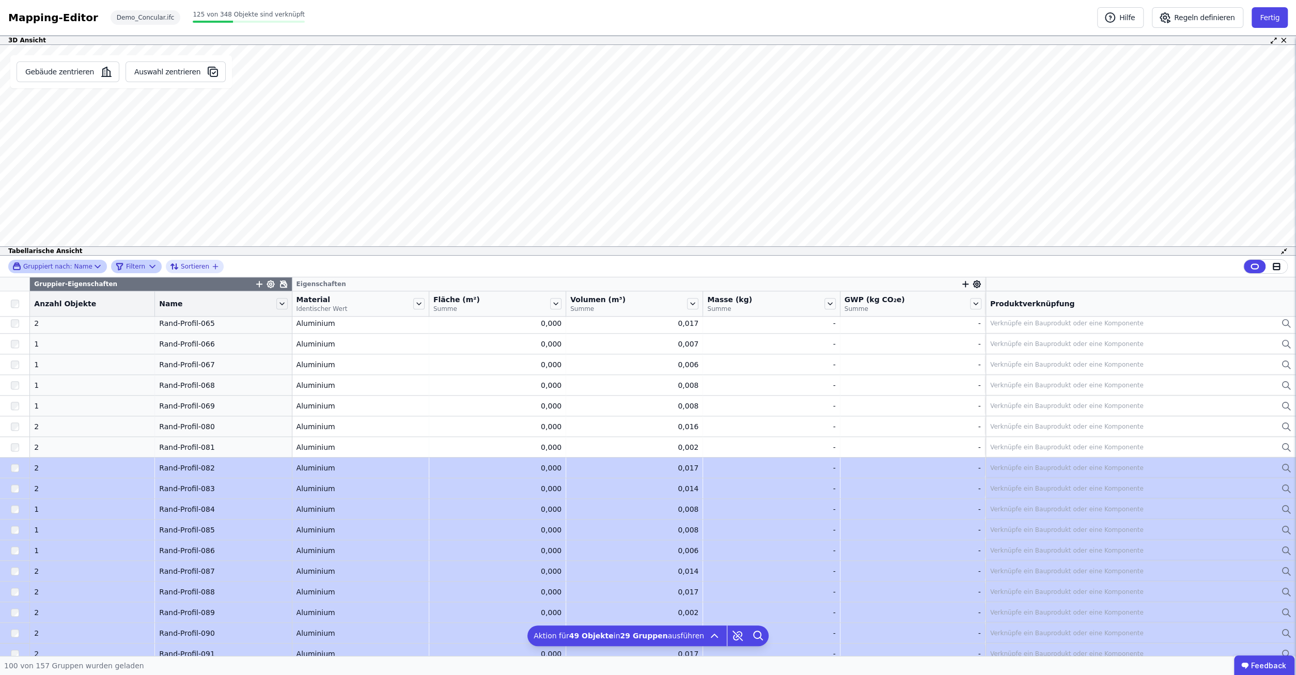
drag, startPoint x: 17, startPoint y: 475, endPoint x: 14, endPoint y: 639, distance: 163.8
click at [14, 647] on tbody "1 1 Eck-Profil-001 Eck-Profil-001 Aluminium Aluminium 0,000 0,000 0,008 0,008 0…" at bounding box center [648, 292] width 1296 height 2066
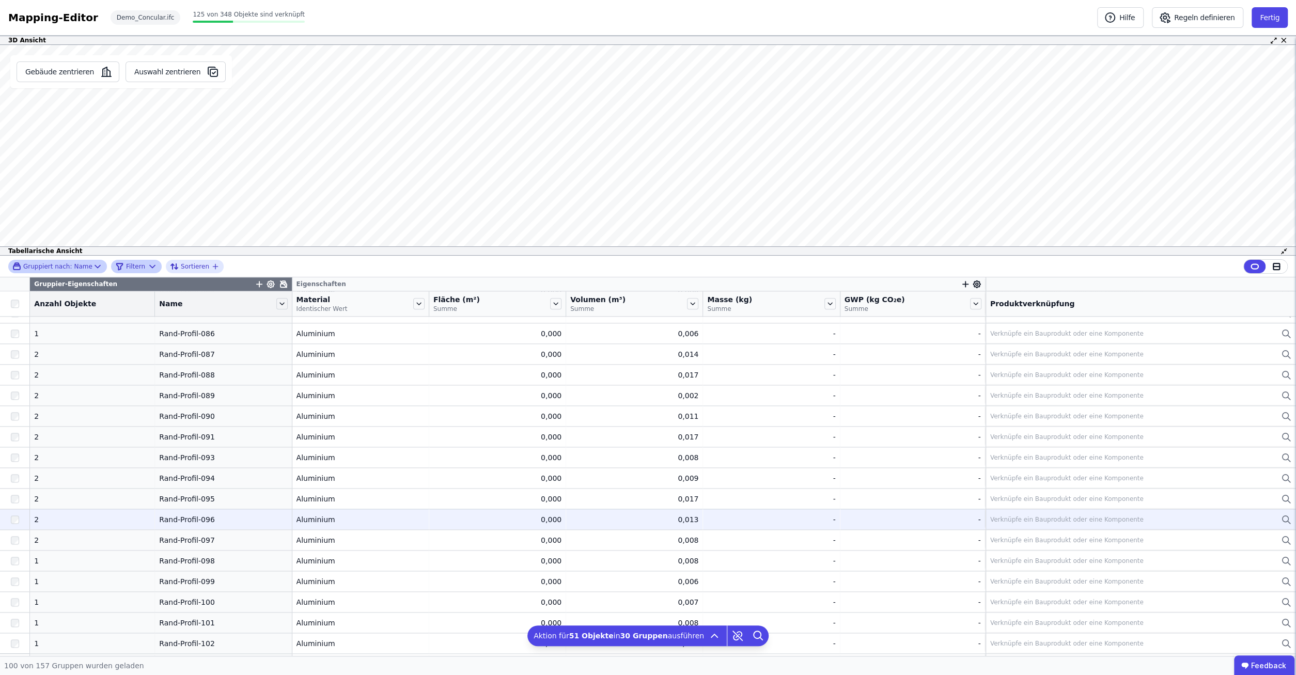
scroll to position [1322, 0]
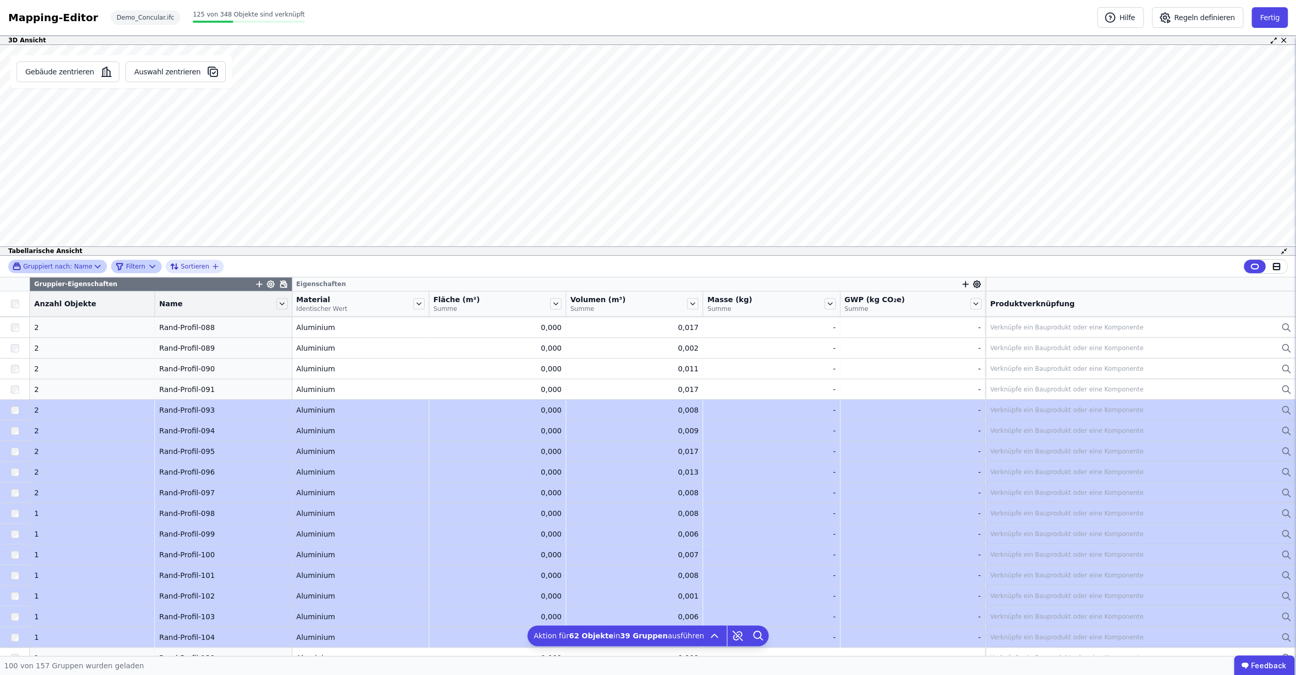
click at [10, 639] on tbody "1 1 Eck-Profil-001 Eck-Profil-001 Aluminium Aluminium 0,000 0,000 0,008 0,008 0…" at bounding box center [648, 27] width 1296 height 2066
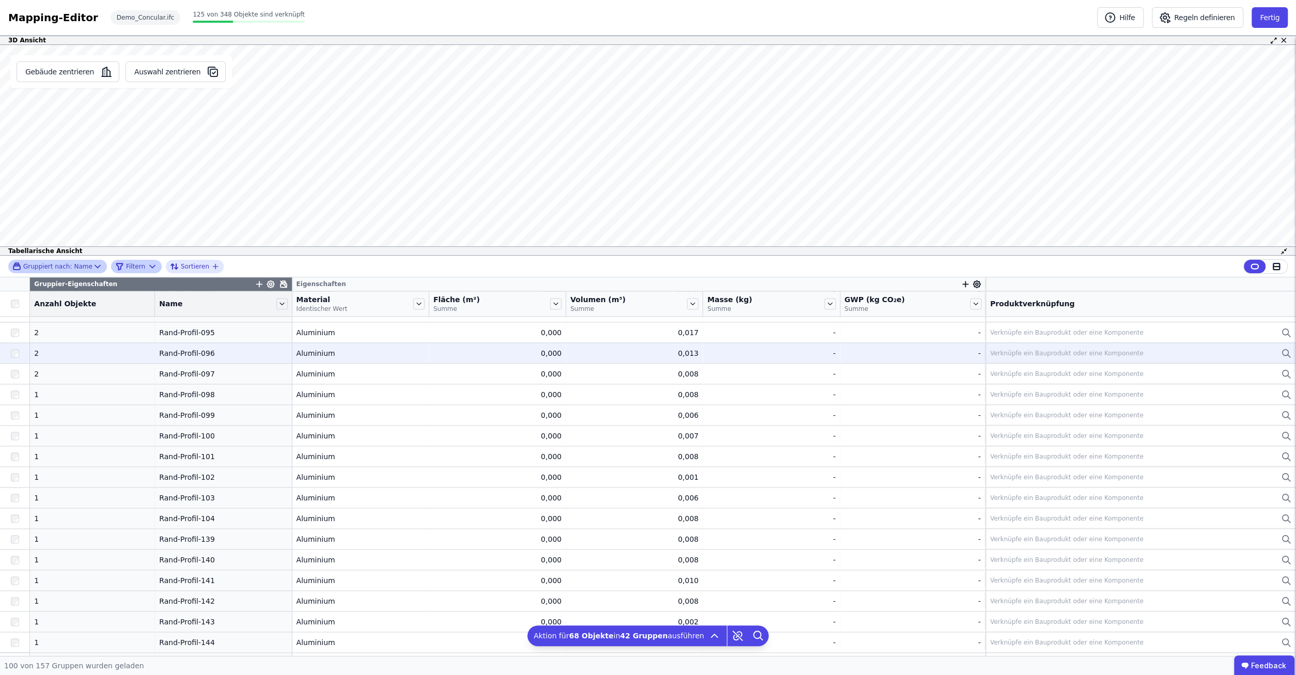
scroll to position [1587, 0]
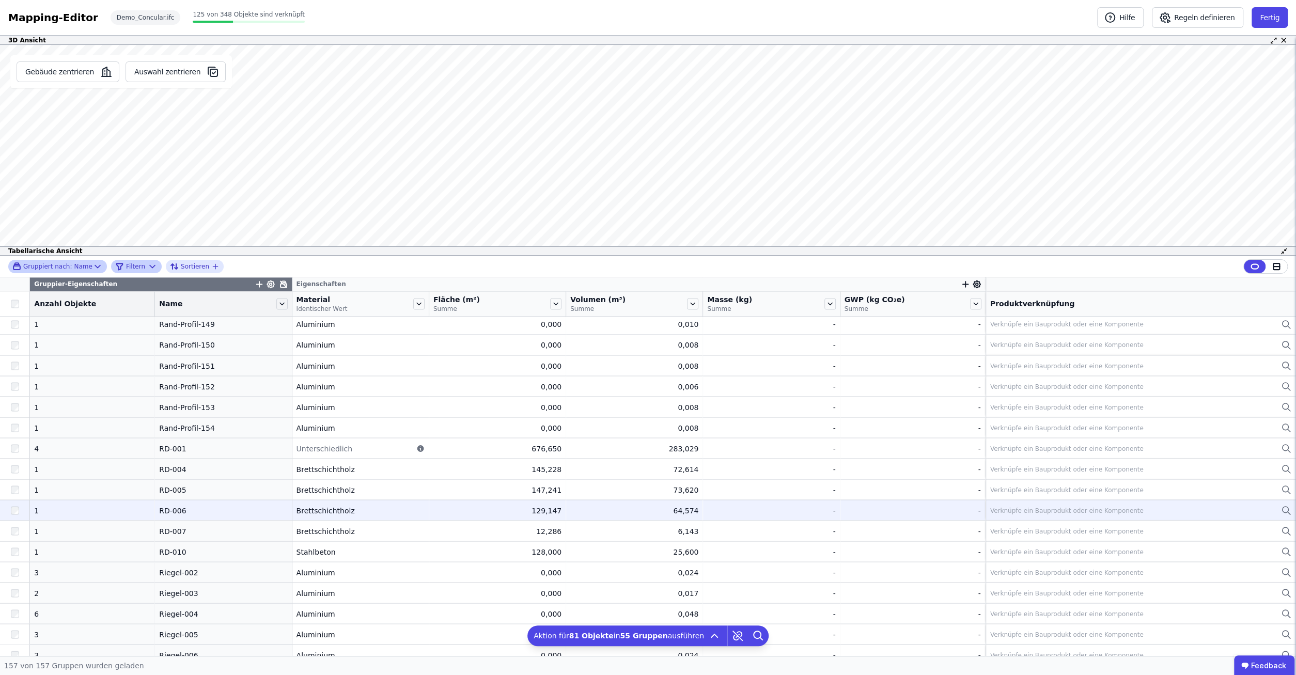
scroll to position [1858, 0]
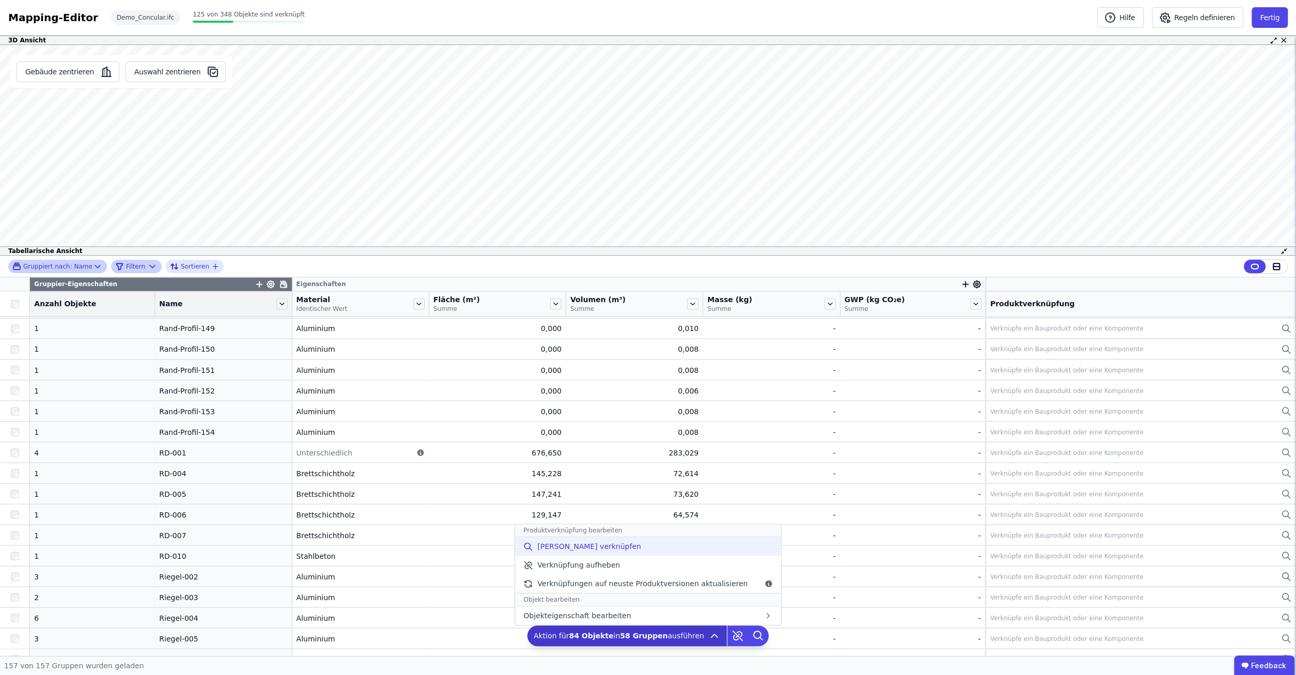
click at [599, 547] on span "[PERSON_NAME] verknüpfen" at bounding box center [589, 546] width 104 height 10
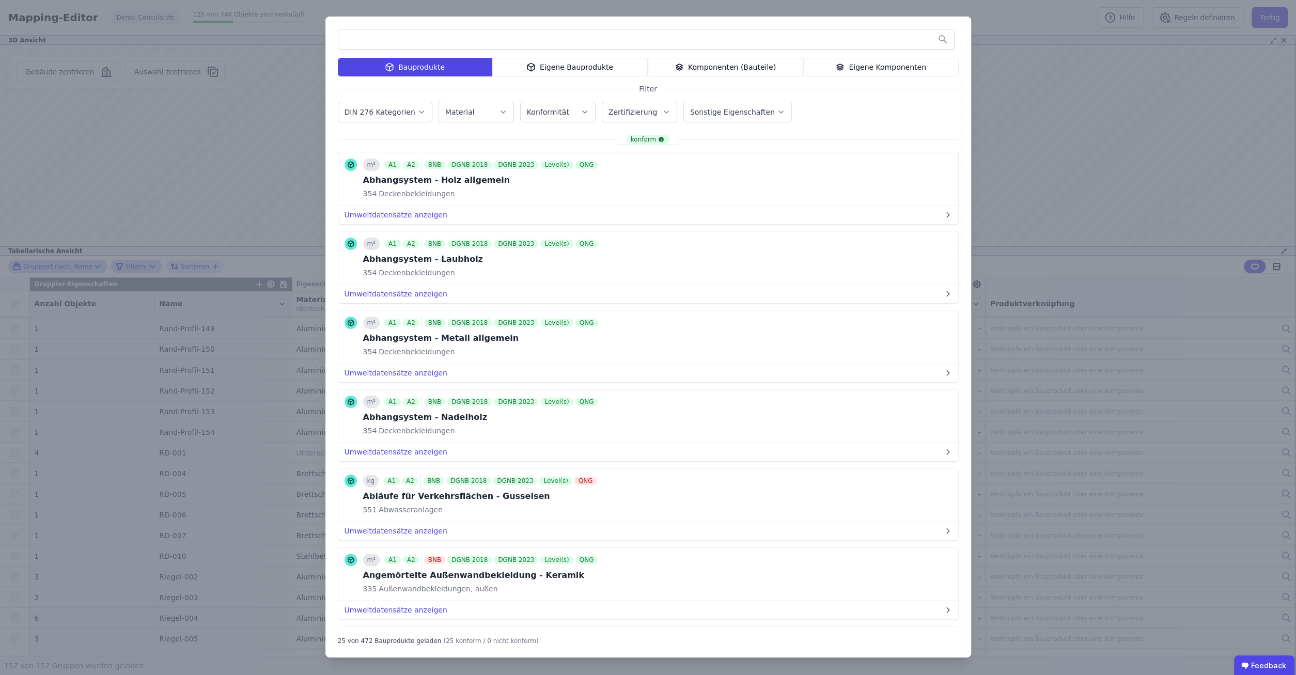
click at [453, 41] on input "text" at bounding box center [646, 39] width 616 height 19
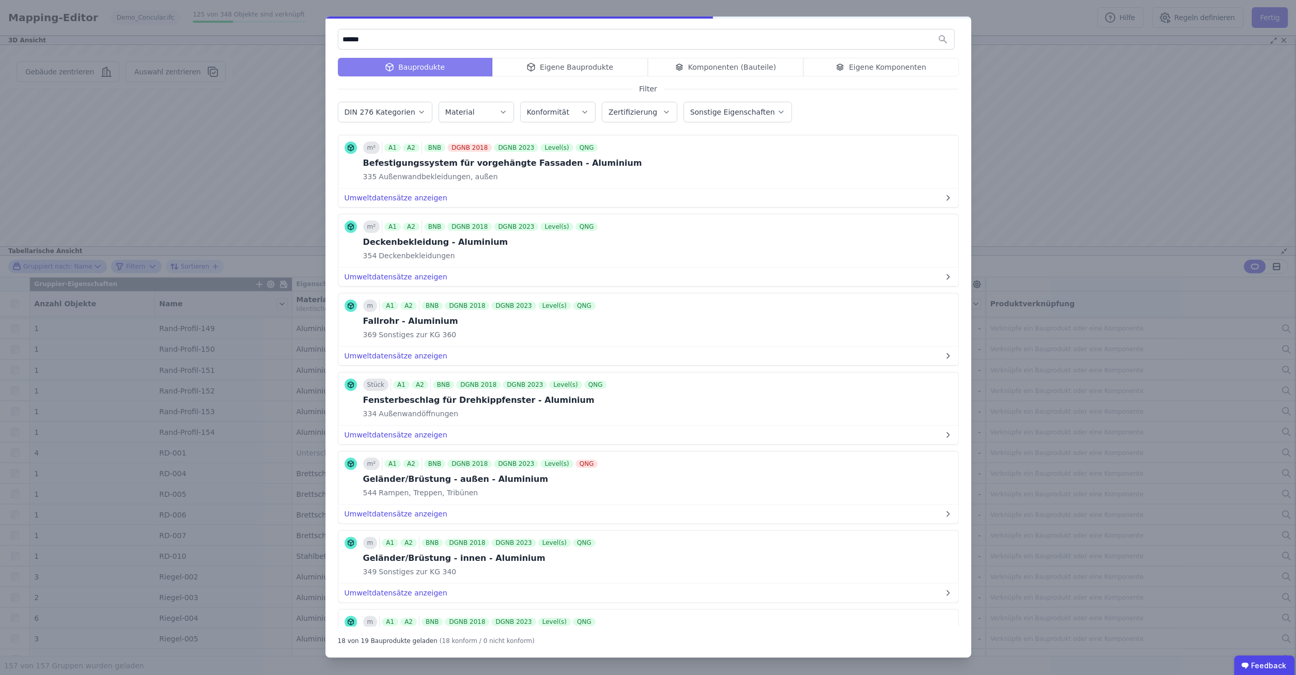
type input "******"
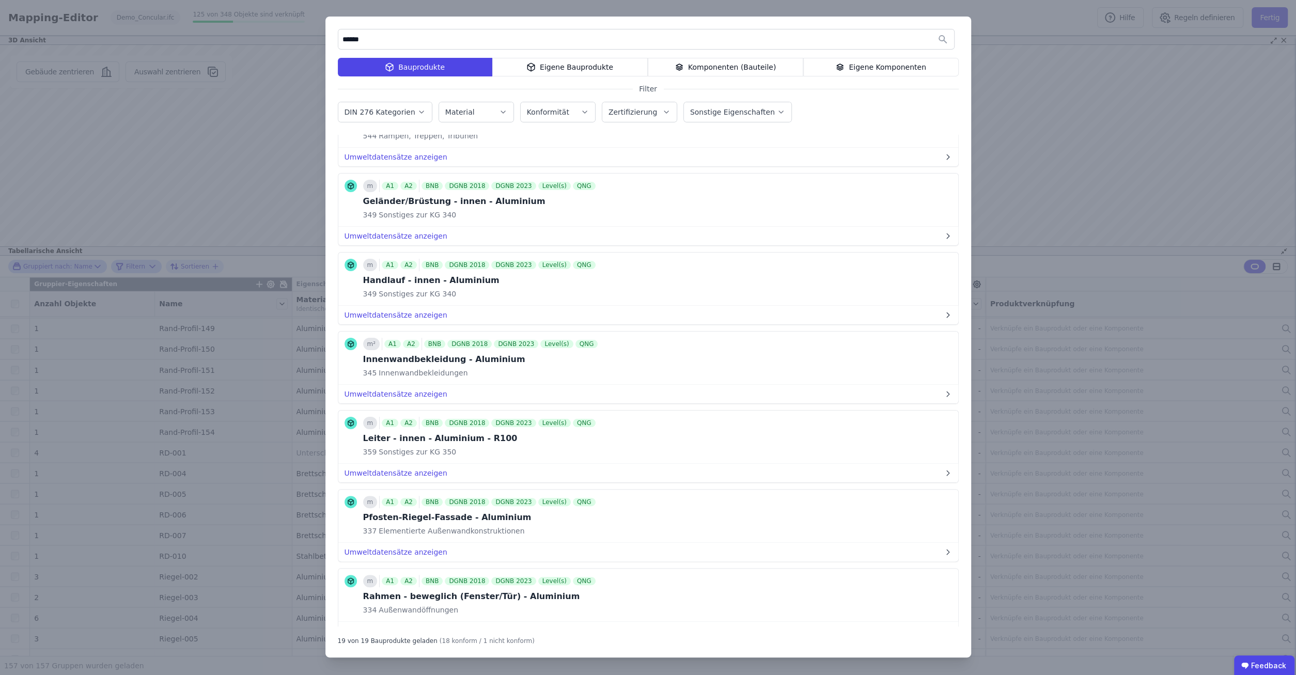
scroll to position [397, 0]
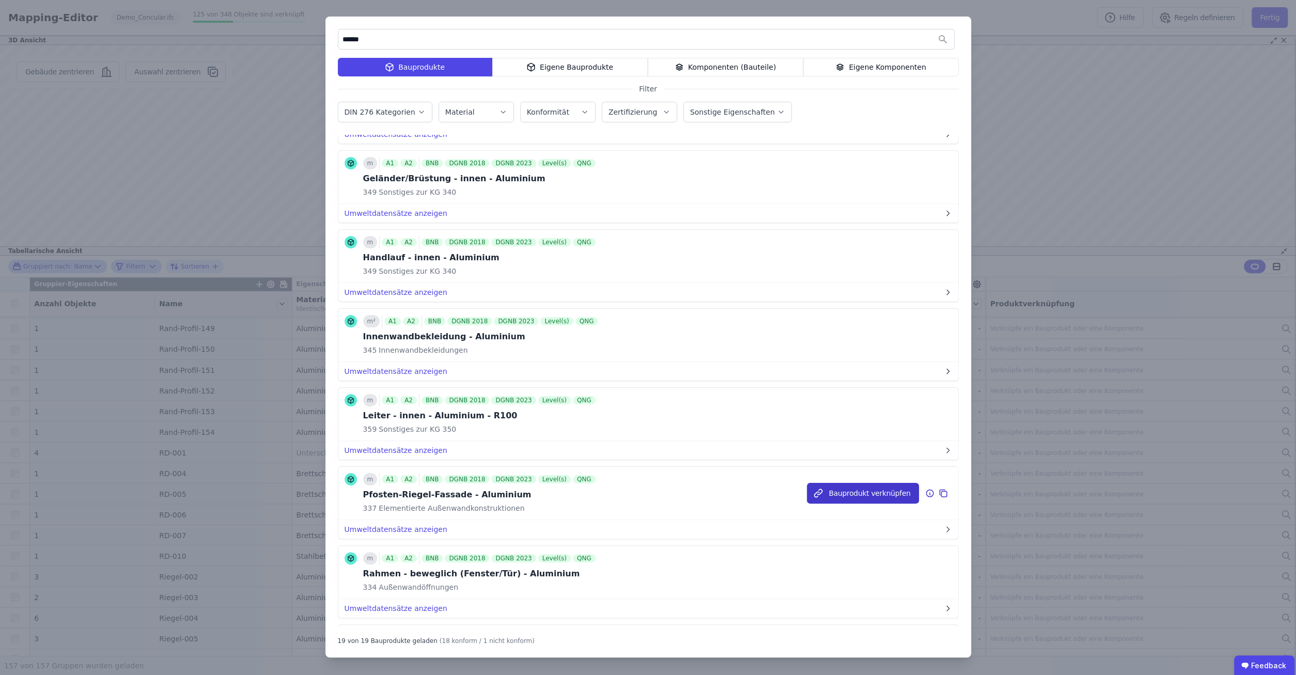
click at [867, 484] on button "Bauprodukt verknüpfen" at bounding box center [863, 493] width 112 height 21
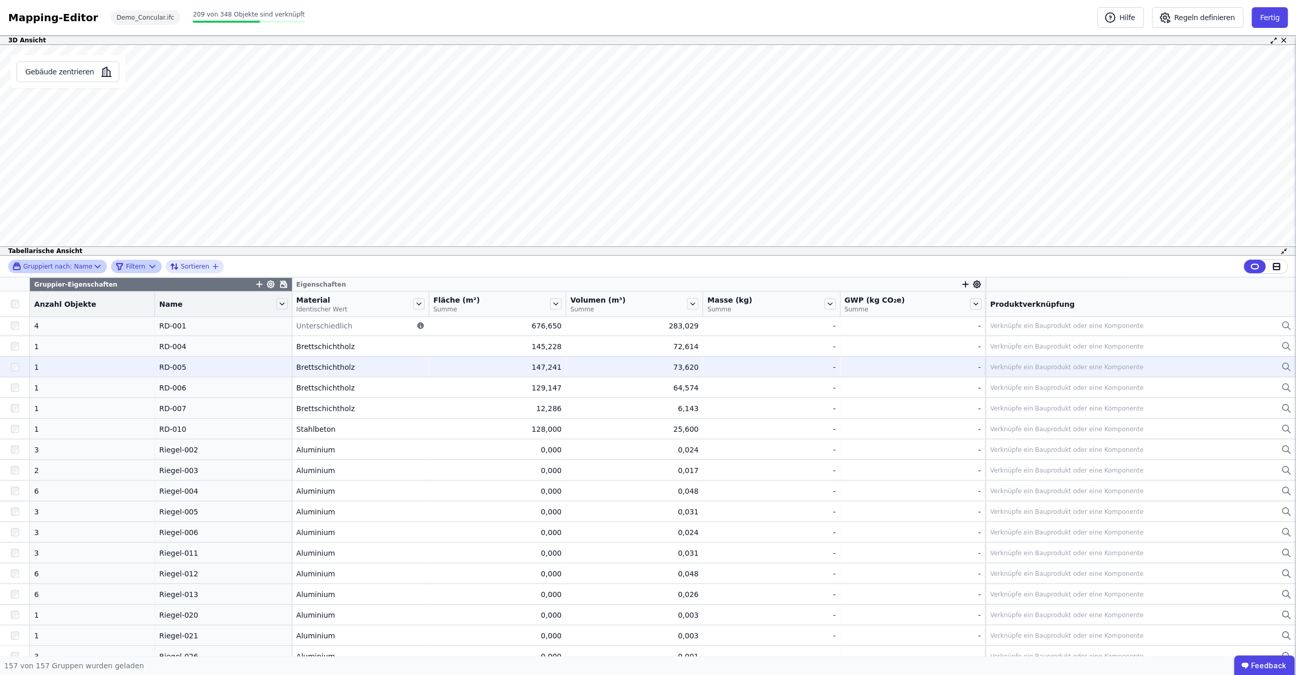
scroll to position [1991, 0]
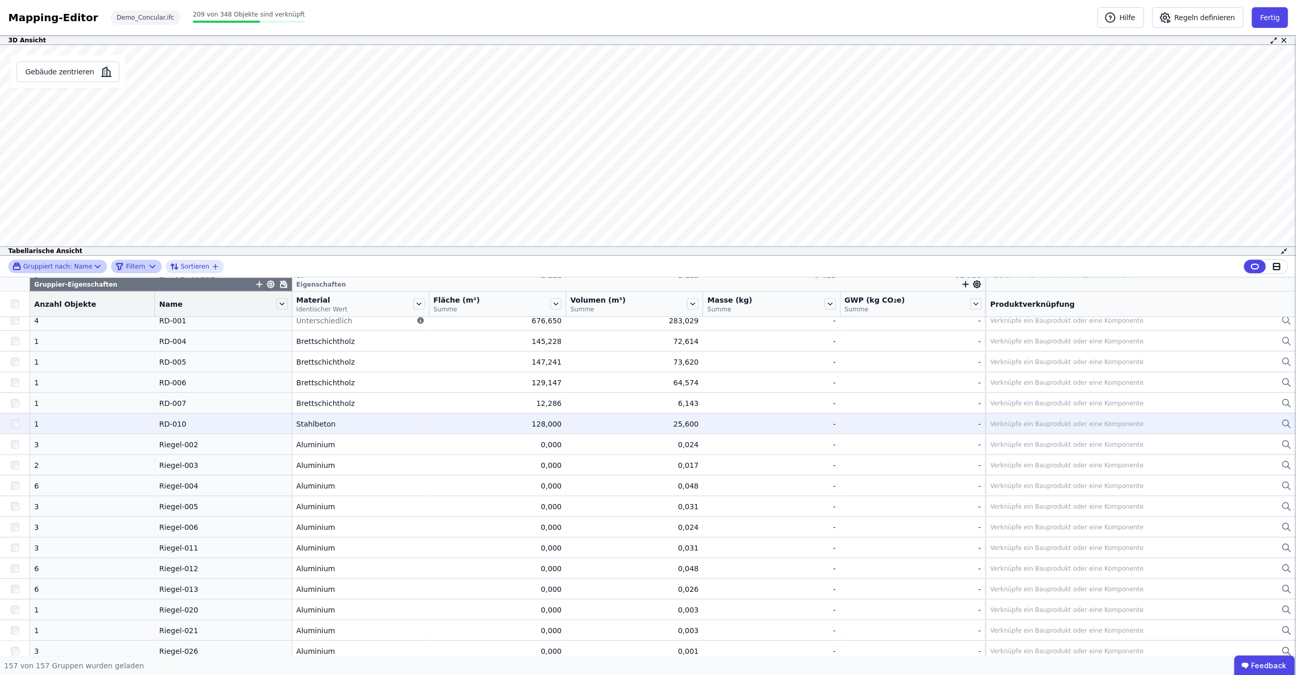
click at [14, 427] on div at bounding box center [14, 423] width 29 height 19
click at [1097, 422] on div "Verknüpfe ein Bauprodukt oder eine Komponente" at bounding box center [1066, 423] width 153 height 8
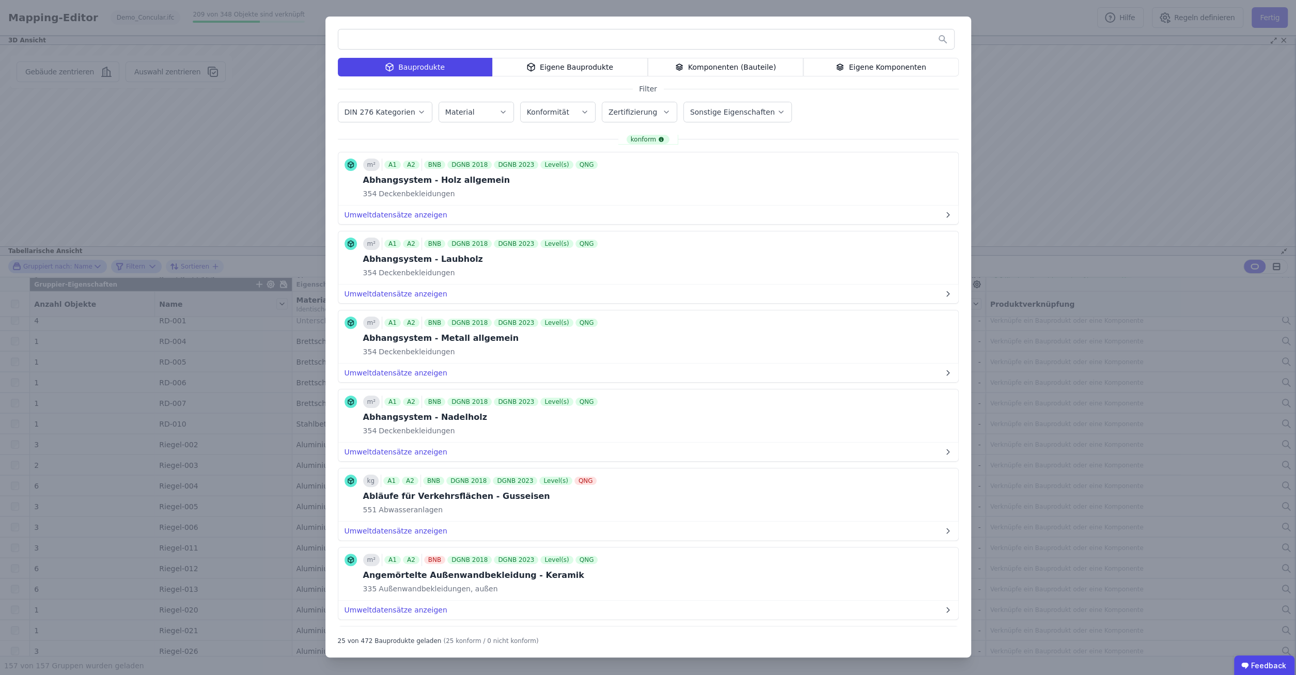
click at [484, 38] on input "text" at bounding box center [646, 39] width 616 height 19
type input "**********"
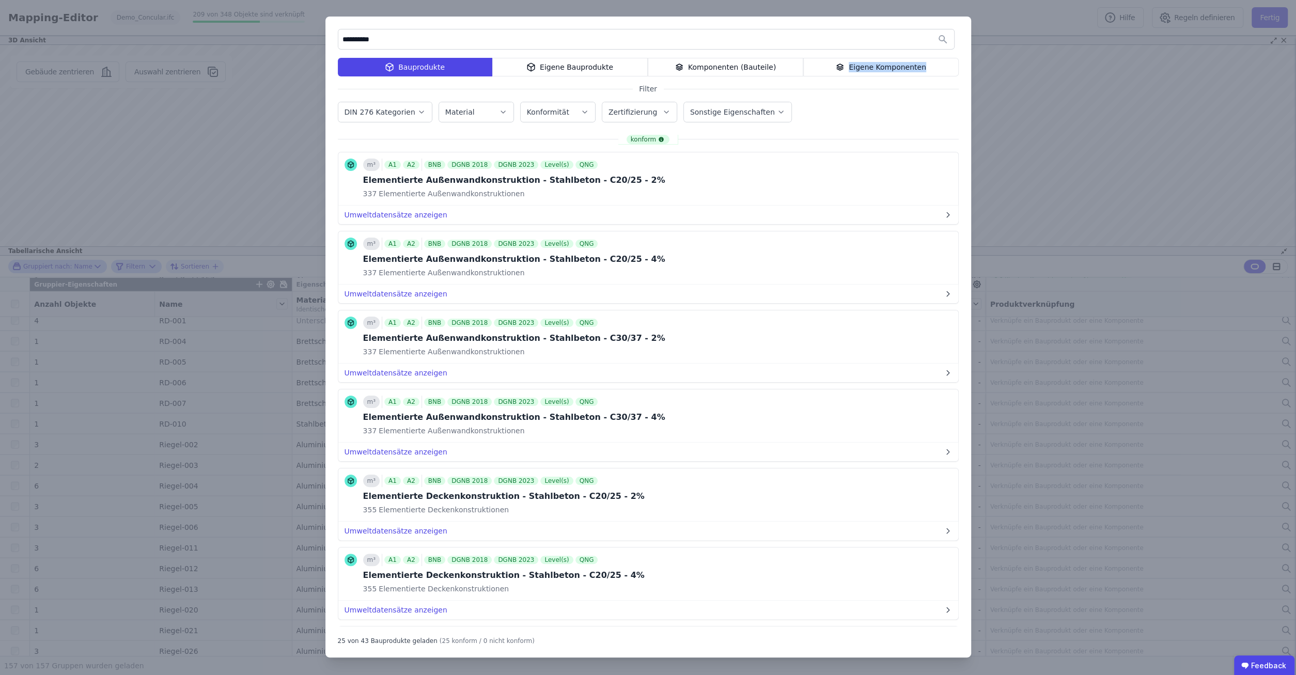
drag, startPoint x: 734, startPoint y: 27, endPoint x: 813, endPoint y: 98, distance: 105.7
click at [816, 90] on div "**********" at bounding box center [648, 337] width 646 height 641
click at [1121, 131] on div "**********" at bounding box center [648, 337] width 1296 height 675
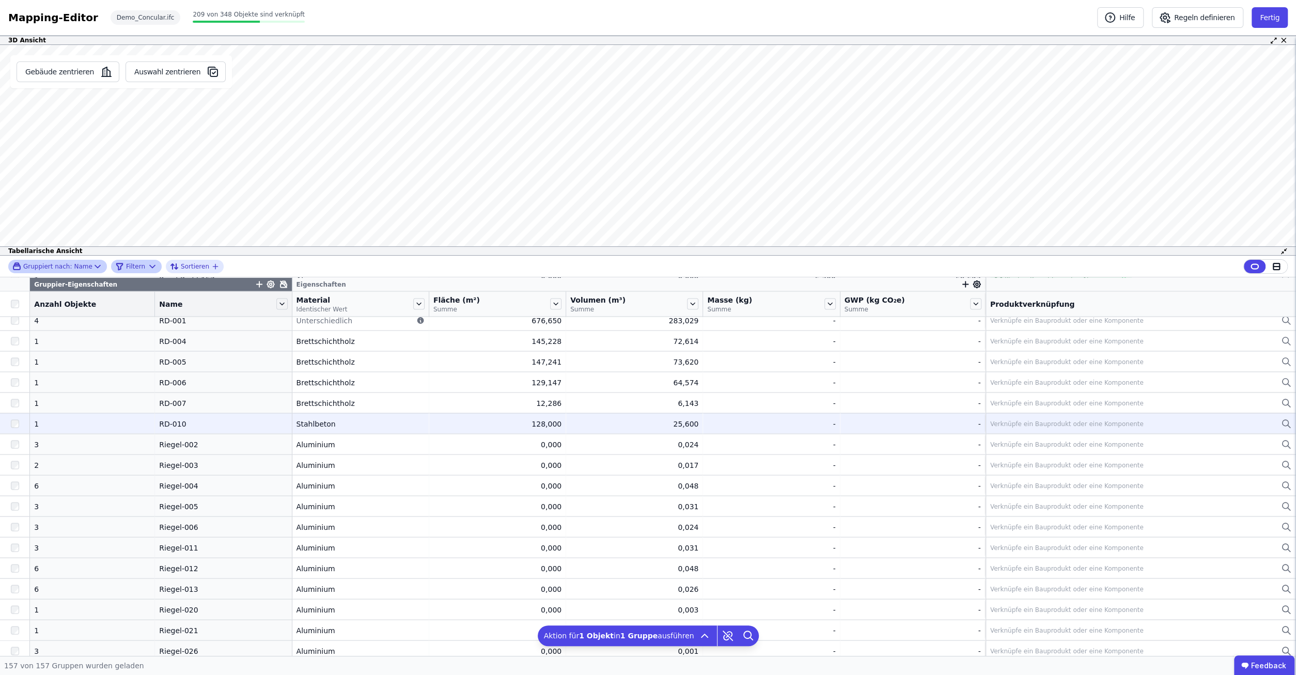
click at [165, 425] on div "RD-010" at bounding box center [223, 423] width 128 height 10
click at [1051, 422] on div "Verknüpfe ein Bauprodukt oder eine Komponente" at bounding box center [1066, 423] width 153 height 8
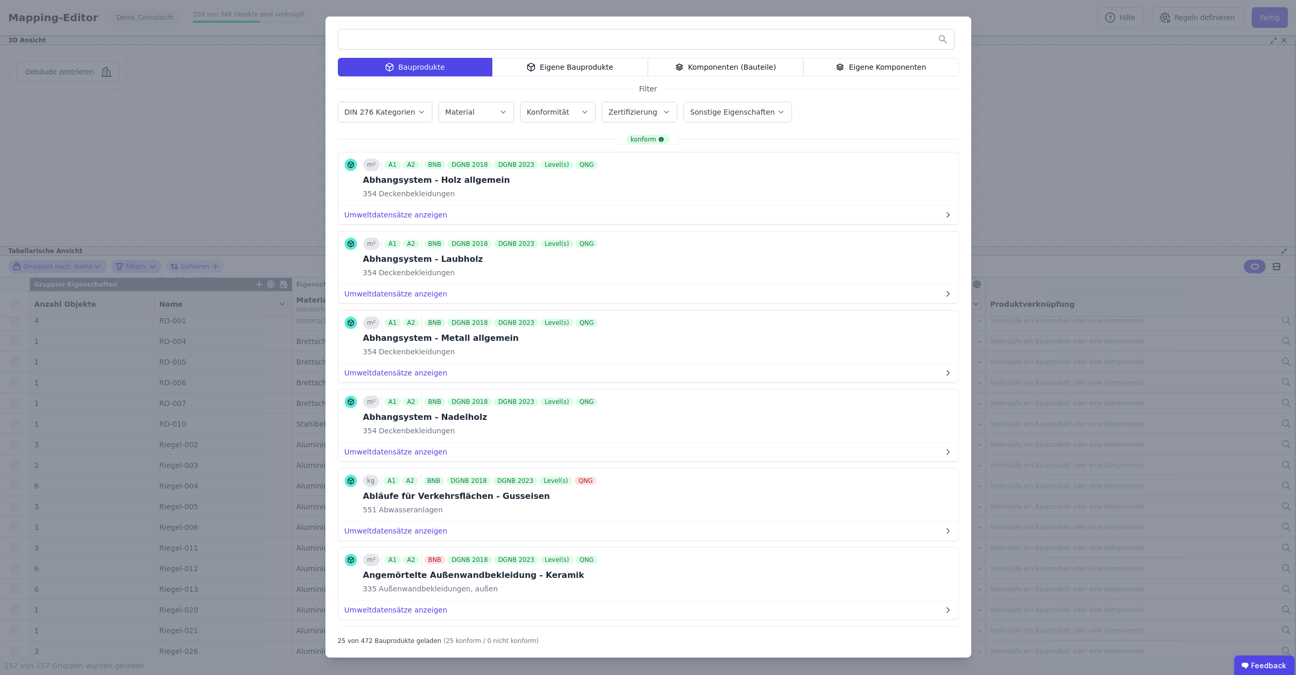
click at [507, 36] on input "text" at bounding box center [646, 39] width 616 height 19
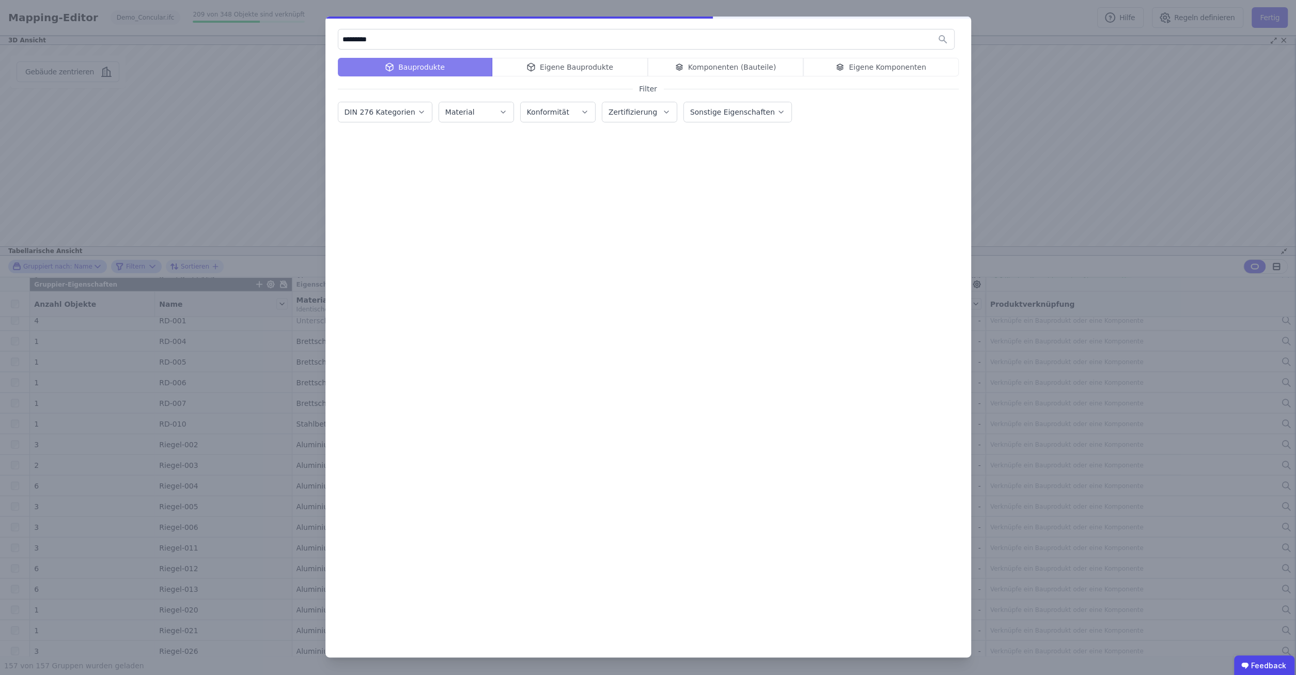
type input "**********"
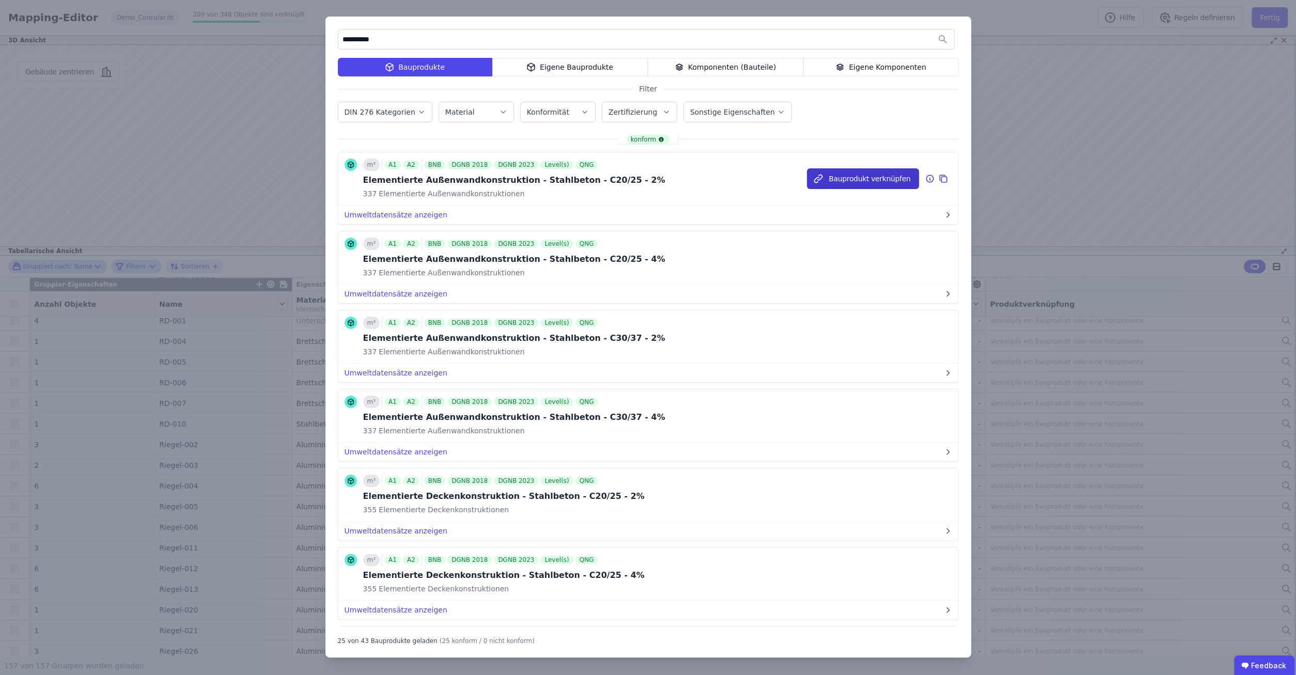
click at [862, 176] on button "Bauprodukt verknüpfen" at bounding box center [863, 178] width 112 height 21
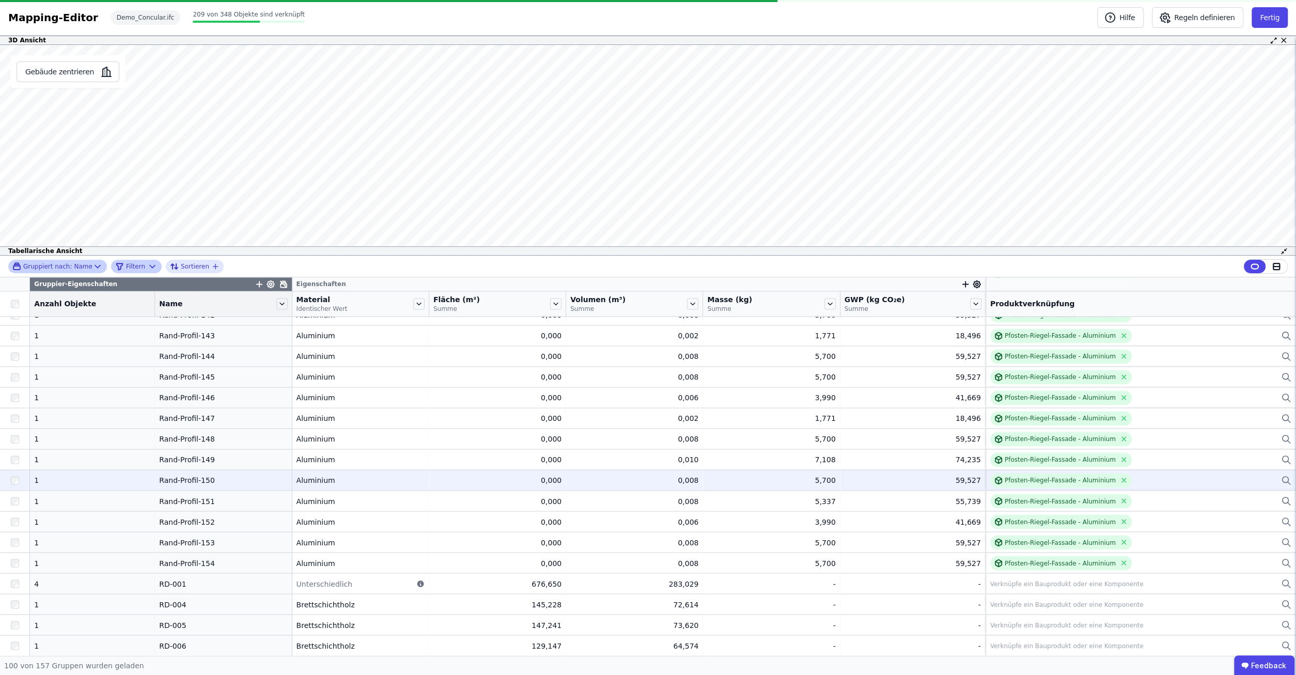
scroll to position [1726, 0]
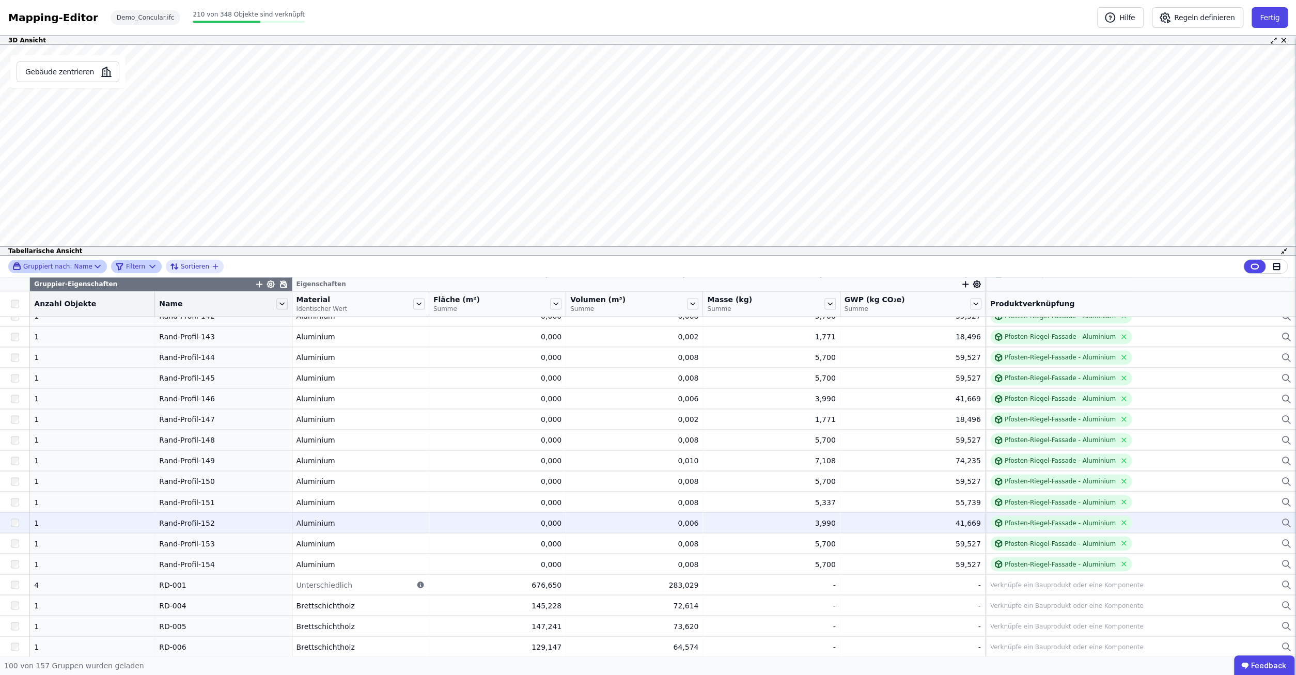
click at [439, 516] on td "0,000 0,000" at bounding box center [497, 522] width 137 height 21
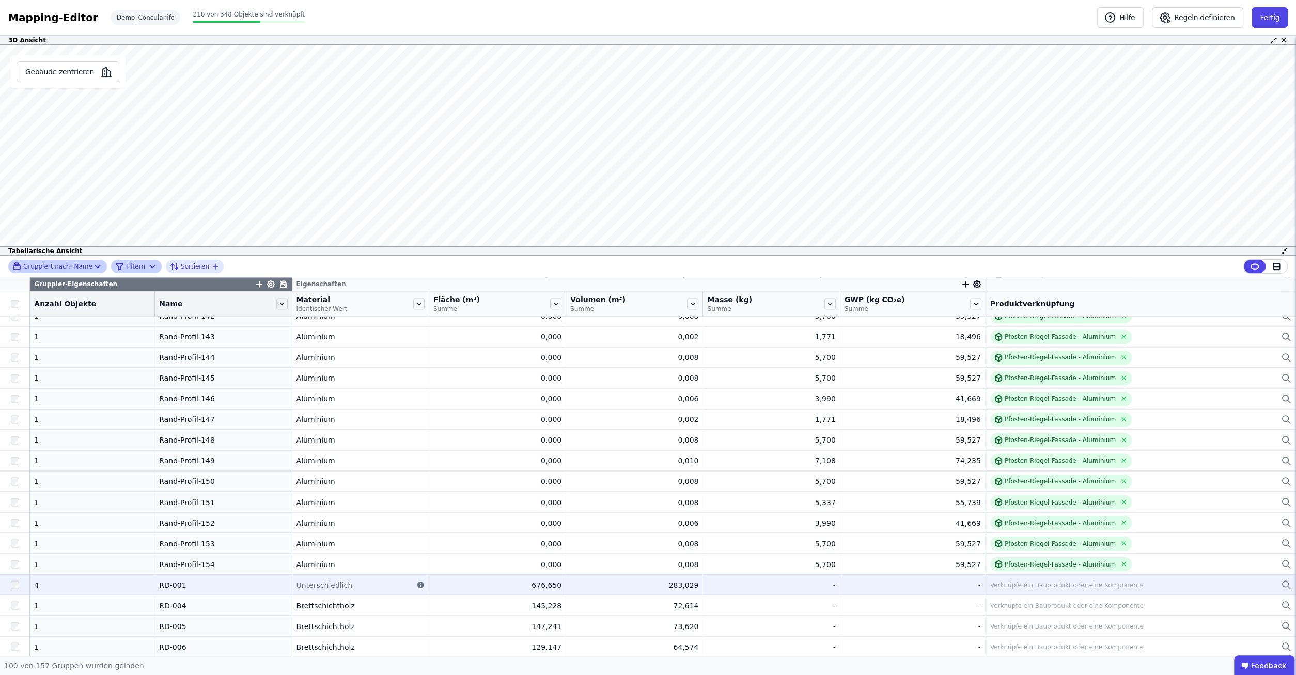
click at [186, 578] on td "RD-001 RD-001" at bounding box center [223, 584] width 137 height 21
click at [417, 582] on icon at bounding box center [420, 584] width 7 height 7
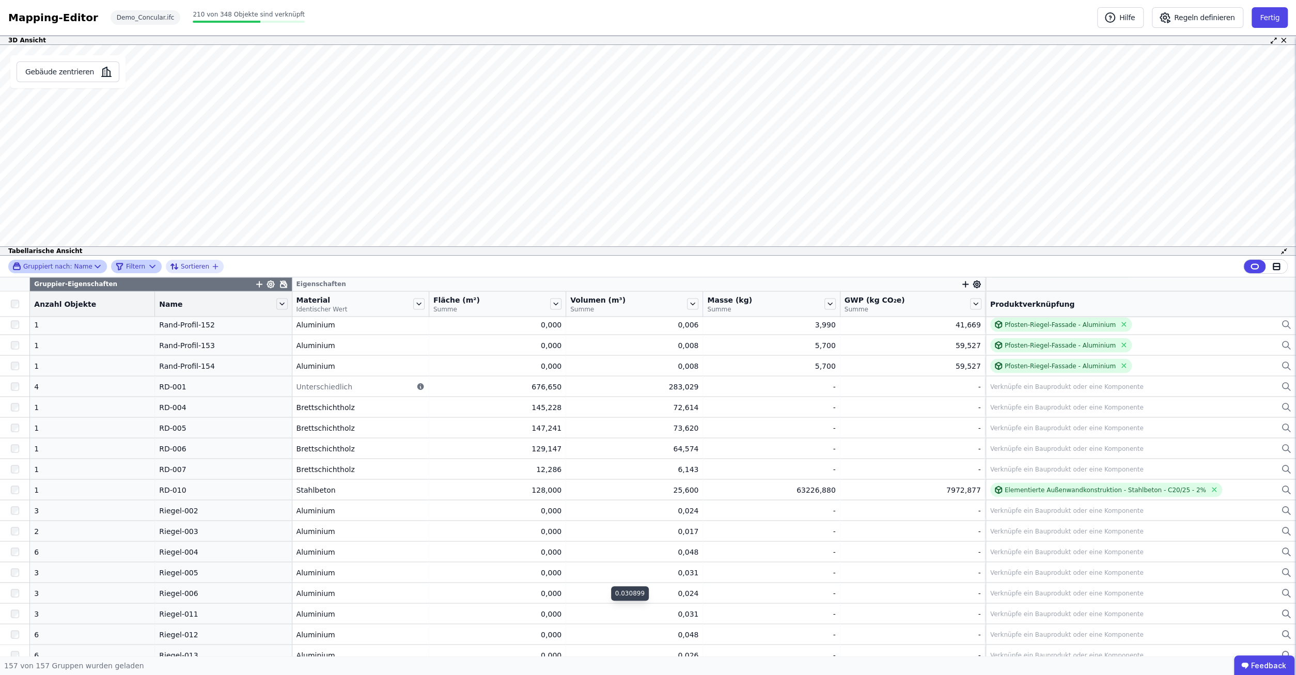
scroll to position [1858, 0]
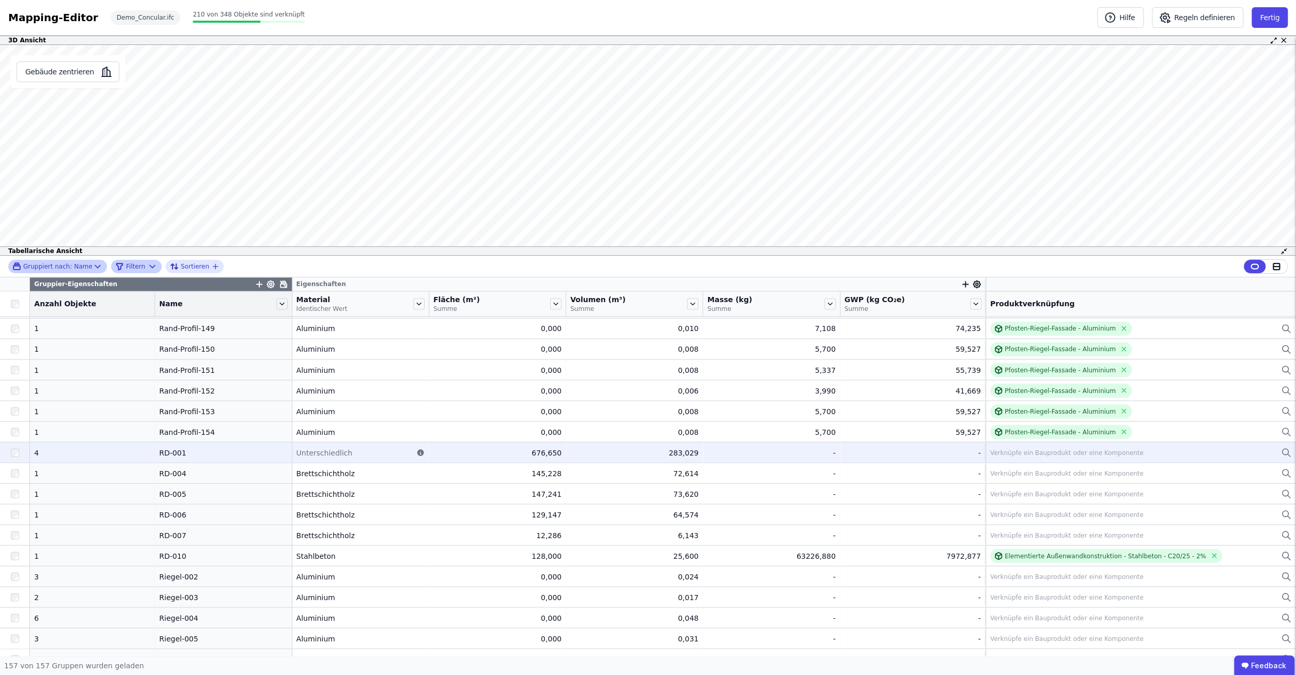
click at [304, 458] on td "Unterschiedlich Unterschiedlich" at bounding box center [360, 452] width 137 height 21
click at [40, 453] on div "4" at bounding box center [92, 452] width 116 height 10
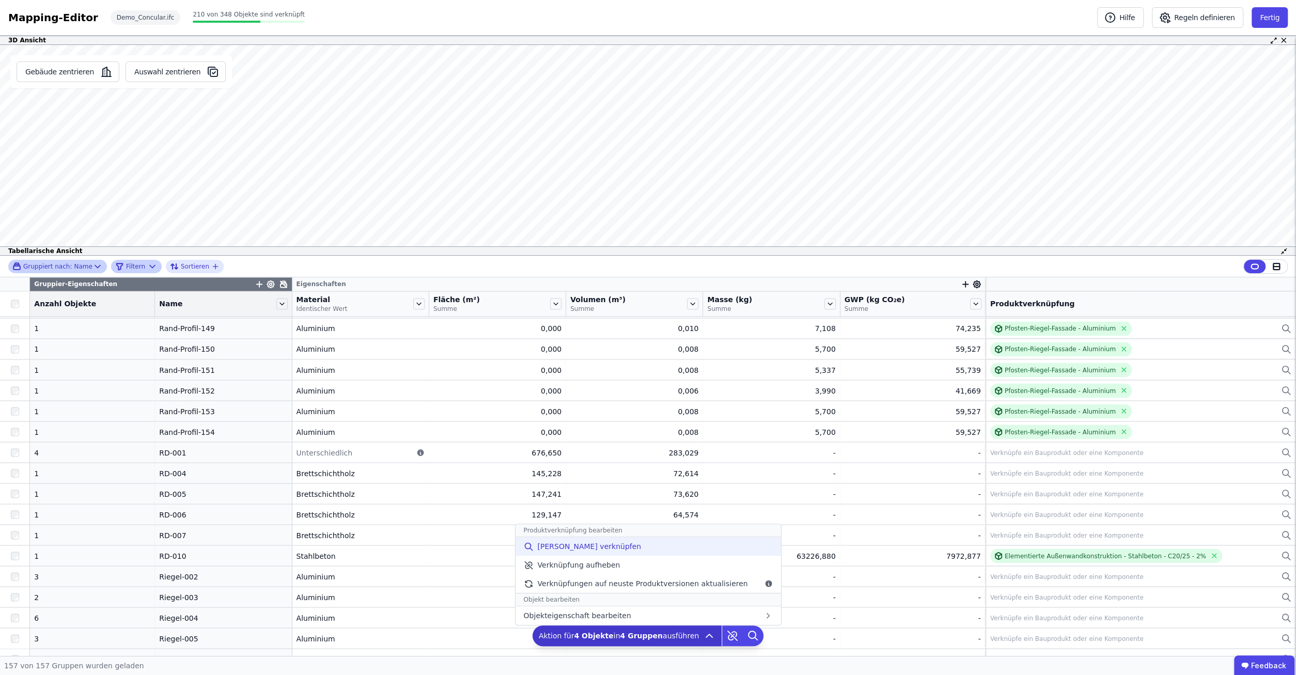
click at [601, 544] on span "[PERSON_NAME] verknüpfen" at bounding box center [589, 546] width 104 height 10
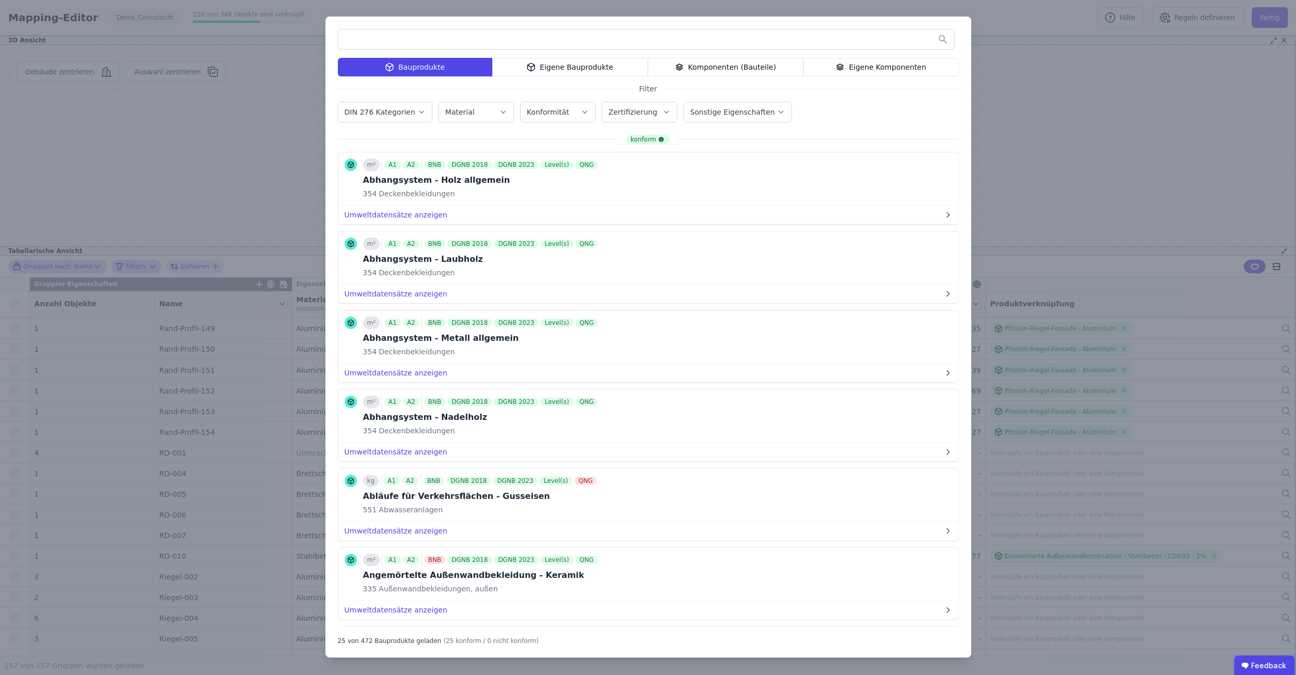
click at [498, 40] on input "text" at bounding box center [646, 39] width 616 height 19
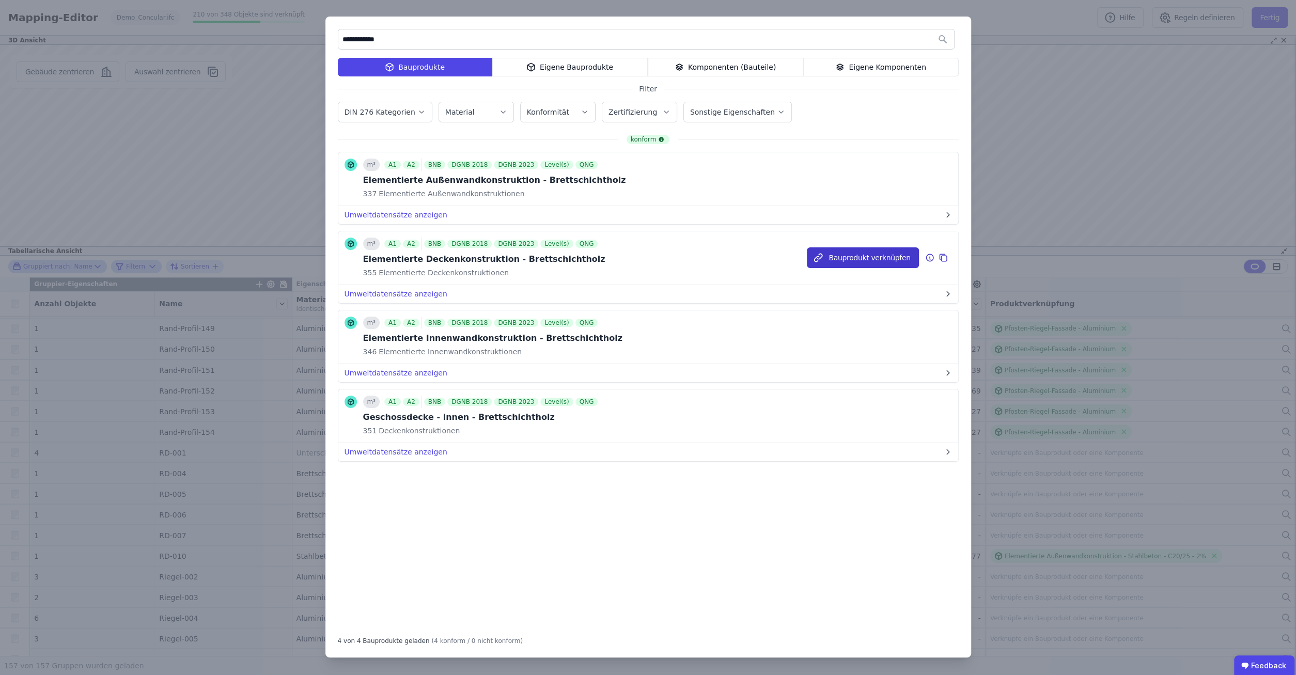
type input "**********"
click at [872, 254] on button "Bauprodukt verknüpfen" at bounding box center [863, 257] width 112 height 21
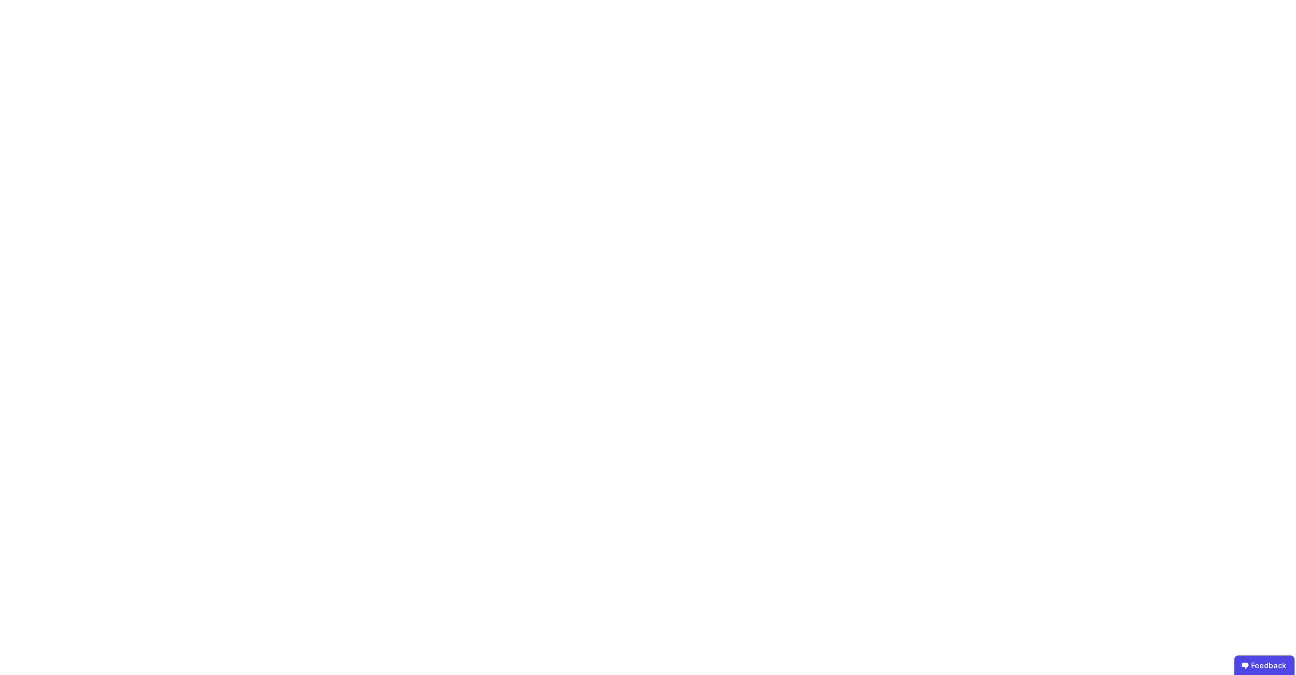
click at [560, 409] on body "Feedback" at bounding box center [648, 337] width 1296 height 675
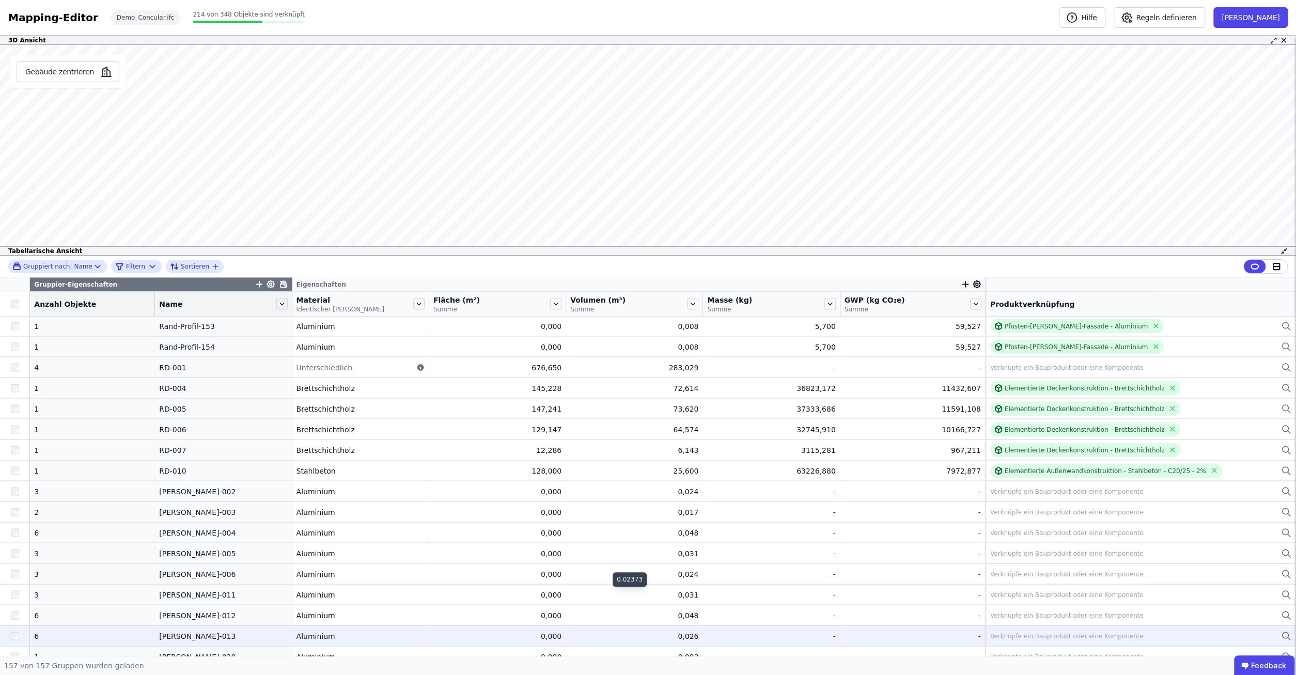
scroll to position [1924, 0]
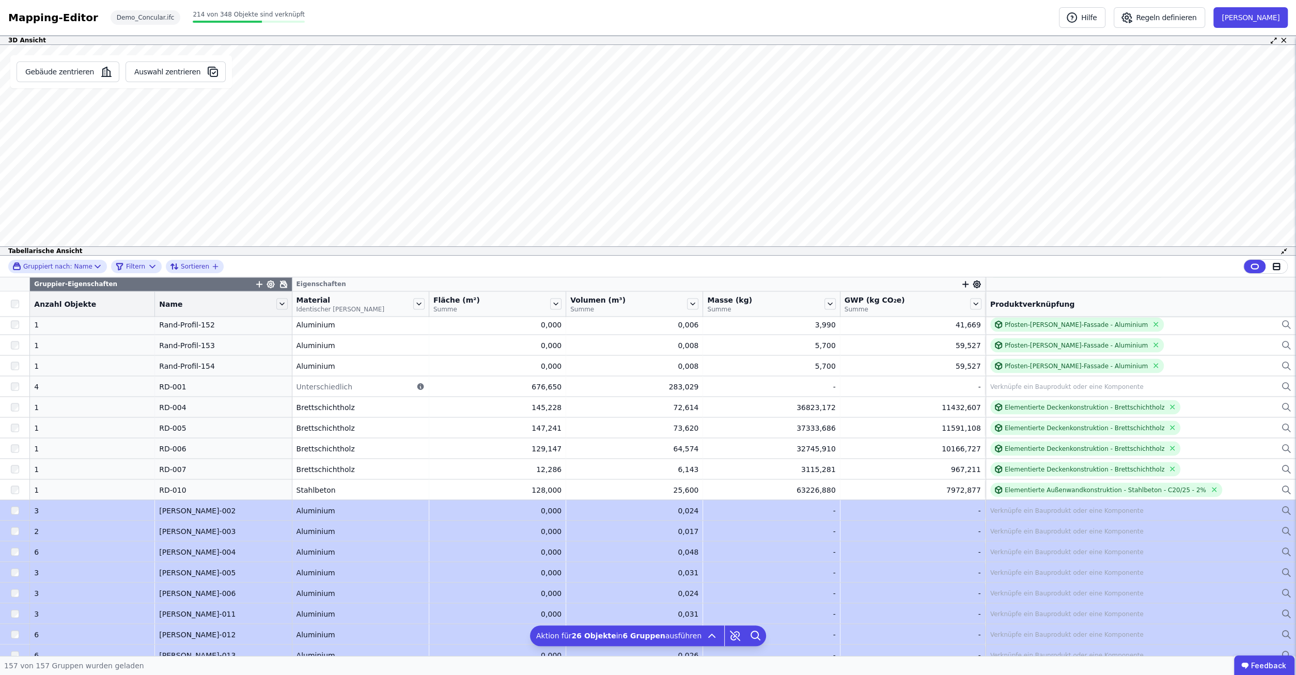
click at [17, 653] on tbody "1 1 Eck-Profil-001 Eck-Profil-001 Aluminium Aluminium 0,000 0,000 0,008 0,008 0…" at bounding box center [648, 14] width 1296 height 3244
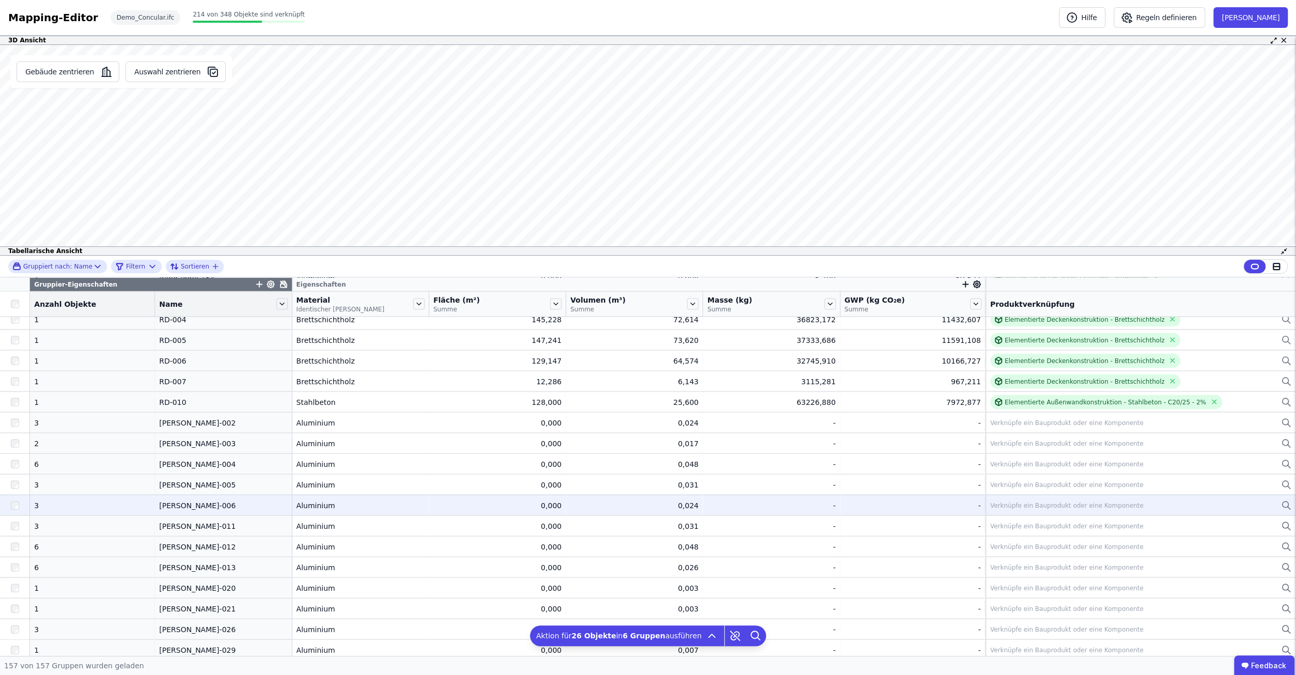
scroll to position [2057, 0]
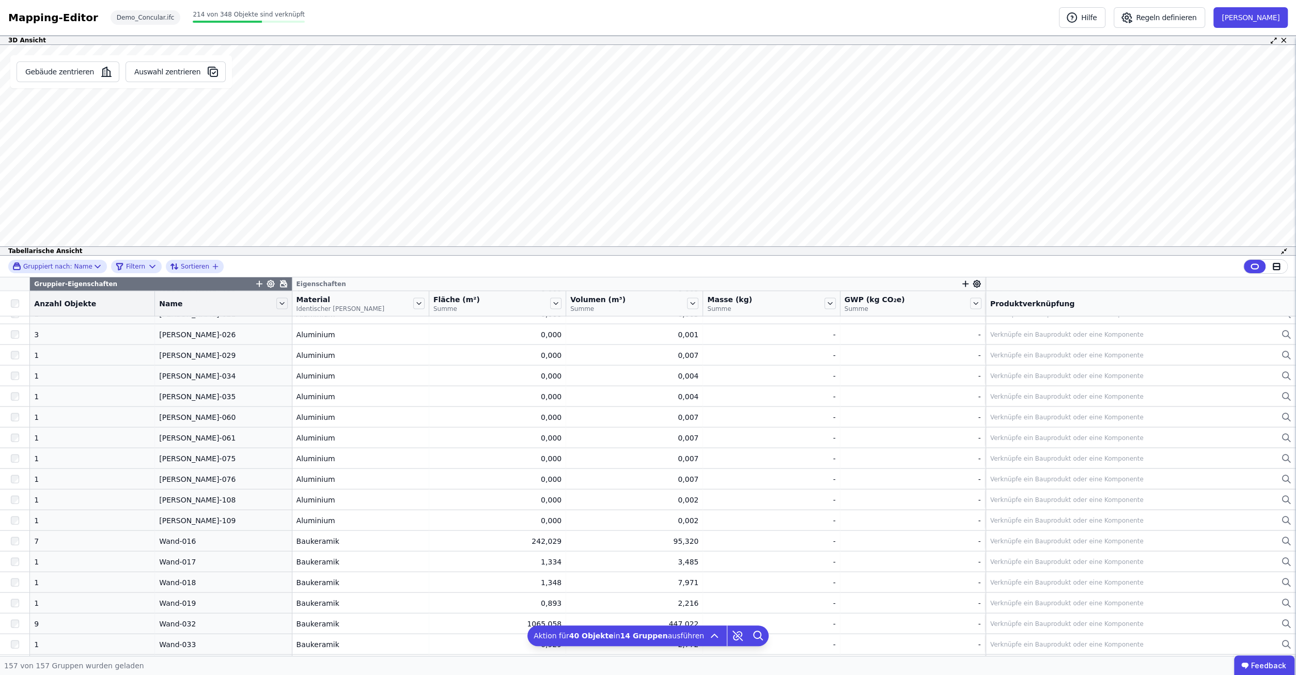
scroll to position [2321, 0]
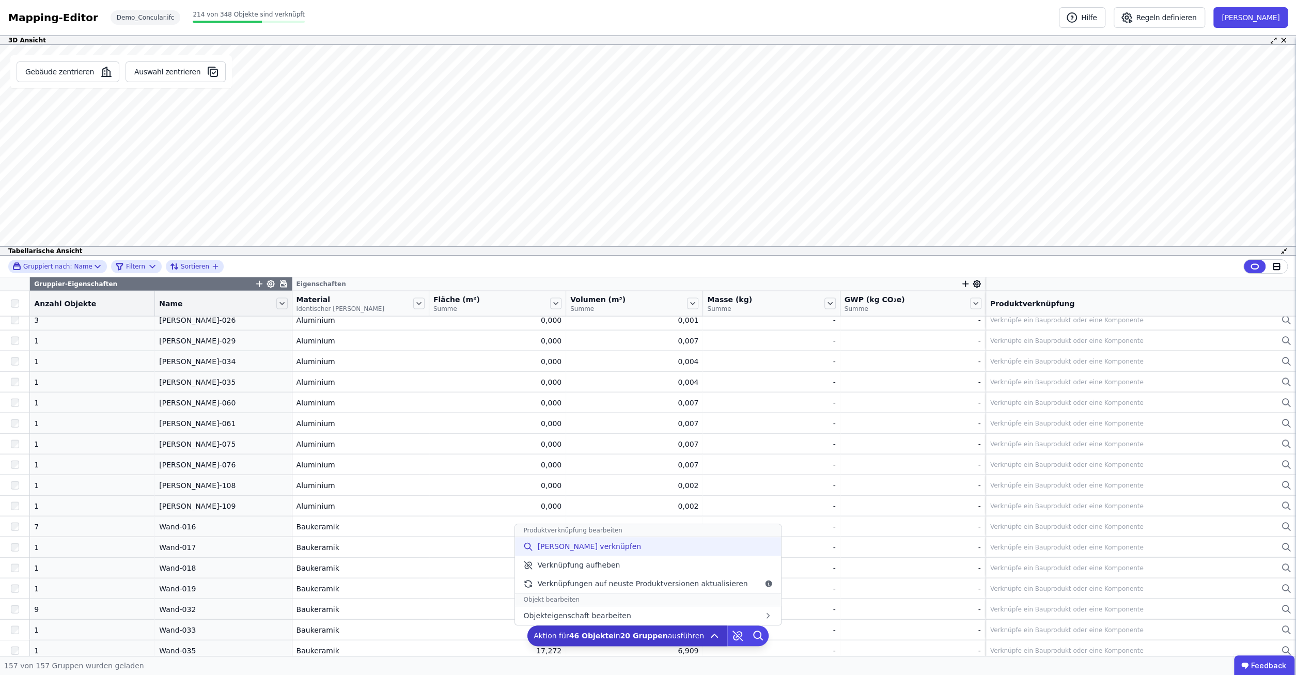
click at [586, 551] on span "[PERSON_NAME] verknüpfen" at bounding box center [589, 546] width 104 height 10
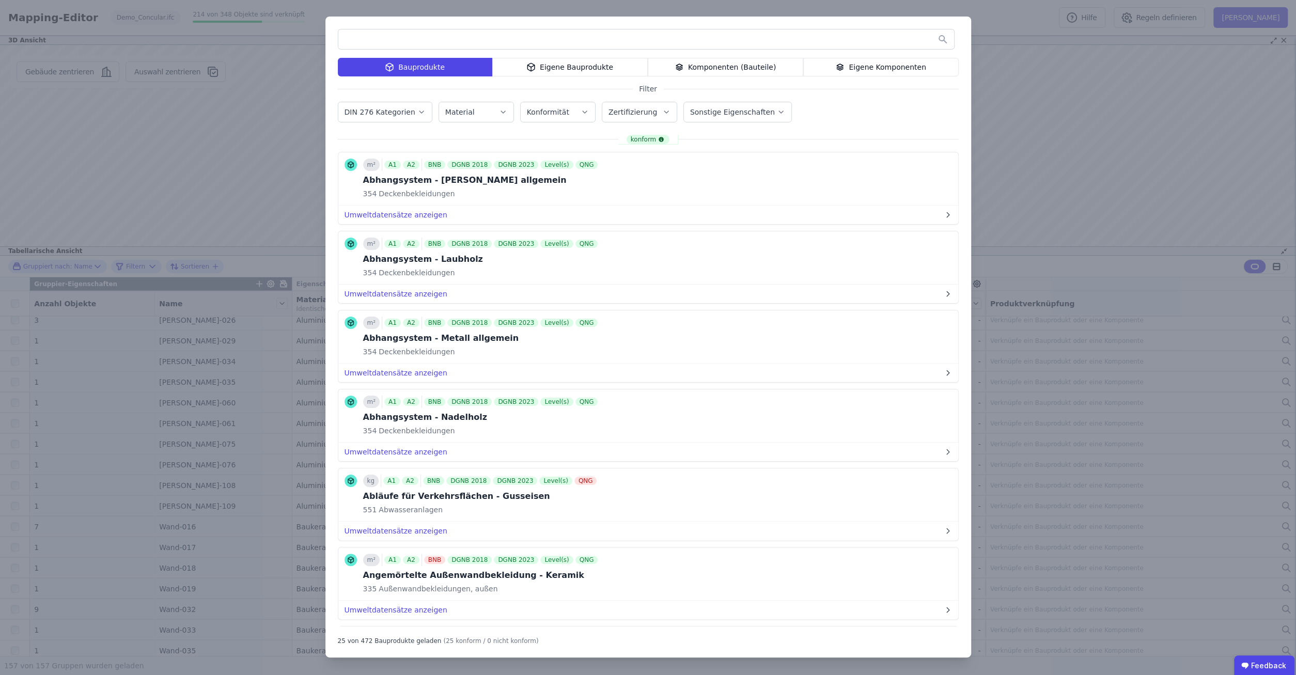
click at [478, 41] on input "text" at bounding box center [646, 39] width 616 height 19
type input "******"
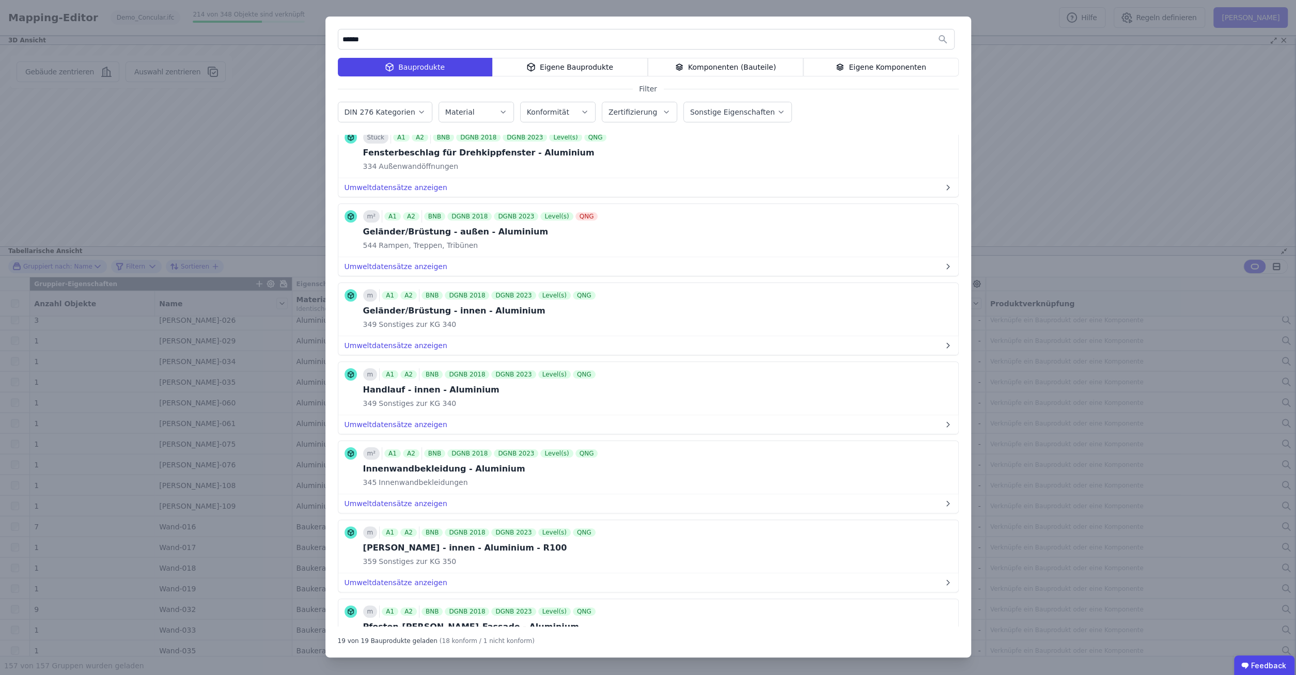
scroll to position [463, 0]
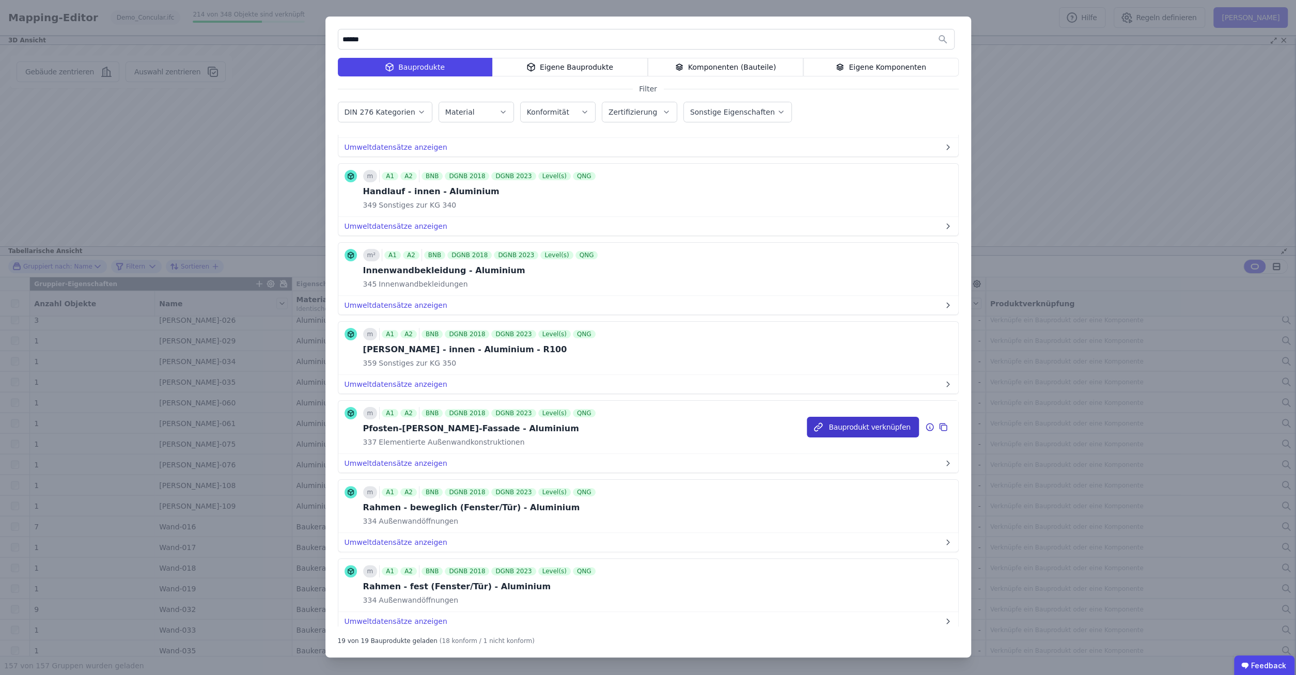
click at [857, 419] on button "Bauprodukt verknüpfen" at bounding box center [863, 427] width 112 height 21
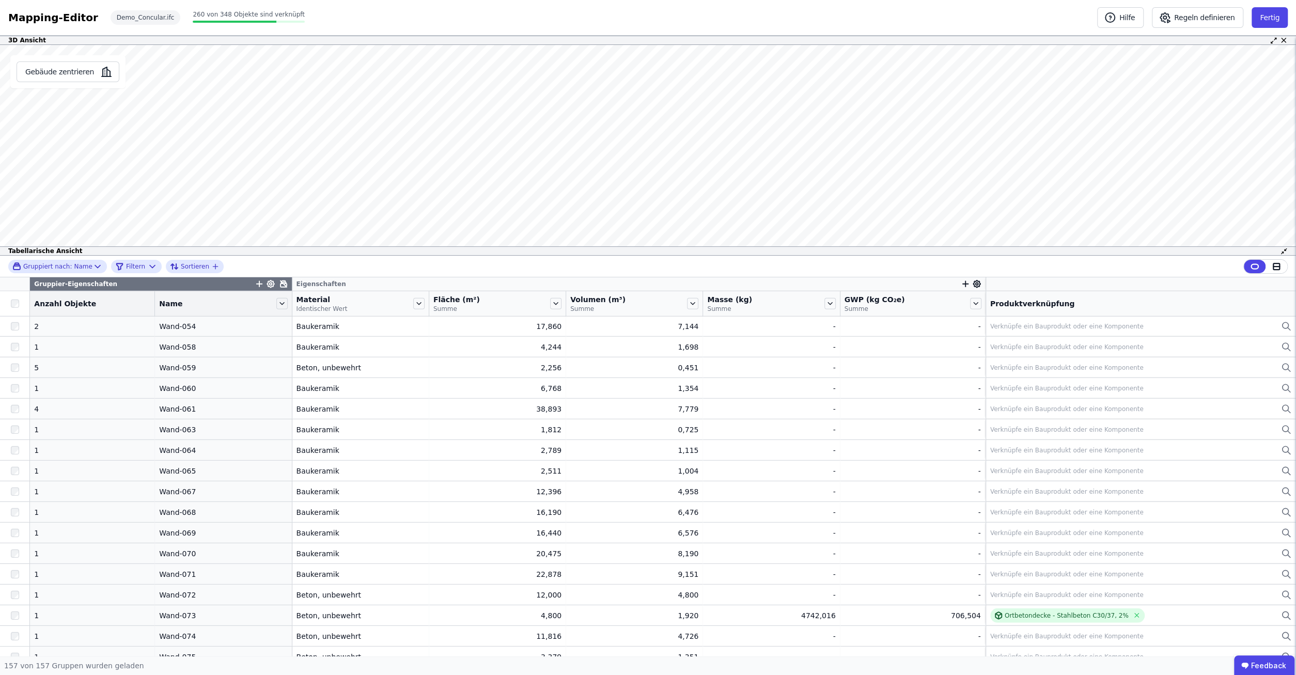
scroll to position [2904, 0]
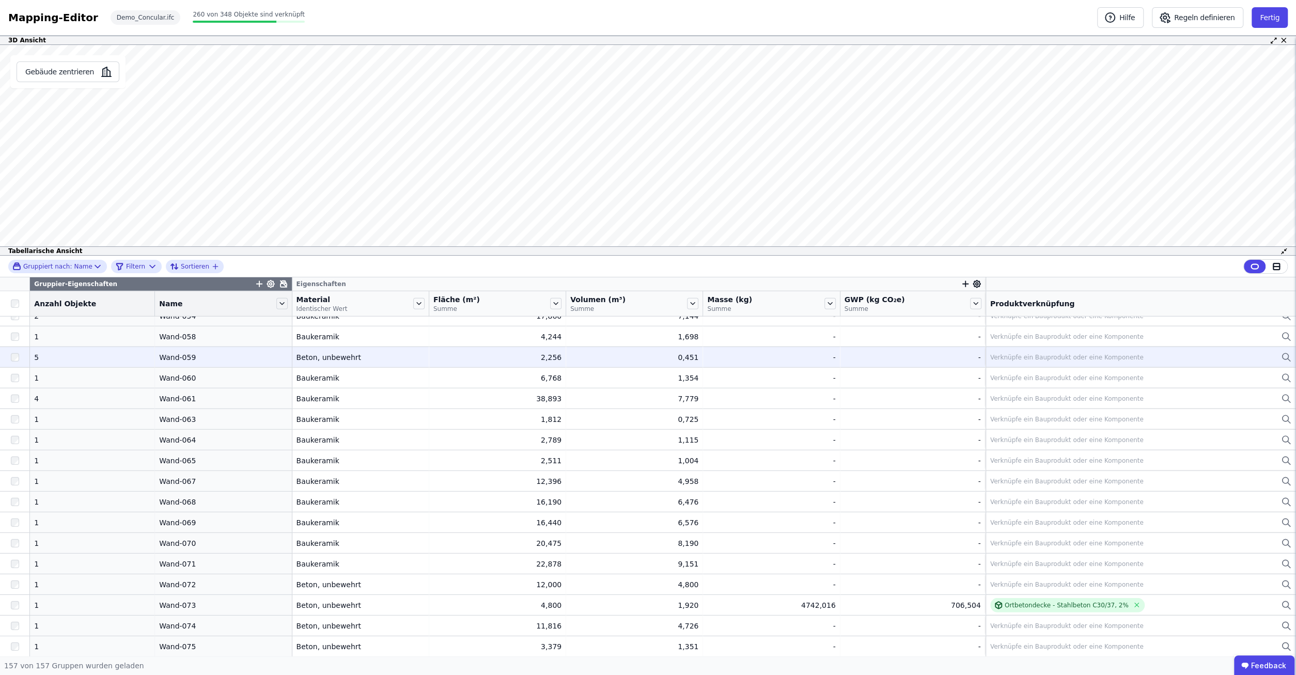
click at [322, 356] on div "Beton, unbewehrt" at bounding box center [360, 357] width 128 height 10
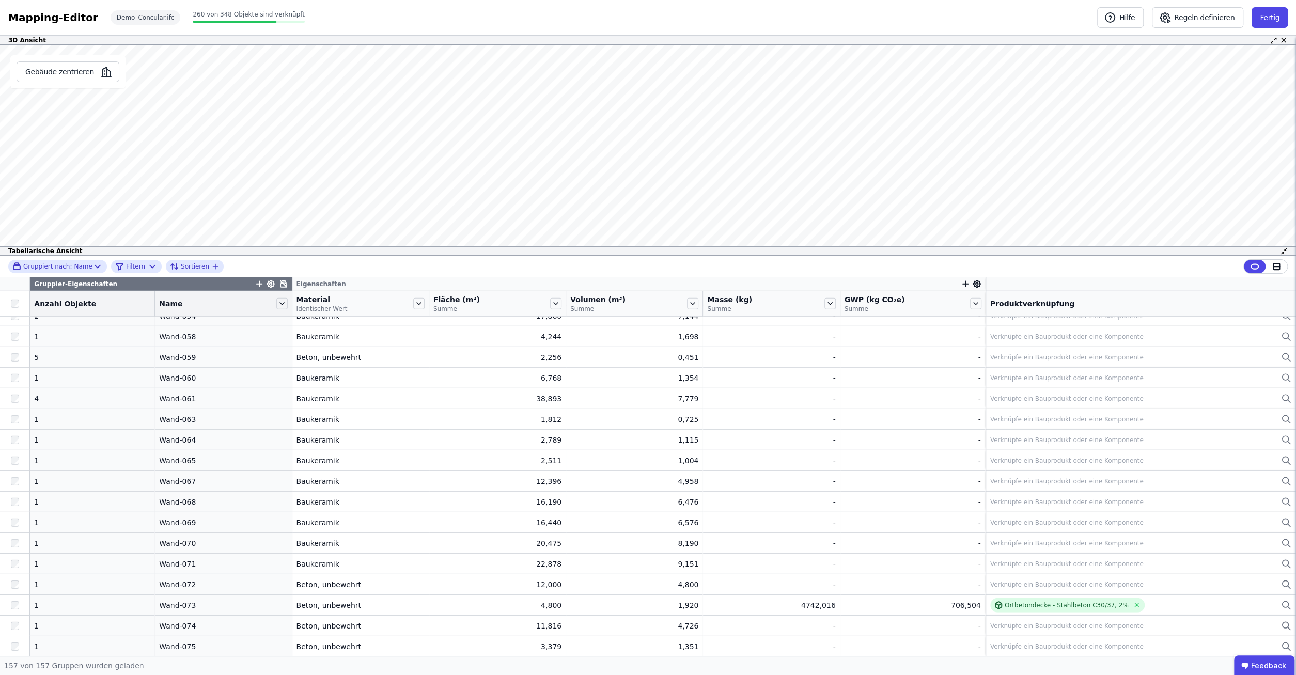
click at [384, 302] on div "Material Identischer Wert" at bounding box center [353, 303] width 115 height 19
click at [413, 303] on icon at bounding box center [418, 303] width 11 height 11
click at [413, 304] on icon at bounding box center [418, 303] width 11 height 11
click at [276, 302] on icon at bounding box center [281, 303] width 11 height 11
click at [332, 358] on li "Nach “Name” gruppieren aufheben" at bounding box center [354, 354] width 159 height 19
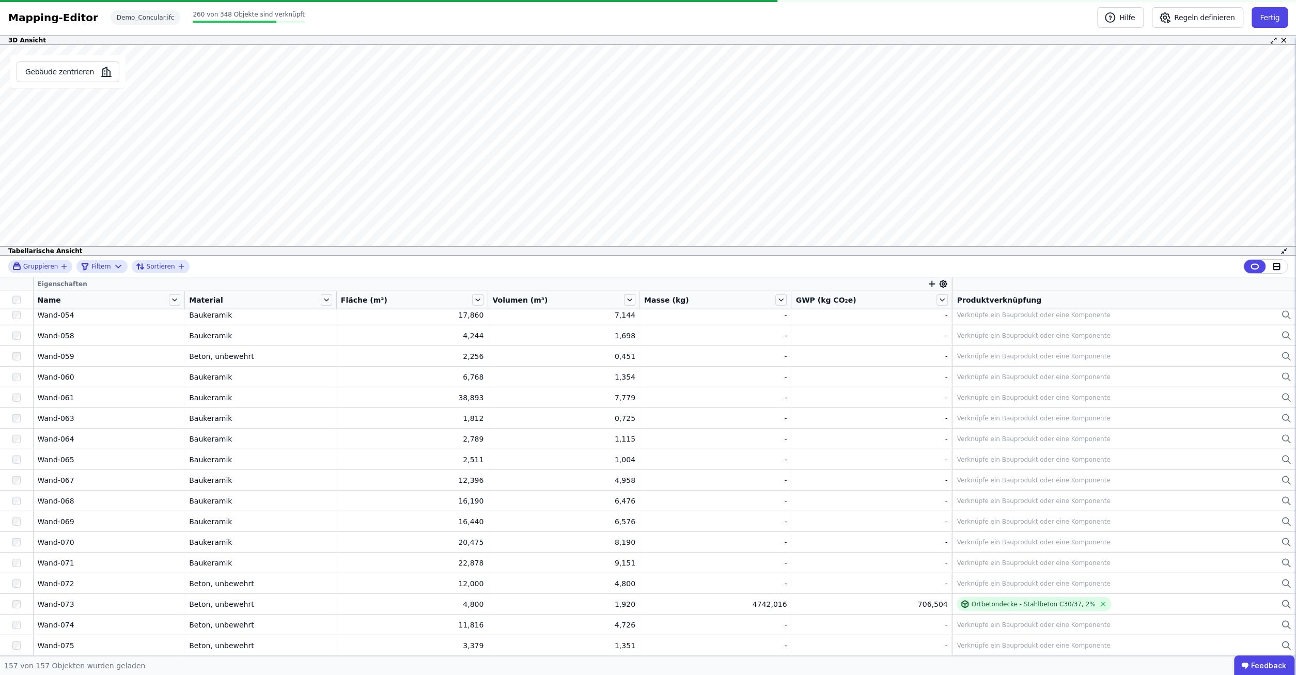
scroll to position [1719, 0]
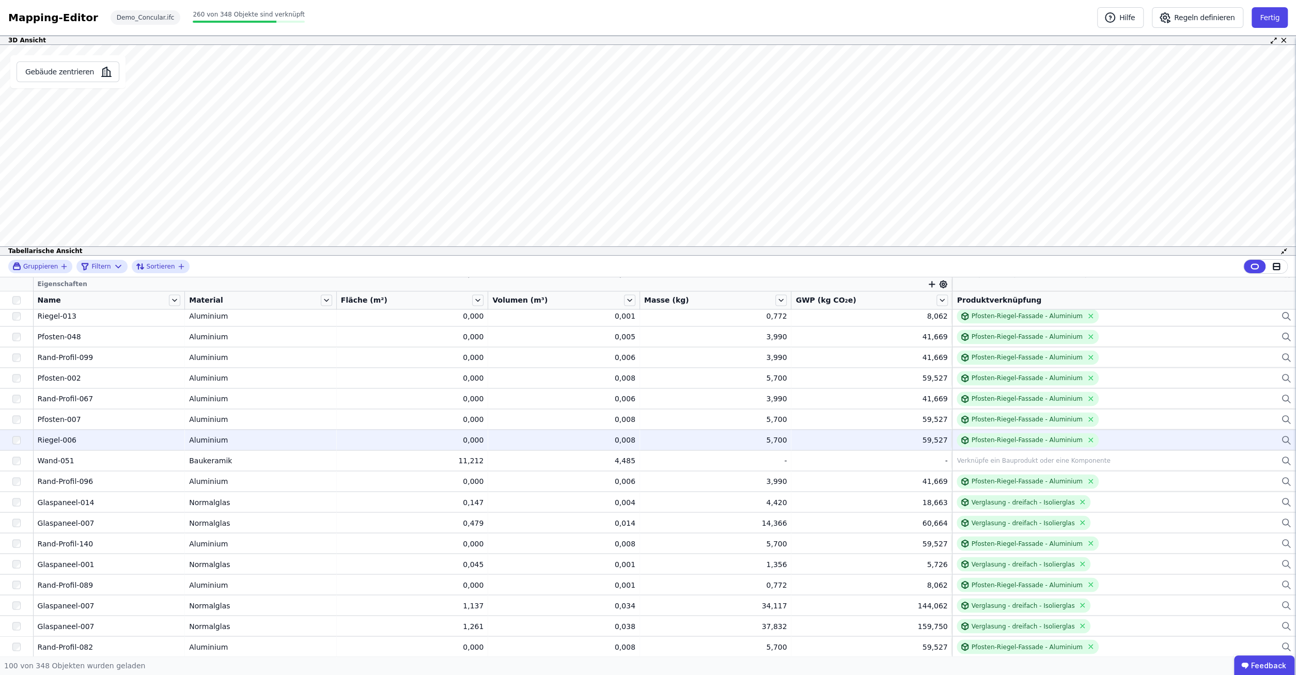
click at [314, 436] on div "Aluminium" at bounding box center [260, 440] width 143 height 10
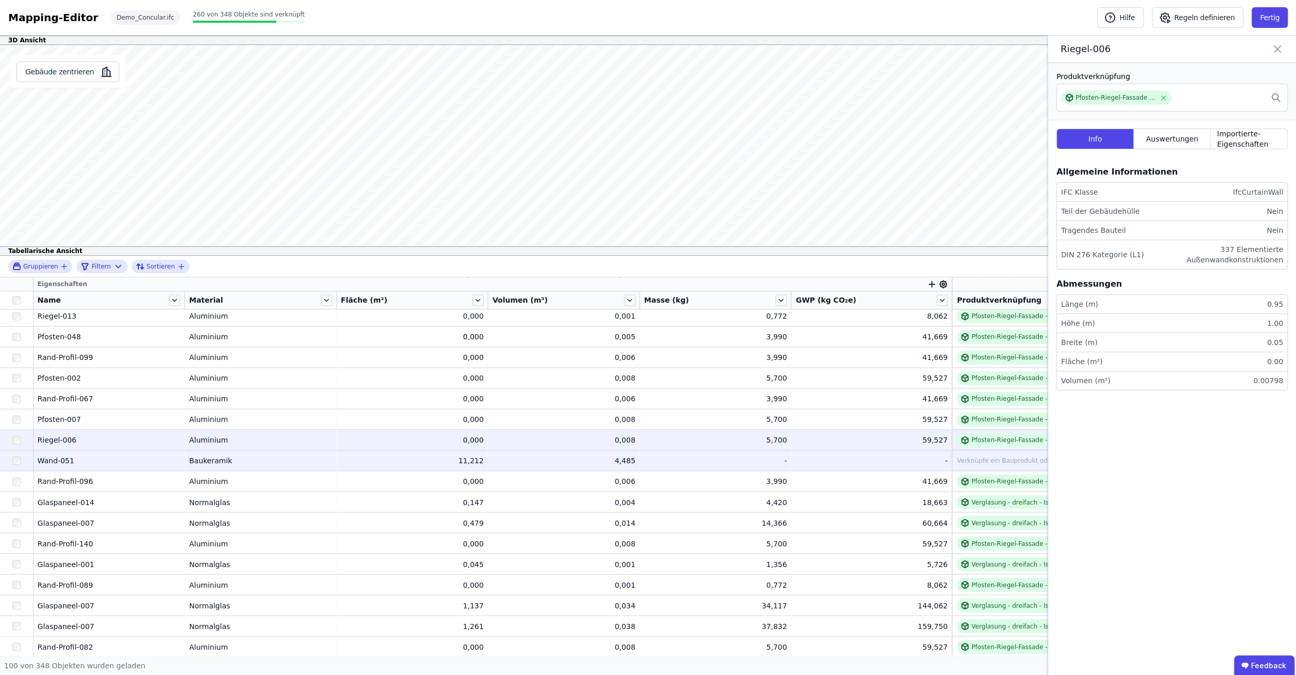
click at [311, 456] on div "Baukeramik" at bounding box center [260, 461] width 143 height 10
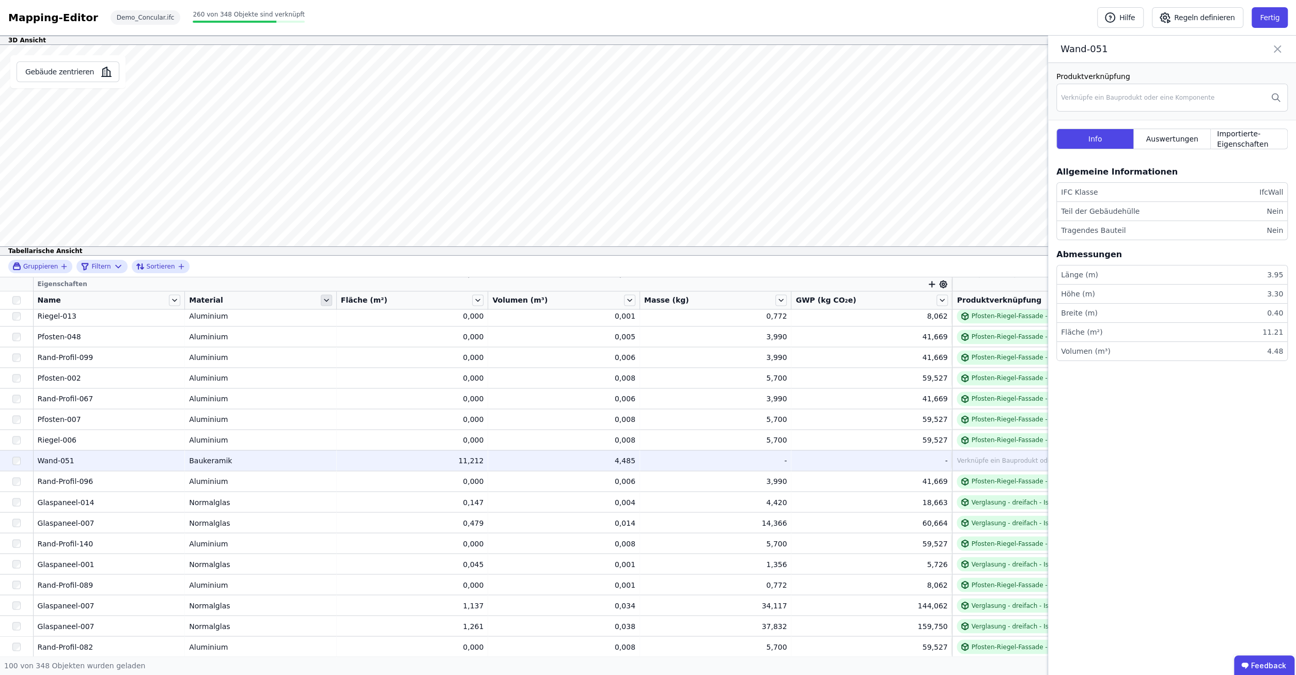
click at [328, 299] on icon at bounding box center [326, 299] width 11 height 11
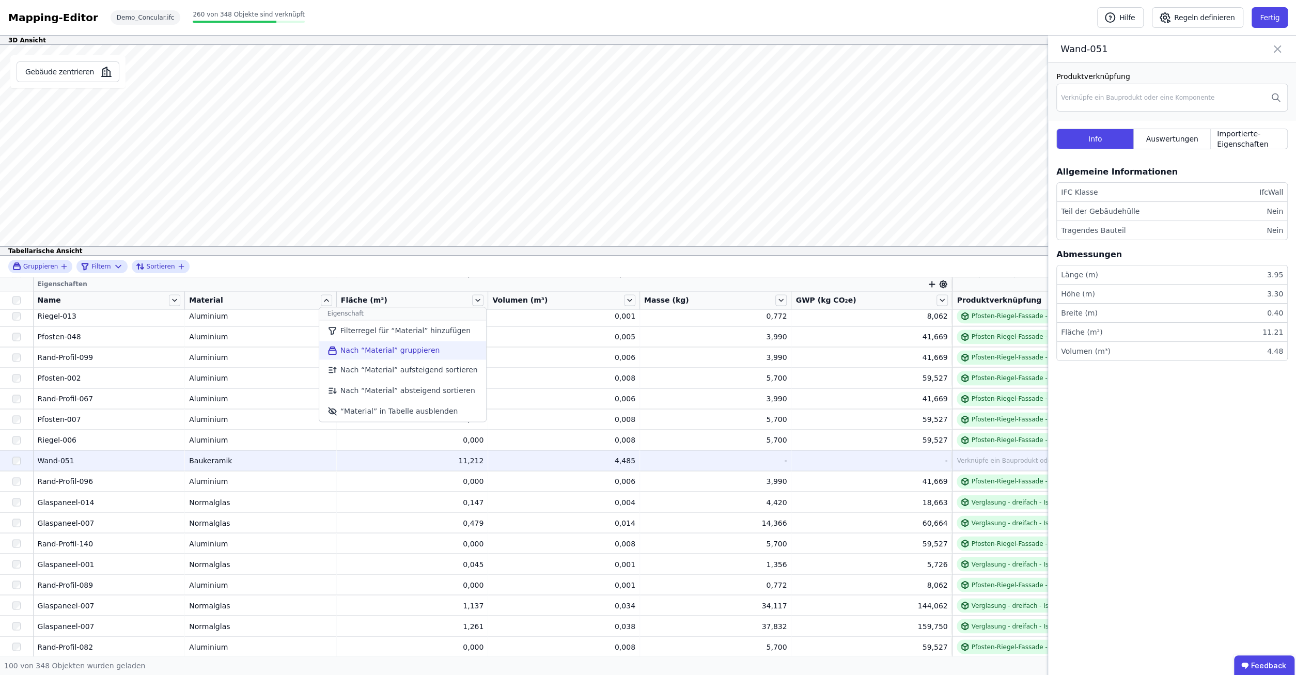
click at [400, 352] on li "Nach “Material” gruppieren" at bounding box center [402, 350] width 167 height 19
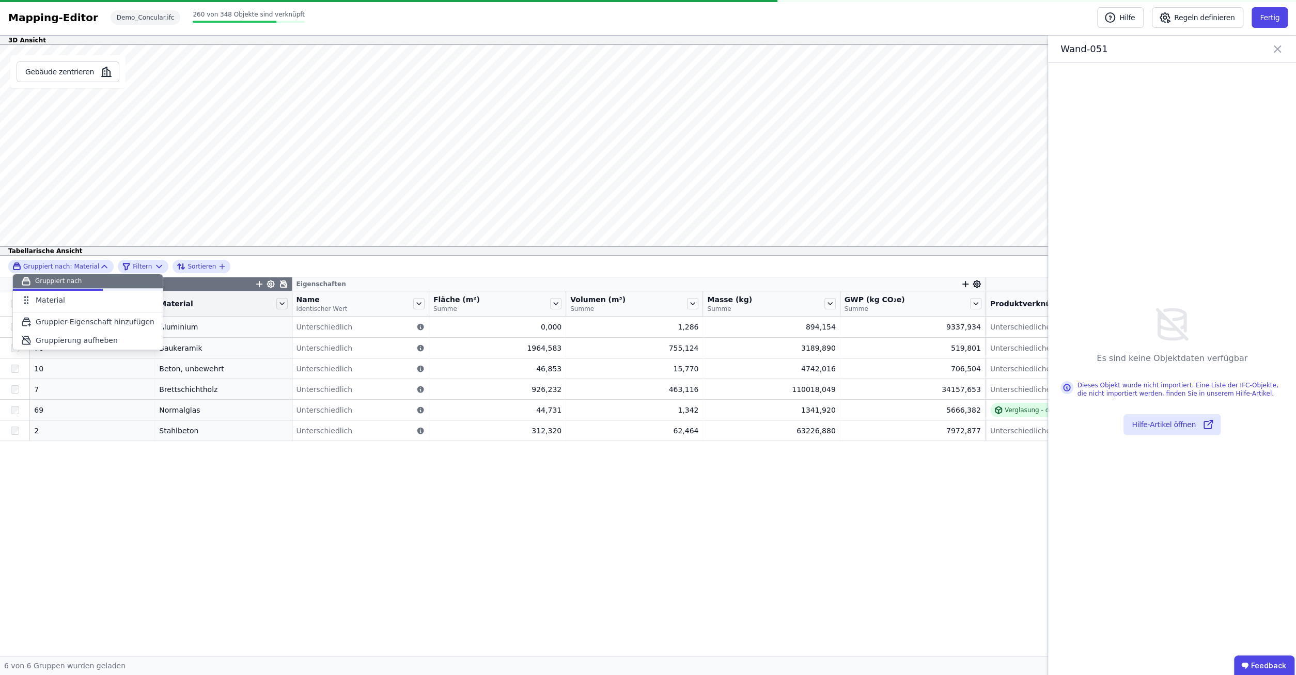
scroll to position [0, 0]
click at [276, 502] on div "Gruppier-Eigenschaften Eigenschaften Anzahl Objekte Material Name Identischer W…" at bounding box center [648, 466] width 1296 height 379
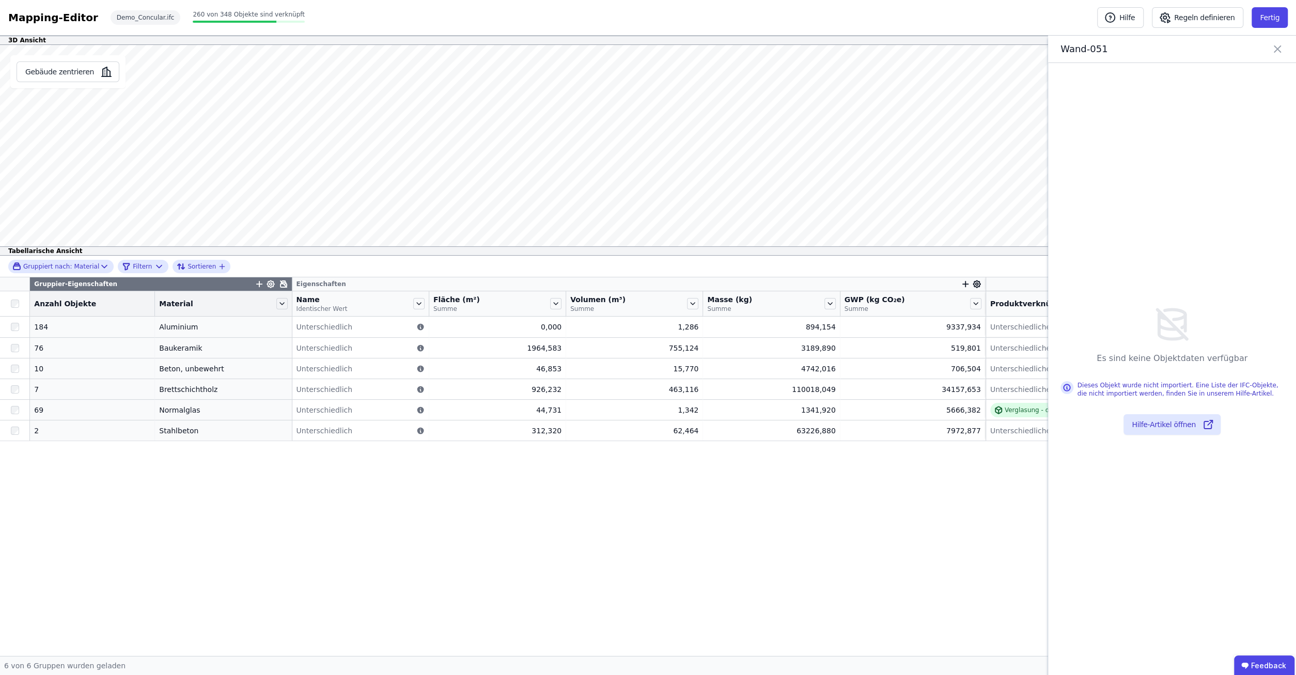
click at [1272, 44] on icon at bounding box center [1277, 49] width 12 height 14
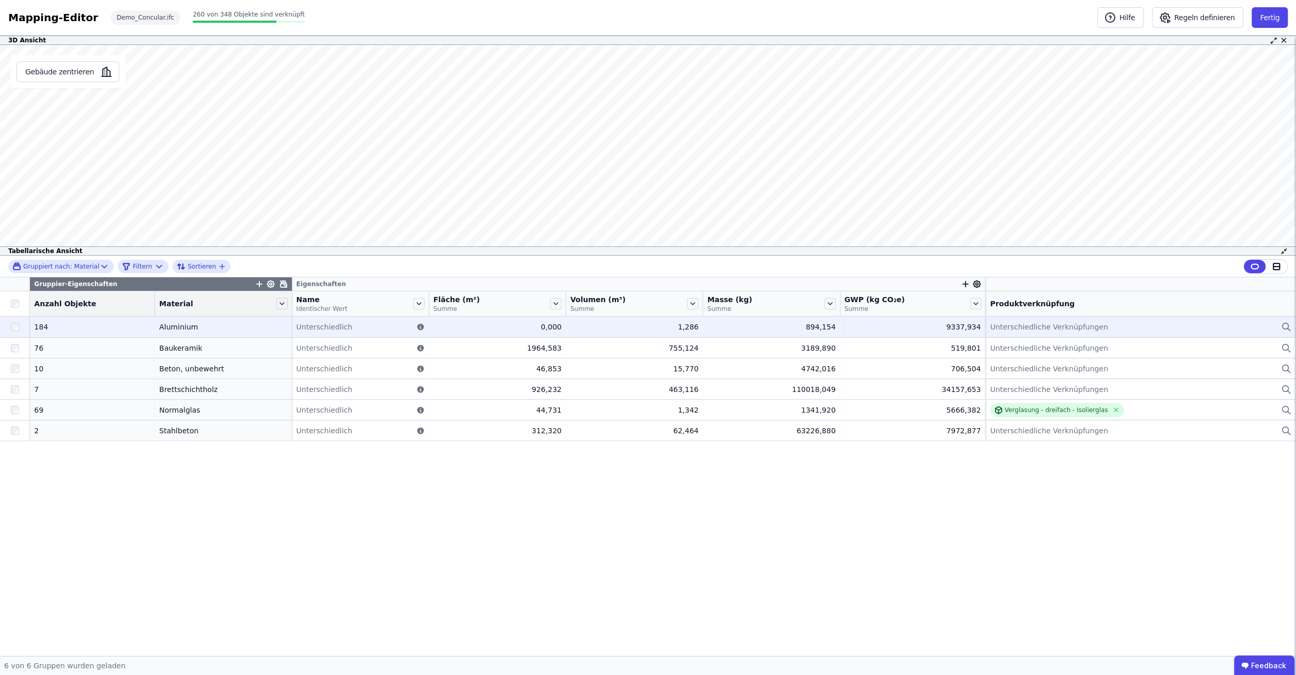
click at [1075, 321] on div "Unterschiedliche Verknüpfungen" at bounding box center [1140, 327] width 301 height 12
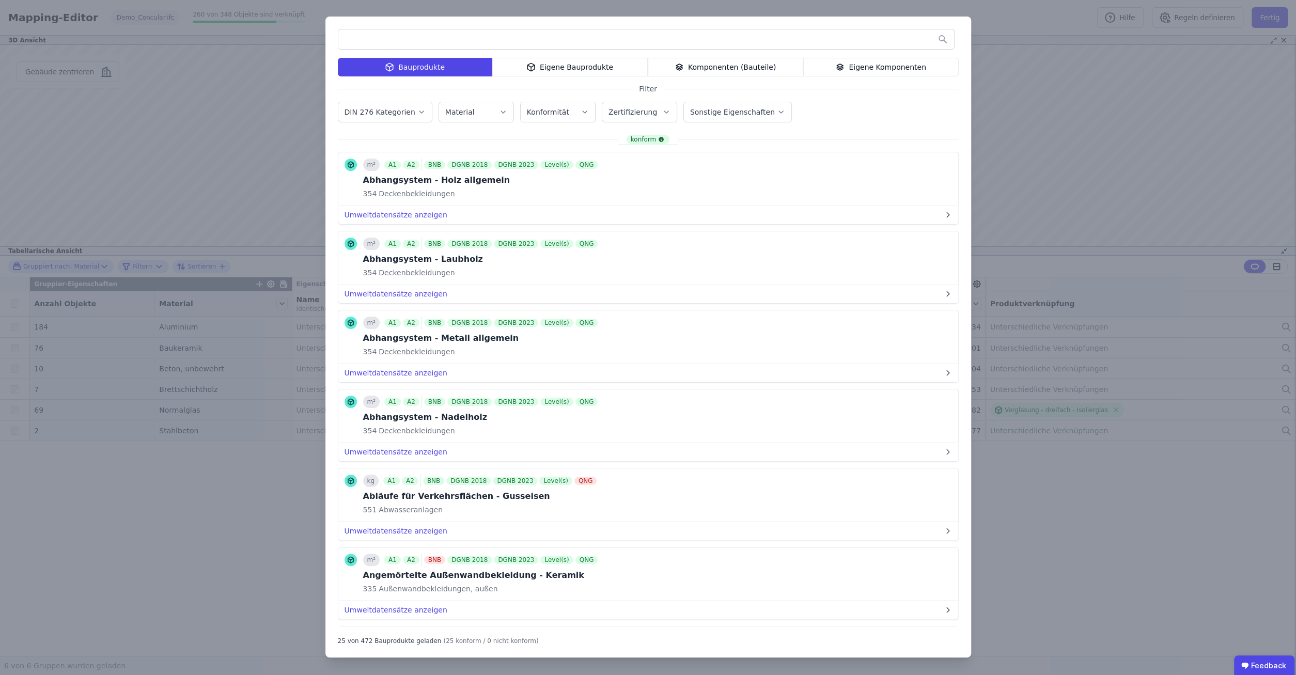
click at [1061, 137] on div "Bauprodukte Eigene Bauprodukte Komponenten (Bauteile) Eigene Komponenten Filter…" at bounding box center [648, 337] width 1296 height 675
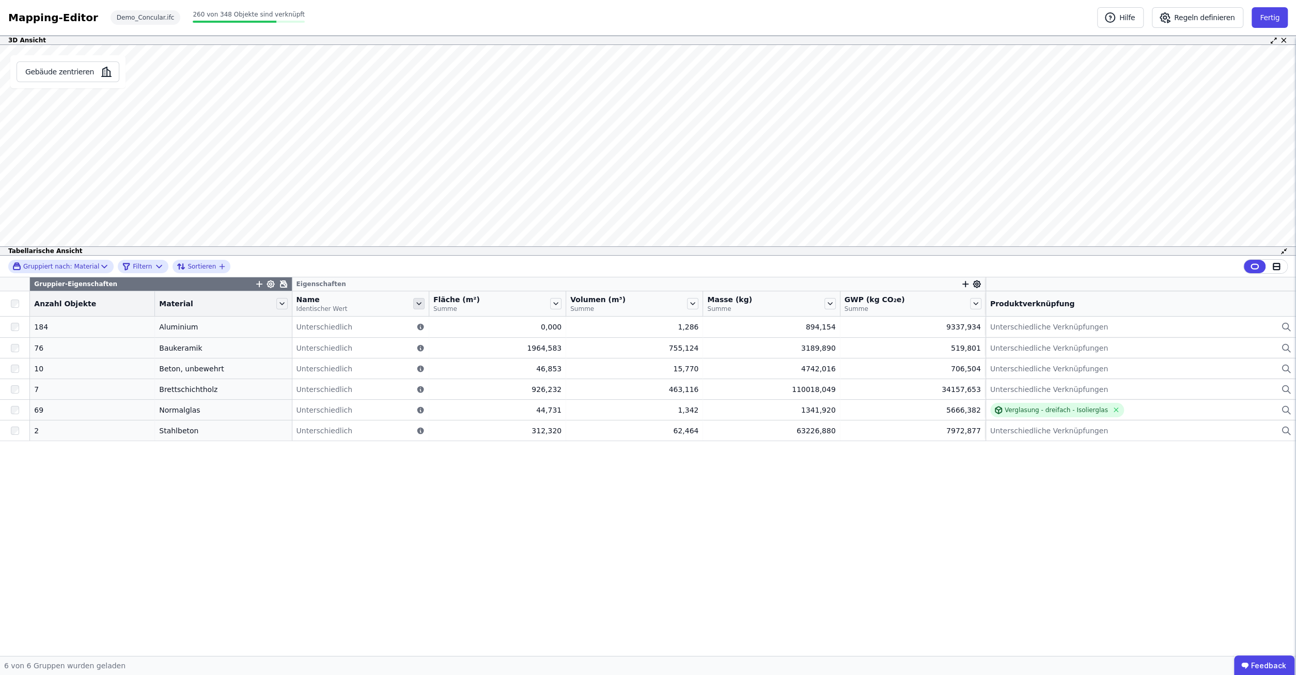
click at [413, 301] on icon at bounding box center [418, 303] width 11 height 11
click at [478, 350] on li "Nach “Name” gruppieren" at bounding box center [491, 354] width 159 height 19
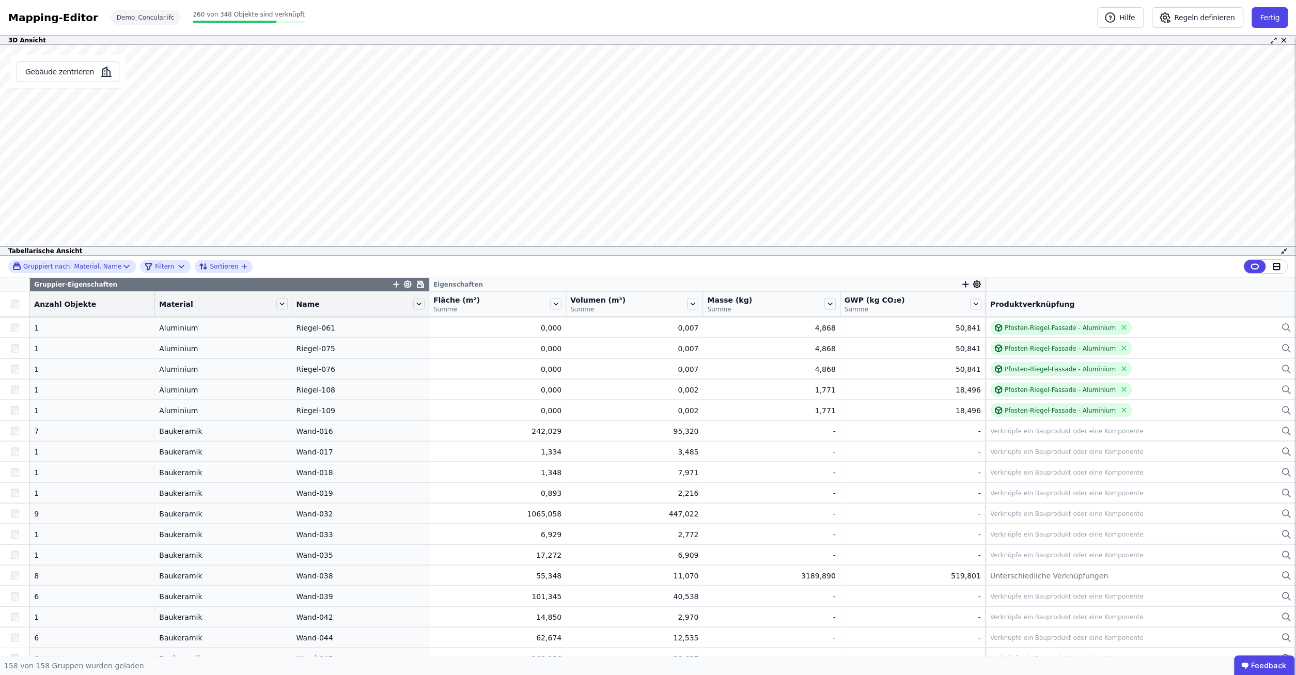
scroll to position [1991, 0]
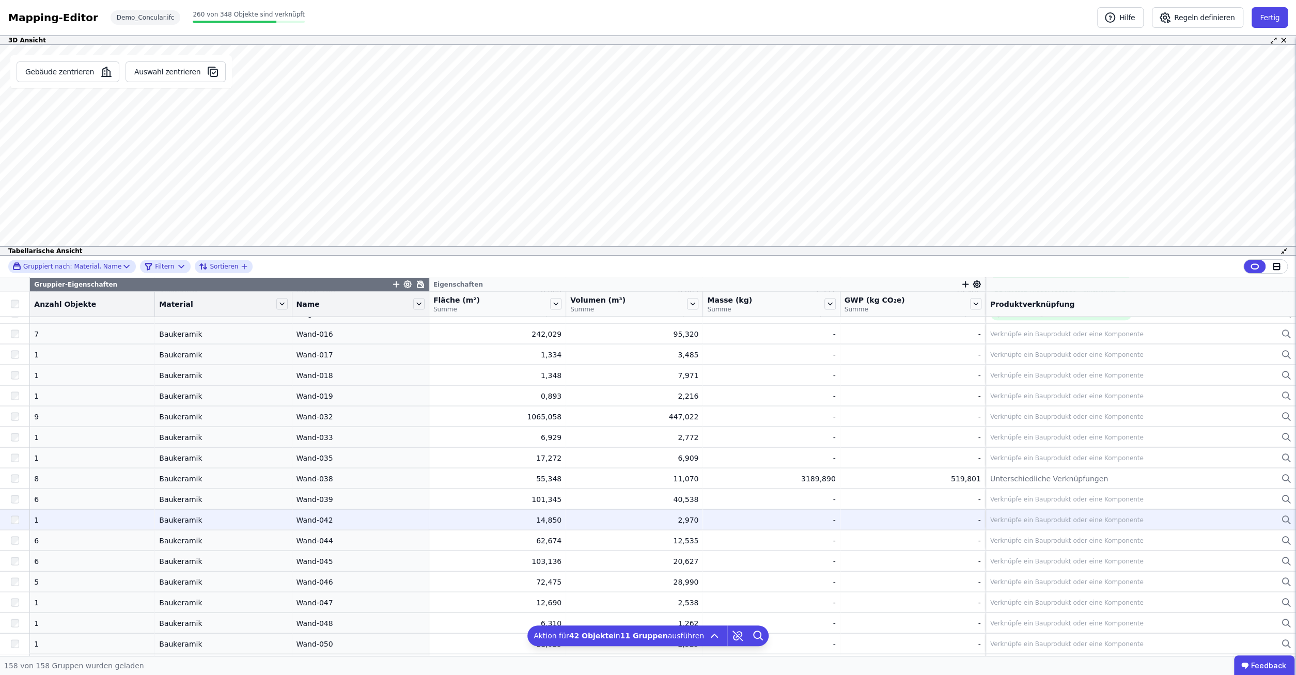
scroll to position [2123, 0]
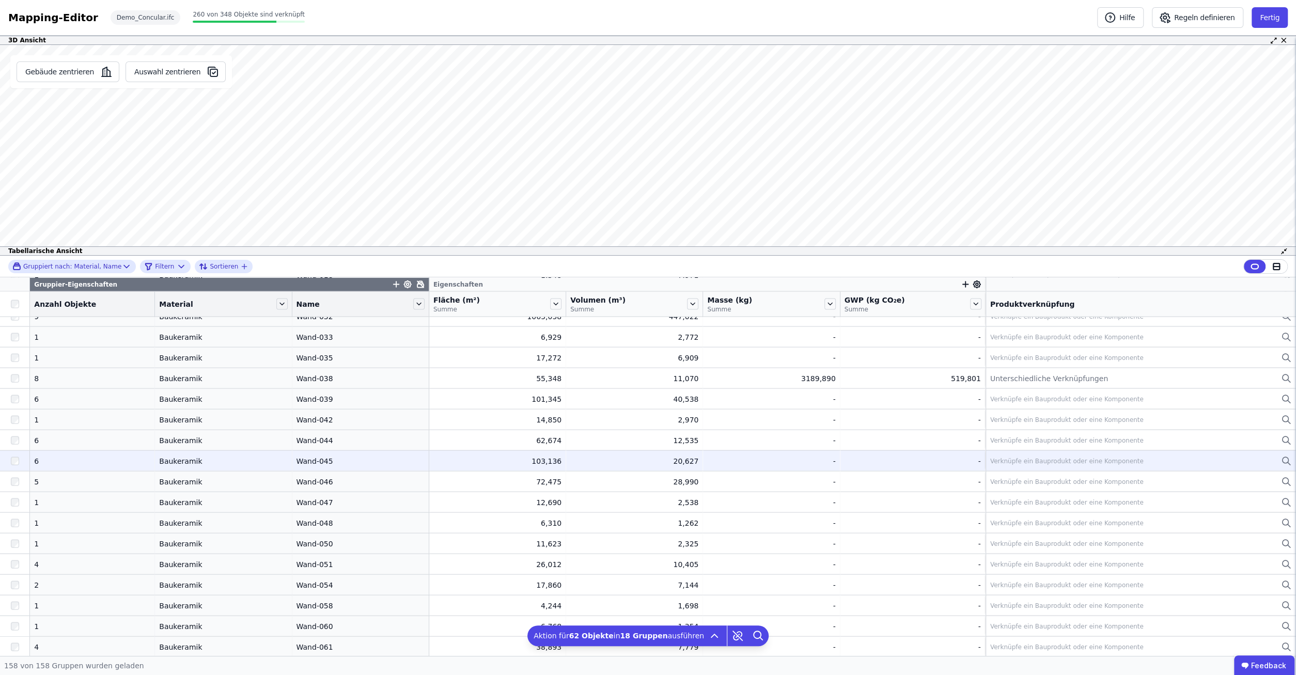
scroll to position [2255, 0]
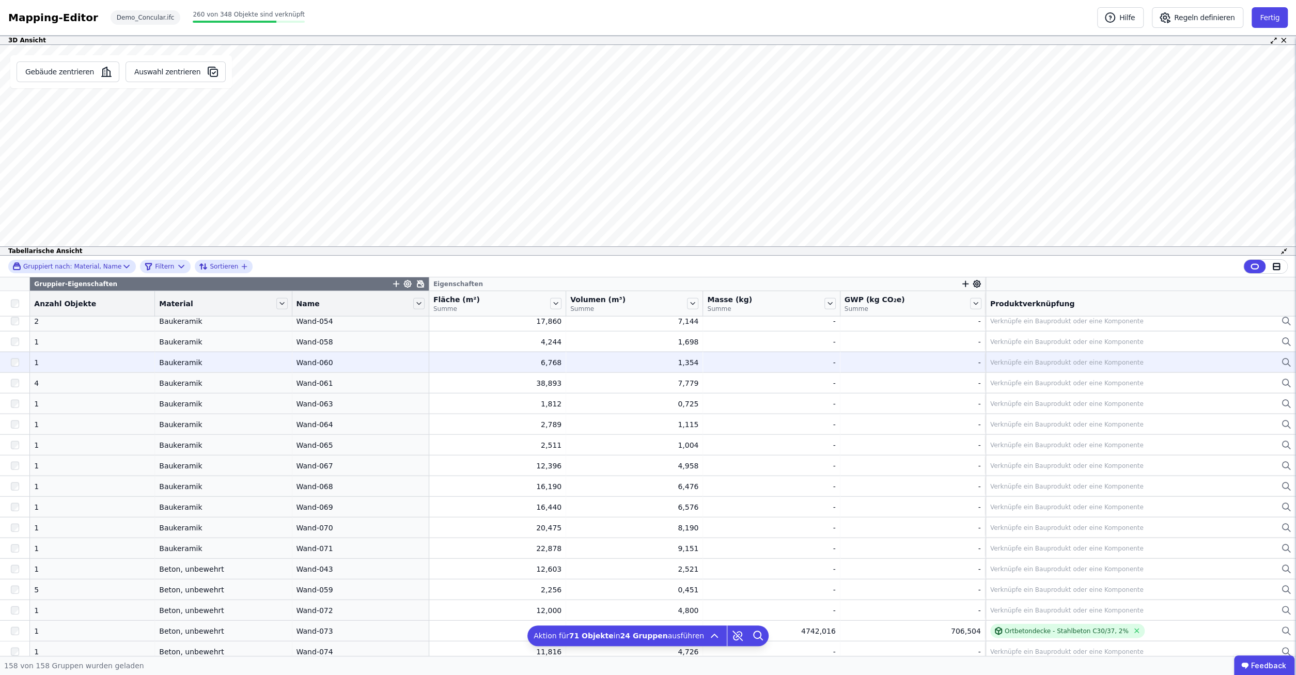
scroll to position [2519, 0]
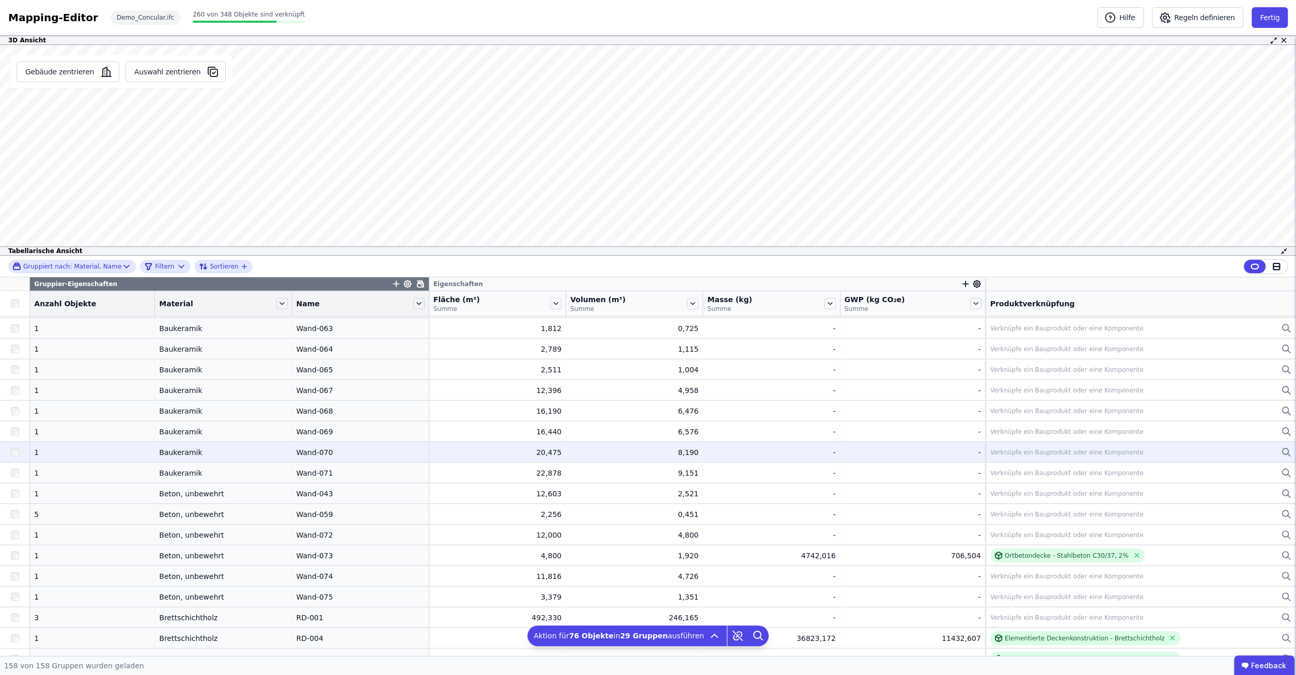
click at [1018, 446] on div "Verknüpfe ein Bauprodukt oder eine Komponente" at bounding box center [1140, 452] width 301 height 12
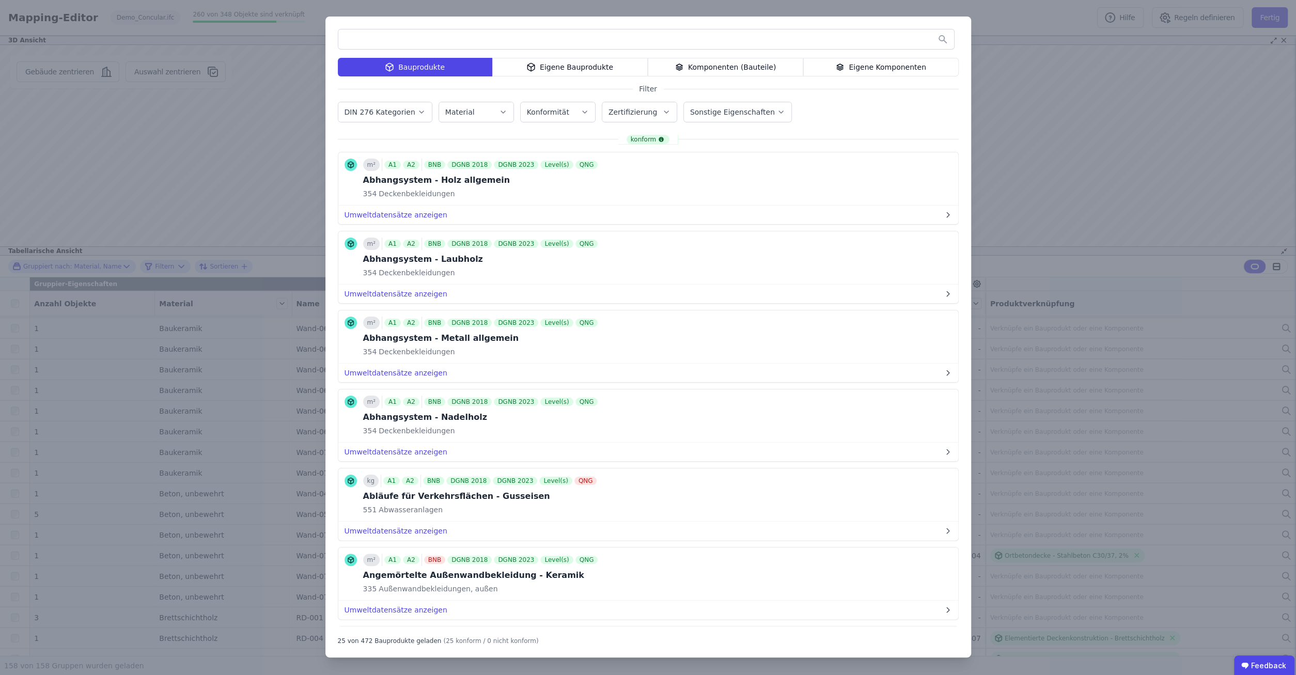
click at [1048, 74] on div "Bauprodukte Eigene Bauprodukte Komponenten (Bauteile) Eigene Komponenten Filter…" at bounding box center [648, 337] width 1296 height 675
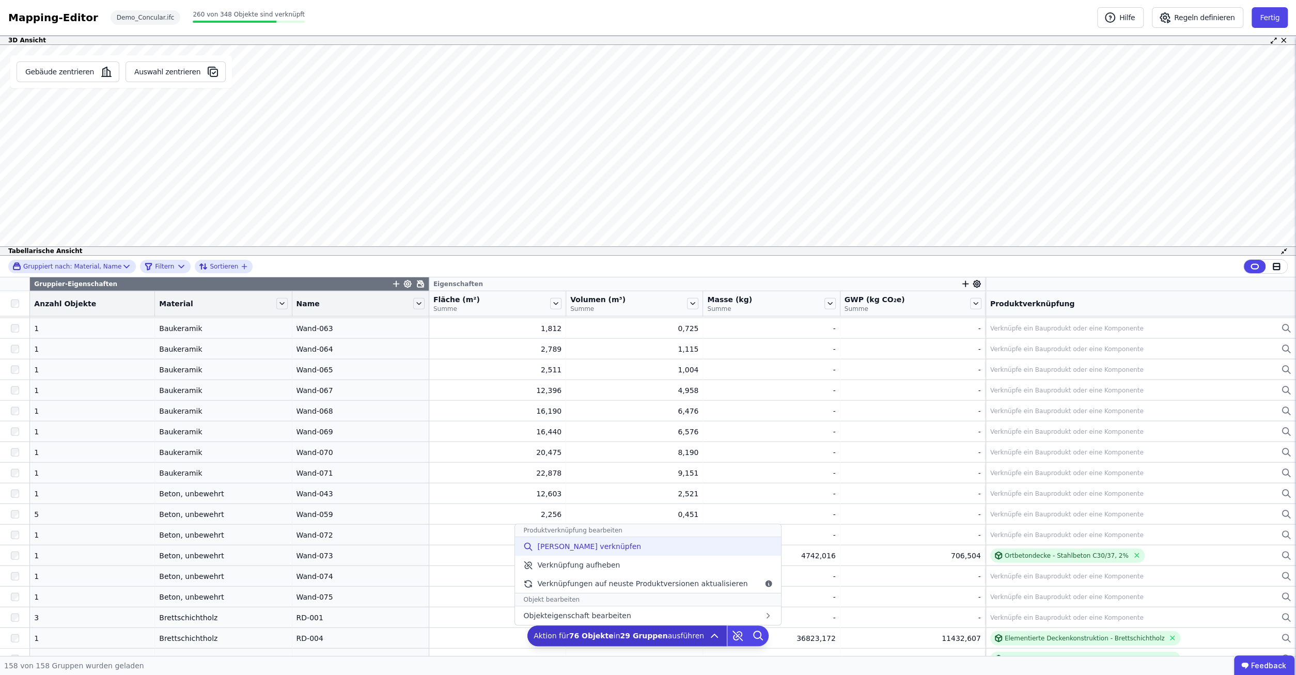
click at [587, 552] on span "[PERSON_NAME] verknüpfen" at bounding box center [589, 546] width 104 height 10
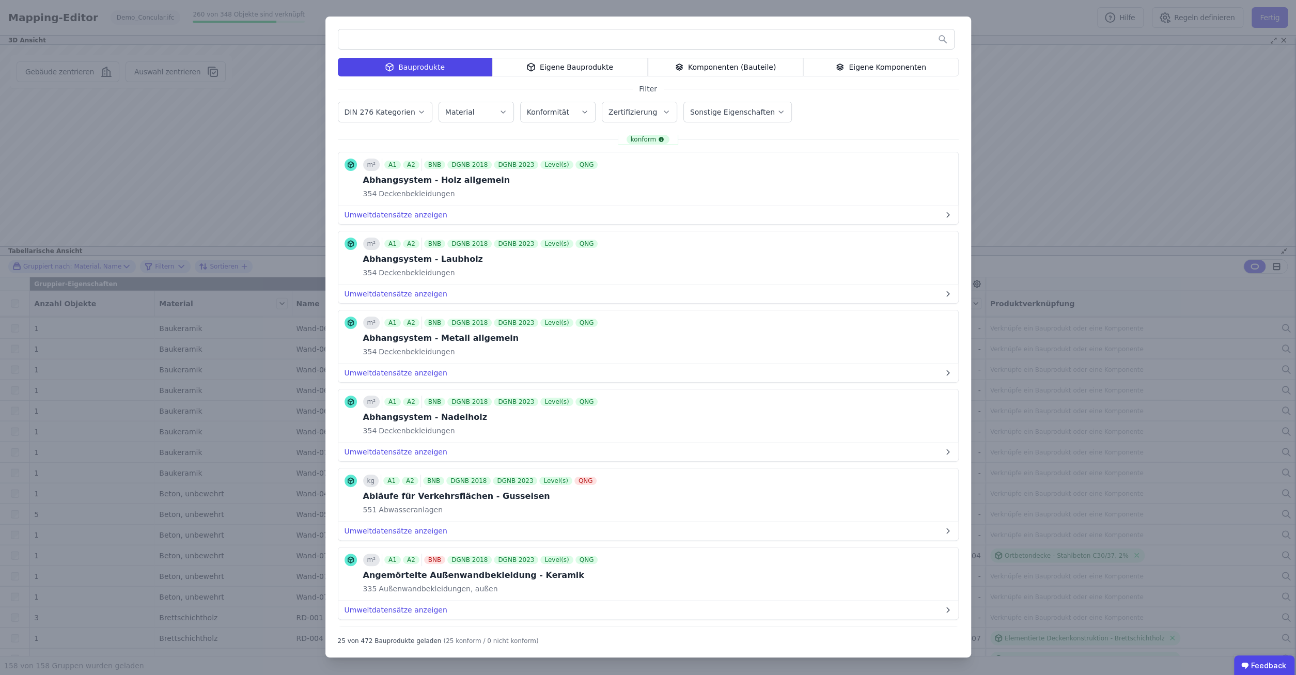
click at [583, 69] on div "Eigene Bauprodukte" at bounding box center [569, 67] width 155 height 19
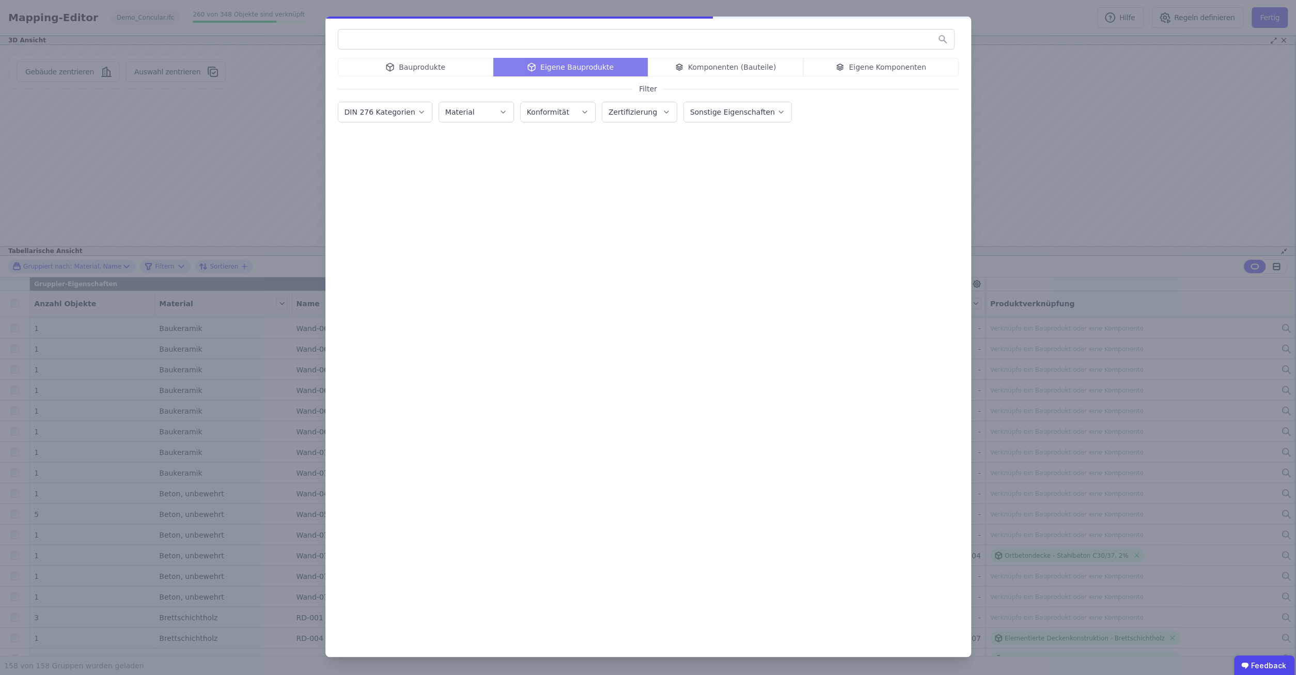
click at [734, 70] on div "Bauprodukte Eigene Bauprodukte Komponenten (Bauteile) Eigene Komponenten" at bounding box center [648, 67] width 621 height 19
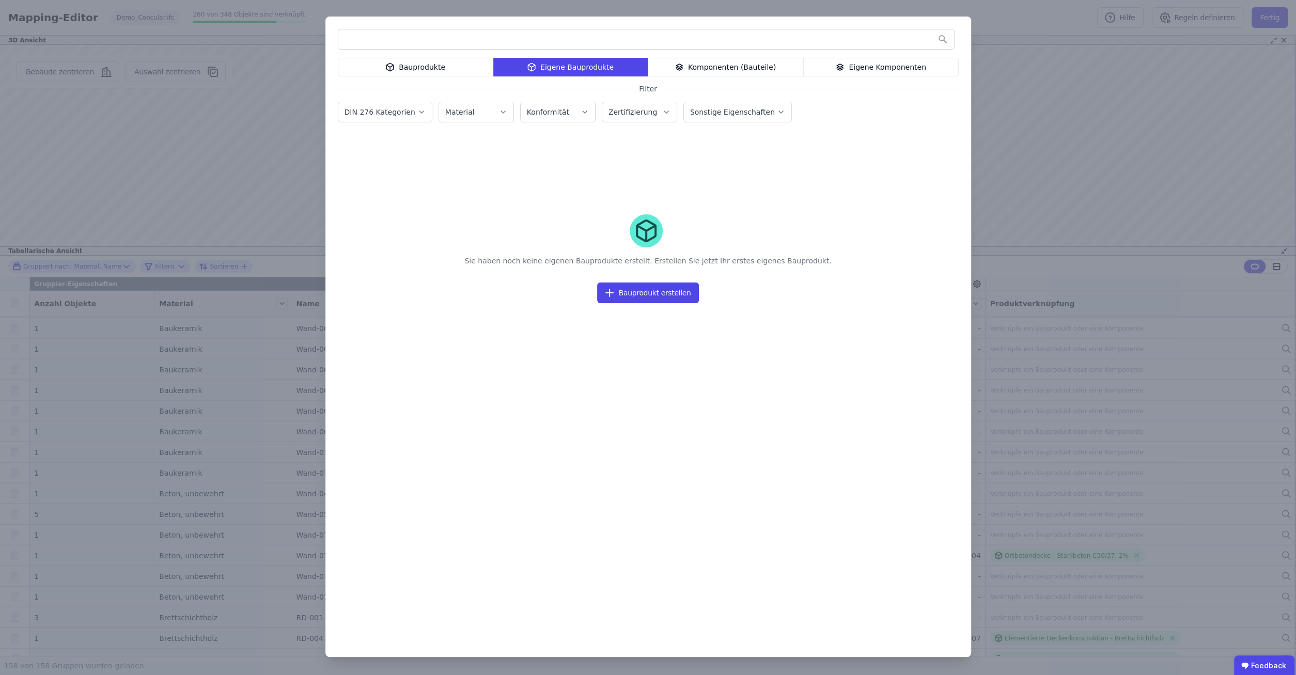
click at [748, 68] on div "Komponenten (Bauteile)" at bounding box center [725, 67] width 155 height 19
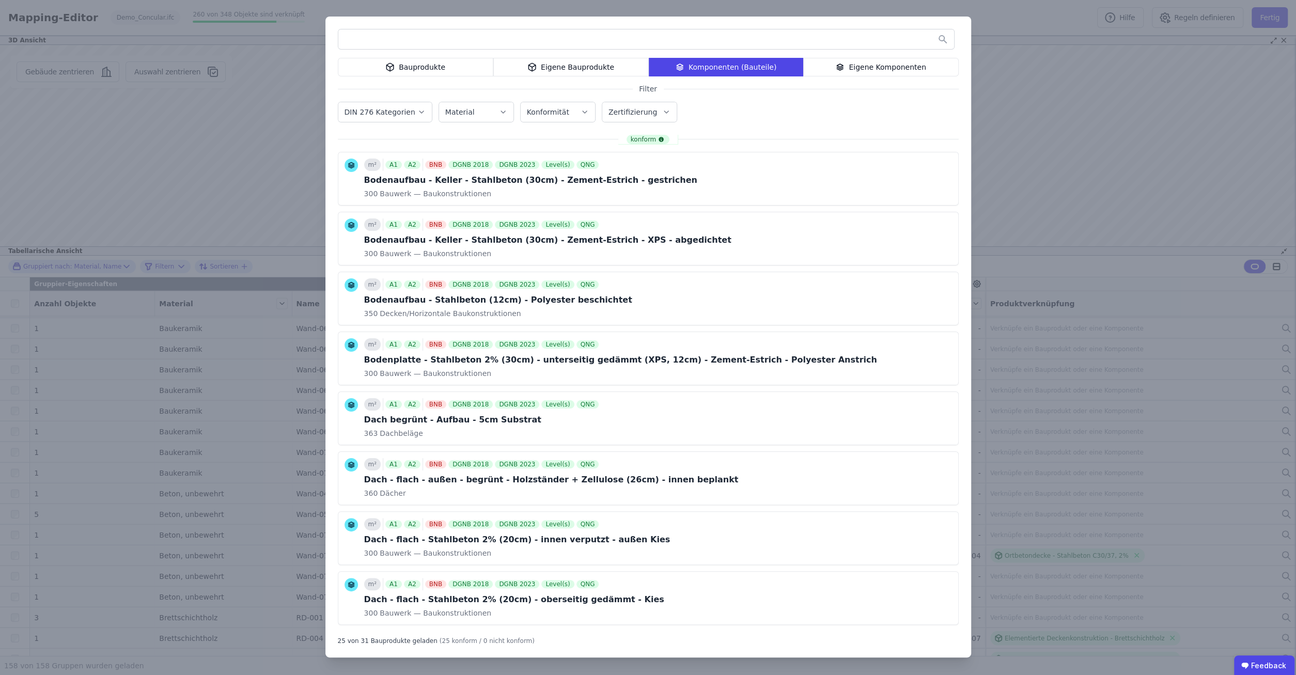
click at [496, 42] on input "text" at bounding box center [646, 39] width 616 height 19
click at [565, 48] on input "text" at bounding box center [646, 39] width 616 height 19
type input "****"
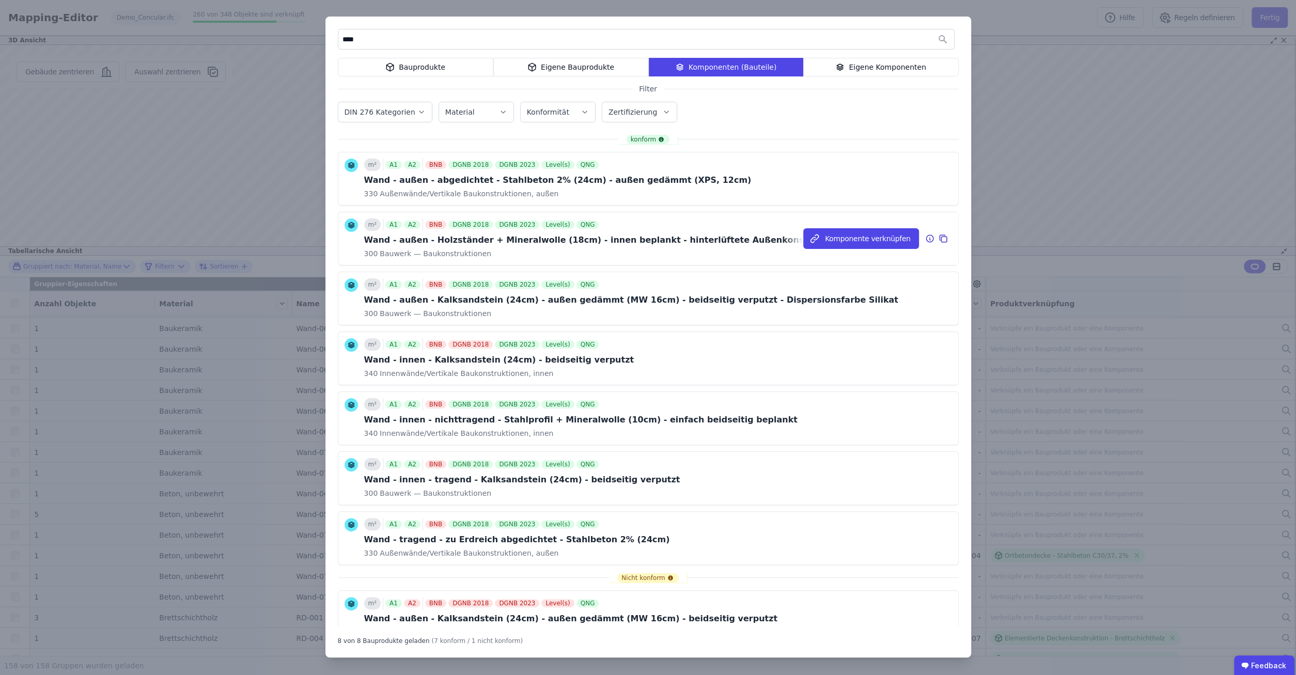
scroll to position [35, 0]
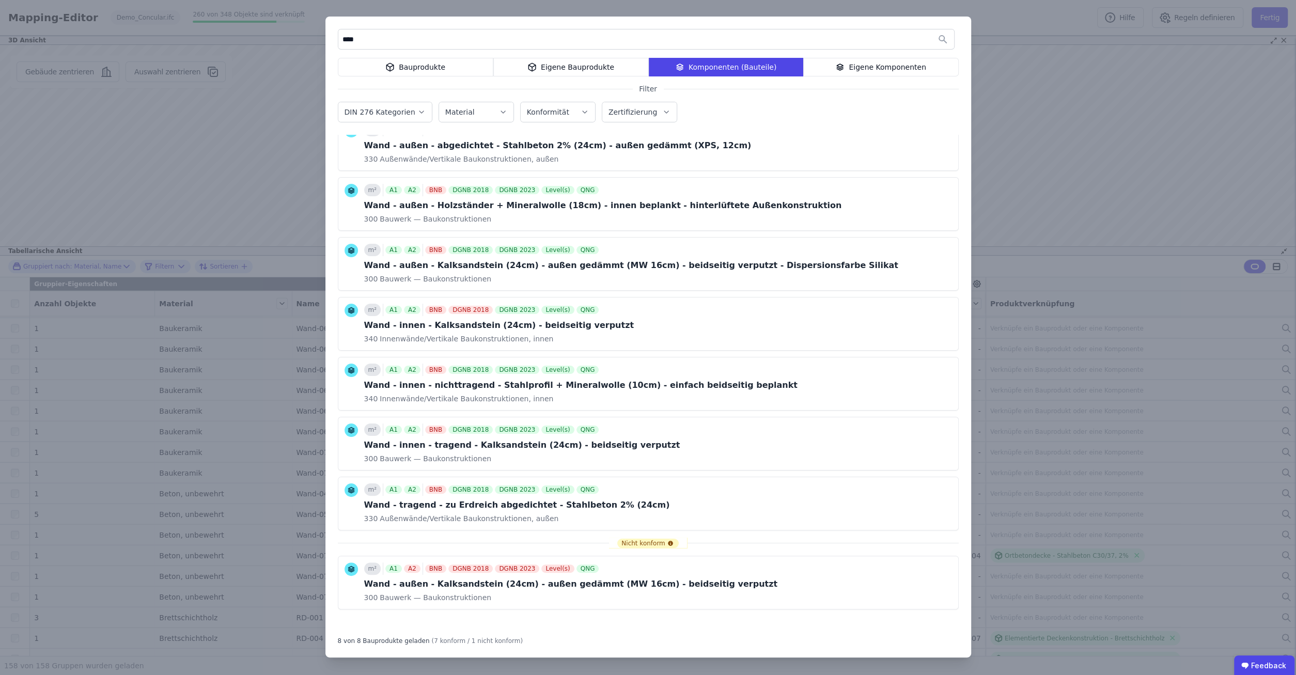
click at [1044, 203] on div "**** Bauprodukte Eigene Bauprodukte Komponenten (Bauteile) Eigene Komponenten F…" at bounding box center [648, 337] width 1296 height 675
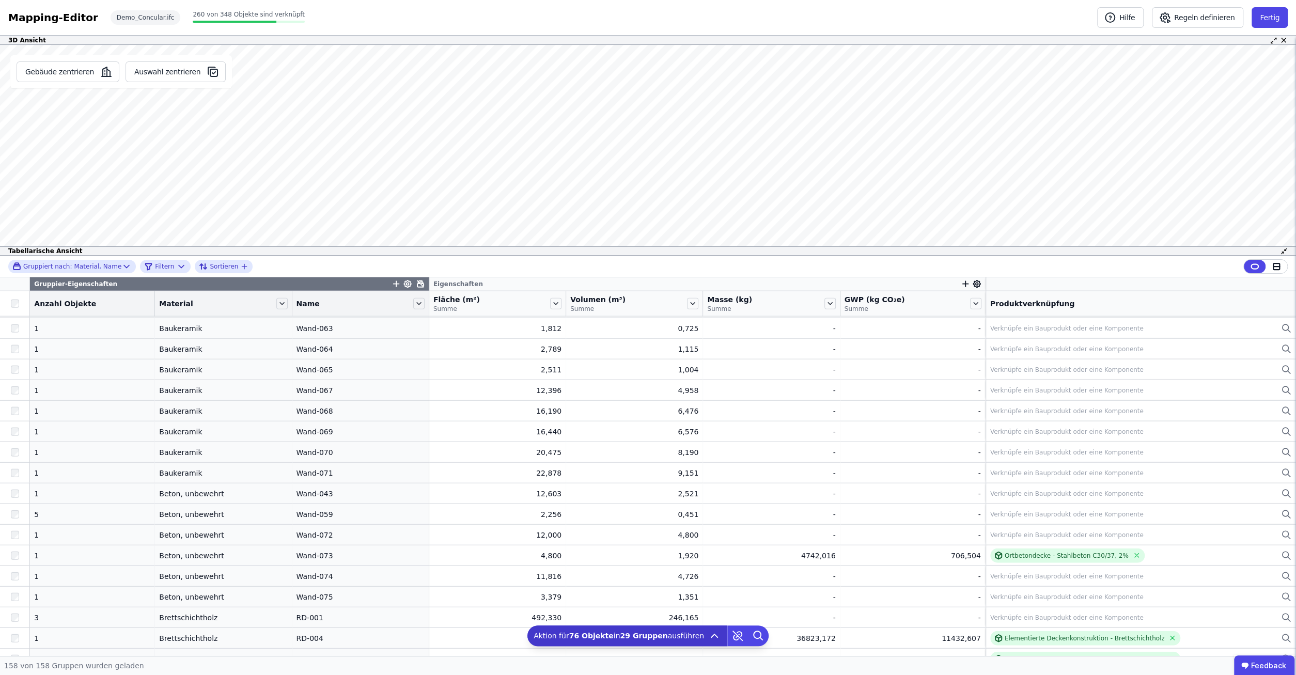
click at [973, 282] on icon at bounding box center [976, 284] width 7 height 7
click at [1029, 387] on span "Eigenschaft hinzufügen" at bounding box center [1032, 388] width 85 height 10
click at [1054, 465] on div "Importierte Eigenschaften" at bounding box center [1014, 466] width 100 height 10
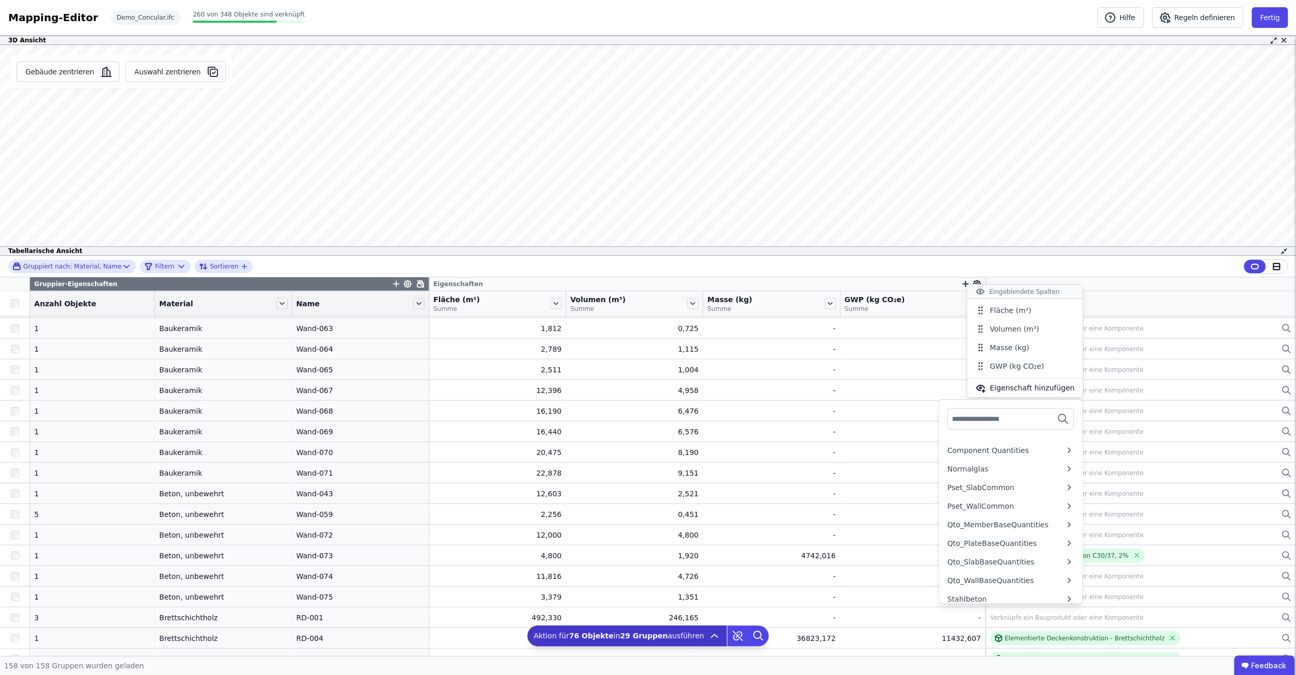
scroll to position [225, 0]
click at [1036, 387] on span "Eigenschaft hinzufügen" at bounding box center [1032, 388] width 85 height 10
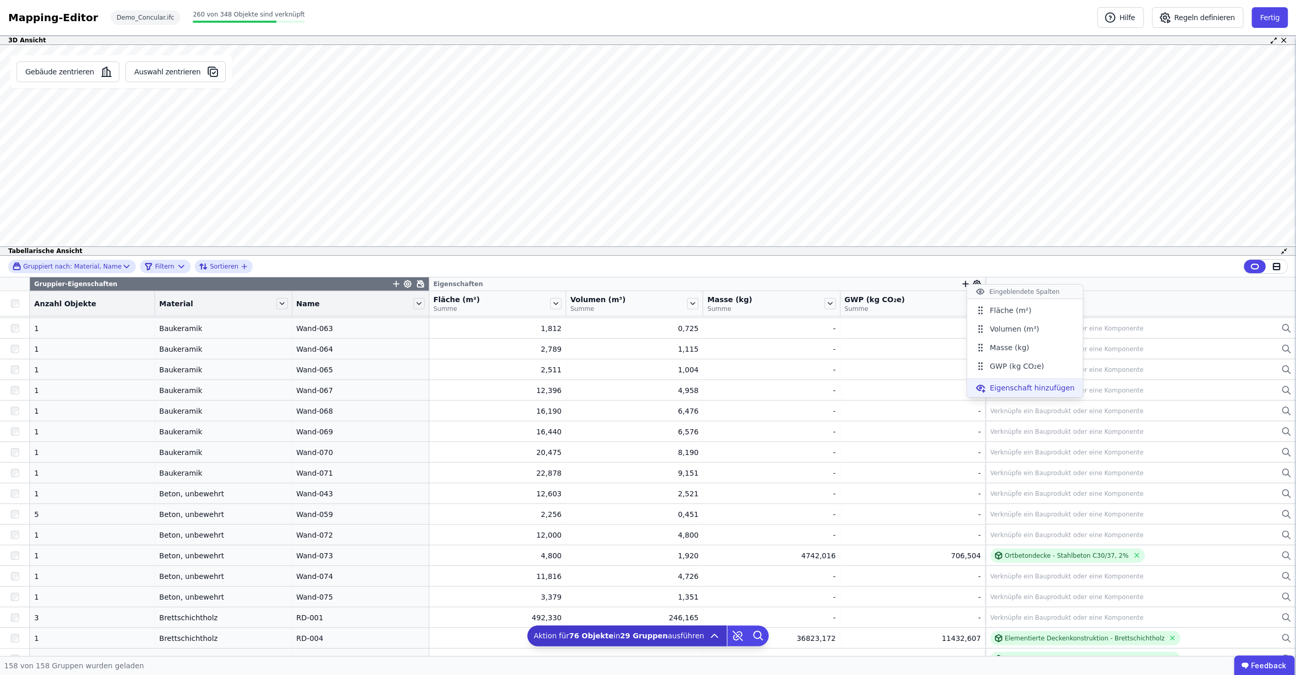
click at [1047, 390] on span "Eigenschaft hinzufügen" at bounding box center [1032, 388] width 85 height 10
click at [1045, 445] on div "Concular Eigenschaften" at bounding box center [1014, 447] width 100 height 10
click at [1065, 484] on icon at bounding box center [1069, 485] width 9 height 10
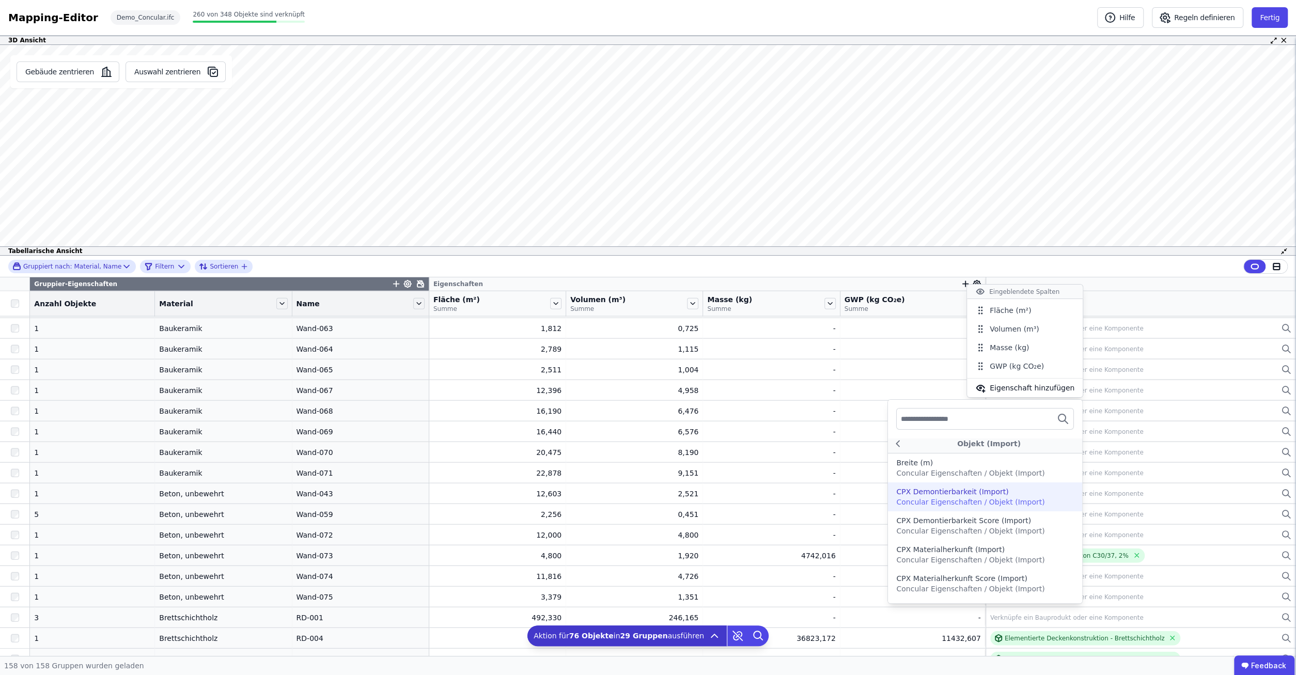
scroll to position [0, 0]
click at [958, 477] on span "Concular Eigenschaften / Objekt (Import)" at bounding box center [970, 477] width 148 height 8
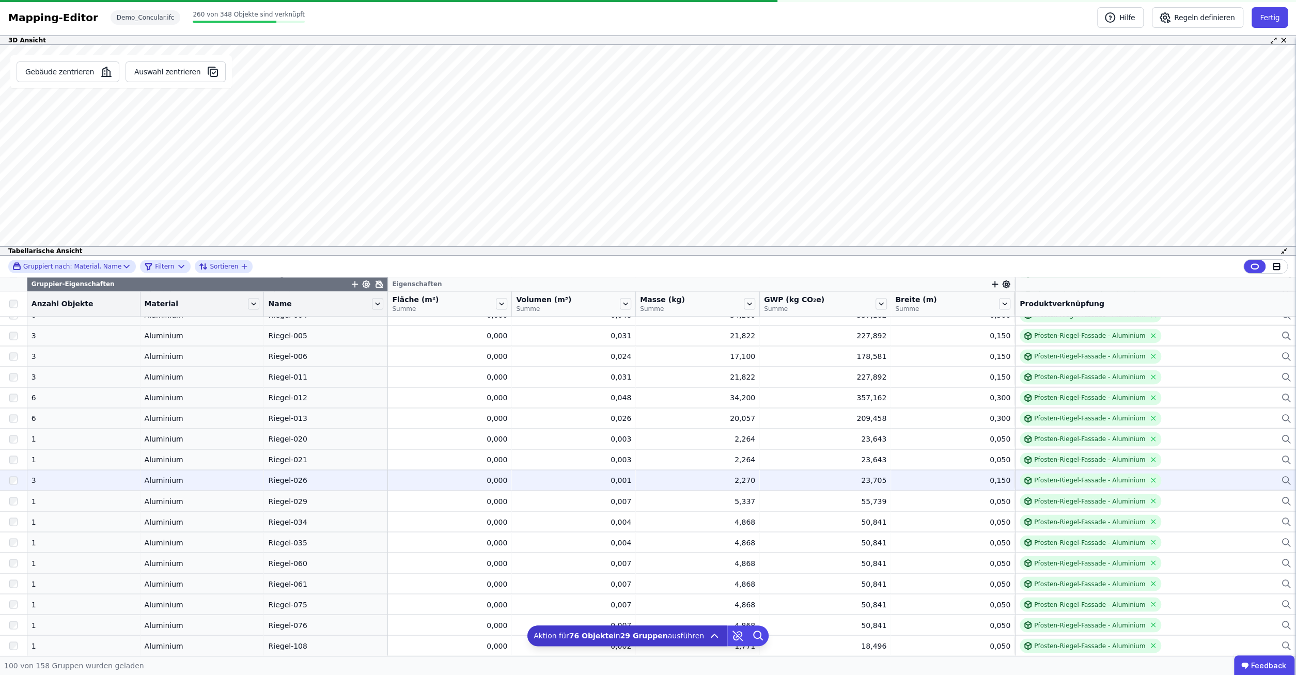
scroll to position [1726, 0]
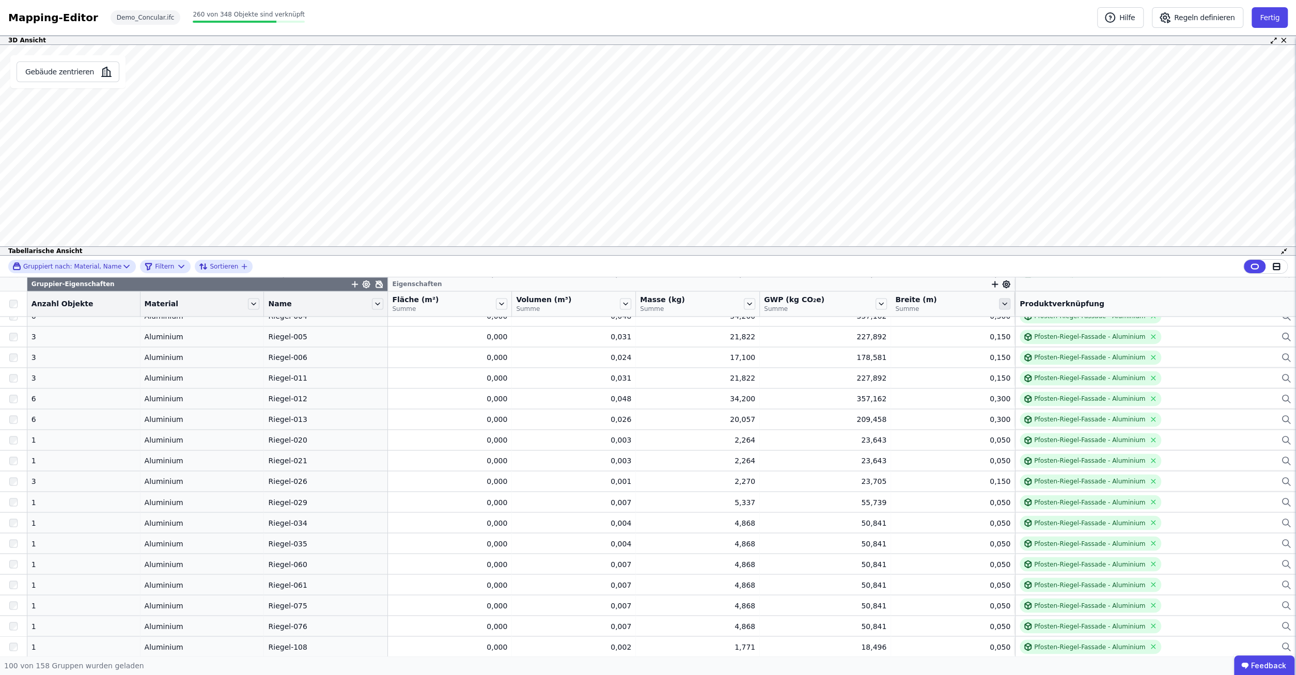
click at [999, 305] on icon at bounding box center [1004, 303] width 11 height 11
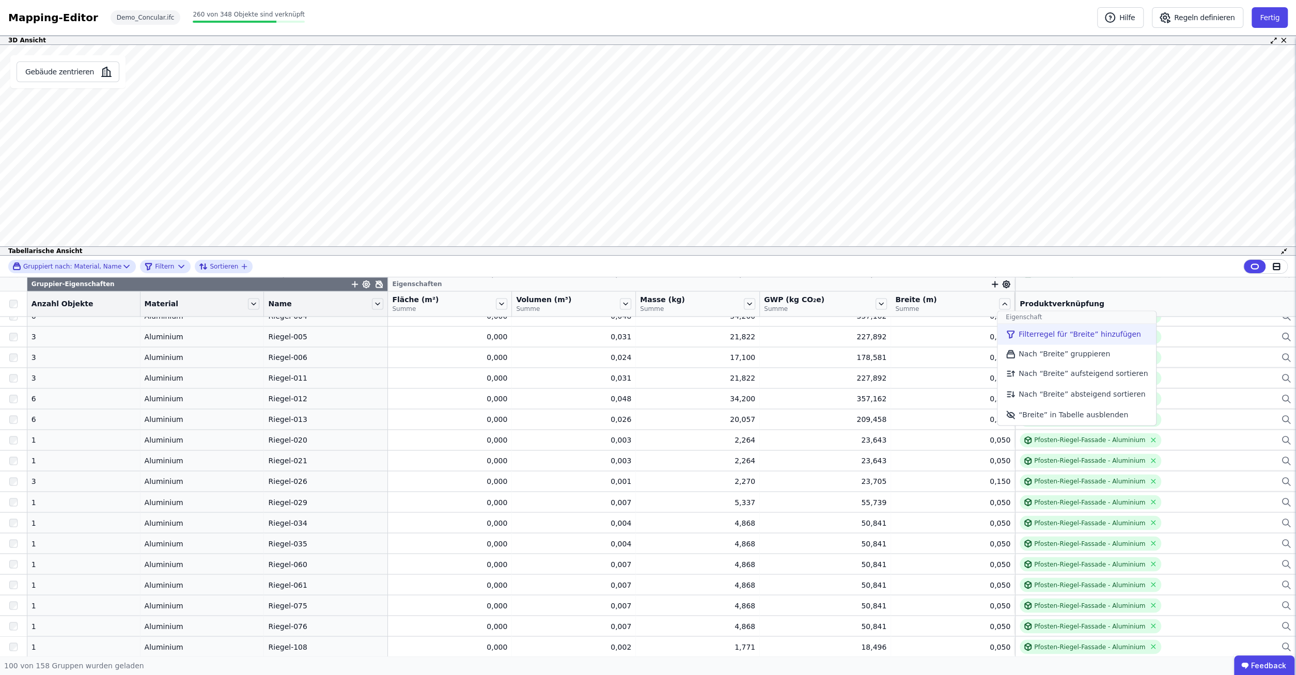
click at [1028, 332] on li "Filterregel für “Breite” hinzufügen" at bounding box center [1076, 334] width 159 height 21
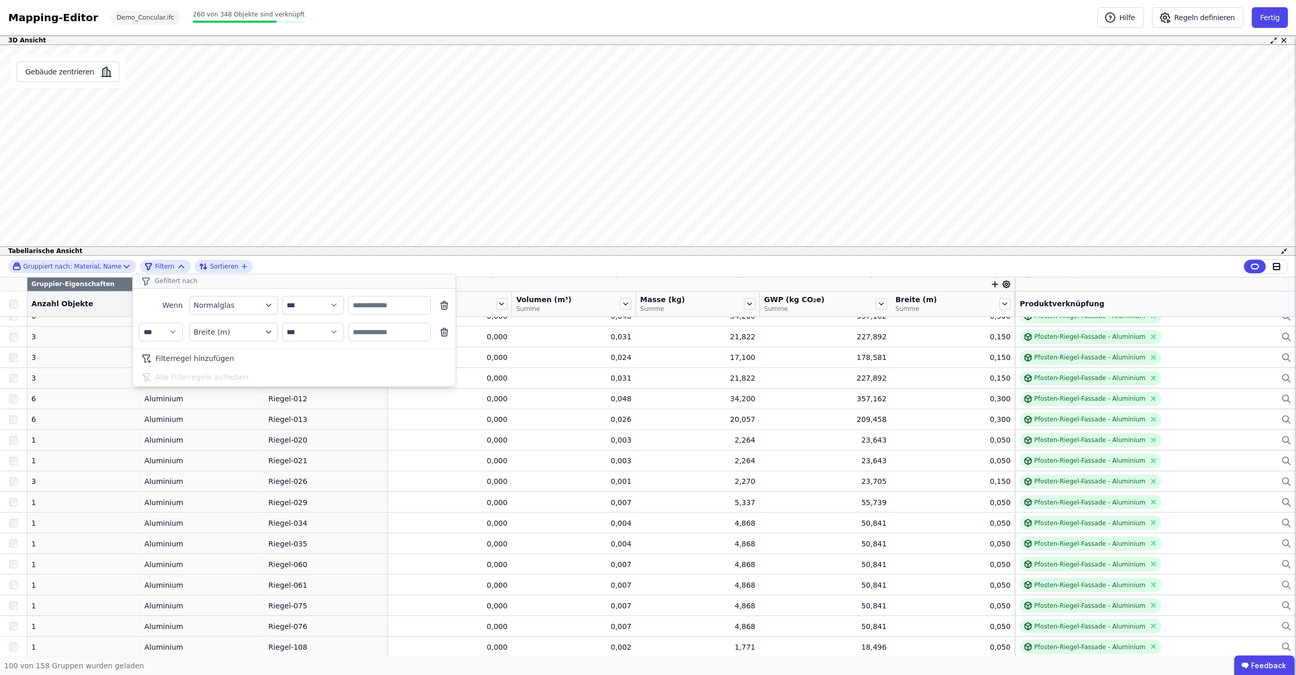
click at [476, 259] on div "**********" at bounding box center [648, 267] width 1296 height 22
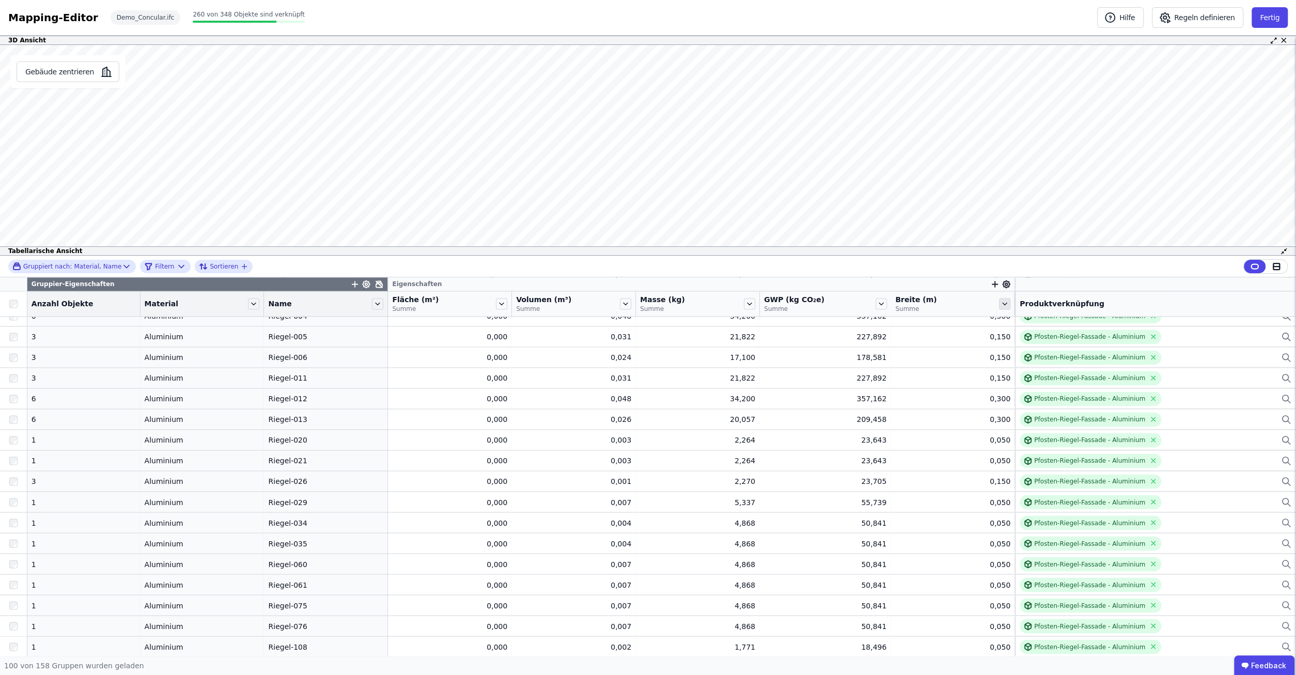
click at [999, 304] on icon at bounding box center [1004, 303] width 11 height 11
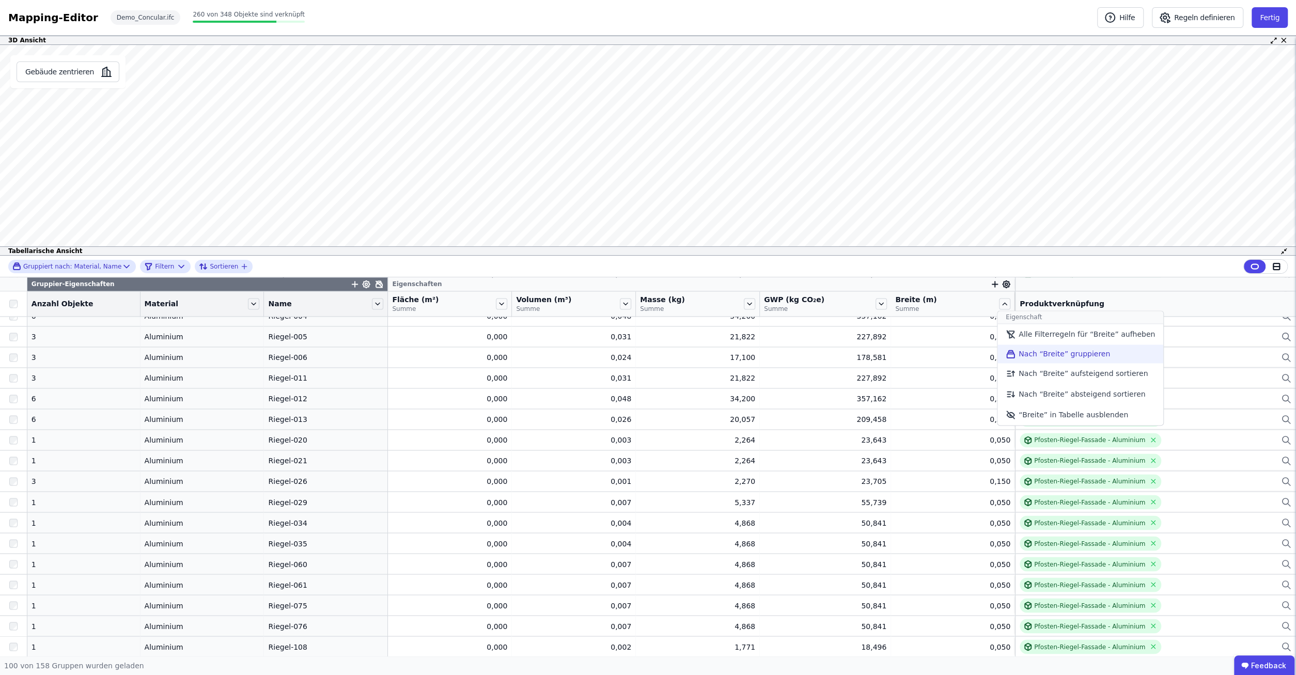
click at [1014, 356] on li "Nach “Breite” gruppieren" at bounding box center [1080, 354] width 166 height 19
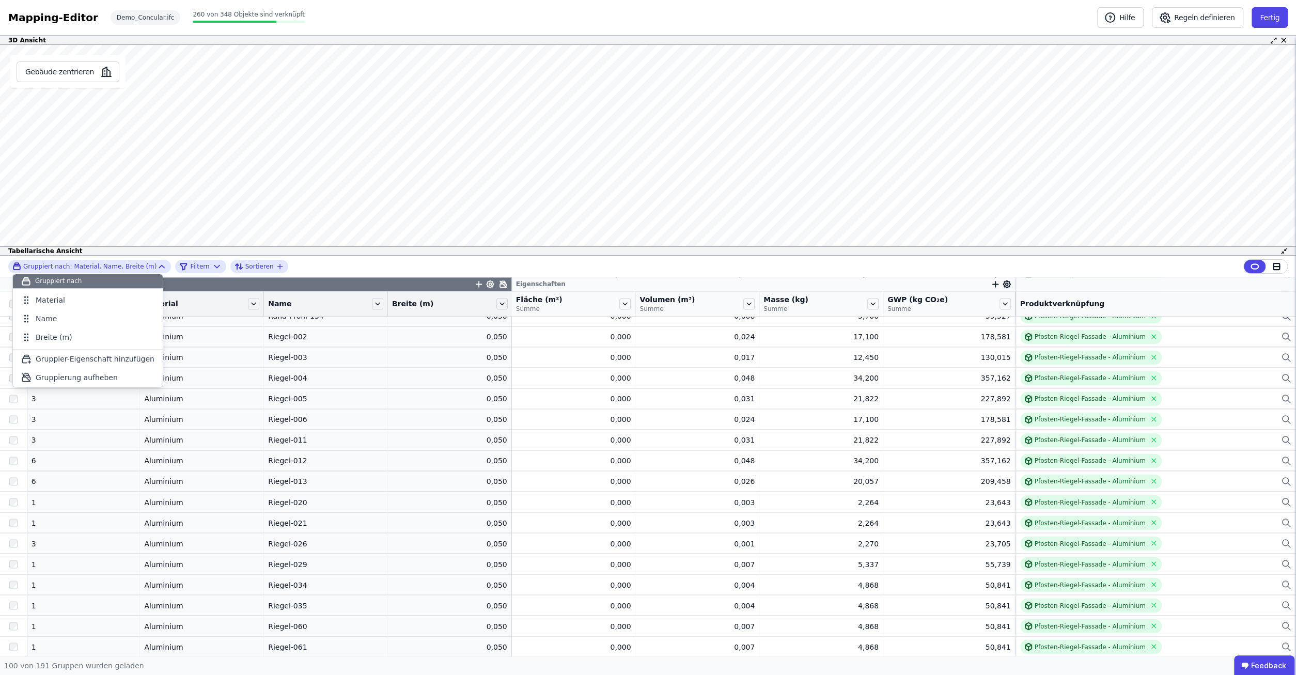
click at [341, 262] on div "Gruppiert nach: Material, Name, Breite (m) Gruppiert nach Material Name Breite …" at bounding box center [648, 267] width 1296 height 22
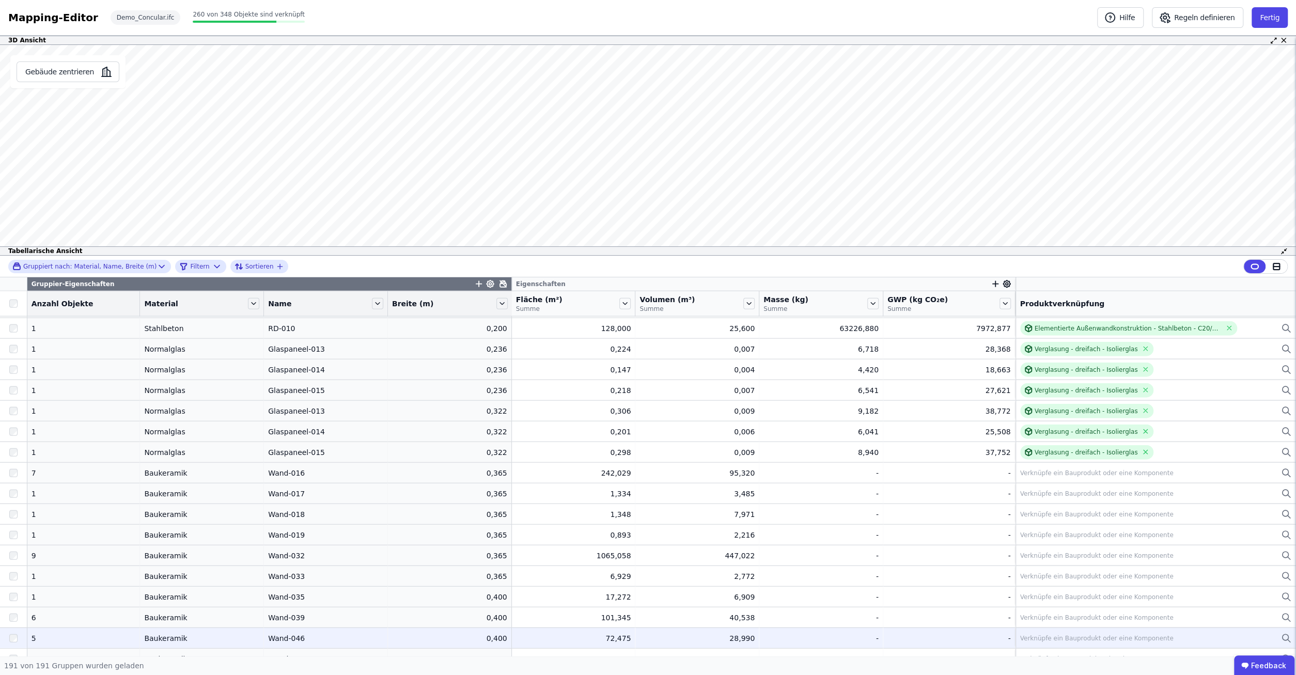
scroll to position [2586, 0]
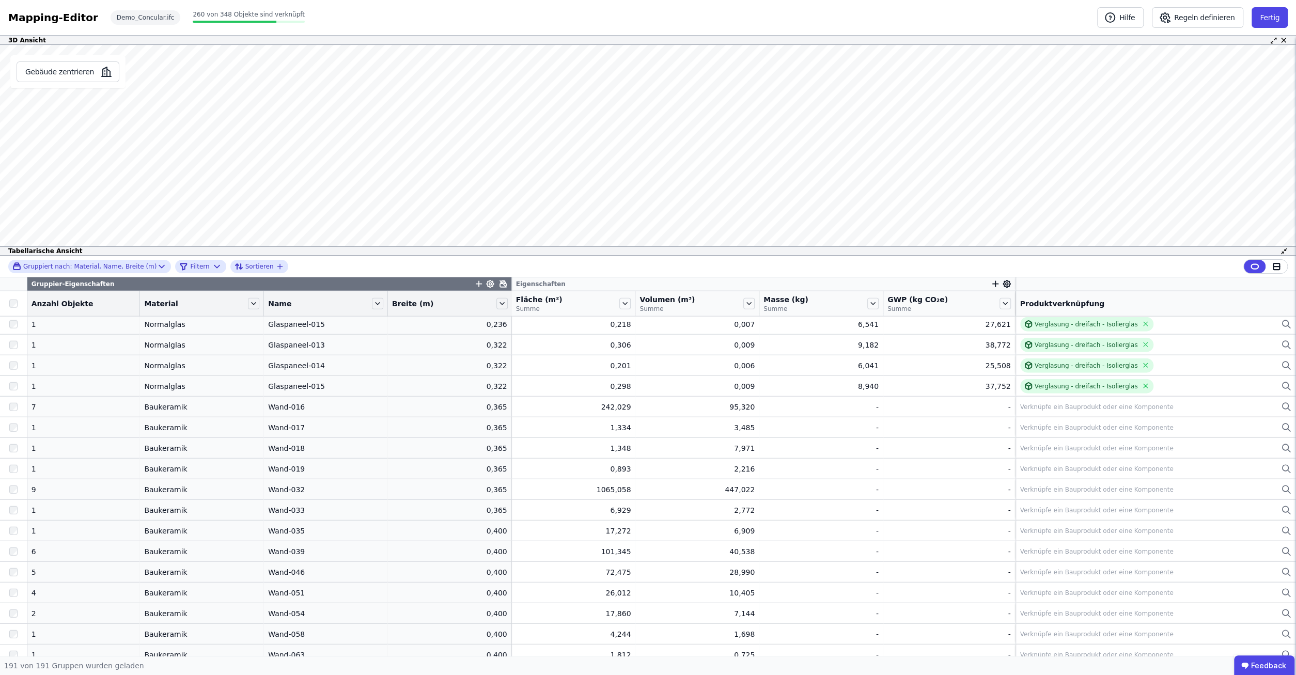
click at [1003, 285] on icon at bounding box center [1006, 284] width 7 height 7
click at [1070, 385] on span "Eigenschaft hinzufügen" at bounding box center [1068, 390] width 85 height 10
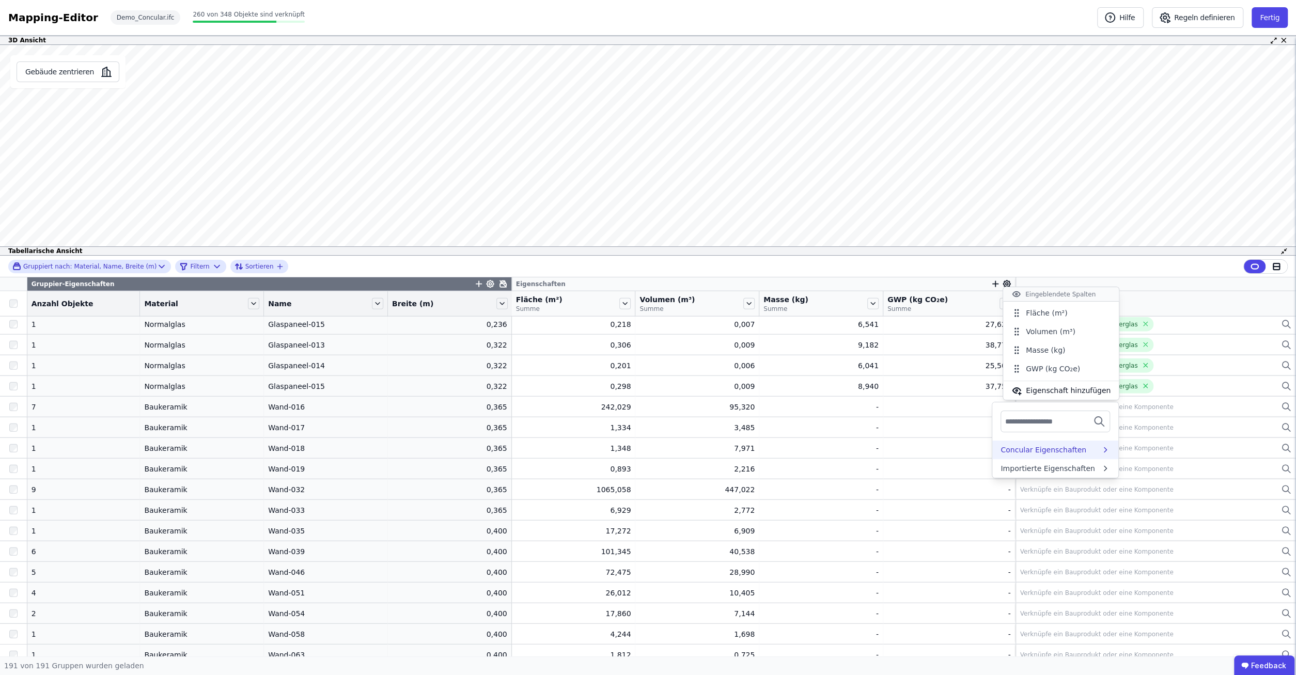
click at [1057, 443] on div "Concular Eigenschaften" at bounding box center [1055, 450] width 126 height 19
click at [1101, 469] on icon at bounding box center [1105, 469] width 9 height 10
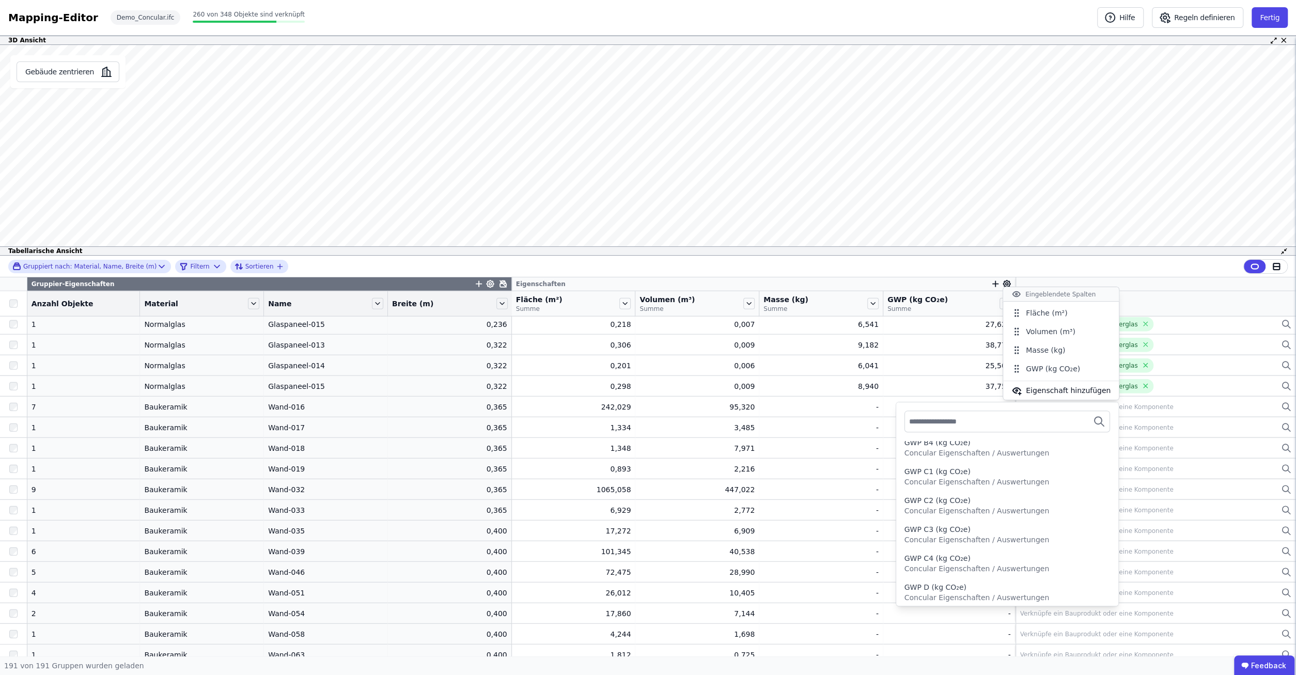
scroll to position [578, 0]
click at [1053, 390] on span "Eigenschaft hinzufügen" at bounding box center [1068, 390] width 85 height 10
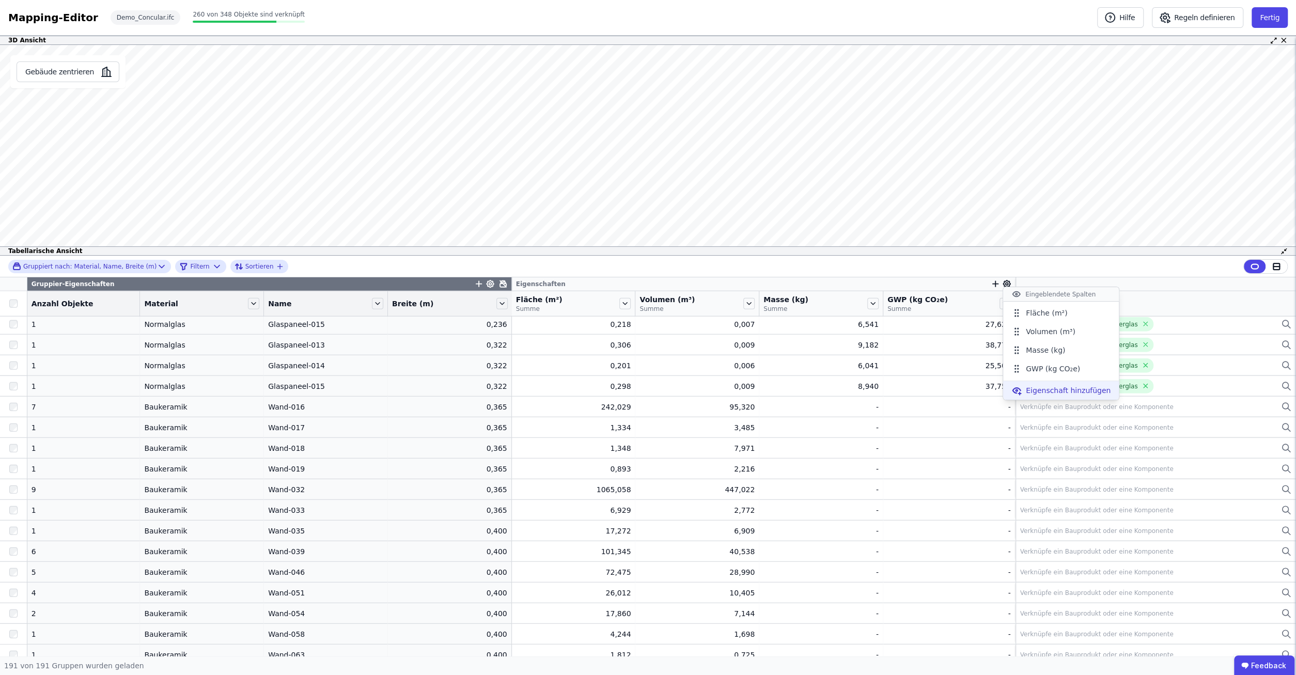
click at [1053, 390] on span "Eigenschaft hinzufügen" at bounding box center [1068, 390] width 85 height 10
click at [1073, 448] on div "Concular Eigenschaften" at bounding box center [1050, 450] width 100 height 10
click at [1054, 483] on div "Objekt (Import)" at bounding box center [1050, 488] width 100 height 10
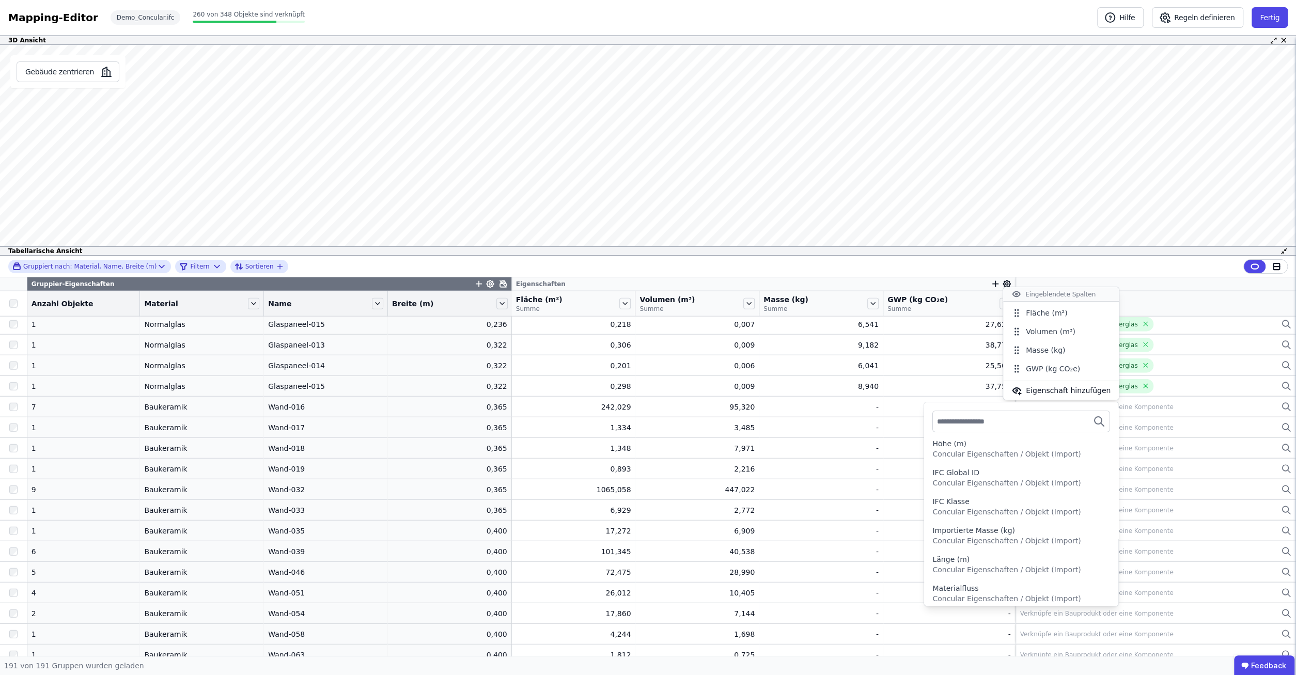
scroll to position [258, 0]
click at [1052, 390] on span "Eigenschaft hinzufügen" at bounding box center [1068, 390] width 85 height 10
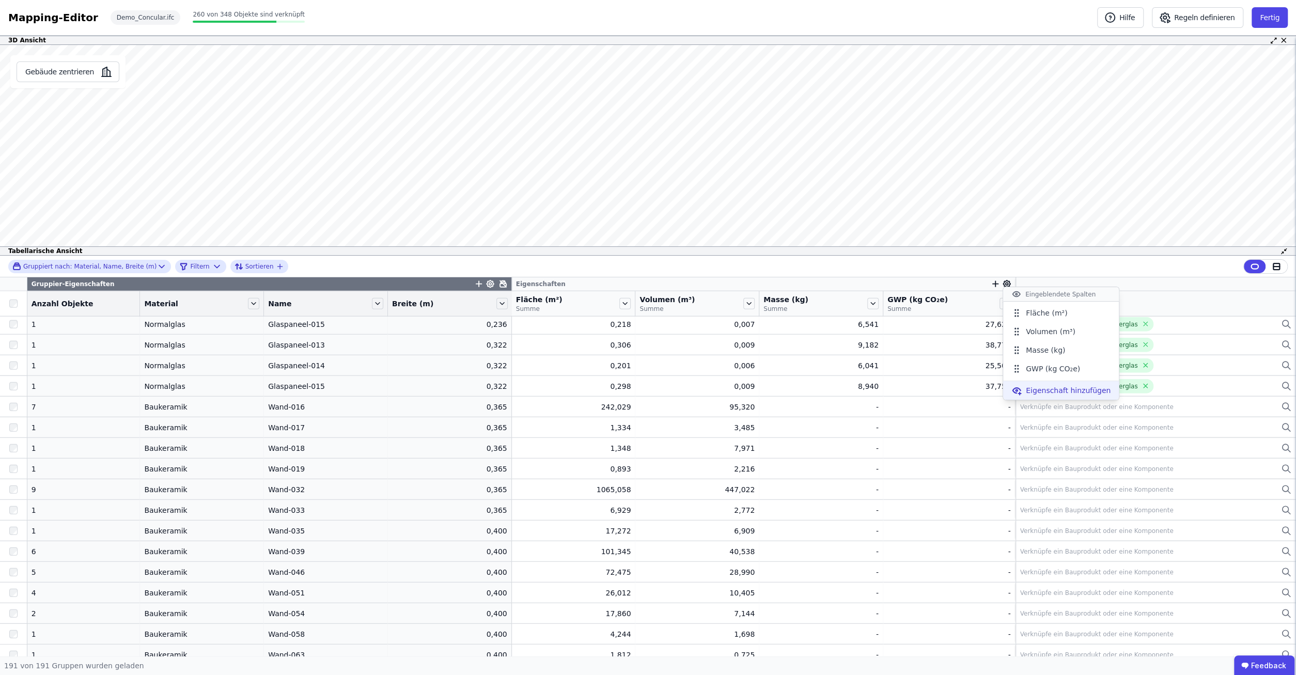
click at [1054, 390] on span "Eigenschaft hinzufügen" at bounding box center [1068, 390] width 85 height 10
click at [1081, 469] on div "Importierte Eigenschaften" at bounding box center [1050, 468] width 100 height 10
click at [1066, 390] on span "Eigenschaft hinzufügen" at bounding box center [1068, 390] width 85 height 10
click at [1072, 390] on span "Eigenschaft hinzufügen" at bounding box center [1068, 390] width 85 height 10
click at [1082, 461] on div "Importierte Eigenschaften" at bounding box center [1055, 468] width 126 height 19
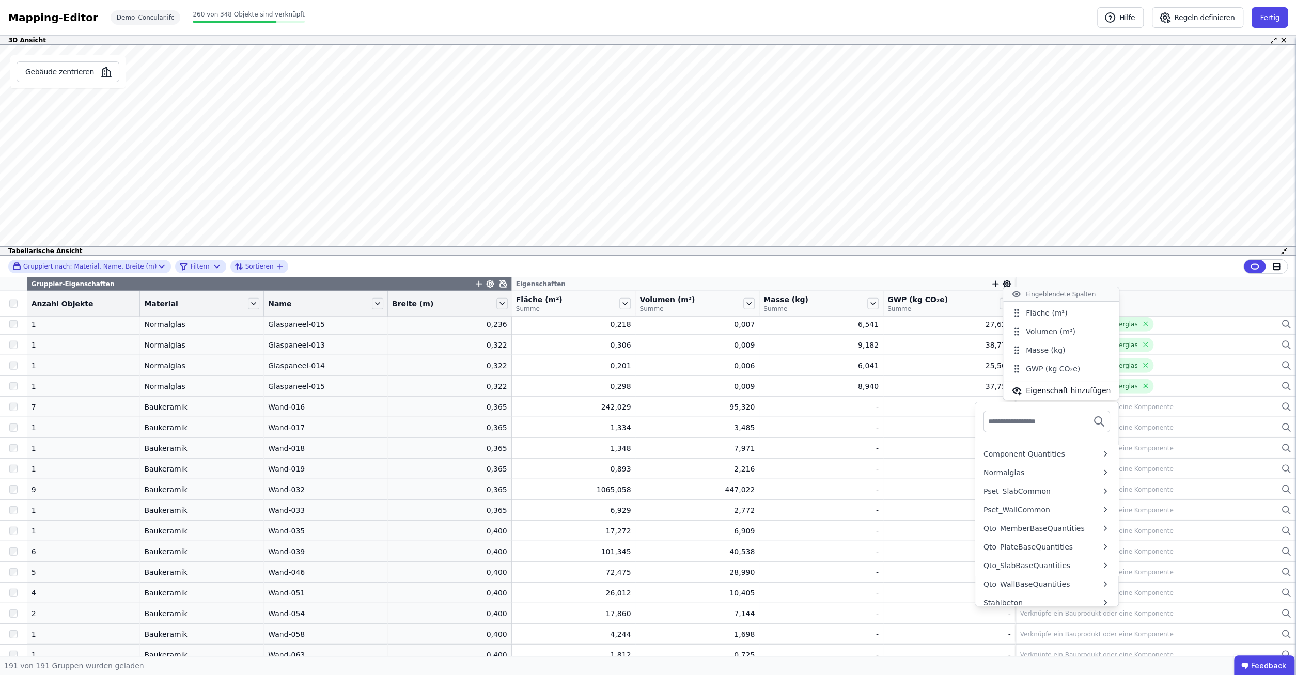
scroll to position [225, 0]
click at [1068, 387] on span "Eigenschaft hinzufügen" at bounding box center [1068, 390] width 85 height 10
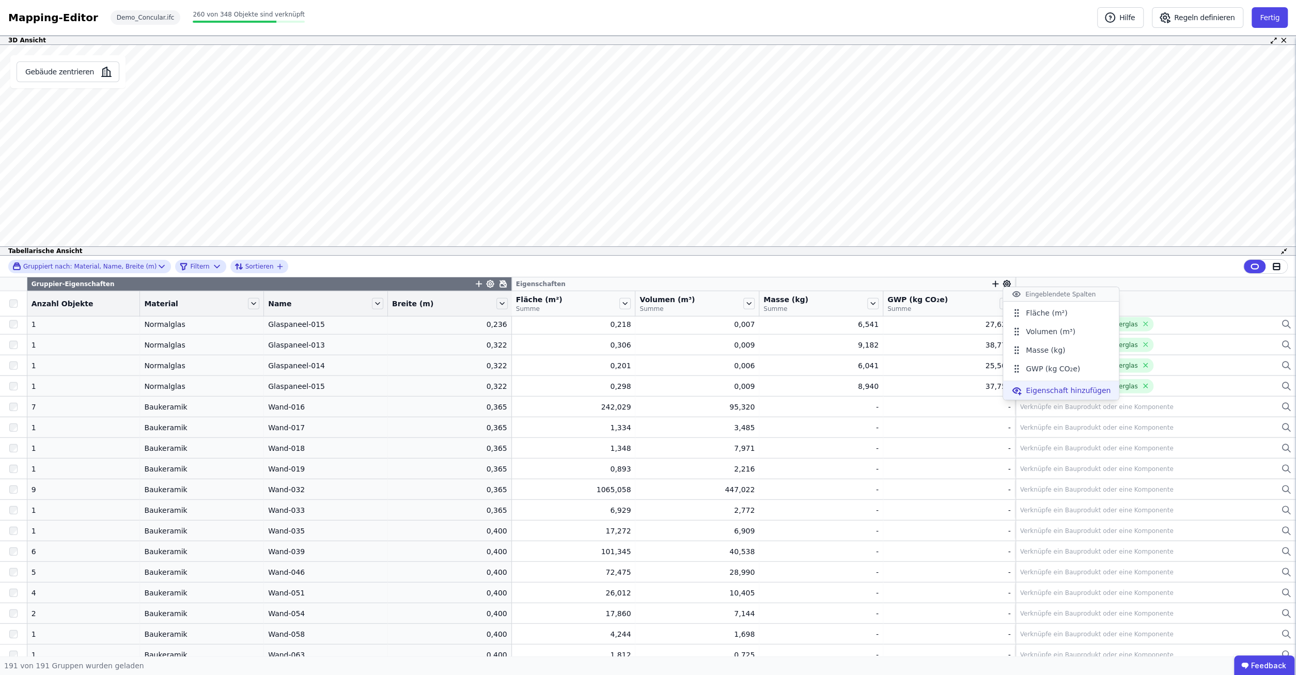
click at [1091, 390] on span "Eigenschaft hinzufügen" at bounding box center [1068, 390] width 85 height 10
click at [1073, 447] on div "Concular Eigenschaften" at bounding box center [1050, 450] width 100 height 10
click at [1077, 505] on div "Produktverknüpfung" at bounding box center [1050, 507] width 100 height 10
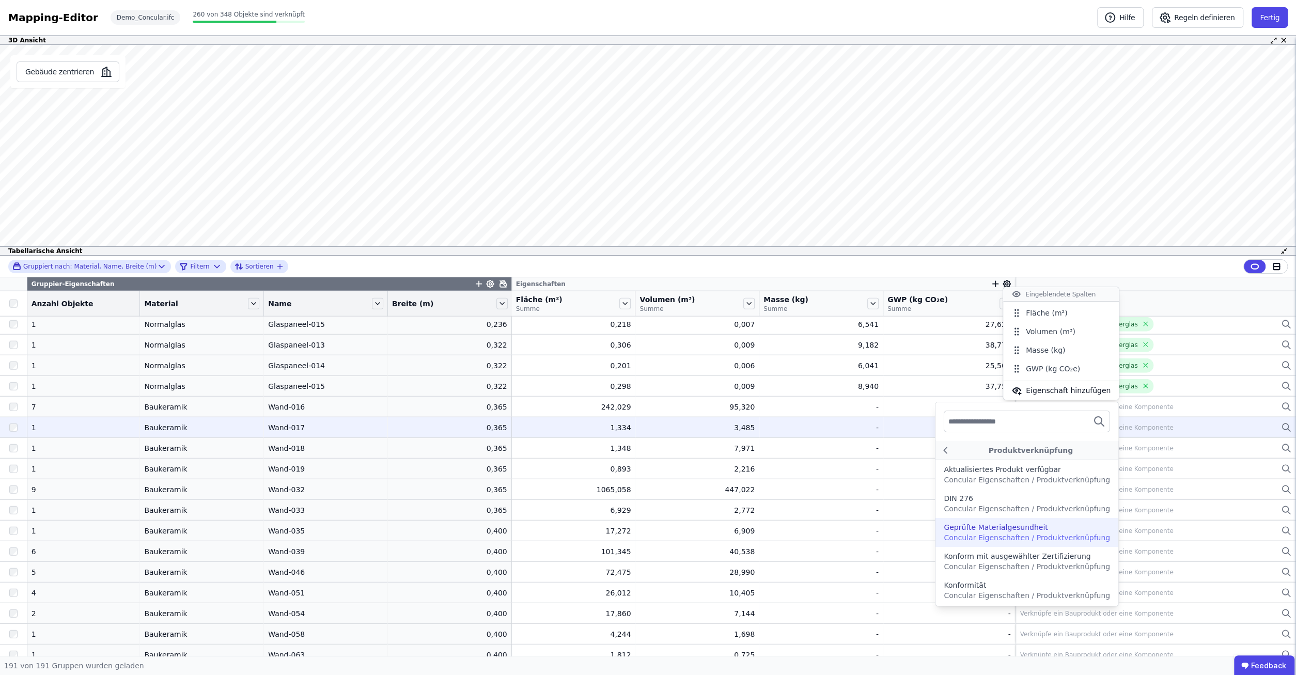
click at [1036, 505] on span "Concular Eigenschaften / Produktverknüpfung" at bounding box center [1027, 509] width 166 height 8
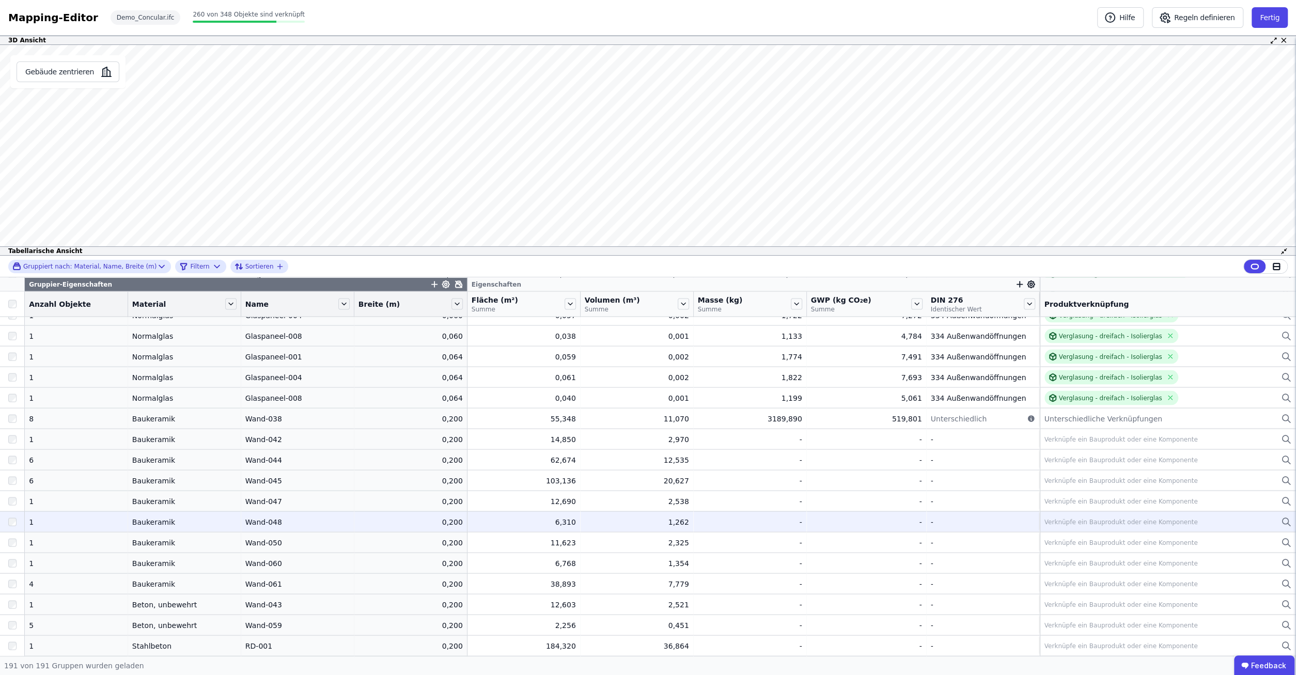
scroll to position [2248, 0]
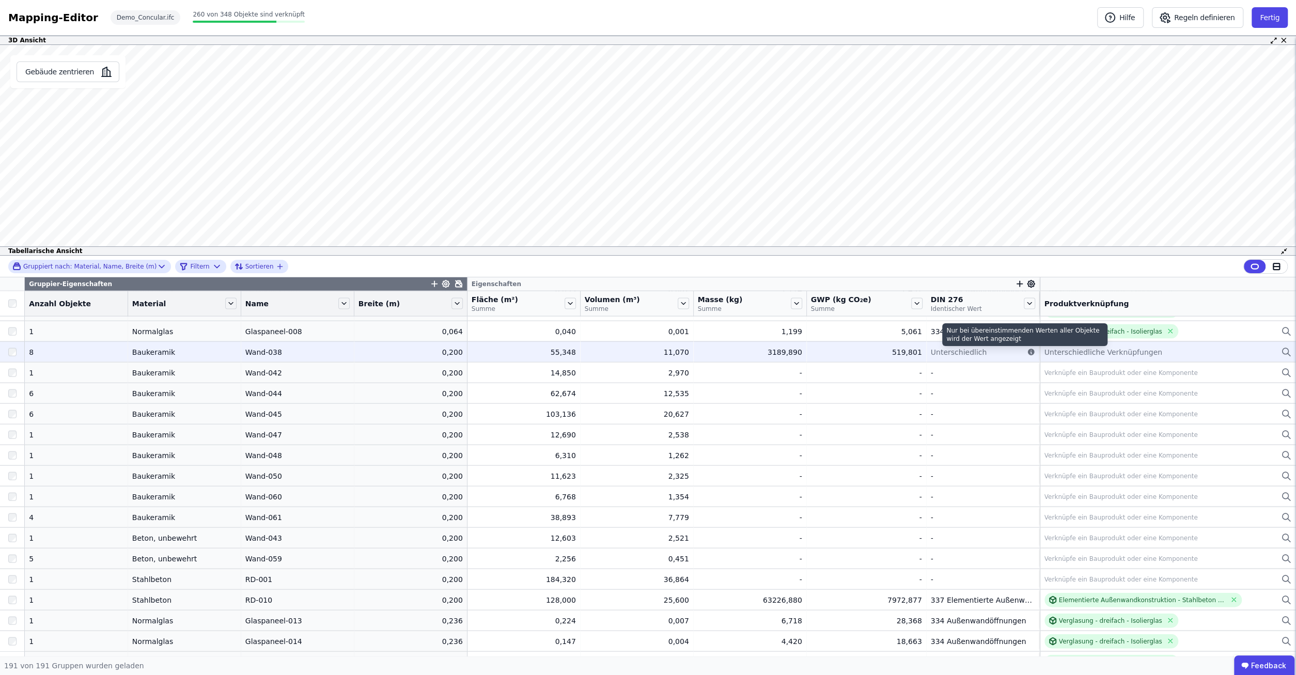
click at [1027, 353] on icon at bounding box center [1030, 352] width 7 height 7
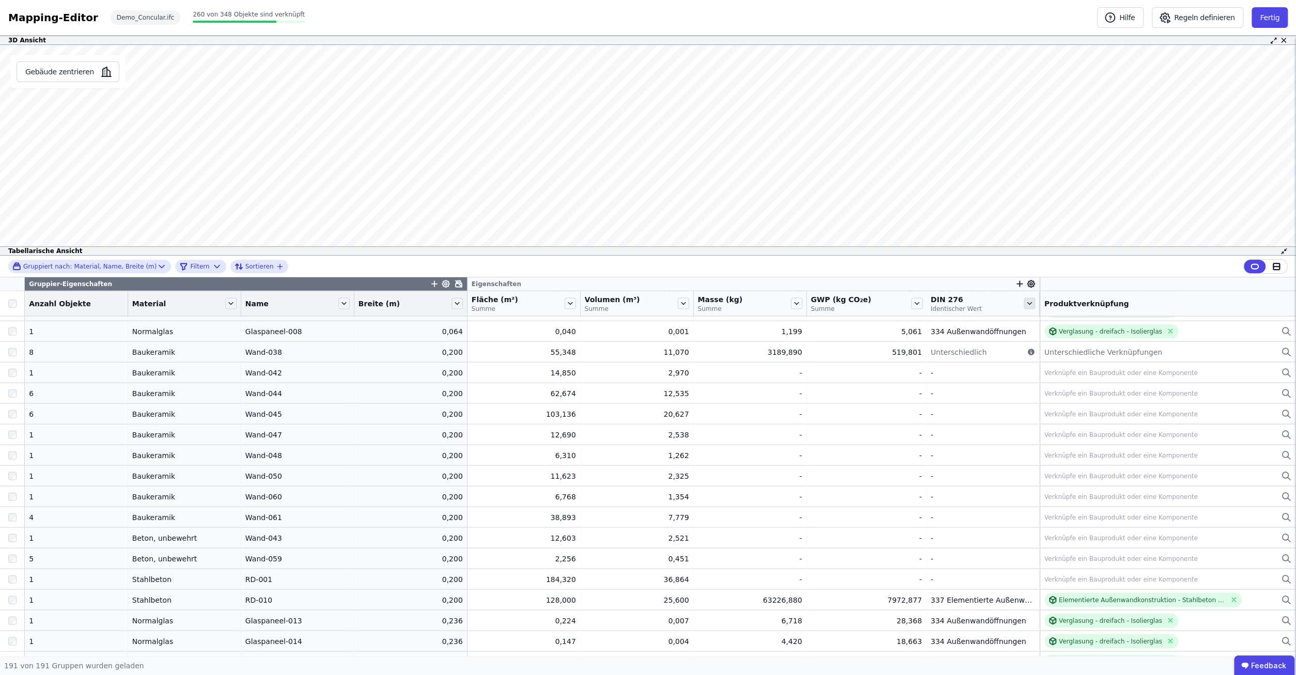
click at [1024, 302] on icon at bounding box center [1029, 303] width 11 height 11
click at [1028, 287] on icon at bounding box center [1030, 283] width 9 height 9
click at [1101, 406] on span "Eigenschaft hinzufügen" at bounding box center [1094, 411] width 85 height 10
click at [1086, 473] on div "Concular Eigenschaften" at bounding box center [1069, 470] width 86 height 10
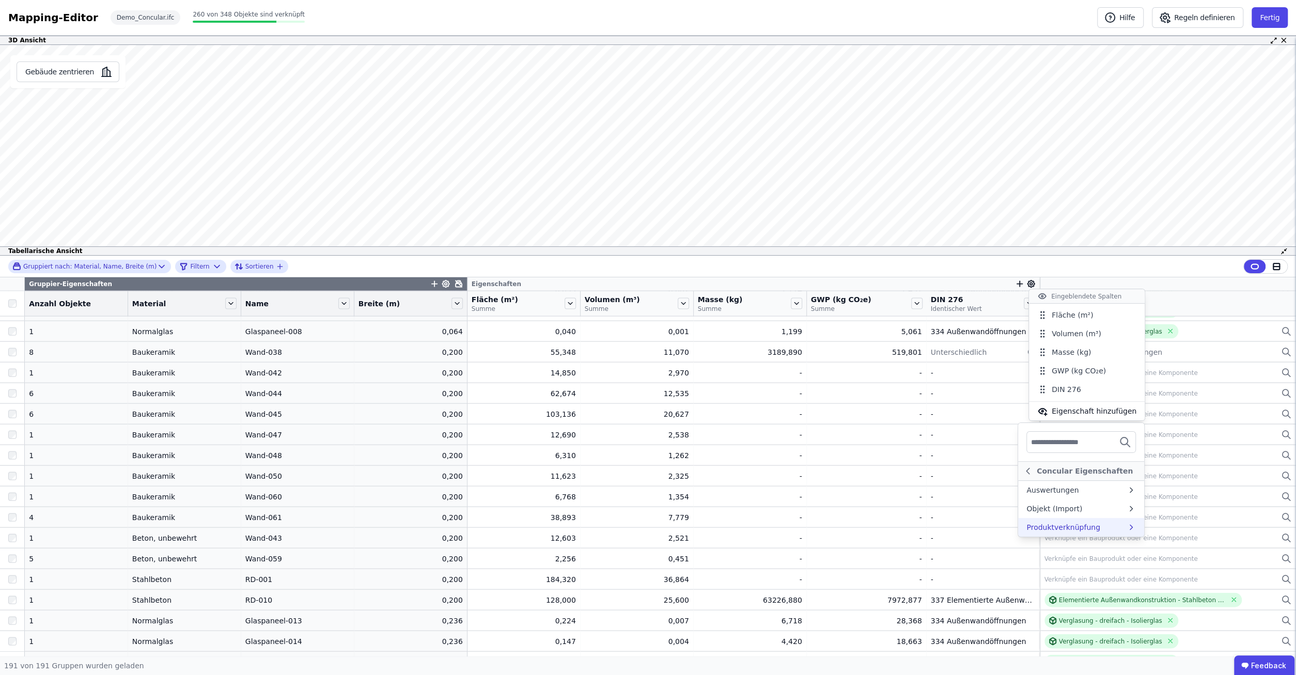
click at [1068, 525] on div "Produktverknüpfung" at bounding box center [1063, 527] width 74 height 10
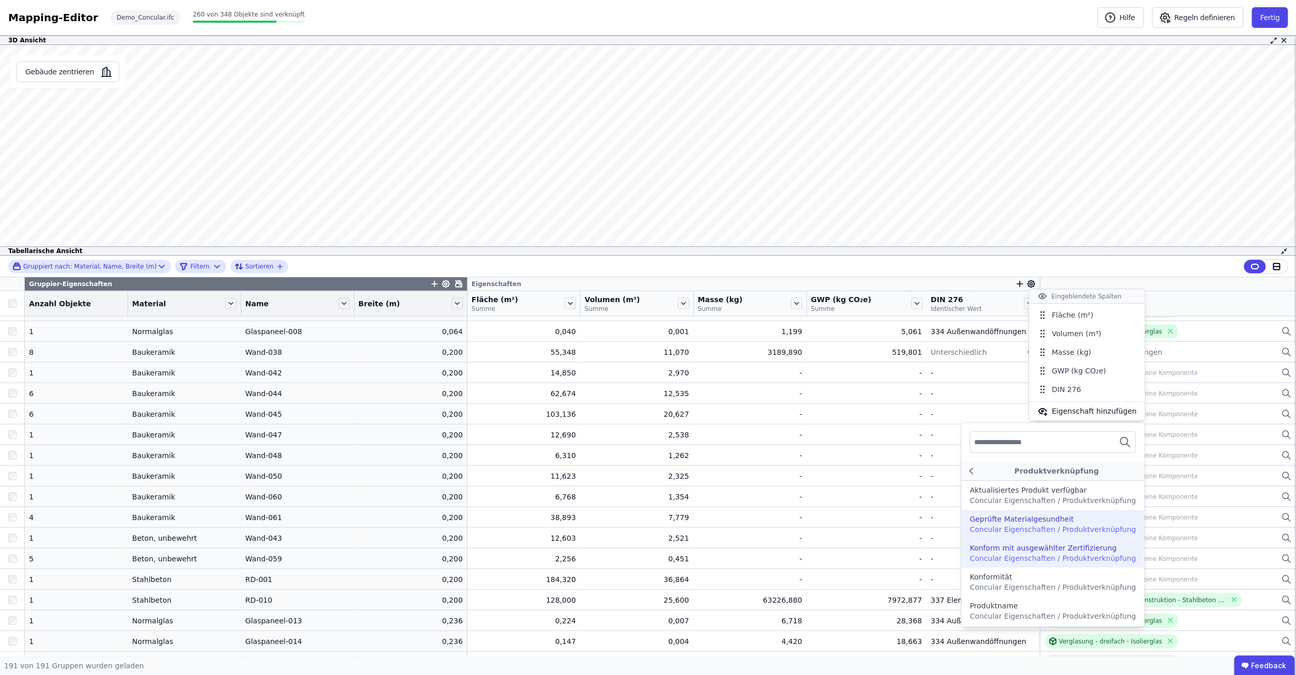
click at [1052, 529] on span "Concular Eigenschaften / Produktverknüpfung" at bounding box center [1052, 529] width 166 height 8
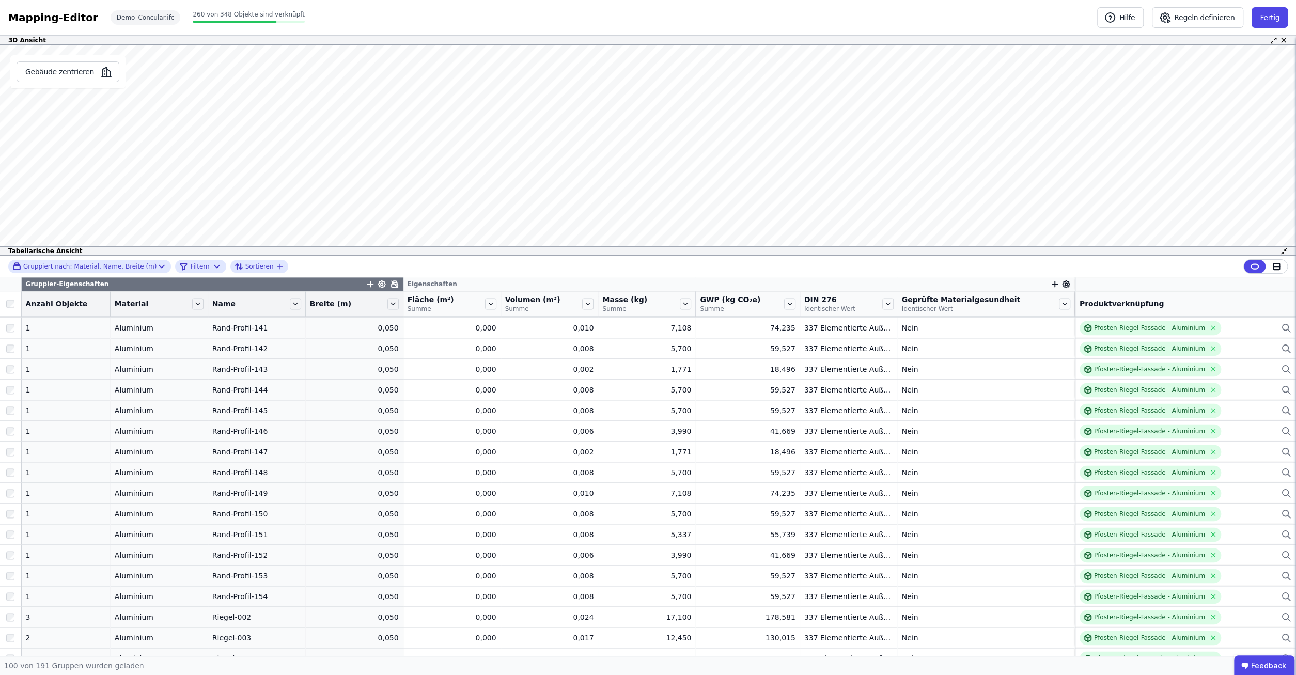
scroll to position [1131, 0]
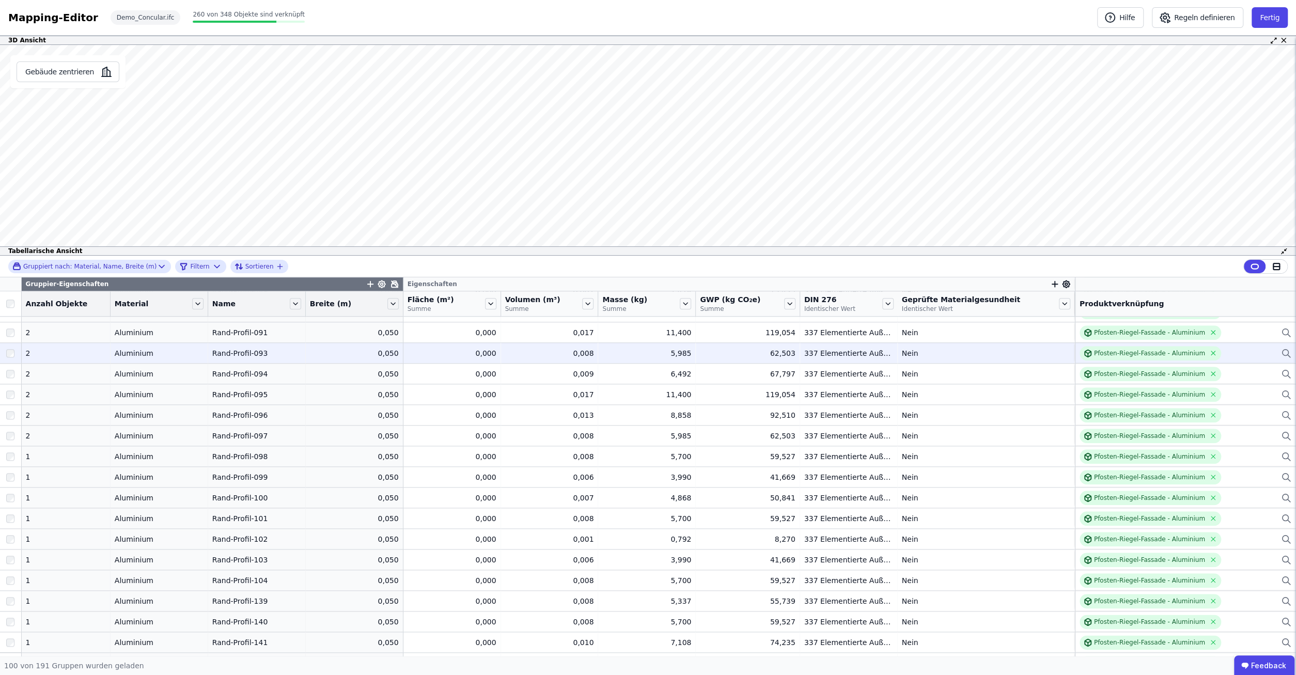
click at [934, 351] on div "Nein" at bounding box center [986, 353] width 168 height 10
click at [928, 356] on div "Nein" at bounding box center [986, 353] width 168 height 10
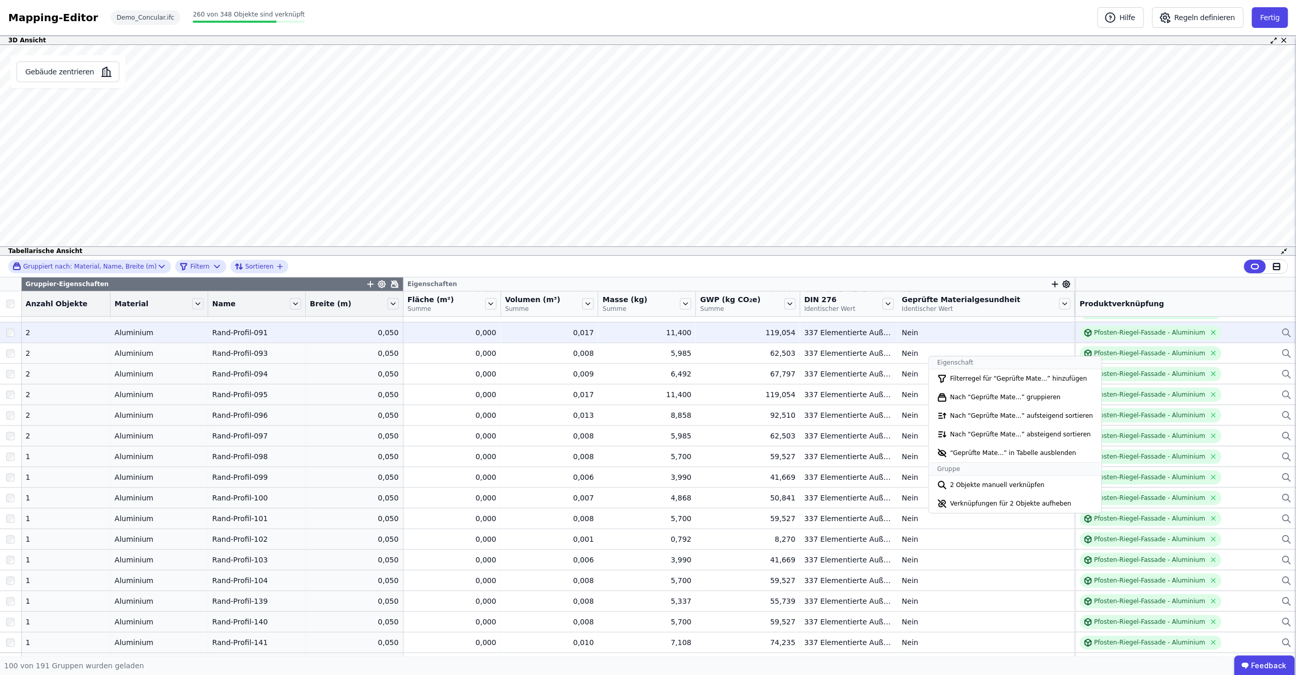
click at [1006, 339] on td "Nein Nein" at bounding box center [986, 332] width 177 height 21
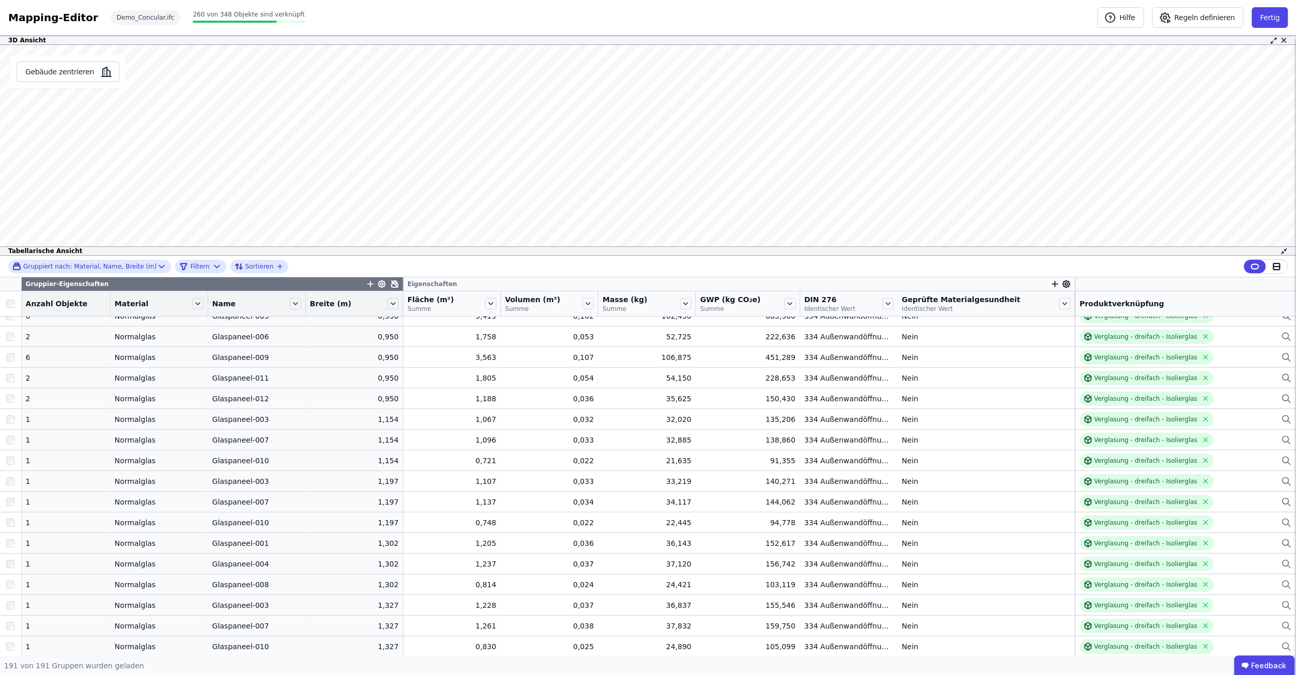
scroll to position [3143, 0]
